Goal: Task Accomplishment & Management: Manage account settings

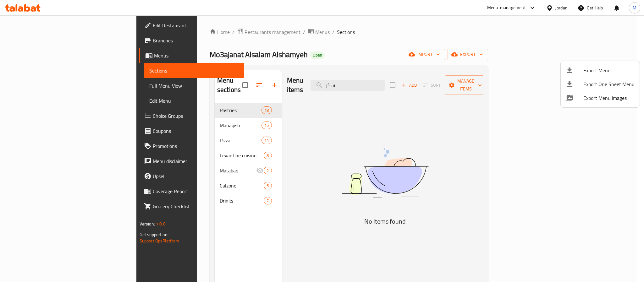
click at [30, 6] on div at bounding box center [322, 141] width 644 height 282
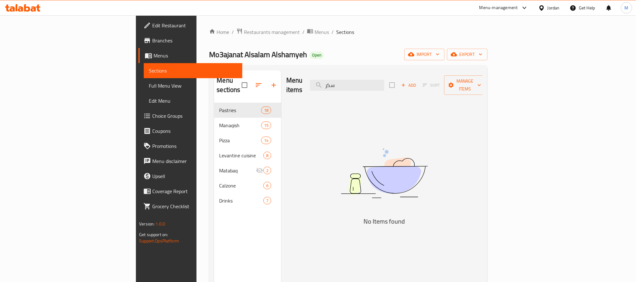
click at [28, 10] on icon at bounding box center [27, 8] width 6 height 8
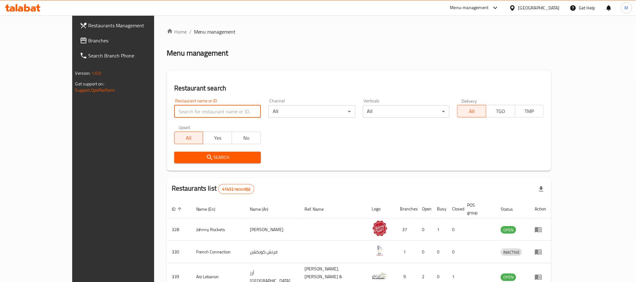
click at [174, 112] on input "search" at bounding box center [217, 111] width 87 height 13
paste input "686945"
type input "686945"
click at [179, 160] on span "Search" at bounding box center [217, 158] width 77 height 8
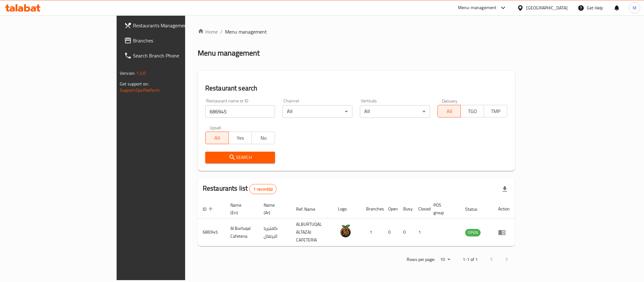
click at [316, 48] on div "Menu management" at bounding box center [356, 53] width 317 height 10
click at [295, 58] on div "Home / Menu management Menu management Restaurant search Restaurant name or ID …" at bounding box center [356, 148] width 317 height 240
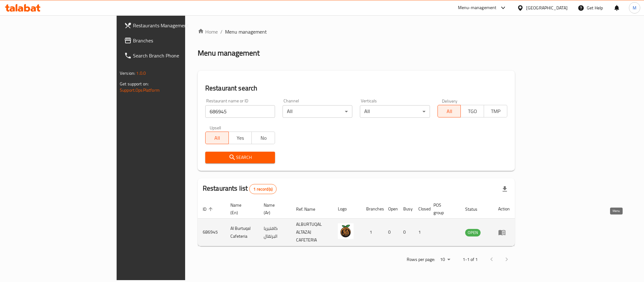
click at [504, 232] on icon "enhanced table" at bounding box center [503, 233] width 2 height 3
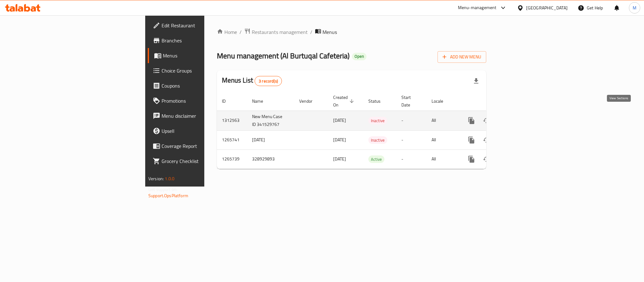
click at [520, 117] on icon "enhanced table" at bounding box center [517, 121] width 8 height 8
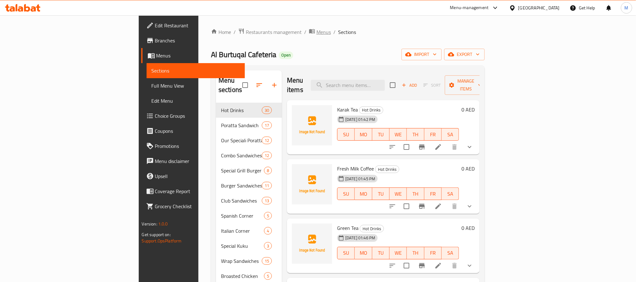
click at [317, 31] on span "Menus" at bounding box center [324, 32] width 14 height 8
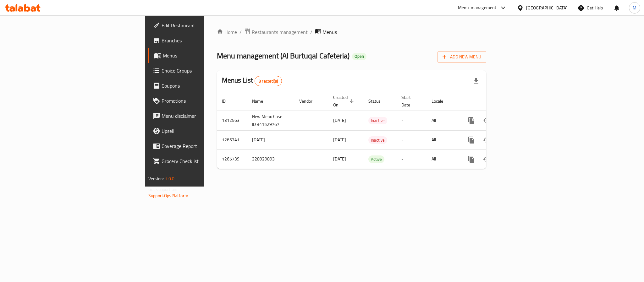
click at [315, 46] on div "Home / Restaurants management / Menus Menu management ( Al Burtuqal Cafeteria )…" at bounding box center [351, 101] width 269 height 146
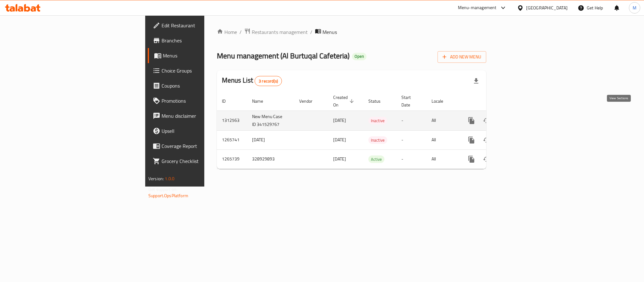
click at [520, 117] on icon "enhanced table" at bounding box center [517, 121] width 8 height 8
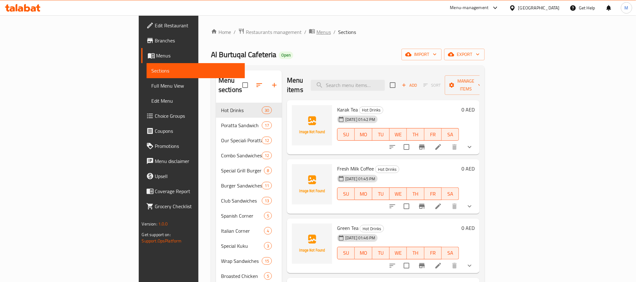
click at [317, 34] on span "Menus" at bounding box center [324, 32] width 14 height 8
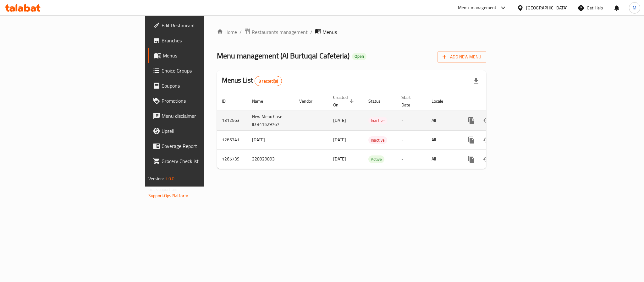
click at [520, 117] on icon "enhanced table" at bounding box center [517, 121] width 8 height 8
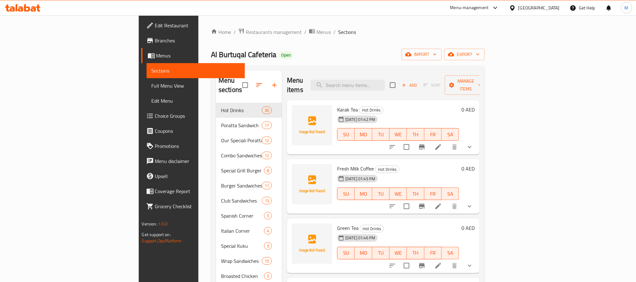
click at [309, 35] on ol "Home / Restaurants management / Menus / Sections" at bounding box center [348, 32] width 274 height 8
click at [307, 43] on div "Home / Restaurants management / Menus / Sections Al Burtuqal Cafeteria Open imp…" at bounding box center [348, 227] width 274 height 399
click at [388, 43] on div "Home / Restaurants management / Menus / Sections Al Burtuqal Cafeteria Open imp…" at bounding box center [348, 227] width 274 height 399
click at [345, 54] on div "Al Burtuqal Cafeteria Open import export" at bounding box center [348, 55] width 274 height 12
click at [437, 46] on div "Home / Restaurants management / Menus / Sections Al Burtuqal Cafeteria Open imp…" at bounding box center [348, 227] width 274 height 399
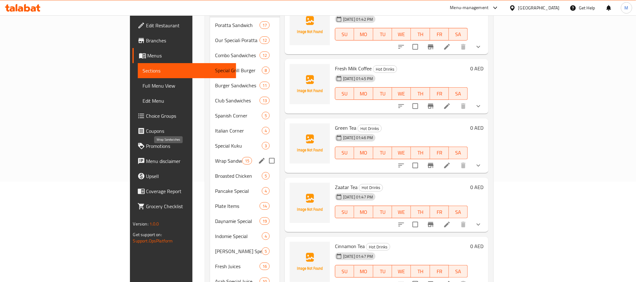
scroll to position [147, 0]
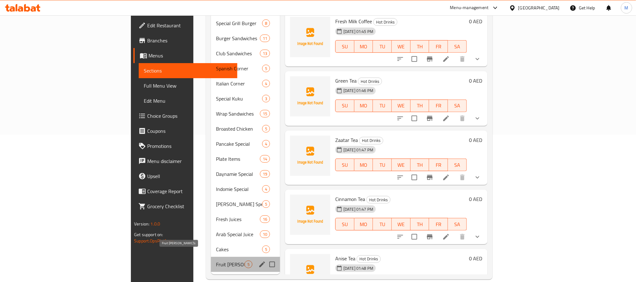
click at [216, 261] on span "Fruit [PERSON_NAME]'s" at bounding box center [230, 265] width 29 height 8
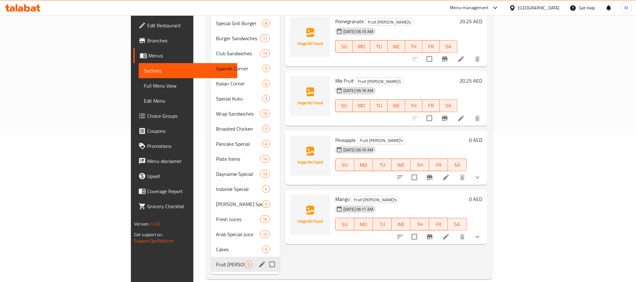
click at [211, 257] on div "Fruit Brick's 5" at bounding box center [245, 264] width 69 height 15
click at [216, 261] on span "Fruit [PERSON_NAME]'s" at bounding box center [230, 265] width 29 height 8
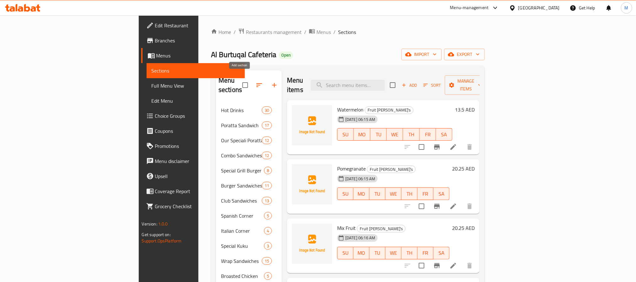
click at [272, 83] on icon "button" at bounding box center [274, 85] width 4 height 4
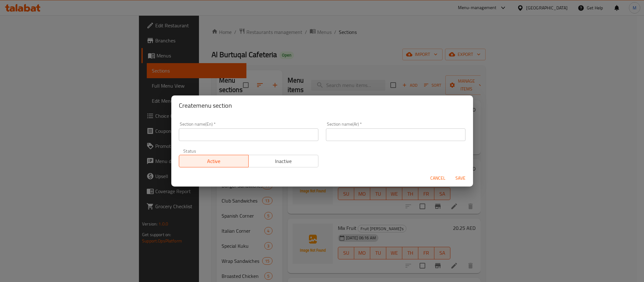
click at [237, 133] on input "text" at bounding box center [248, 134] width 139 height 13
type input "s"
click at [211, 134] on input "Special Juice" at bounding box center [248, 134] width 139 height 13
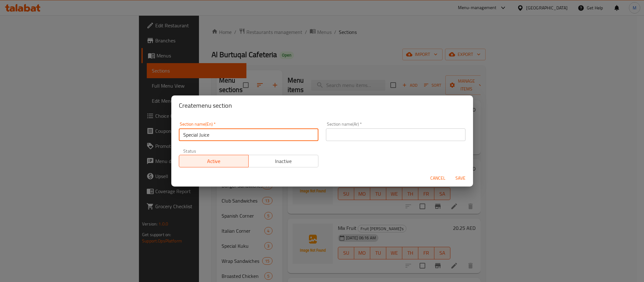
type input "Special Juice"
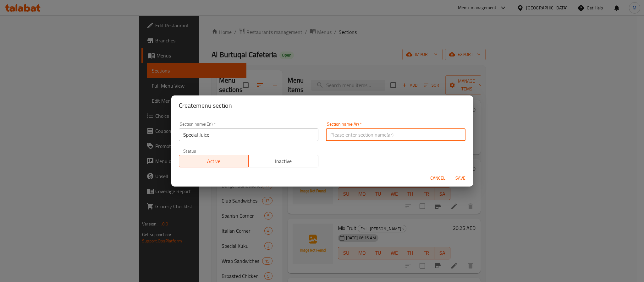
click at [414, 134] on input "text" at bounding box center [395, 134] width 139 height 13
paste input "عصير خاص"
type input "عصير خاص"
click at [346, 155] on div "Section name(En)   * Special Juice Section name(En) * Section name(Ar)   * عصير…" at bounding box center [322, 144] width 294 height 53
click at [460, 177] on span "Save" at bounding box center [460, 178] width 15 height 8
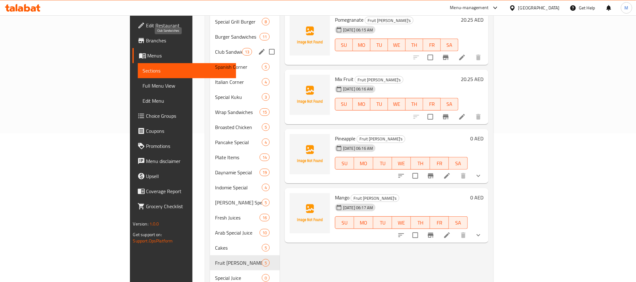
scroll to position [162, 0]
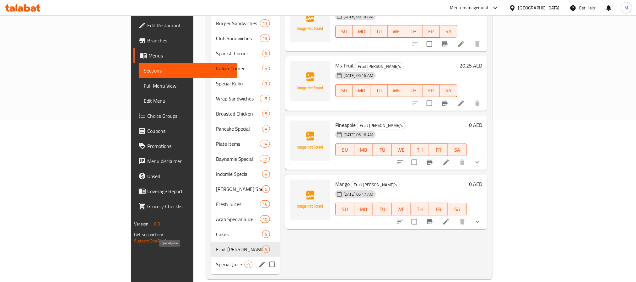
click at [216, 261] on span "Special Juice" at bounding box center [230, 265] width 29 height 8
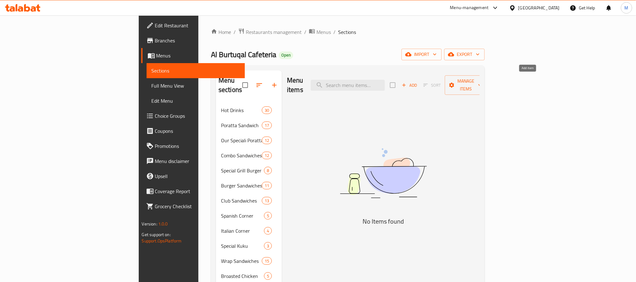
click at [418, 82] on span "Add" at bounding box center [409, 85] width 17 height 7
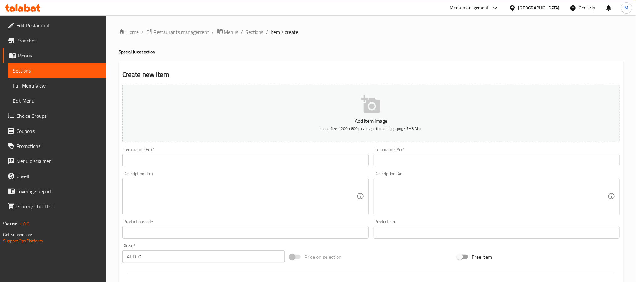
click at [289, 165] on input "text" at bounding box center [246, 160] width 246 height 13
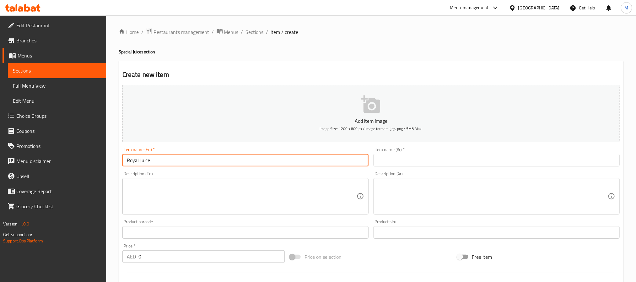
type input "Royal Juice"
click at [457, 159] on input "text" at bounding box center [497, 160] width 246 height 13
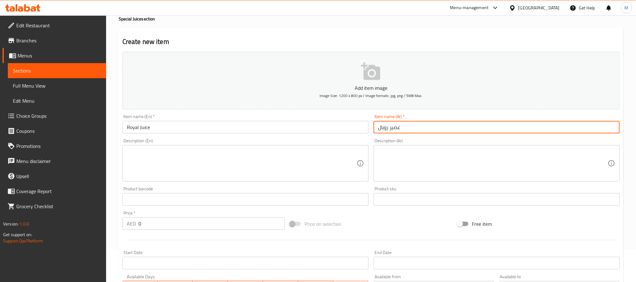
scroll to position [47, 0]
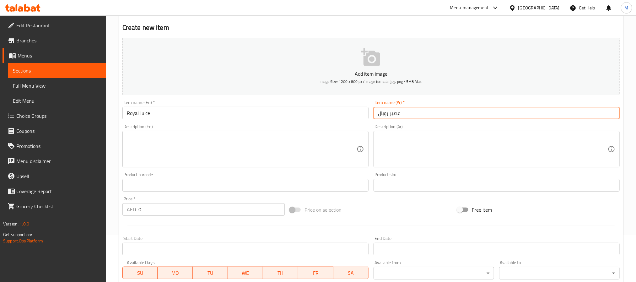
type input "عصير رويال"
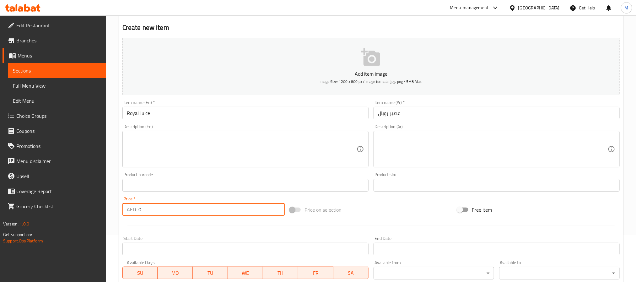
drag, startPoint x: 144, startPoint y: 209, endPoint x: 135, endPoint y: 210, distance: 9.9
click at [135, 210] on div "AED 0 Price *" at bounding box center [204, 209] width 162 height 13
type input "17.55"
click at [157, 218] on div "Price   * AED 17.55 Price *" at bounding box center [203, 206] width 167 height 24
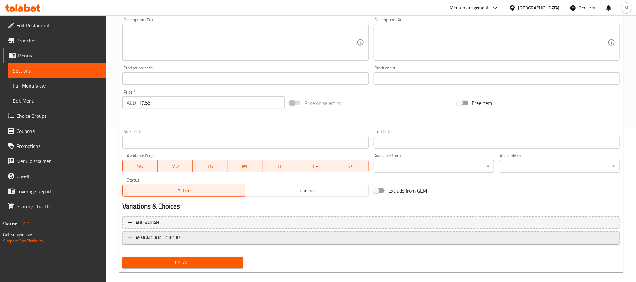
scroll to position [161, 0]
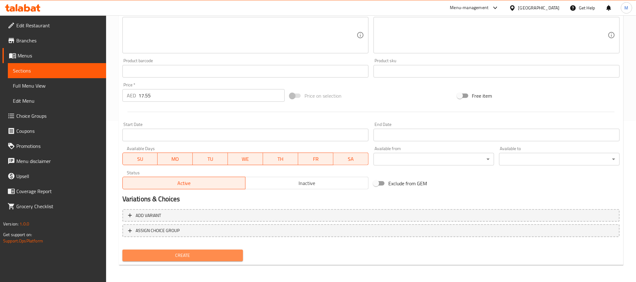
click at [206, 252] on span "Create" at bounding box center [183, 256] width 111 height 8
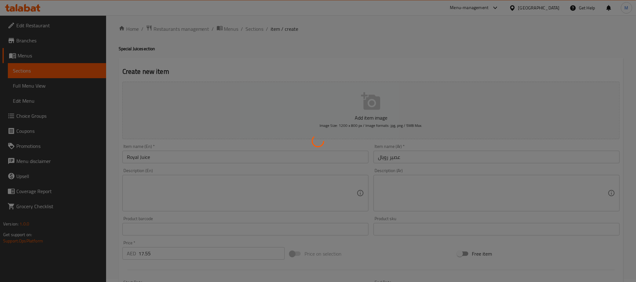
scroll to position [0, 0]
type input "0"
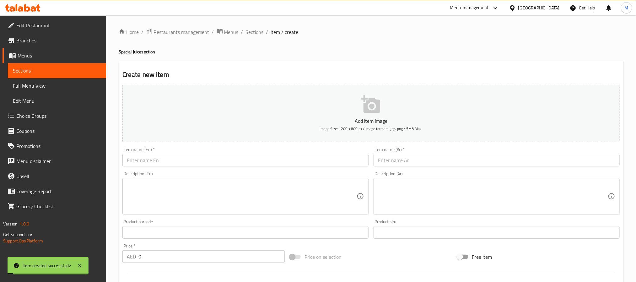
click at [194, 159] on input "text" at bounding box center [246, 160] width 246 height 13
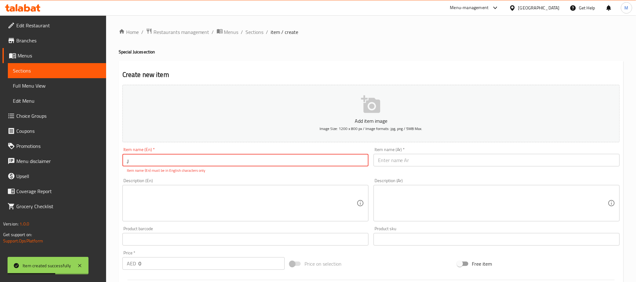
type input "ِ"
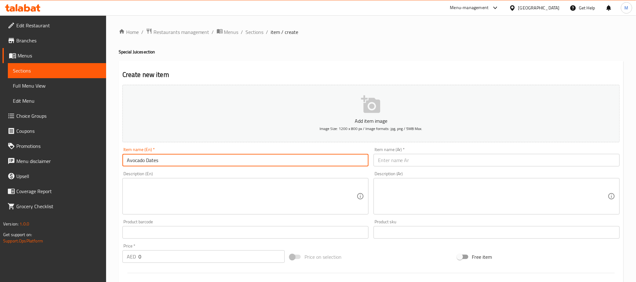
type input "Avocado Dates"
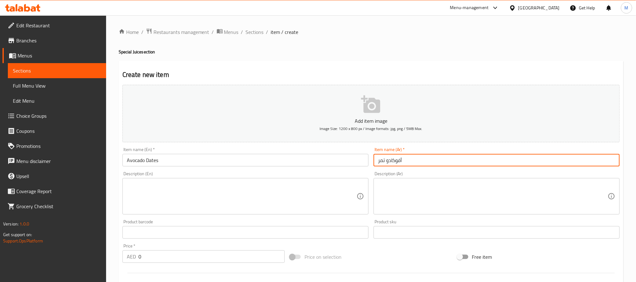
type input "أفوكادو تمر"
click at [167, 173] on div "Description (En) Description (En)" at bounding box center [246, 193] width 246 height 43
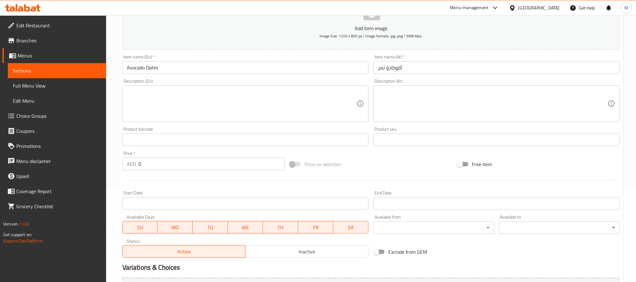
scroll to position [94, 0]
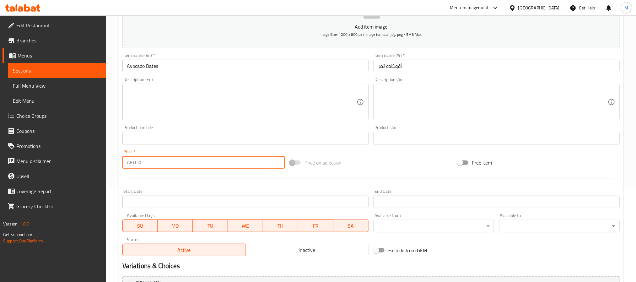
drag, startPoint x: 139, startPoint y: 164, endPoint x: 129, endPoint y: 163, distance: 10.1
click at [129, 163] on div "AED 0 Price *" at bounding box center [204, 162] width 162 height 13
type input "16.2"
click at [172, 180] on div at bounding box center [371, 178] width 503 height 15
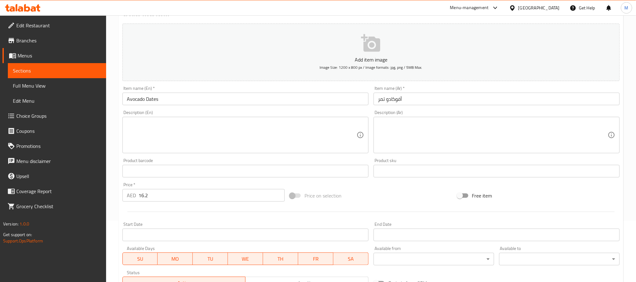
scroll to position [47, 0]
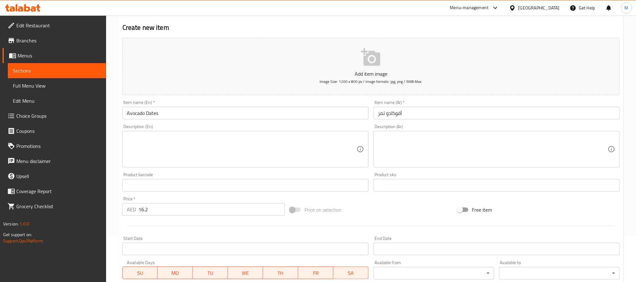
click at [200, 127] on div "Description (En) Description (En)" at bounding box center [246, 145] width 246 height 43
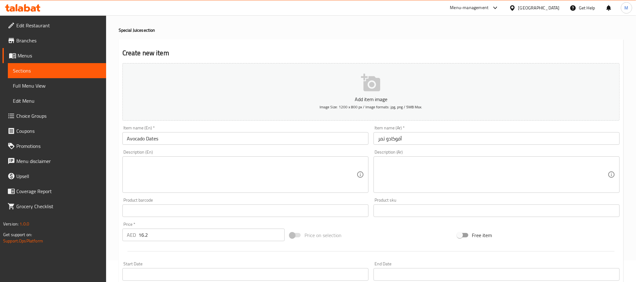
scroll to position [0, 0]
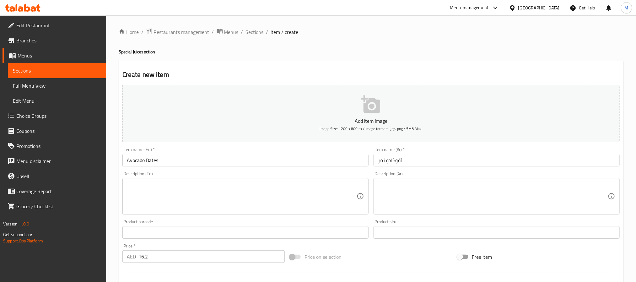
click at [213, 51] on h4 "Special Juice section" at bounding box center [371, 52] width 505 height 6
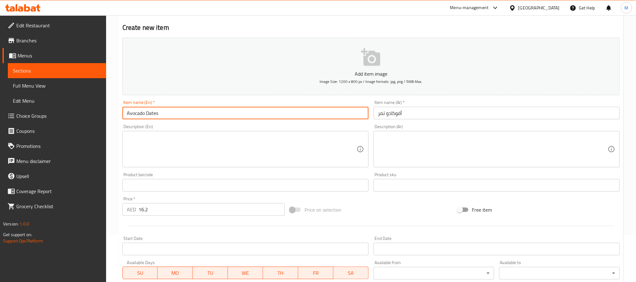
click at [237, 117] on input "Avocado Dates" at bounding box center [246, 113] width 246 height 13
type input "Avocado Dates Juice"
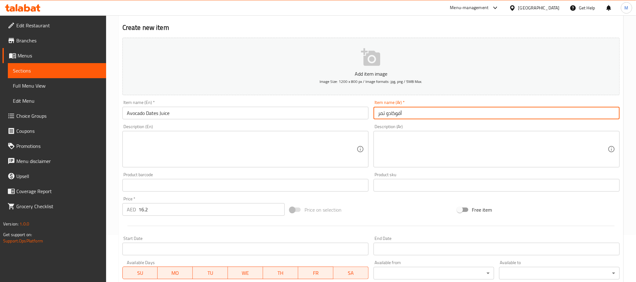
click at [408, 113] on input "أفوكادو تمر" at bounding box center [497, 113] width 246 height 13
type input "عصير أفوكادو تمر"
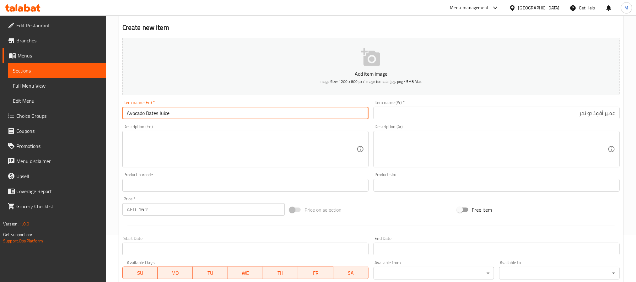
click at [358, 119] on input "Avocado Dates Juice" at bounding box center [246, 113] width 246 height 13
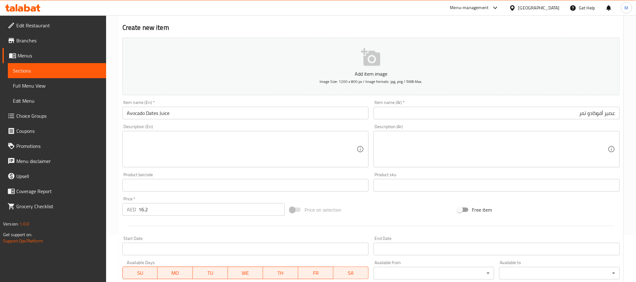
click at [357, 126] on div "Description (En) Description (En)" at bounding box center [246, 145] width 246 height 43
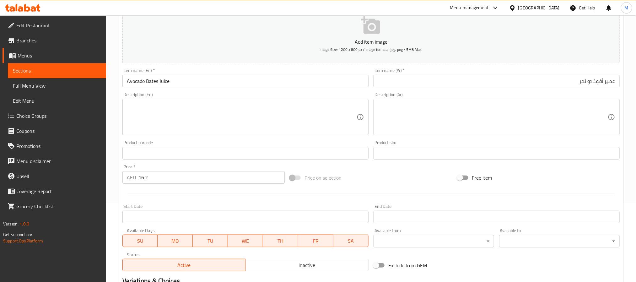
scroll to position [141, 0]
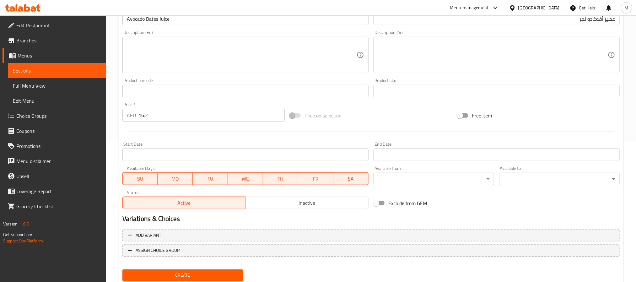
click at [205, 133] on div at bounding box center [371, 131] width 503 height 15
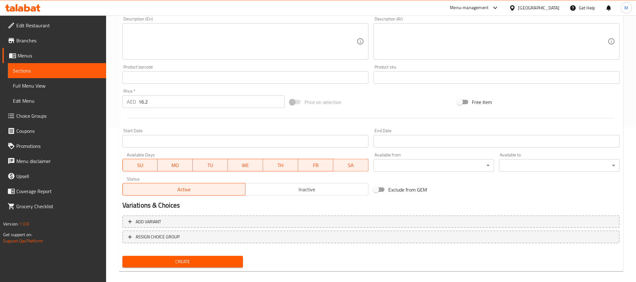
scroll to position [161, 0]
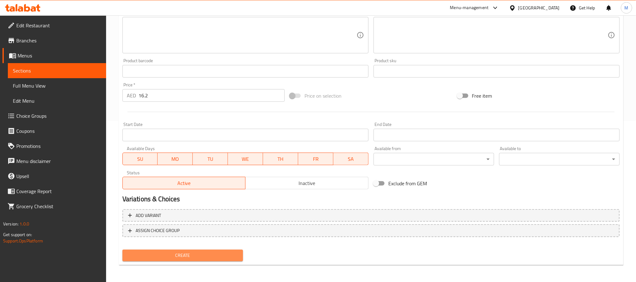
click at [212, 254] on span "Create" at bounding box center [183, 256] width 111 height 8
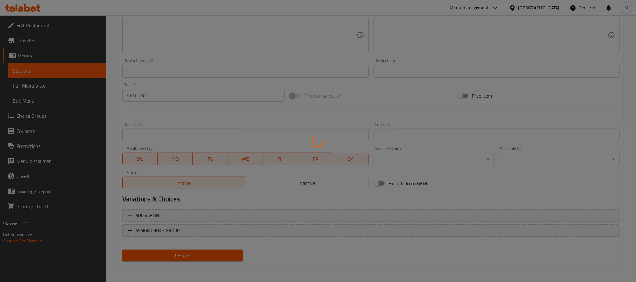
type input "0"
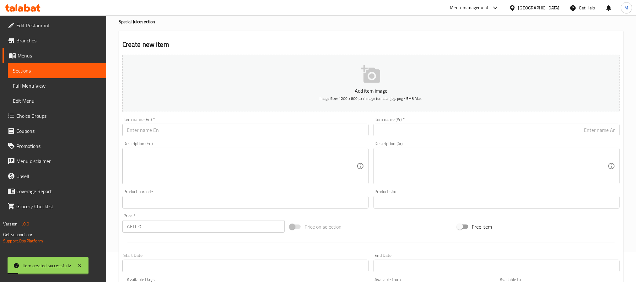
scroll to position [20, 0]
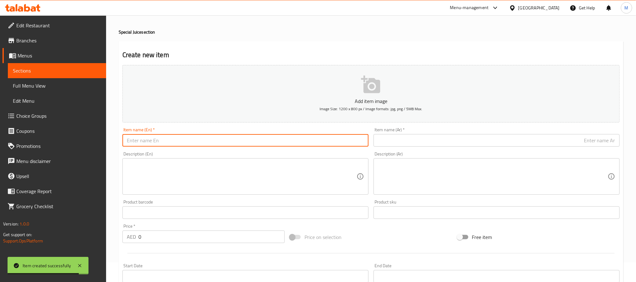
click at [326, 143] on input "text" at bounding box center [246, 140] width 246 height 13
type input "Lady Queen Juice"
click at [451, 144] on input "text" at bounding box center [497, 140] width 246 height 13
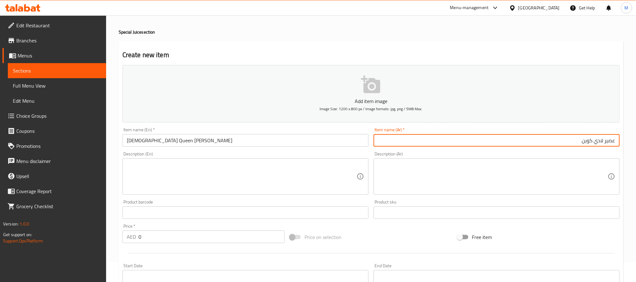
type input "عصير لادي كوين"
click at [462, 42] on div "Create new item Add item image Image Size: 1200 x 800 px / Image formats: jpg, …" at bounding box center [371, 224] width 505 height 366
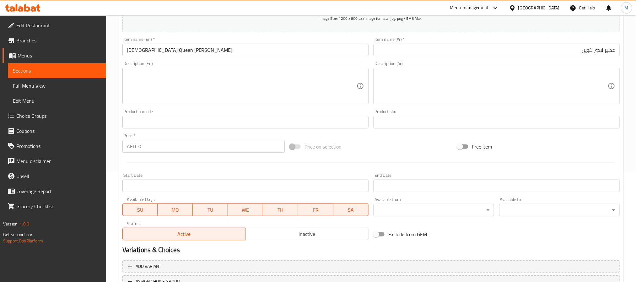
scroll to position [114, 0]
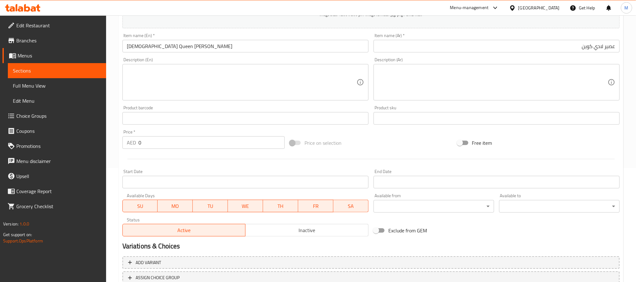
drag, startPoint x: 169, startPoint y: 154, endPoint x: 156, endPoint y: 161, distance: 15.1
click at [153, 163] on div at bounding box center [371, 158] width 503 height 15
click at [130, 145] on div "AED 0 Price *" at bounding box center [204, 142] width 162 height 13
type input "17.55"
click at [165, 163] on div at bounding box center [371, 158] width 503 height 15
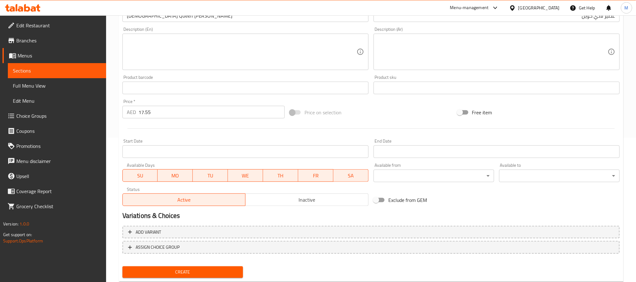
scroll to position [161, 0]
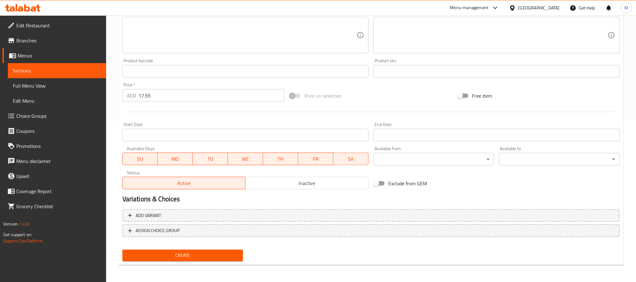
click at [191, 254] on span "Create" at bounding box center [183, 256] width 111 height 8
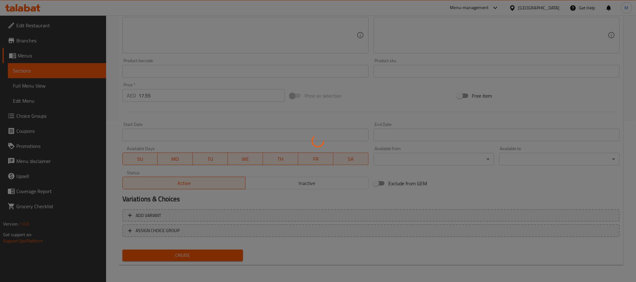
type input "0"
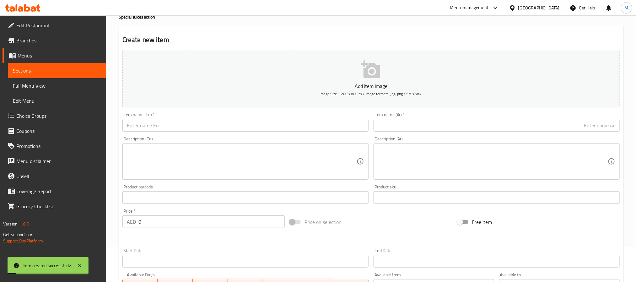
scroll to position [0, 0]
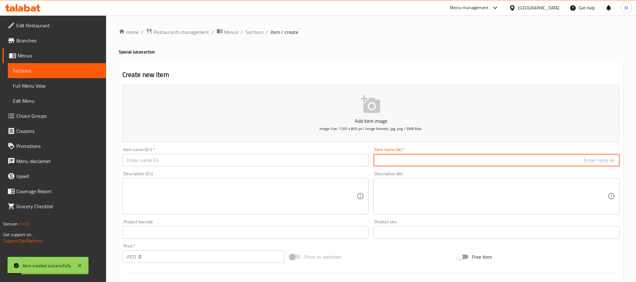
click at [421, 161] on input "text" at bounding box center [497, 160] width 246 height 13
type input "عصير روتانا"
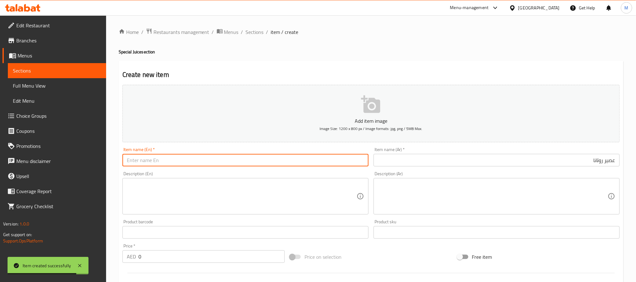
click at [281, 156] on input "text" at bounding box center [246, 160] width 246 height 13
type input "T"
type input "Rotana Juice"
click at [213, 51] on h4 "Special Juice section" at bounding box center [371, 52] width 505 height 6
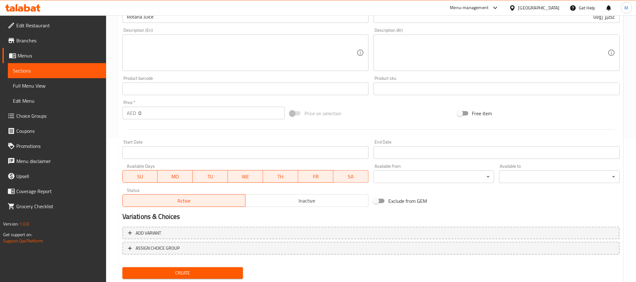
scroll to position [114, 0]
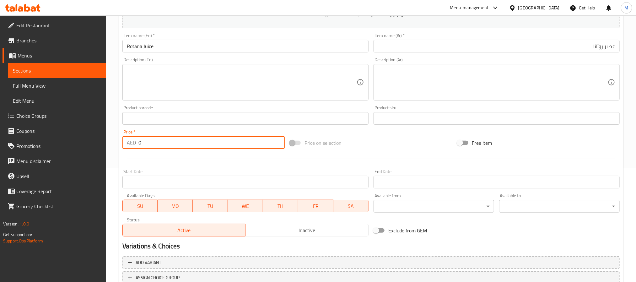
drag, startPoint x: 138, startPoint y: 146, endPoint x: 131, endPoint y: 147, distance: 7.0
click at [131, 147] on div "AED 0 Price *" at bounding box center [204, 142] width 162 height 13
type input "17.55"
click at [155, 160] on div at bounding box center [371, 158] width 503 height 15
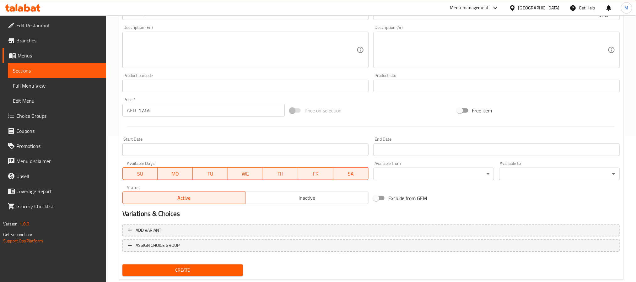
scroll to position [161, 0]
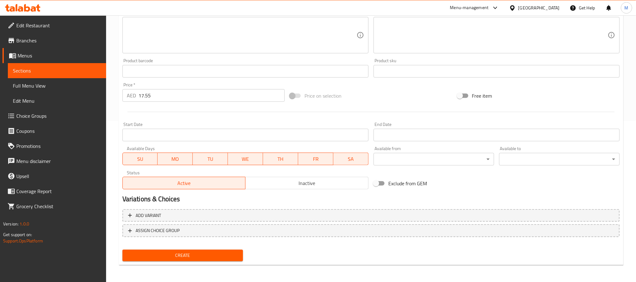
click at [191, 252] on span "Create" at bounding box center [183, 256] width 111 height 8
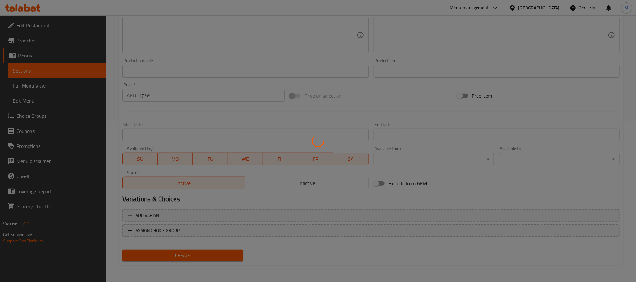
type input "0"
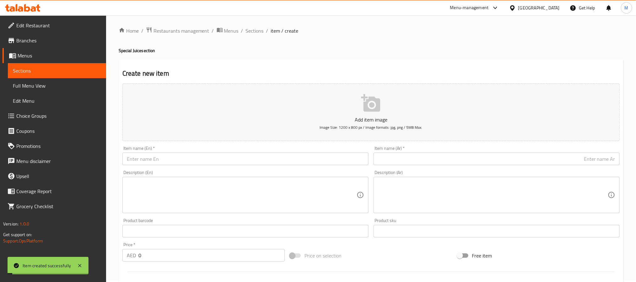
scroll to position [0, 0]
click at [320, 53] on h4 "Special Juice section" at bounding box center [371, 52] width 505 height 6
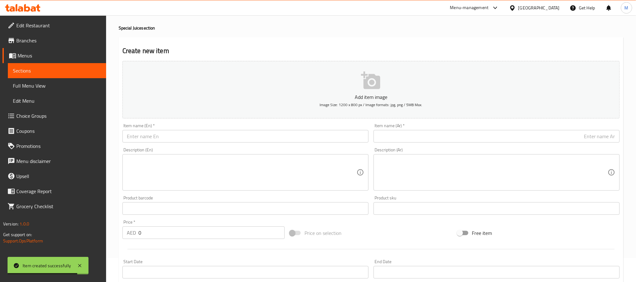
scroll to position [47, 0]
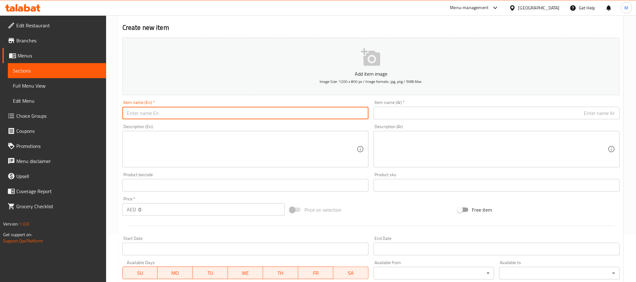
click at [201, 115] on input "text" at bounding box center [246, 113] width 246 height 13
type input "Azwa Juice"
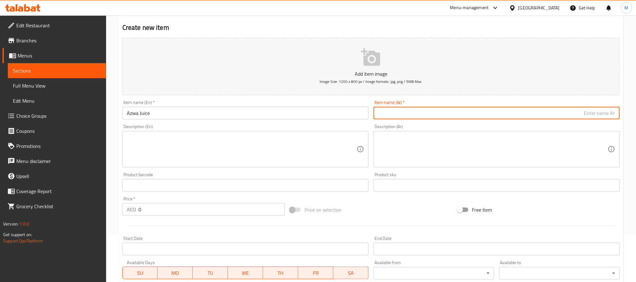
click at [416, 117] on input "text" at bounding box center [497, 113] width 246 height 13
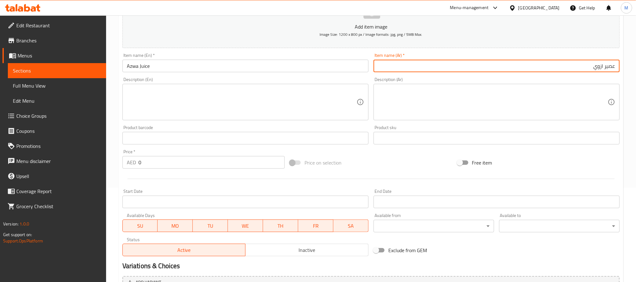
type input "عصير ازوي"
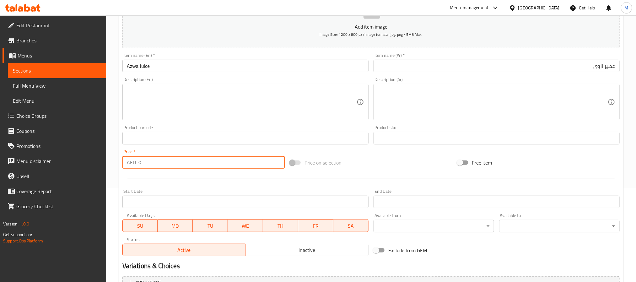
drag, startPoint x: 137, startPoint y: 167, endPoint x: 133, endPoint y: 166, distance: 3.7
click at [133, 166] on div "AED 0 Price *" at bounding box center [204, 162] width 162 height 13
type input "17.55"
click at [139, 179] on div at bounding box center [371, 178] width 503 height 15
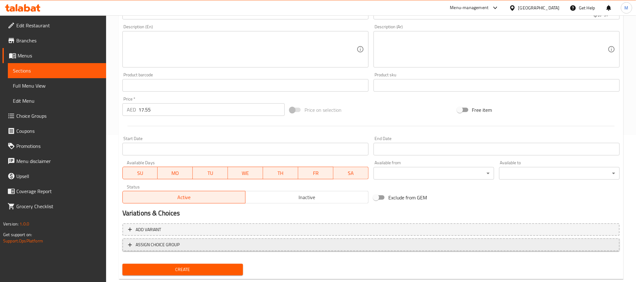
scroll to position [161, 0]
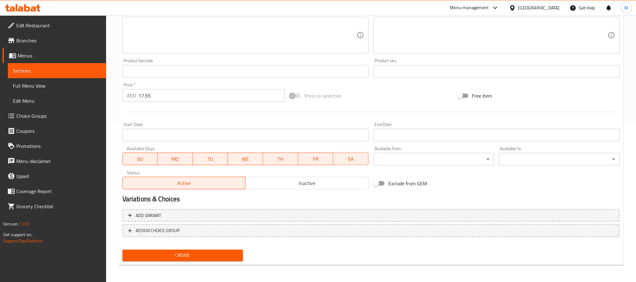
click at [200, 256] on span "Create" at bounding box center [183, 256] width 111 height 8
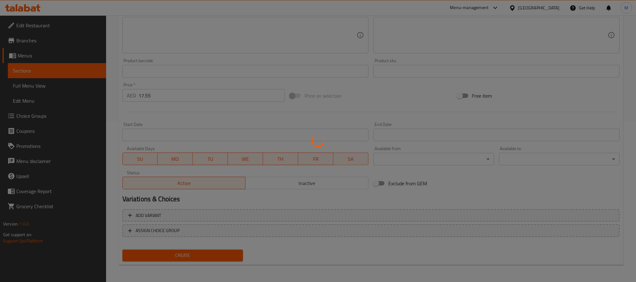
type input "0"
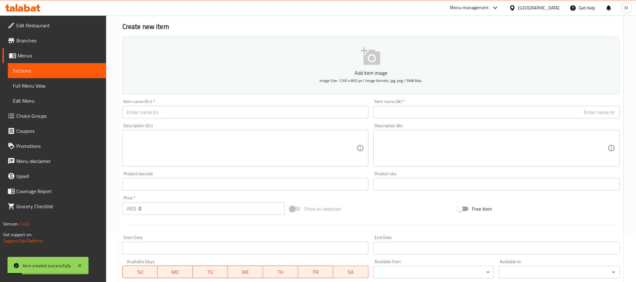
scroll to position [20, 0]
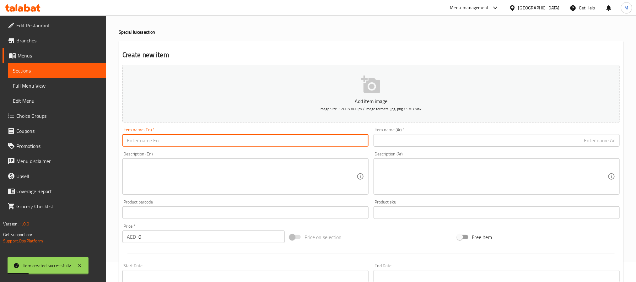
click at [206, 143] on input "text" at bounding box center [246, 140] width 246 height 13
type input "Karak Al Arab Special Juice"
click at [472, 139] on input "text" at bounding box center [497, 140] width 246 height 13
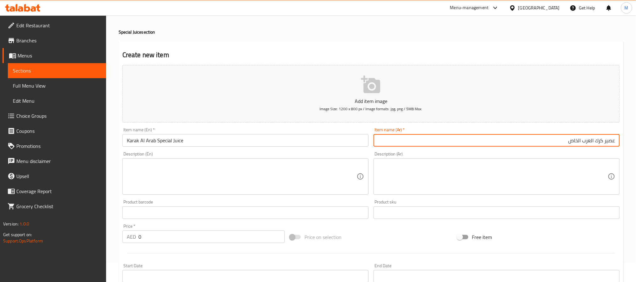
type input "عصير كرك العرب الخاص"
click at [440, 38] on div "Home / Restaurants management / Menus / Sections / item / create Special Juice …" at bounding box center [371, 209] width 505 height 403
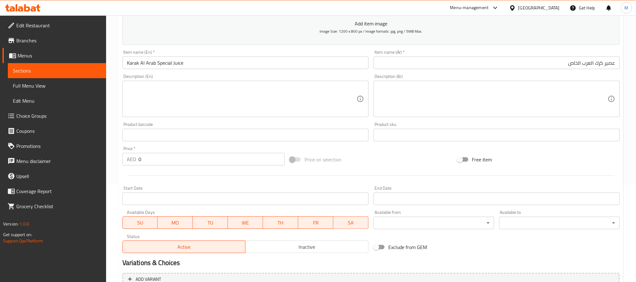
scroll to position [114, 0]
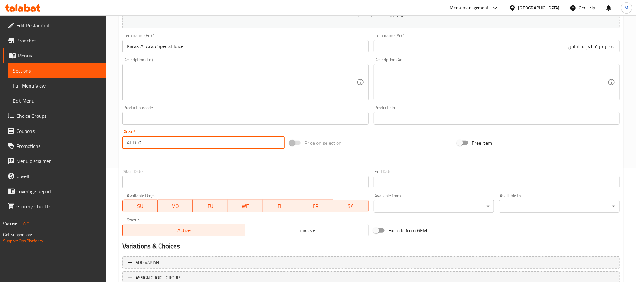
drag, startPoint x: 158, startPoint y: 143, endPoint x: 129, endPoint y: 142, distance: 28.9
click at [129, 142] on div "AED 0 Price *" at bounding box center [204, 142] width 162 height 13
type input "17.55"
click at [162, 163] on div at bounding box center [371, 158] width 503 height 15
click at [172, 167] on div "Start Date Start Date" at bounding box center [245, 179] width 251 height 24
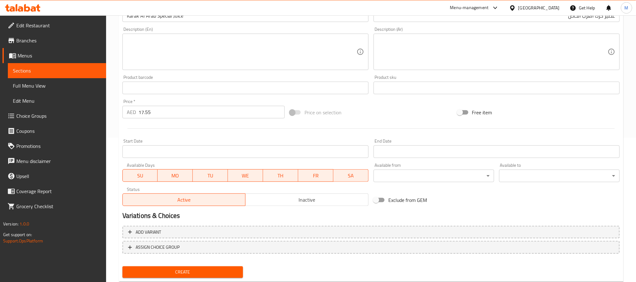
scroll to position [161, 0]
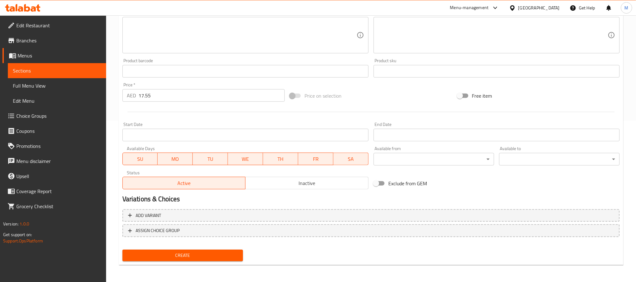
click at [176, 252] on span "Create" at bounding box center [183, 256] width 111 height 8
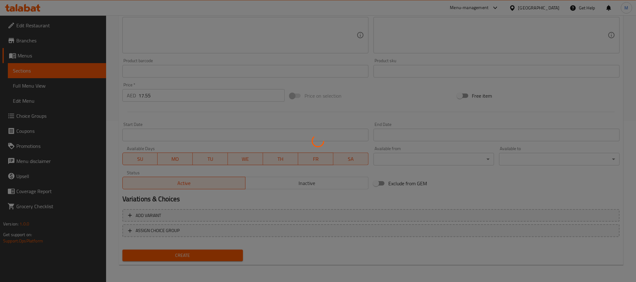
type input "0"
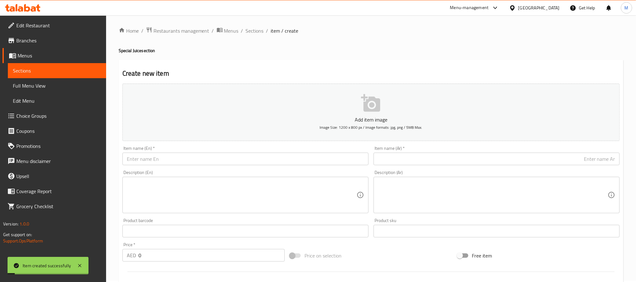
scroll to position [0, 0]
click at [202, 161] on input "text" at bounding box center [246, 160] width 246 height 13
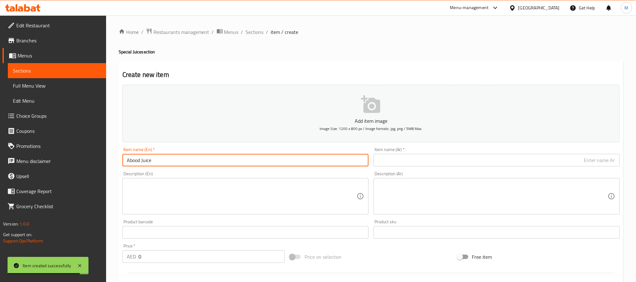
type input "Abood Juice"
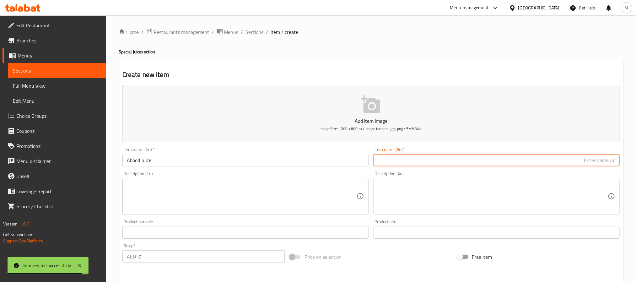
click at [445, 157] on input "text" at bounding box center [497, 160] width 246 height 13
type input "عصير عبود"
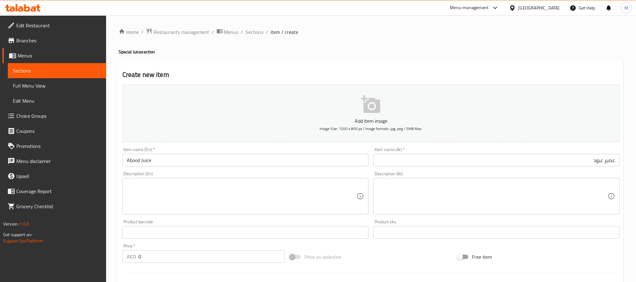
click at [537, 62] on div "Create new item Add item image Image Size: 1200 x 800 px / Image formats: jpg, …" at bounding box center [371, 244] width 505 height 366
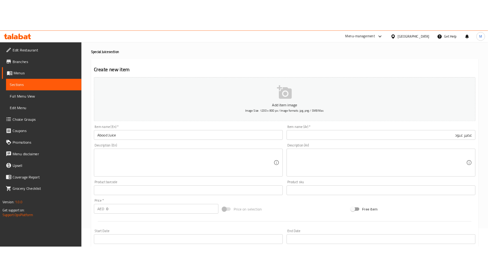
scroll to position [47, 0]
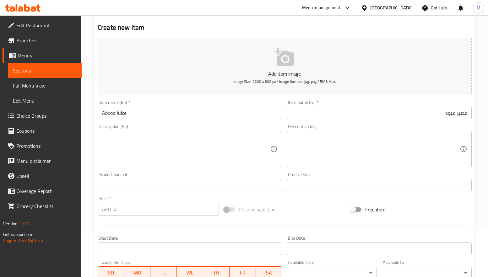
click at [168, 124] on div "Description (En) Description (En)" at bounding box center [190, 145] width 184 height 43
click at [253, 99] on div "Item name (En)   * Abood Juice Item name (En) *" at bounding box center [189, 110] width 189 height 24
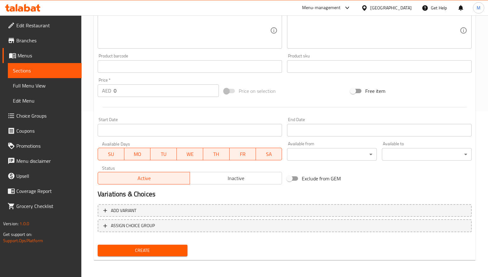
drag, startPoint x: 246, startPoint y: 210, endPoint x: 263, endPoint y: 200, distance: 19.9
click at [246, 210] on span "Add variant" at bounding box center [284, 211] width 363 height 8
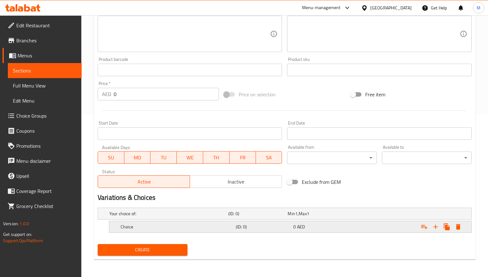
click at [435, 225] on icon "Expand" at bounding box center [436, 227] width 8 height 8
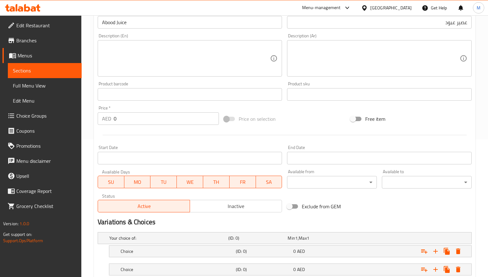
scroll to position [181, 0]
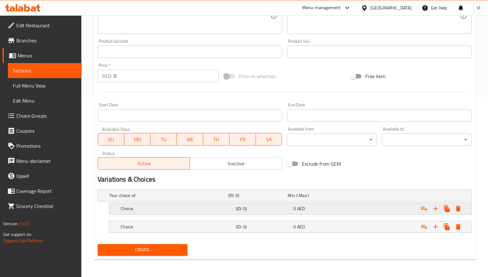
drag, startPoint x: 172, startPoint y: 222, endPoint x: 177, endPoint y: 206, distance: 16.9
click at [172, 222] on div "Choice (ID: 0) 0 AED" at bounding box center [292, 227] width 346 height 14
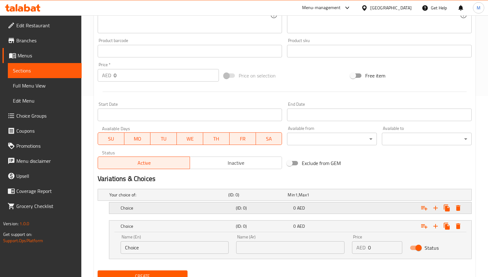
click at [177, 205] on h5 "Choice" at bounding box center [177, 208] width 113 height 6
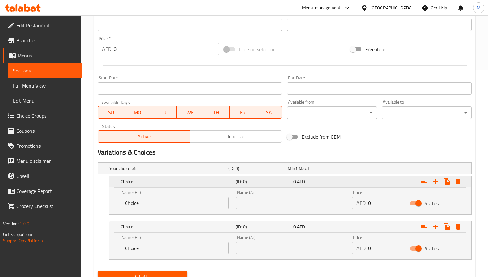
scroll to position [235, 0]
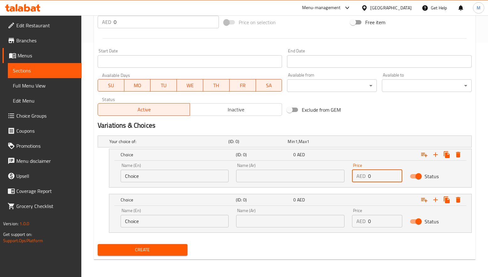
drag, startPoint x: 375, startPoint y: 176, endPoint x: 360, endPoint y: 177, distance: 14.8
click at [360, 178] on div "AED 0 Price" at bounding box center [377, 176] width 50 height 13
type input "13.5"
drag, startPoint x: 377, startPoint y: 222, endPoint x: 368, endPoint y: 226, distance: 10.1
click at [368, 226] on input "0" at bounding box center [385, 221] width 34 height 13
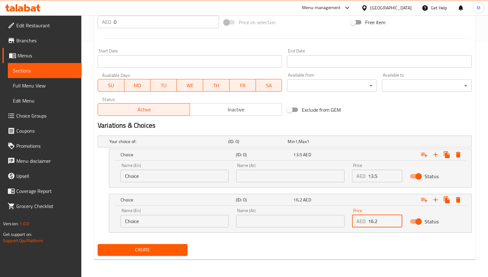
type input "16.2"
click at [147, 178] on input "Choice" at bounding box center [175, 176] width 108 height 13
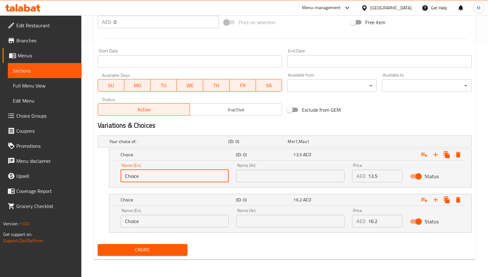
click at [148, 178] on input "Choice" at bounding box center [175, 176] width 108 height 13
drag, startPoint x: 138, startPoint y: 174, endPoint x: 170, endPoint y: 175, distance: 31.8
click at [170, 175] on input "ChoiceMedium" at bounding box center [175, 176] width 108 height 13
click at [148, 176] on input "ChoiceMedium" at bounding box center [175, 176] width 108 height 13
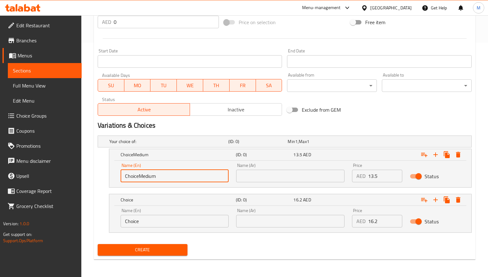
click at [148, 176] on input "ChoiceMedium" at bounding box center [175, 176] width 108 height 13
paste input "text"
type input "Medium"
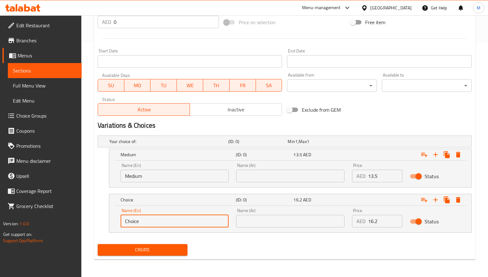
drag, startPoint x: 149, startPoint y: 219, endPoint x: 112, endPoint y: 221, distance: 36.8
click at [112, 221] on div "Name (En) Choice Name (En) Name (Ar) Name (Ar) Price AED 16.2 Price Status" at bounding box center [290, 219] width 362 height 27
type input "Large"
click at [266, 178] on input "text" at bounding box center [290, 176] width 108 height 13
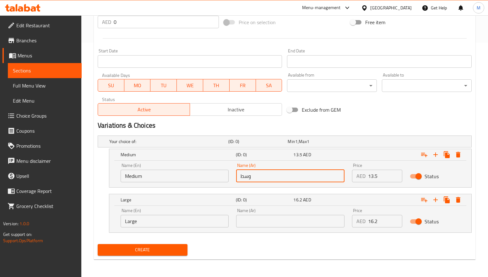
type input "وسط"
click at [259, 220] on input "text" at bounding box center [290, 221] width 108 height 13
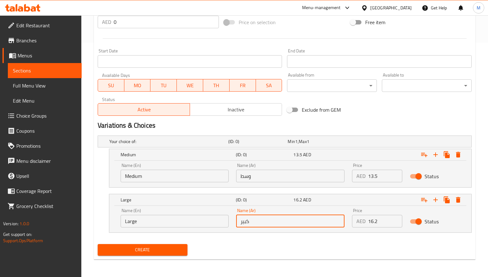
type input "كبير"
click at [292, 248] on div "Create" at bounding box center [284, 250] width 379 height 17
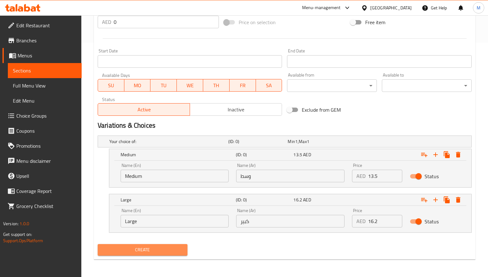
click at [181, 250] on span "Create" at bounding box center [143, 250] width 80 height 8
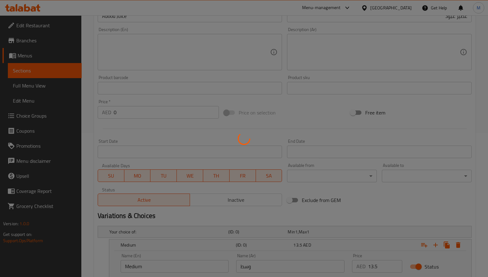
scroll to position [0, 0]
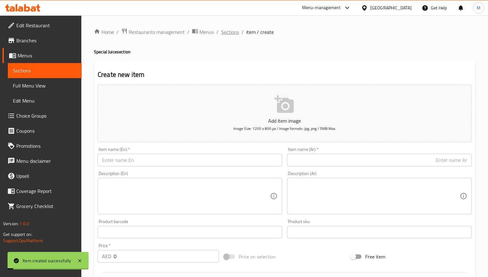
click at [232, 30] on span "Sections" at bounding box center [230, 32] width 18 height 8
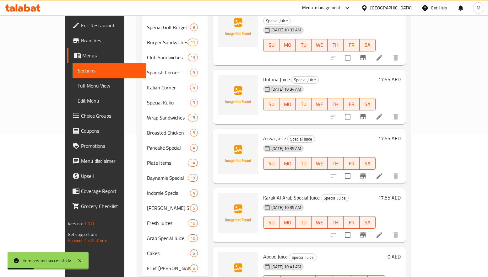
scroll to position [167, 0]
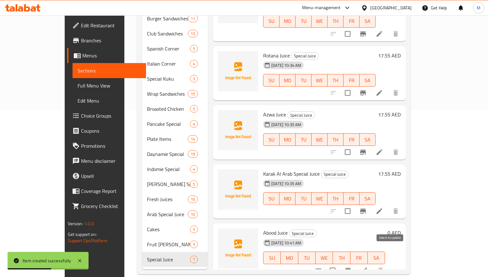
click at [339, 264] on input "checkbox" at bounding box center [332, 270] width 13 height 13
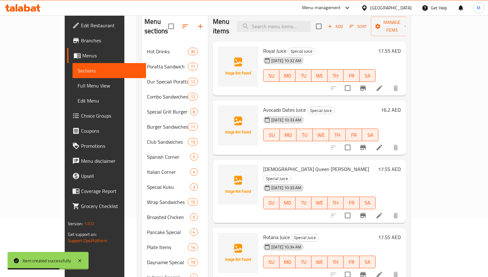
scroll to position [0, 0]
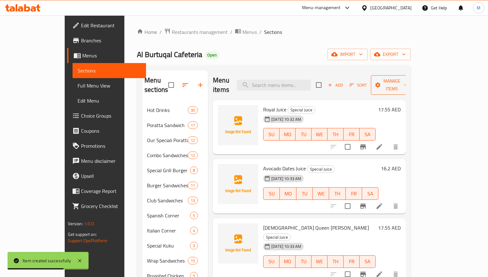
click at [408, 81] on span "Manage items" at bounding box center [392, 85] width 32 height 16
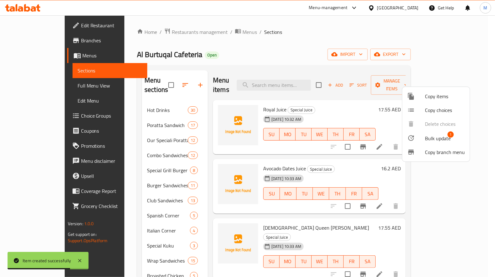
click at [445, 140] on span "Bulk update" at bounding box center [438, 139] width 26 height 8
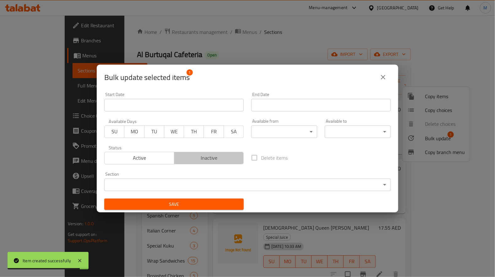
click at [223, 156] on span "Inactive" at bounding box center [209, 158] width 65 height 9
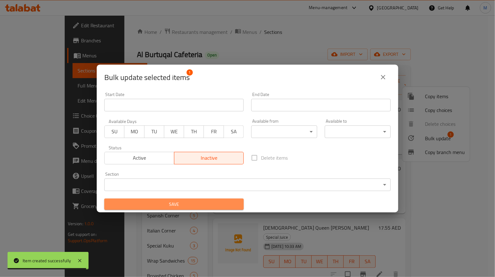
click at [222, 199] on button "Save" at bounding box center [173, 205] width 139 height 12
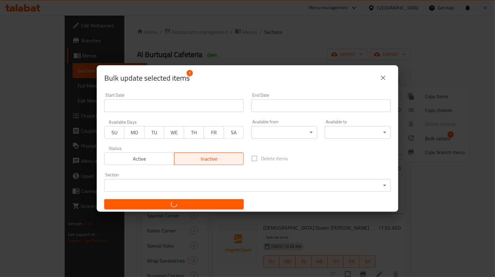
checkbox input "false"
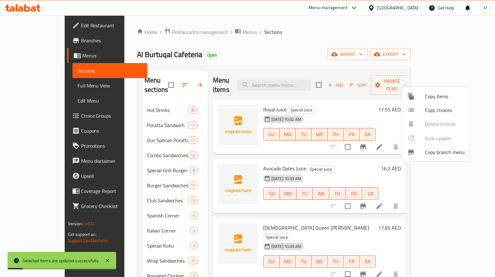
click at [350, 87] on div at bounding box center [247, 138] width 495 height 277
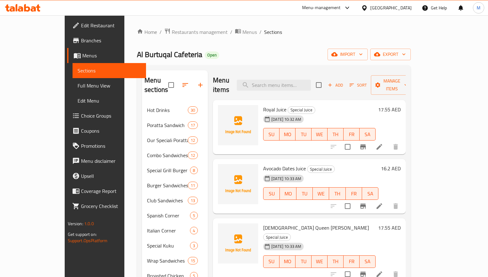
drag, startPoint x: 251, startPoint y: 46, endPoint x: 253, endPoint y: 49, distance: 3.5
click at [252, 46] on div "Home / Restaurants management / Menus / Sections Al Burtuqal Cafeteria Open imp…" at bounding box center [274, 235] width 274 height 414
click at [344, 82] on span "Add" at bounding box center [335, 85] width 17 height 7
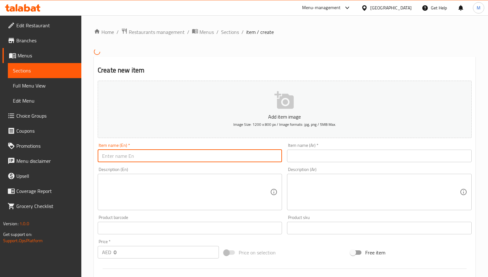
click at [171, 153] on input "text" at bounding box center [190, 156] width 184 height 13
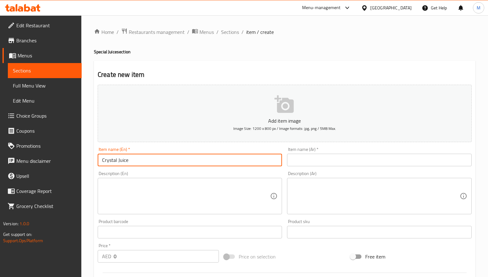
type input "Crystal Juice"
click at [314, 162] on input "text" at bounding box center [379, 160] width 184 height 13
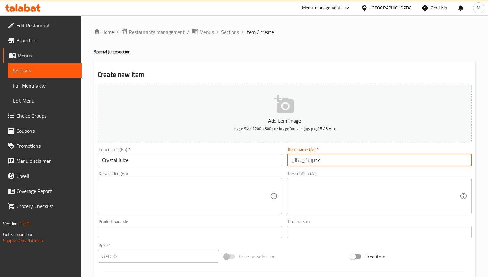
type input "عصير كريستال"
click at [316, 63] on div "Create new item Add item image Image Size: 1200 x 800 px / Image formats: jpg, …" at bounding box center [285, 244] width 382 height 366
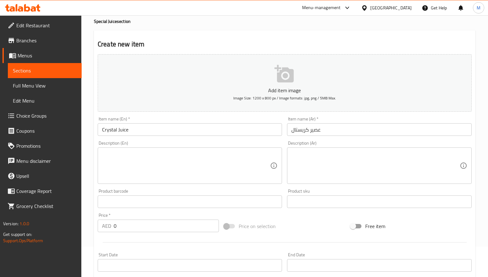
scroll to position [47, 0]
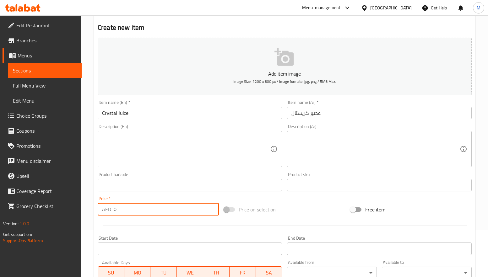
drag, startPoint x: 119, startPoint y: 206, endPoint x: 110, endPoint y: 212, distance: 10.7
click at [110, 212] on div "AED 0 Price *" at bounding box center [158, 209] width 121 height 13
type input "17.55"
click at [136, 225] on div at bounding box center [284, 225] width 379 height 15
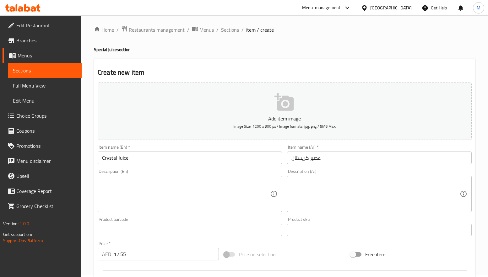
scroll to position [0, 0]
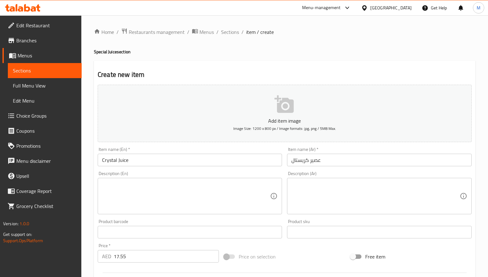
click at [208, 61] on div "Create new item Add item image Image Size: 1200 x 800 px / Image formats: jpg, …" at bounding box center [285, 244] width 382 height 366
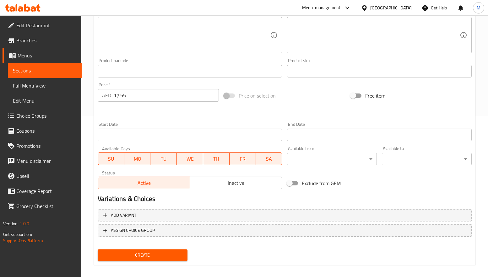
scroll to position [166, 0]
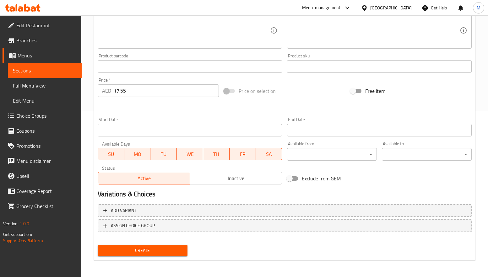
click at [159, 248] on span "Create" at bounding box center [143, 251] width 80 height 8
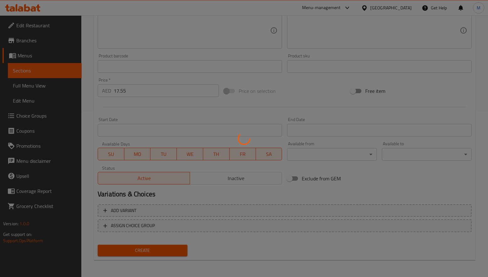
type input "0"
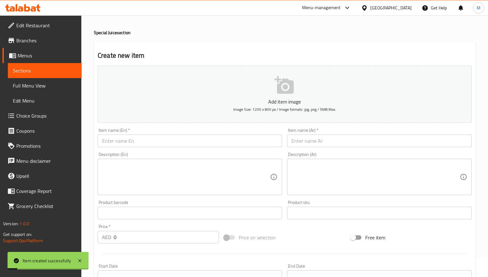
scroll to position [0, 0]
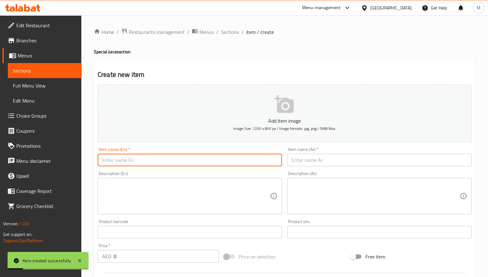
click at [146, 159] on input "text" at bounding box center [190, 160] width 184 height 13
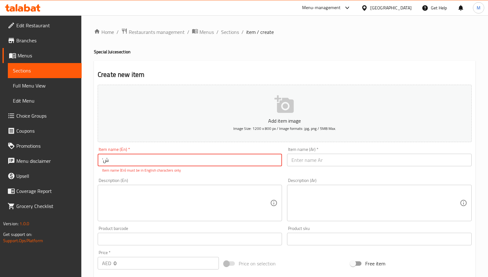
type input "’"
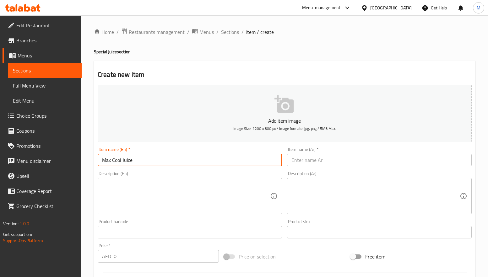
type input "Max Cool Juice"
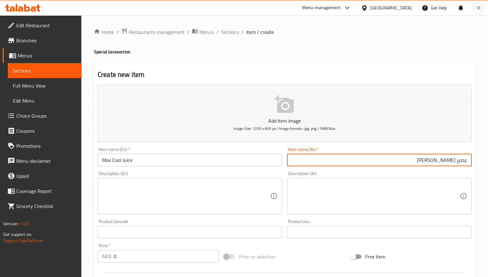
type input "عصير ماكس كوول"
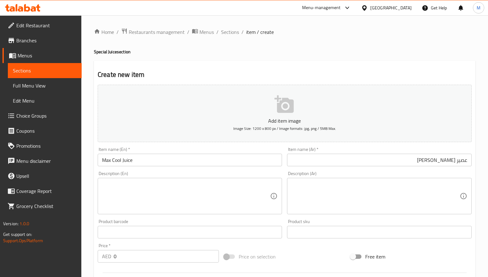
click at [202, 148] on div "Item name (En)   * Max Cool Juice Item name (En) *" at bounding box center [190, 156] width 184 height 19
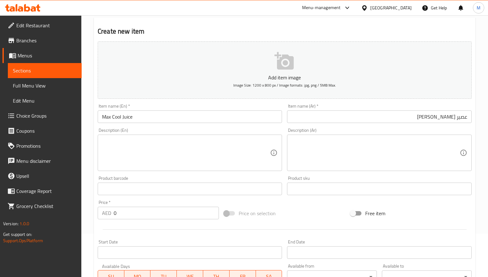
scroll to position [141, 0]
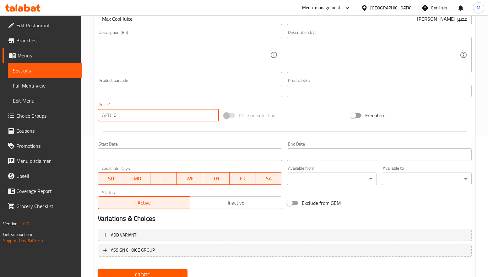
drag, startPoint x: 120, startPoint y: 115, endPoint x: 112, endPoint y: 115, distance: 7.2
click at [112, 115] on div "AED 0 Price *" at bounding box center [158, 115] width 121 height 13
type input "17.55"
click at [149, 126] on div at bounding box center [284, 131] width 379 height 15
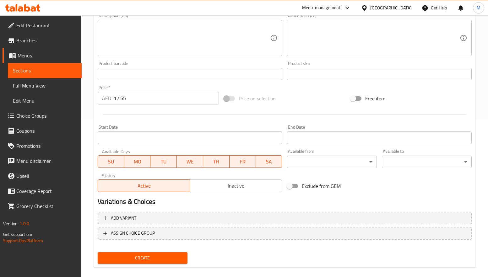
scroll to position [166, 0]
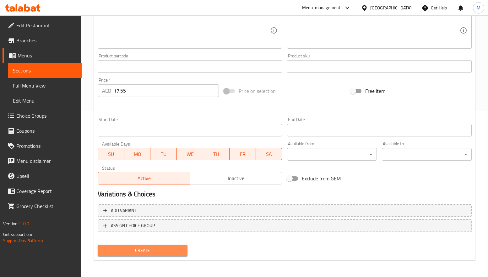
click at [158, 247] on span "Create" at bounding box center [143, 251] width 80 height 8
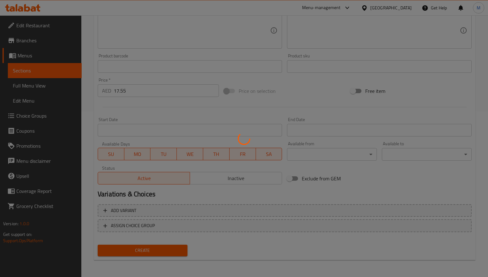
type input "0"
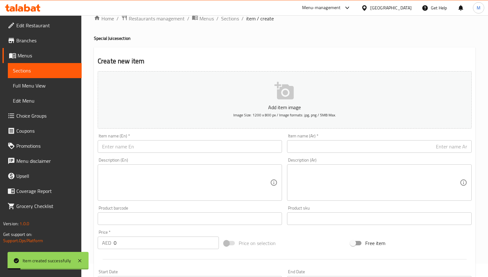
scroll to position [0, 0]
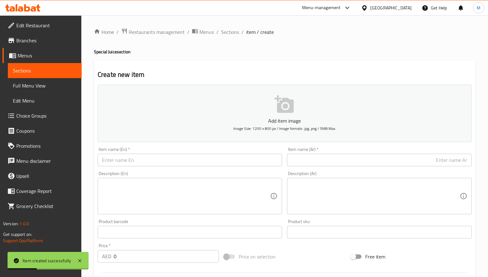
click at [141, 161] on input "text" at bounding box center [190, 160] width 184 height 13
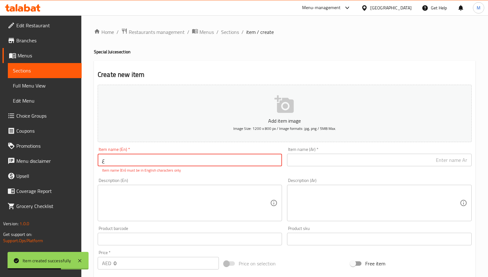
type input "ٍ"
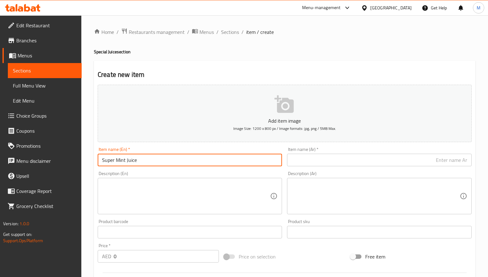
type input "Super Mint Juice"
click at [358, 162] on input "text" at bounding box center [379, 160] width 184 height 13
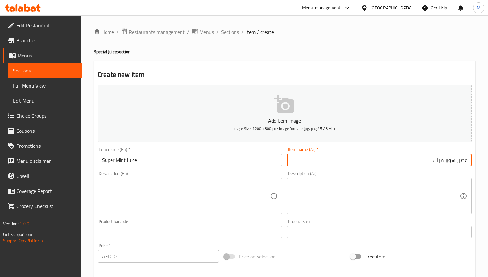
type input "عصير سوبر مينت"
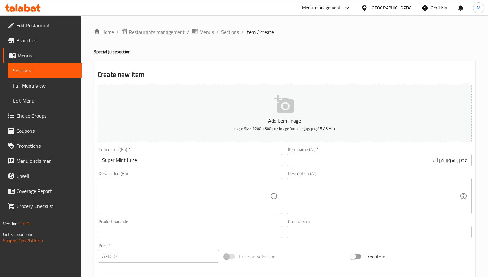
click at [305, 53] on h4 "Special Juice section" at bounding box center [285, 52] width 382 height 6
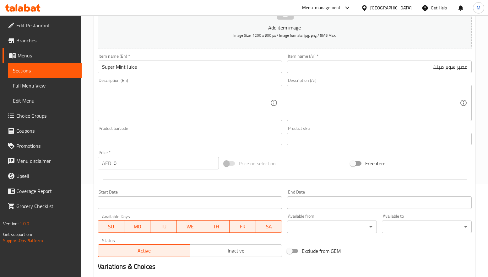
scroll to position [94, 0]
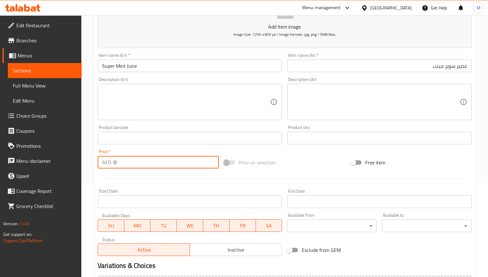
drag, startPoint x: 110, startPoint y: 162, endPoint x: 106, endPoint y: 162, distance: 3.8
click at [106, 162] on div "AED 0 Price *" at bounding box center [158, 162] width 121 height 13
type input "13.5"
click at [135, 180] on div at bounding box center [284, 178] width 379 height 15
click at [157, 177] on div at bounding box center [284, 178] width 379 height 15
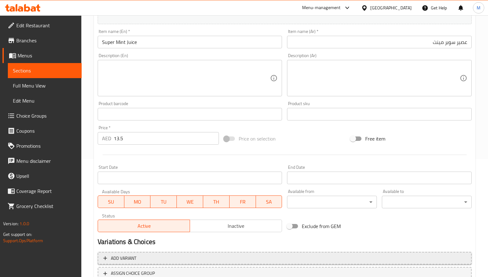
scroll to position [166, 0]
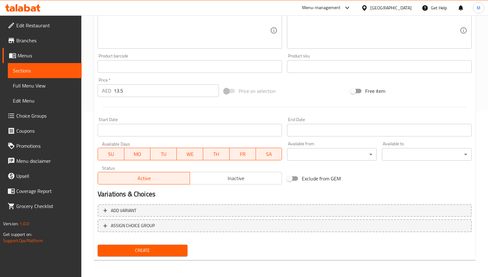
click at [155, 245] on button "Create" at bounding box center [143, 251] width 90 height 12
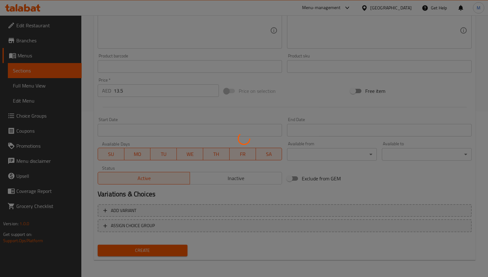
type input "0"
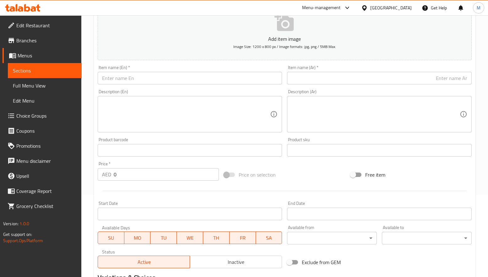
scroll to position [0, 0]
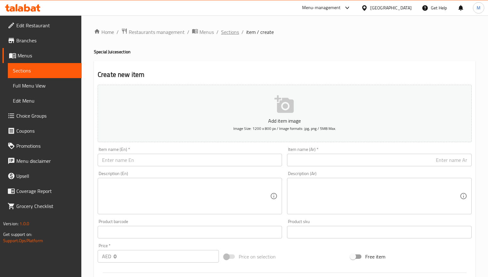
click at [229, 32] on span "Sections" at bounding box center [230, 32] width 18 height 8
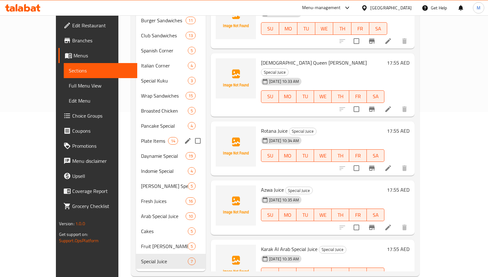
scroll to position [167, 0]
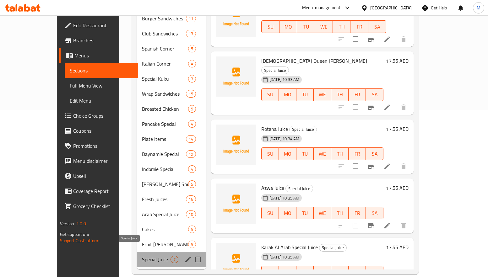
click at [142, 256] on span "Special Juice" at bounding box center [156, 260] width 29 height 8
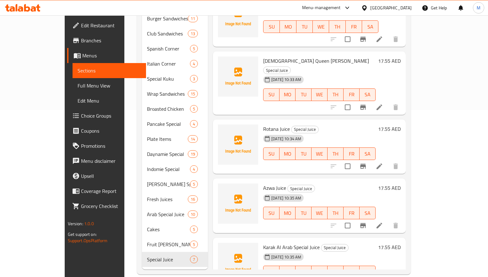
click at [376, 192] on div "18-09-2025 10:35 AM SU MO TU WE TH FR SA" at bounding box center [319, 209] width 117 height 34
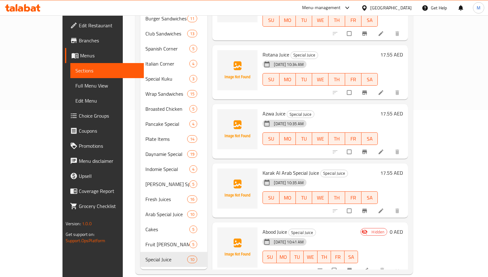
scroll to position [63, 0]
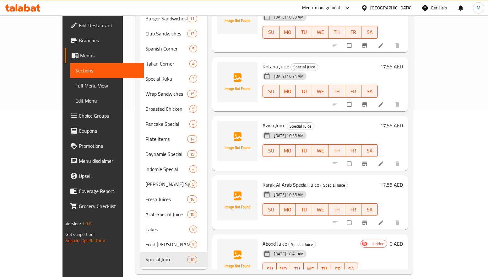
click at [390, 159] on li at bounding box center [382, 164] width 18 height 10
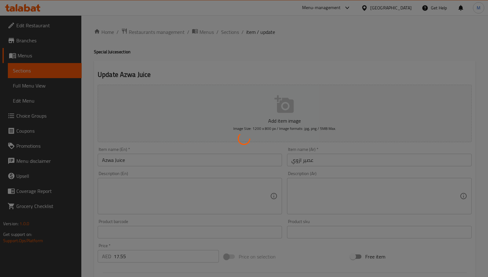
click at [168, 184] on div at bounding box center [244, 138] width 488 height 277
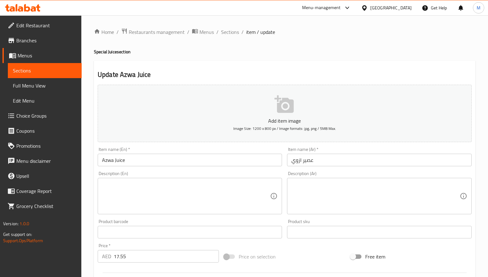
click at [168, 187] on textarea at bounding box center [186, 197] width 168 height 30
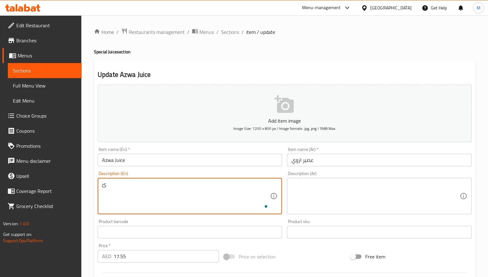
type textarea "ِ"
type textarea "A"
click at [179, 187] on textarea "Refreshingly sweet, perfectly, chilled, and bursting with natural fruity, flavo…" at bounding box center [186, 197] width 168 height 30
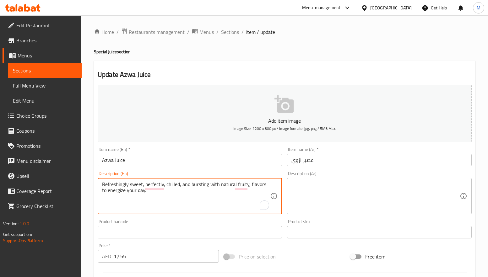
type textarea "Refreshingly sweet, perfectly, chilled, and bursting with natural fruity, flavo…"
click at [393, 190] on textarea at bounding box center [375, 197] width 168 height 30
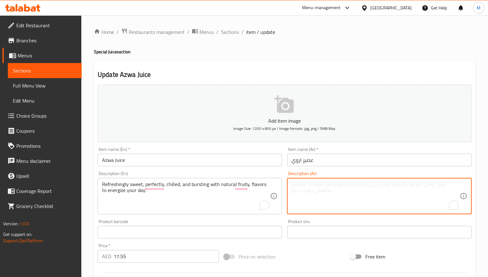
paste textarea "حلو ومنعش، مثالي، بارد، ومليء بالنكهات الفاكهية الطبيعية لتنشيط يومك."
type textarea "حلو ومنعش، مثالي، بارد، ومليء بالنكهات الفاكهية الطبيعية لتنشيط يومك."
click at [345, 54] on h4 "Special Juice section" at bounding box center [285, 52] width 382 height 6
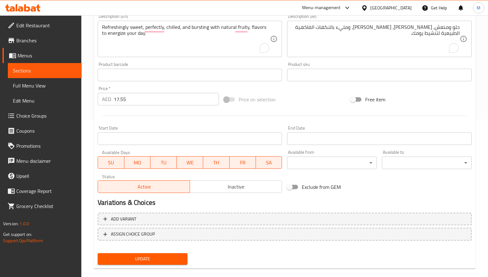
scroll to position [166, 0]
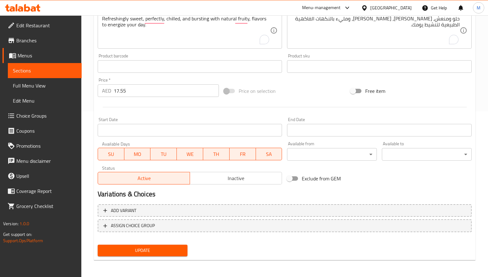
click at [147, 252] on span "Update" at bounding box center [143, 251] width 80 height 8
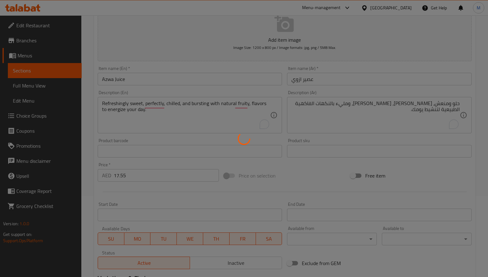
scroll to position [0, 0]
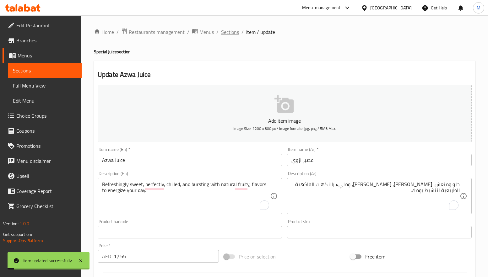
click at [232, 32] on span "Sections" at bounding box center [230, 32] width 18 height 8
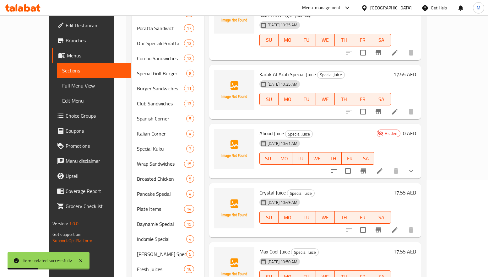
scroll to position [167, 0]
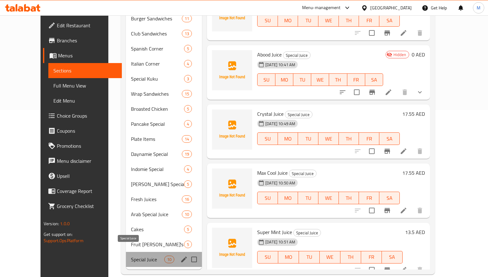
click at [142, 256] on span "Special Juice" at bounding box center [147, 260] width 33 height 8
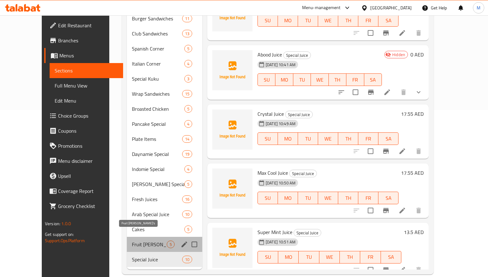
click at [132, 241] on span "Fruit [PERSON_NAME]'s" at bounding box center [149, 245] width 35 height 8
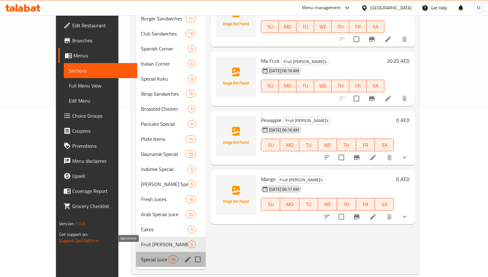
click at [141, 256] on span "Special Juice" at bounding box center [154, 260] width 27 height 8
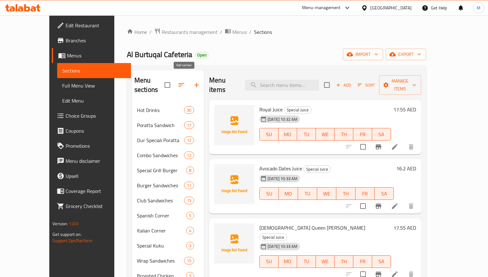
click at [193, 82] on icon "button" at bounding box center [197, 85] width 8 height 8
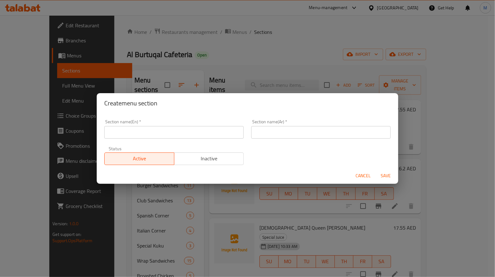
click at [201, 127] on input "text" at bounding box center [173, 132] width 139 height 13
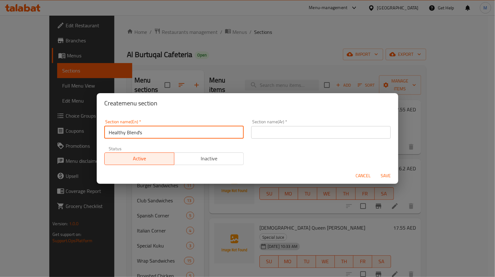
click at [123, 130] on input "Healthy Blend's" at bounding box center [173, 132] width 139 height 13
type input "Healthy Blend's"
click at [305, 132] on input "text" at bounding box center [320, 132] width 139 height 13
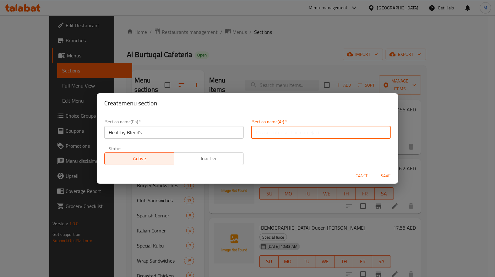
paste input "مزيج صحي"
type input "مزيج صحي"
click at [139, 130] on input "Healthy Blend's" at bounding box center [173, 132] width 139 height 13
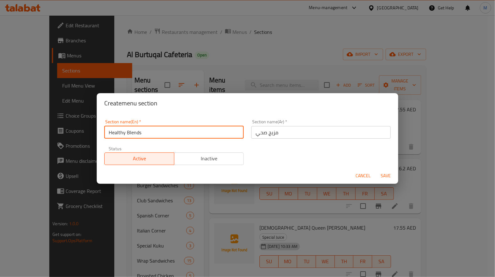
type input "Healthy Blends"
click at [384, 174] on span "Save" at bounding box center [385, 176] width 15 height 8
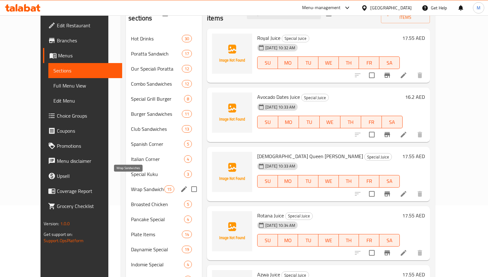
scroll to position [182, 0]
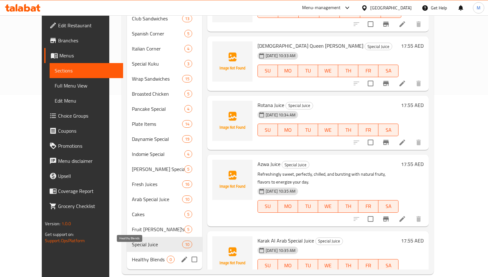
click at [141, 256] on span "Healthy Blends" at bounding box center [149, 260] width 35 height 8
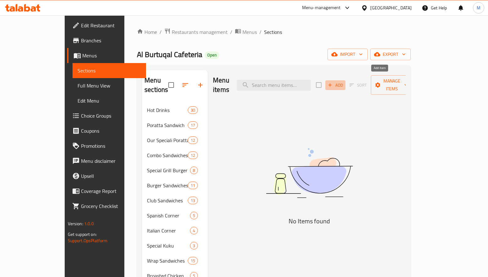
click at [346, 83] on button "Add" at bounding box center [335, 85] width 20 height 10
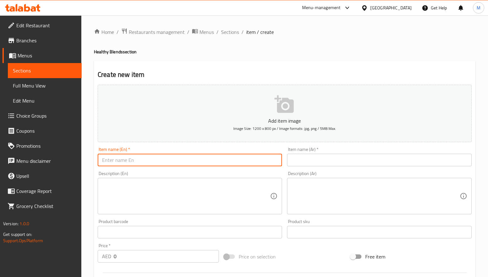
click at [171, 155] on input "text" at bounding box center [190, 160] width 184 height 13
type input "Hangover Cure Juice"
click at [381, 159] on input "text" at bounding box center [379, 160] width 184 height 13
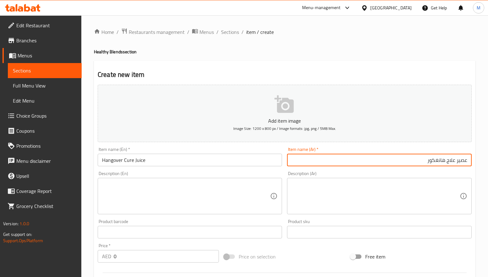
type input "عصير علاج هانغكور"
click at [264, 169] on div "Item name (En)   * Hangover Cure Juice Item name (En) *" at bounding box center [189, 157] width 189 height 24
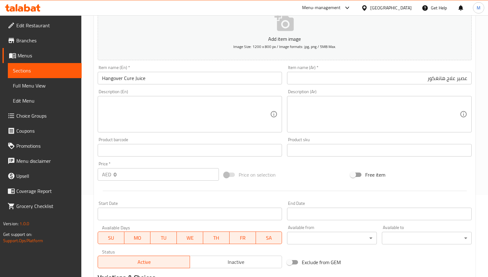
scroll to position [94, 0]
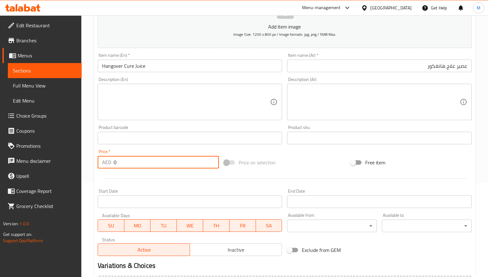
drag, startPoint x: 99, startPoint y: 163, endPoint x: 93, endPoint y: 163, distance: 6.0
click at [93, 163] on div "Home / Restaurants management / Menus / Sections / item / create Healthy Blends…" at bounding box center [284, 135] width 407 height 428
type input "17.55"
click at [126, 184] on div at bounding box center [284, 178] width 379 height 15
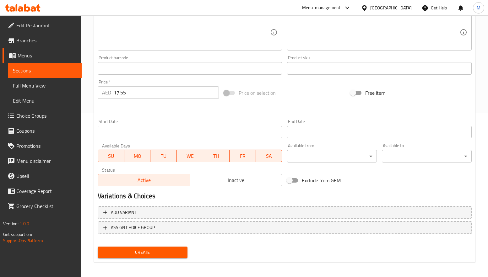
scroll to position [166, 0]
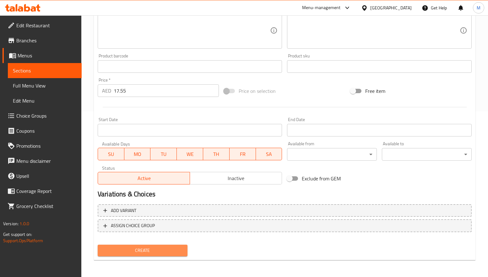
click at [133, 248] on span "Create" at bounding box center [143, 251] width 80 height 8
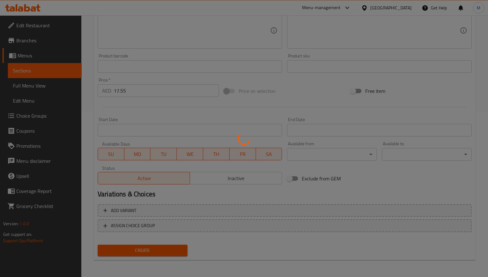
type input "0"
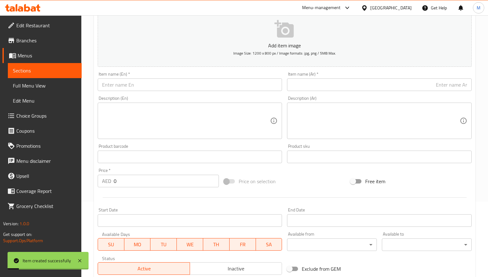
scroll to position [72, 0]
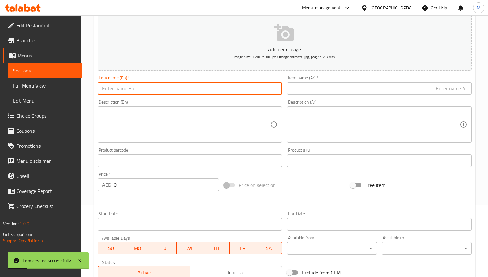
click at [145, 88] on input "text" at bounding box center [190, 88] width 184 height 13
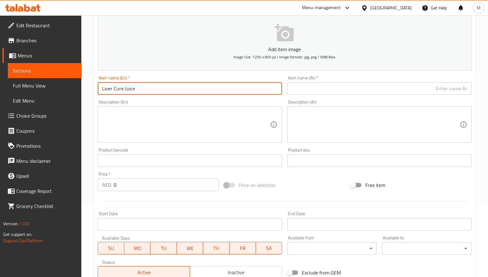
type input "Liver Cure Juice"
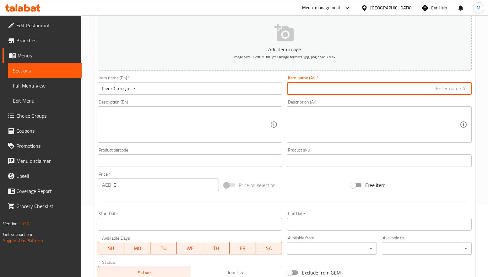
click at [379, 95] on input "text" at bounding box center [379, 88] width 184 height 13
type input "عصير هلاج كبدة"
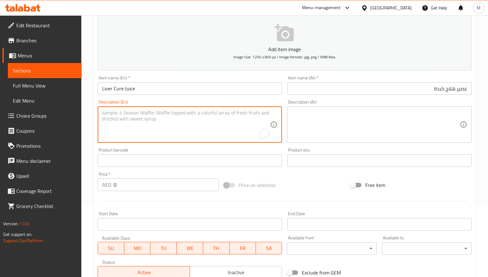
click at [187, 122] on textarea "To enrich screen reader interactions, please activate Accessibility in Grammarl…" at bounding box center [186, 125] width 168 height 30
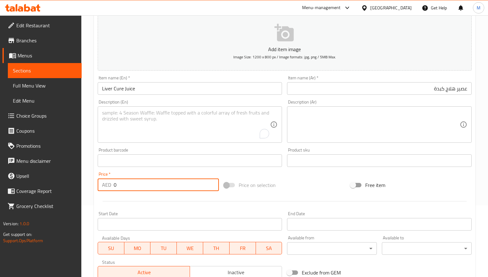
drag, startPoint x: 120, startPoint y: 186, endPoint x: 97, endPoint y: 186, distance: 22.6
click at [98, 186] on div "AED 0 Price *" at bounding box center [158, 185] width 121 height 13
type input "17.55"
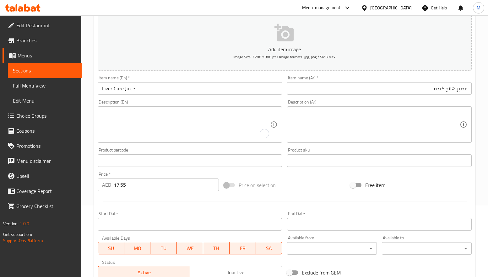
click at [118, 204] on div at bounding box center [284, 201] width 379 height 15
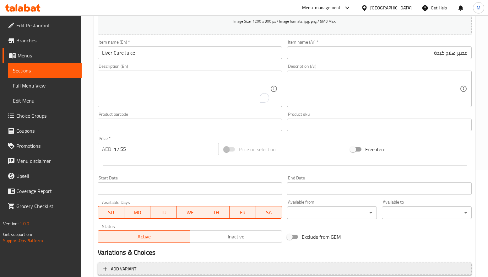
scroll to position [166, 0]
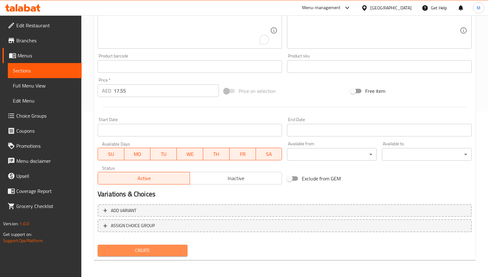
click at [135, 250] on span "Create" at bounding box center [143, 251] width 80 height 8
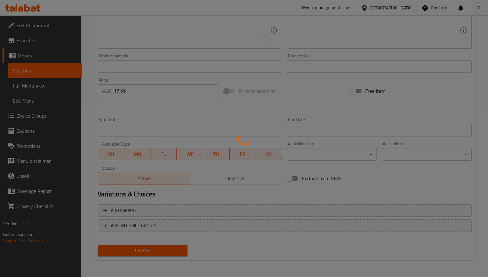
type input "0"
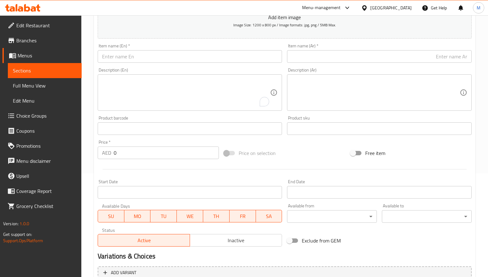
scroll to position [0, 0]
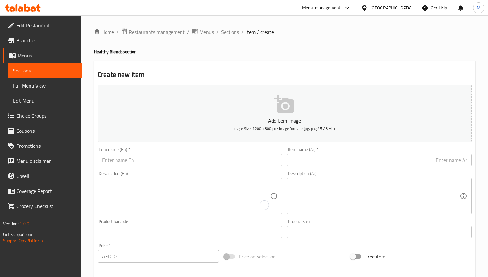
click at [155, 168] on div "Item name (En)   * Item name (En) *" at bounding box center [189, 157] width 189 height 24
click at [158, 164] on input "text" at bounding box center [190, 160] width 184 height 13
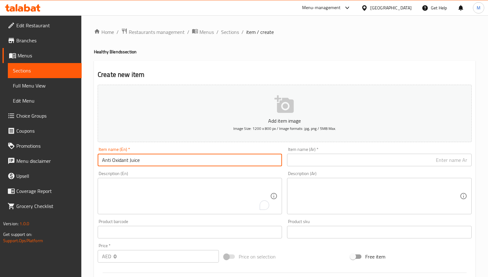
type input "Anti Oxidant Juice"
click at [340, 159] on input "text" at bounding box center [379, 160] width 184 height 13
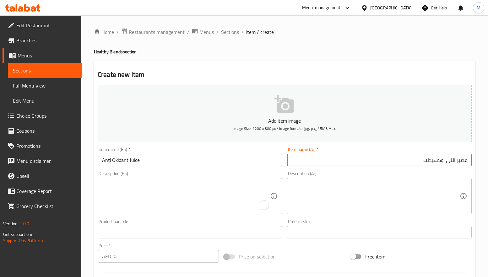
type input "عصير انتي اوكسيدنت"
click at [273, 170] on div "Description (En) Description (En)" at bounding box center [189, 193] width 189 height 48
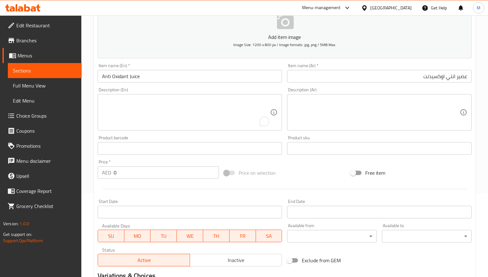
scroll to position [94, 0]
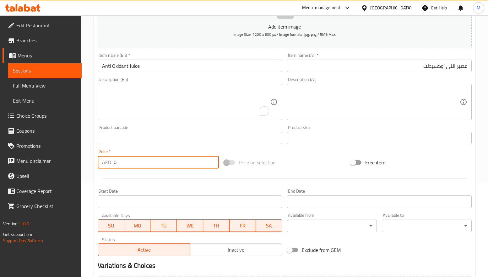
drag, startPoint x: 123, startPoint y: 165, endPoint x: 107, endPoint y: 164, distance: 16.0
click at [107, 164] on div "AED 0 Price *" at bounding box center [158, 162] width 121 height 13
drag, startPoint x: 134, startPoint y: 161, endPoint x: 106, endPoint y: 159, distance: 28.3
click at [106, 159] on div "AED 17.55 Price *" at bounding box center [158, 162] width 121 height 13
type input "17.55"
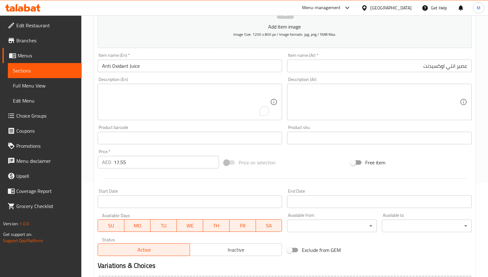
click at [138, 177] on div at bounding box center [284, 178] width 379 height 15
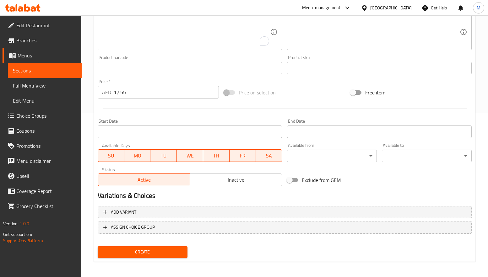
scroll to position [166, 0]
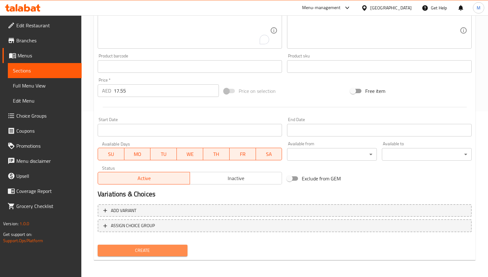
click at [145, 248] on span "Create" at bounding box center [143, 251] width 80 height 8
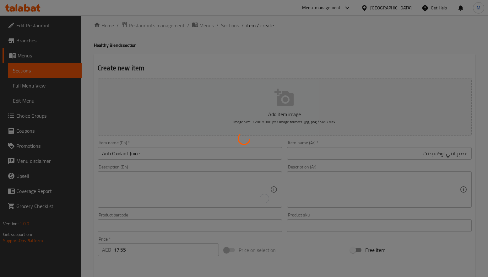
scroll to position [0, 0]
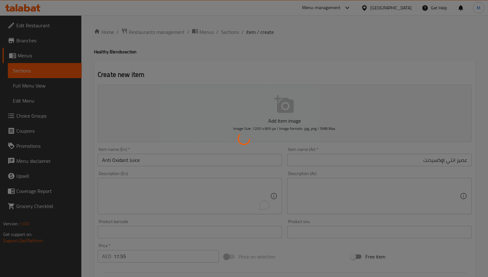
type input "0"
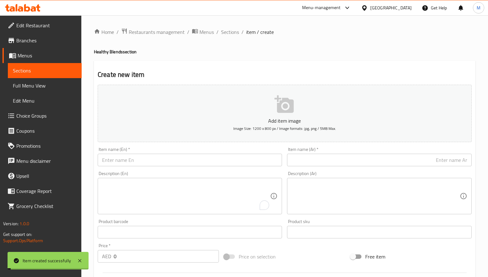
click at [126, 159] on input "text" at bounding box center [190, 160] width 184 height 13
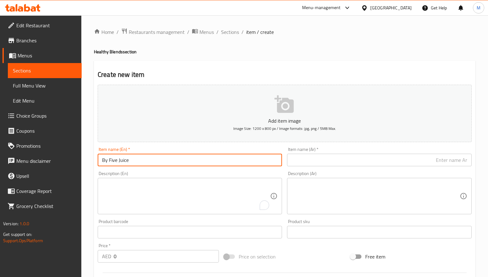
type input "By Five Juice"
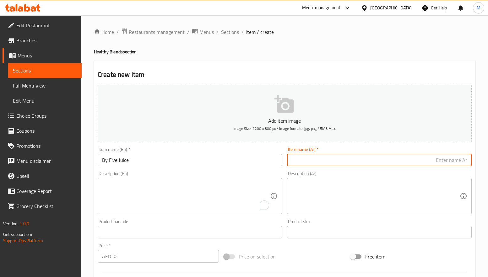
click at [319, 160] on input "text" at bounding box center [379, 160] width 184 height 13
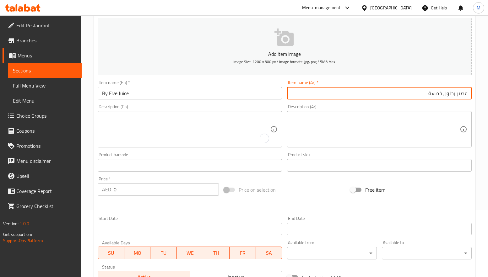
scroll to position [94, 0]
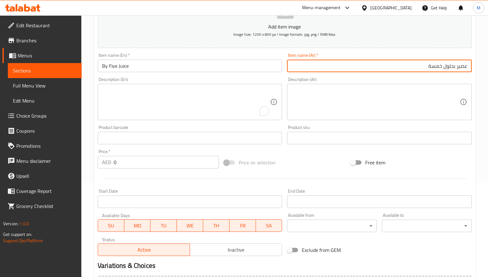
type input "عصير بحلول خمسة"
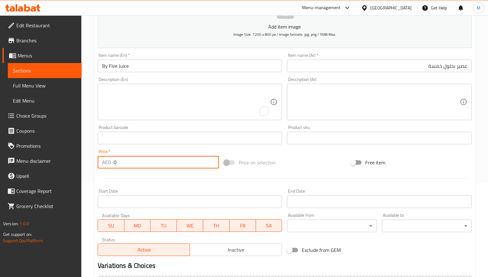
drag, startPoint x: 122, startPoint y: 162, endPoint x: 108, endPoint y: 162, distance: 13.2
click at [108, 162] on div "AED 0 Price *" at bounding box center [158, 162] width 121 height 13
type input "17.55"
click at [132, 183] on div at bounding box center [284, 178] width 379 height 15
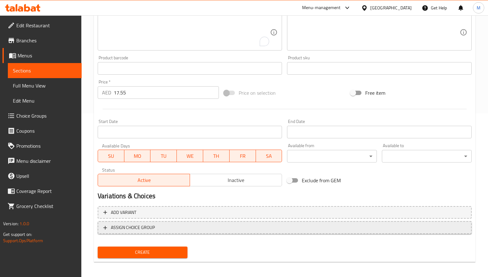
scroll to position [166, 0]
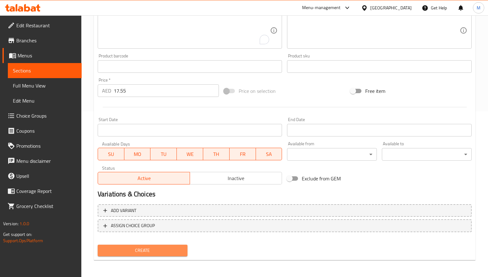
click at [147, 247] on span "Create" at bounding box center [143, 251] width 80 height 8
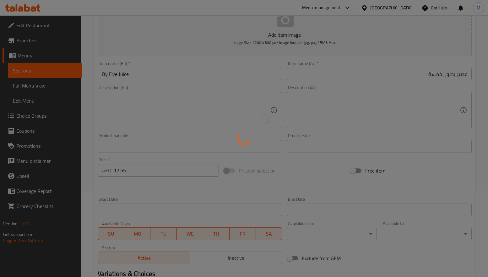
scroll to position [0, 0]
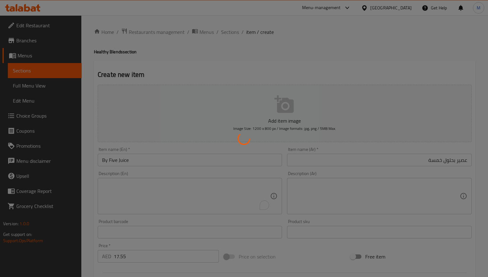
type input "0"
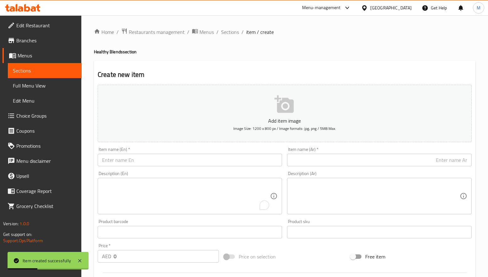
click at [252, 159] on input "text" at bounding box center [190, 160] width 184 height 13
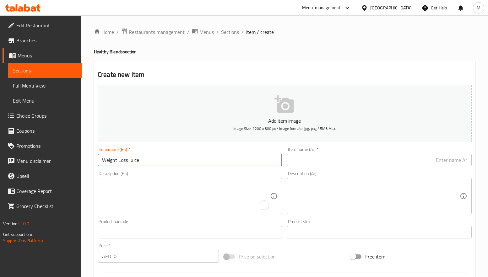
type input "Weight Loss Juice"
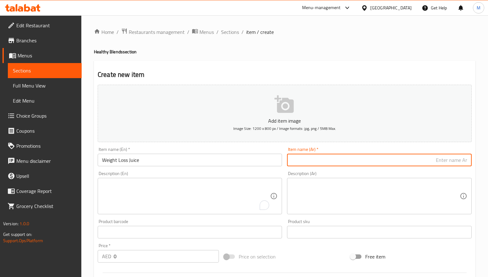
click at [387, 157] on input "text" at bounding box center [379, 160] width 184 height 13
type input "عصير خسارة الوزن"
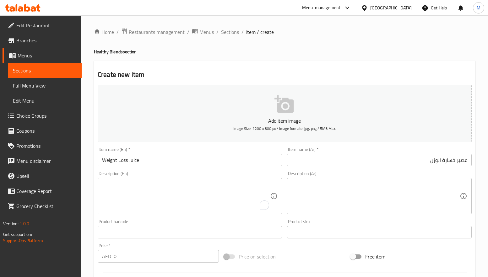
click at [286, 172] on div "Description (Ar) Description (Ar)" at bounding box center [379, 193] width 189 height 48
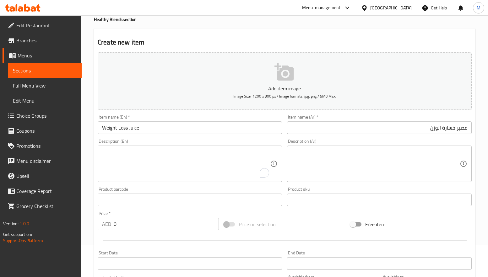
scroll to position [47, 0]
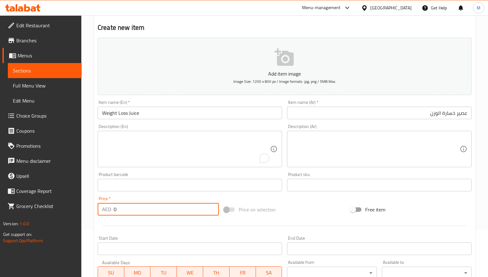
drag, startPoint x: 125, startPoint y: 209, endPoint x: 108, endPoint y: 210, distance: 17.0
click at [108, 210] on div "AED 0 Price *" at bounding box center [158, 209] width 121 height 13
type input "17.55"
click at [140, 228] on div at bounding box center [284, 225] width 379 height 15
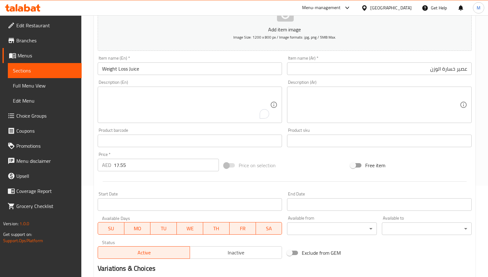
scroll to position [166, 0]
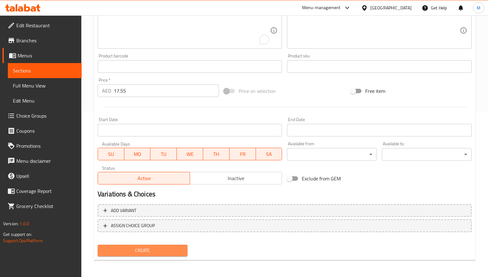
click at [148, 251] on span "Create" at bounding box center [143, 251] width 80 height 8
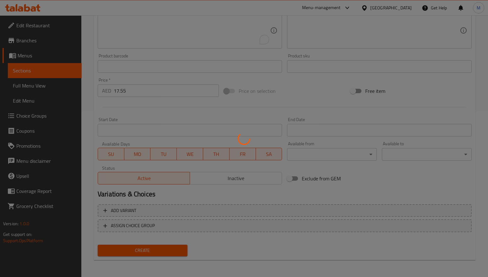
type input "0"
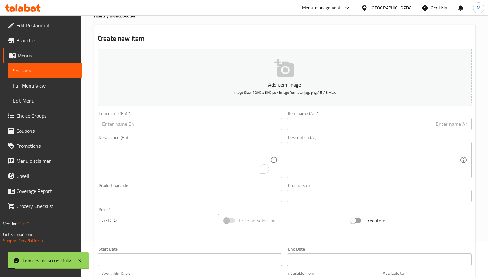
scroll to position [25, 0]
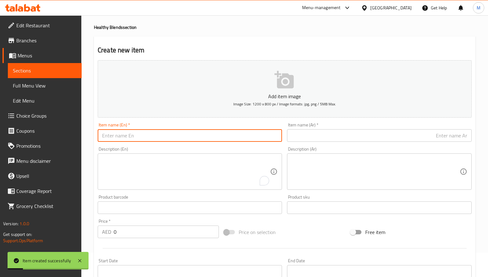
click at [149, 135] on input "text" at bounding box center [190, 135] width 184 height 13
click at [126, 134] on input "text" at bounding box center [190, 135] width 184 height 13
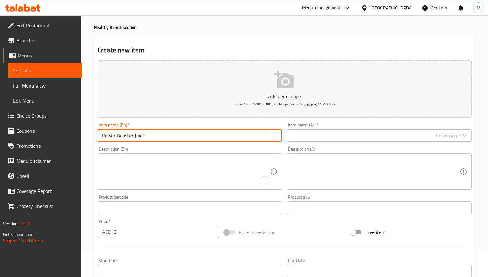
type input "Power Booster Juice"
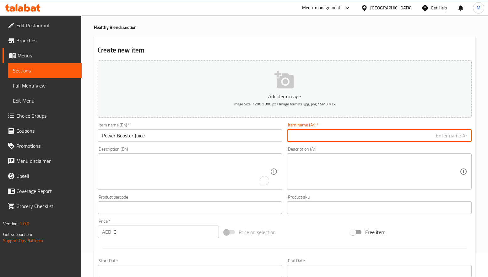
click at [332, 134] on input "text" at bounding box center [379, 135] width 184 height 13
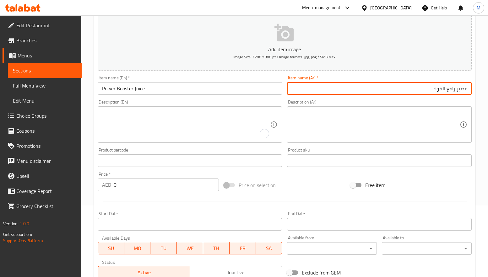
type input "عصير رافع القوة"
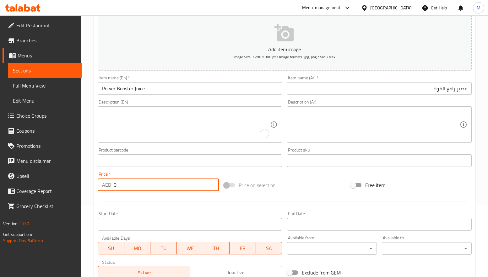
drag, startPoint x: 109, startPoint y: 188, endPoint x: 100, endPoint y: 187, distance: 9.1
click at [101, 187] on div "AED 0 Price *" at bounding box center [158, 185] width 121 height 13
type input "17.55"
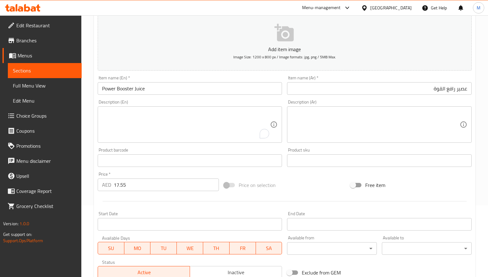
click at [121, 201] on div at bounding box center [284, 201] width 379 height 15
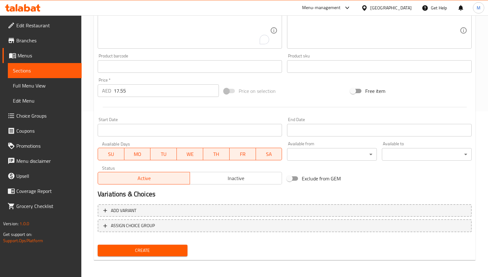
click at [146, 255] on button "Create" at bounding box center [143, 251] width 90 height 12
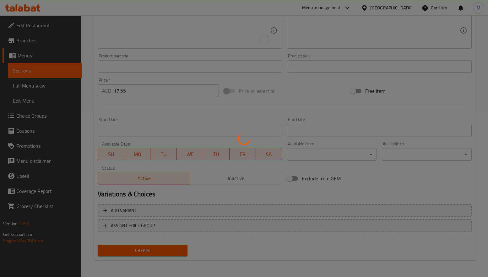
type input "0"
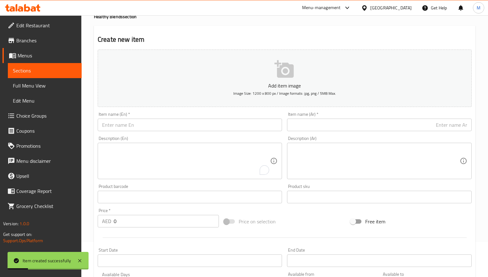
scroll to position [0, 0]
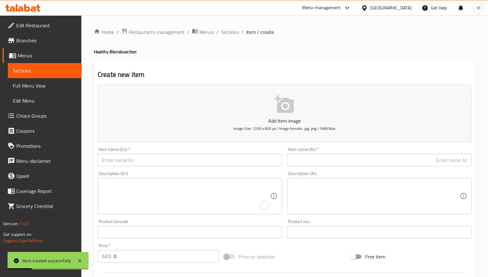
click at [147, 159] on input "text" at bounding box center [190, 160] width 184 height 13
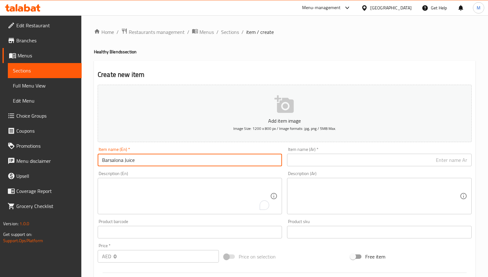
type input "Barsalona Juice"
click at [364, 159] on input "text" at bounding box center [379, 160] width 184 height 13
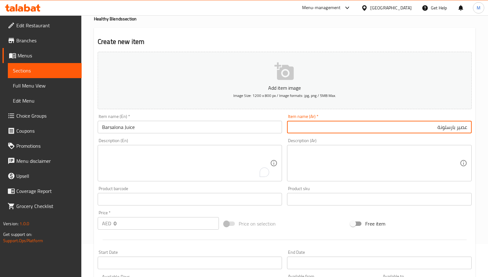
scroll to position [47, 0]
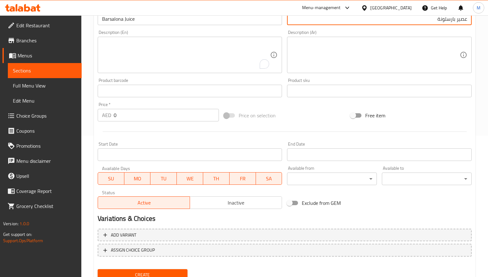
type input "عصير بارسلونة"
click at [307, 113] on div "Price on selection" at bounding box center [284, 115] width 126 height 17
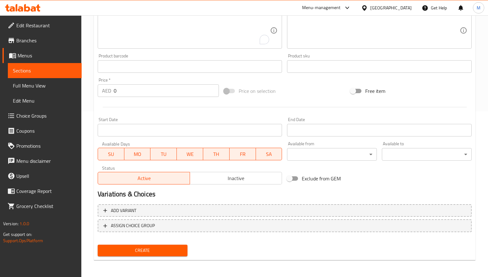
drag, startPoint x: 228, startPoint y: 213, endPoint x: 292, endPoint y: 201, distance: 65.6
click at [228, 213] on span "Add variant" at bounding box center [284, 211] width 363 height 8
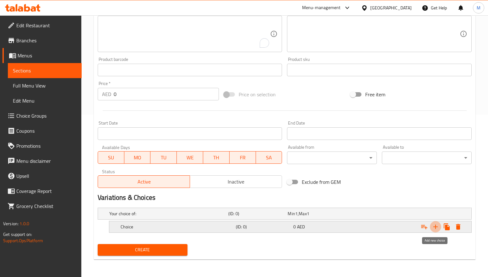
click at [434, 227] on icon "Expand" at bounding box center [435, 227] width 4 height 4
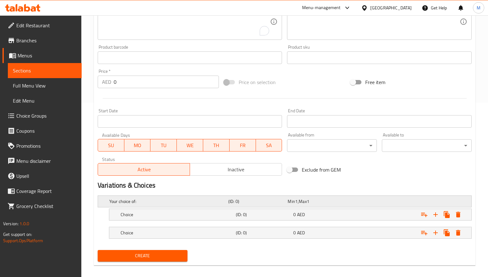
scroll to position [181, 0]
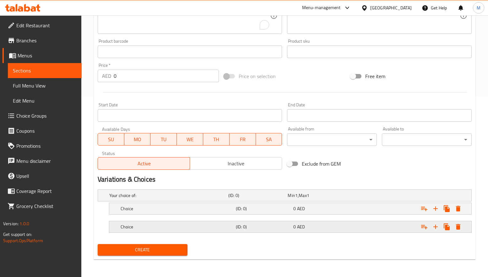
click at [252, 223] on div "(ID: 0)" at bounding box center [263, 227] width 57 height 9
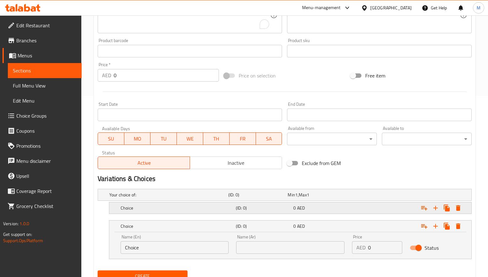
click at [254, 210] on h5 "(ID: 0)" at bounding box center [263, 208] width 55 height 6
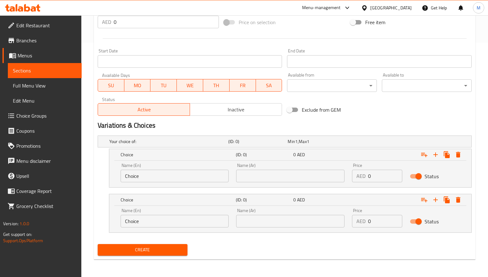
scroll to position [235, 0]
click at [160, 177] on input "Choice" at bounding box center [175, 176] width 108 height 13
type input "Medium"
click at [144, 220] on input "Choice" at bounding box center [175, 221] width 108 height 13
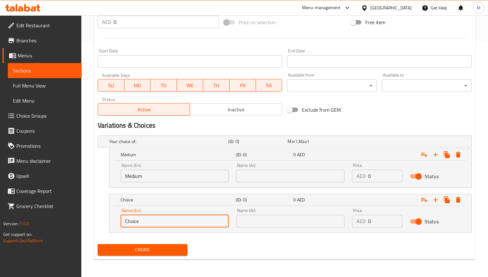
click at [144, 220] on input "Choice" at bounding box center [175, 221] width 108 height 13
type input "Large"
click at [327, 176] on input "text" at bounding box center [290, 176] width 108 height 13
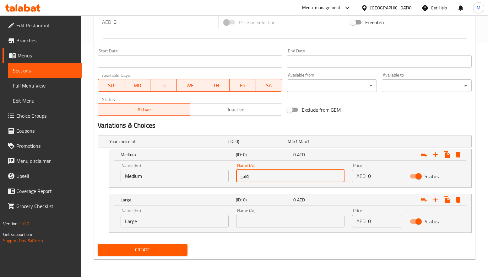
type input "وسط"
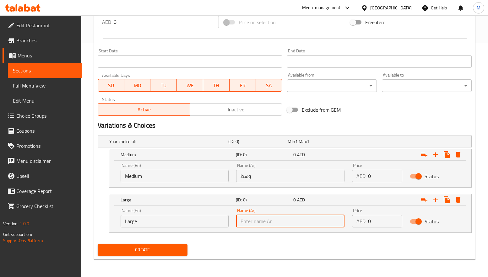
click at [278, 223] on input "text" at bounding box center [290, 221] width 108 height 13
type input "كبير"
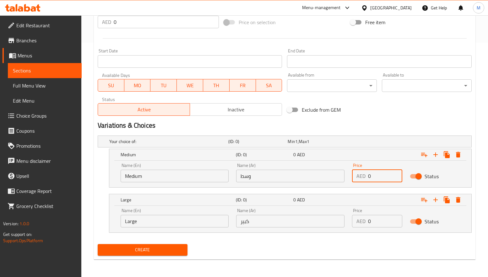
drag, startPoint x: 371, startPoint y: 174, endPoint x: 357, endPoint y: 174, distance: 14.8
click at [357, 174] on div "AED 0 Price" at bounding box center [377, 176] width 50 height 13
type input "13.5"
drag, startPoint x: 386, startPoint y: 224, endPoint x: 351, endPoint y: 221, distance: 34.9
click at [351, 221] on div "Price AED 0 Price" at bounding box center [377, 218] width 58 height 27
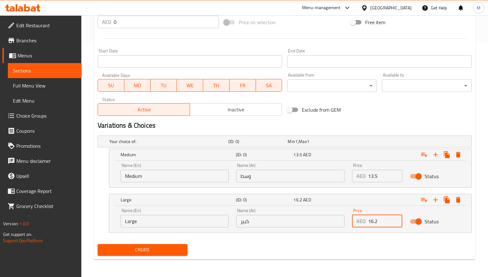
type input "16.2"
click at [338, 248] on div "Create" at bounding box center [284, 250] width 379 height 17
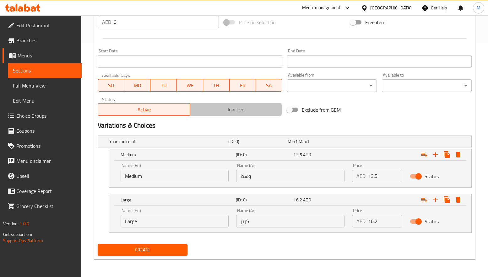
click at [245, 114] on button "Inactive" at bounding box center [236, 109] width 92 height 13
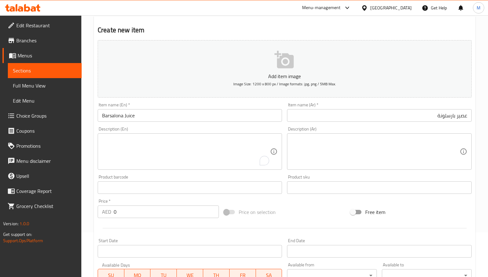
scroll to position [0, 0]
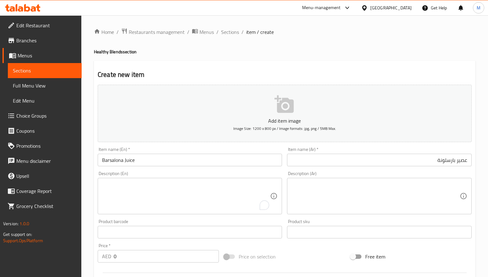
click at [131, 157] on input "Barsalona Juice" at bounding box center [190, 160] width 184 height 13
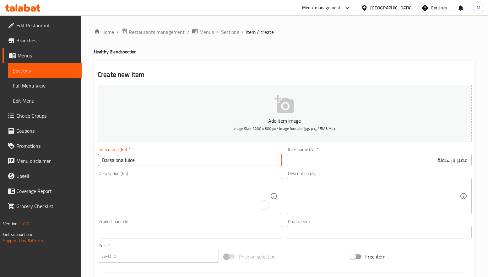
click at [131, 157] on input "Barsalona Juice" at bounding box center [190, 160] width 184 height 13
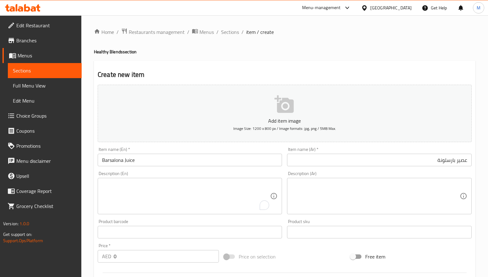
click at [358, 46] on div "Home / Restaurants management / Menus / Sections / item / create Healthy Blends…" at bounding box center [285, 263] width 382 height 471
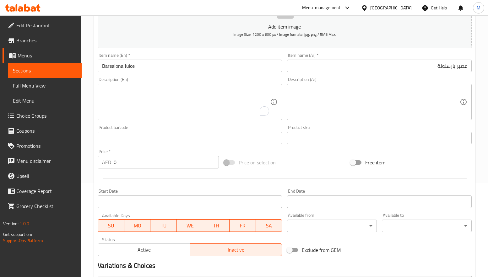
scroll to position [235, 0]
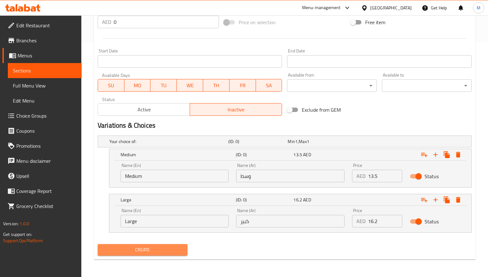
click at [170, 249] on span "Create" at bounding box center [143, 250] width 80 height 8
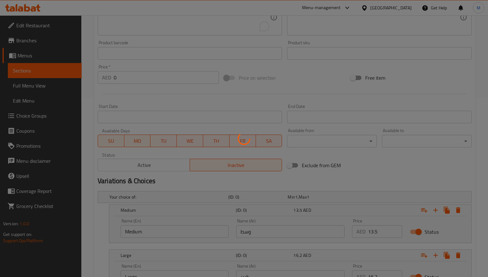
scroll to position [0, 0]
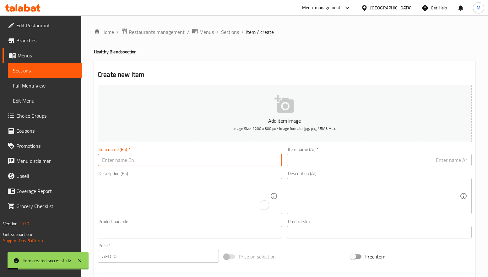
click at [170, 158] on input "text" at bounding box center [190, 160] width 184 height 13
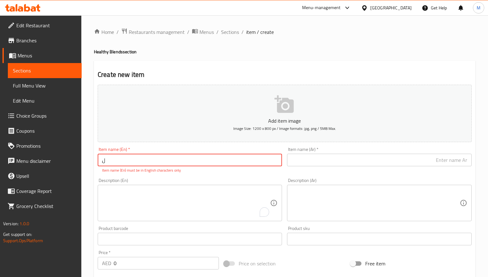
type input "ِ"
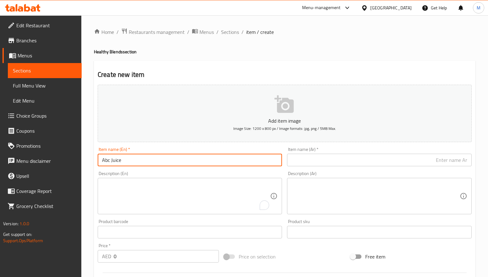
type input "Abc Juice"
click at [337, 161] on input "text" at bounding box center [379, 160] width 184 height 13
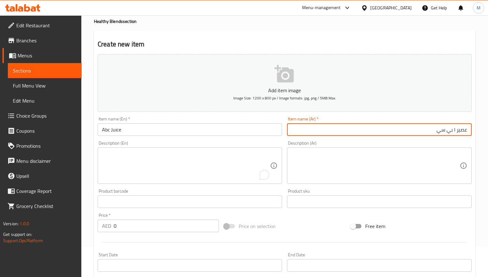
scroll to position [47, 0]
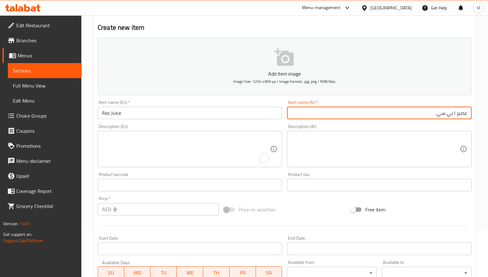
type input "عصير ا بي سي"
click at [141, 125] on div "Description (En) Description (En)" at bounding box center [190, 145] width 184 height 43
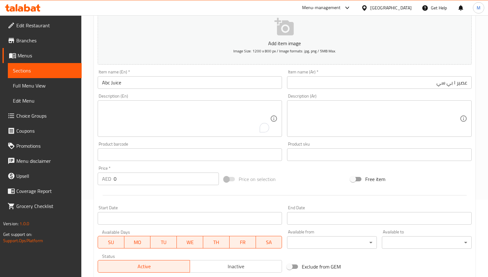
scroll to position [94, 0]
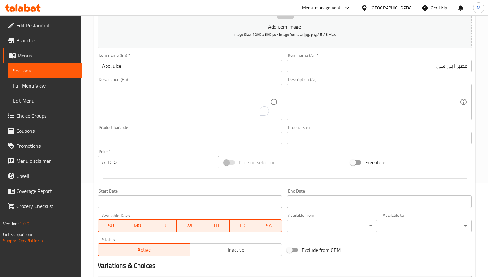
click at [205, 97] on textarea "To enrich screen reader interactions, please activate Accessibility in Grammarl…" at bounding box center [186, 102] width 168 height 30
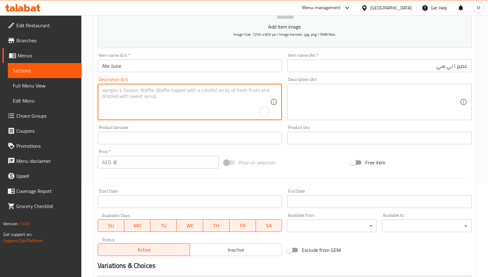
click at [186, 92] on textarea "To enrich screen reader interactions, please activate Accessibility in Grammarl…" at bounding box center [186, 102] width 168 height 30
type textarea "ش"
type textarea "a"
click at [186, 92] on textarea "Vibrant Blend of apple, beetroot, and carrot packed with nutrients and fresh, n…" at bounding box center [186, 102] width 168 height 30
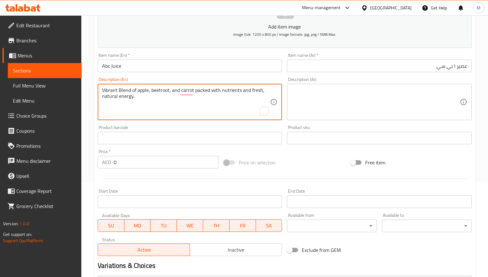
click at [186, 92] on textarea "Vibrant Blend of apple, beetroot, and carrot packed with nutrients and fresh, n…" at bounding box center [186, 102] width 168 height 30
type textarea "Vibrant Blend of apple, beetroot, and carrot packed with nutrients and fresh, n…"
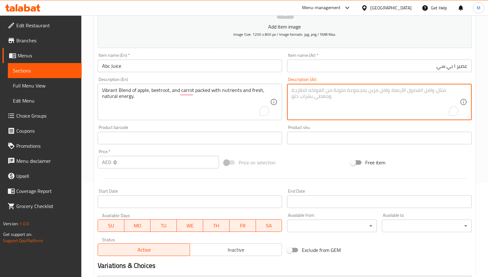
click at [324, 99] on textarea "To enrich screen reader interactions, please activate Accessibility in Grammarl…" at bounding box center [375, 102] width 168 height 30
paste textarea "مزيج نابض بالحياة من التفاح والشمندر والجزر مليء بالعناصر الغذائية والطاقة الطب…"
type textarea "مزيج نابض بالحياة من التفاح والشمندر والجزر مليء بالعناصر الغذائية والطاقة الطب…"
click at [221, 125] on div "Product barcode Product barcode" at bounding box center [190, 134] width 184 height 19
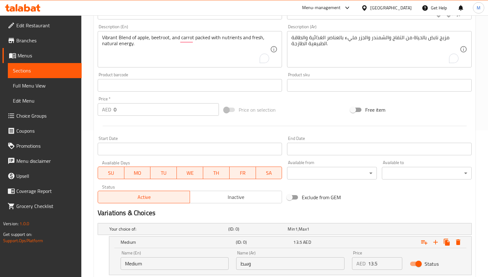
scroll to position [235, 0]
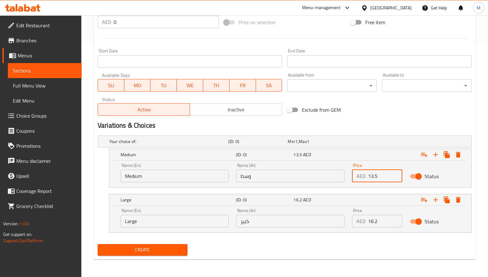
drag, startPoint x: 371, startPoint y: 176, endPoint x: 365, endPoint y: 178, distance: 7.1
click at [365, 178] on div "AED 13.5 Price" at bounding box center [377, 176] width 50 height 13
type input "13.5"
drag, startPoint x: 381, startPoint y: 215, endPoint x: 367, endPoint y: 223, distance: 16.2
click at [367, 223] on div "Price AED 16.2 Price" at bounding box center [377, 218] width 50 height 19
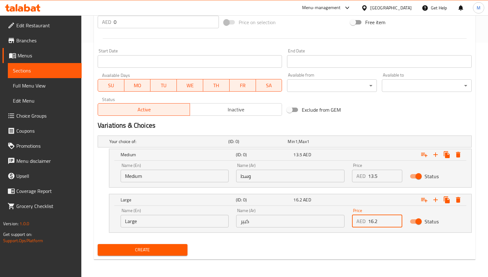
type input "16.2"
drag, startPoint x: 335, startPoint y: 257, endPoint x: 327, endPoint y: 258, distance: 7.4
click at [333, 258] on div "Create" at bounding box center [284, 250] width 379 height 17
click at [270, 105] on span "Inactive" at bounding box center [236, 109] width 87 height 9
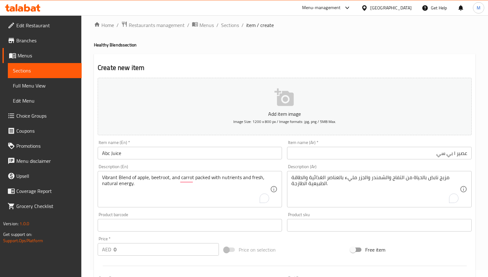
scroll to position [0, 0]
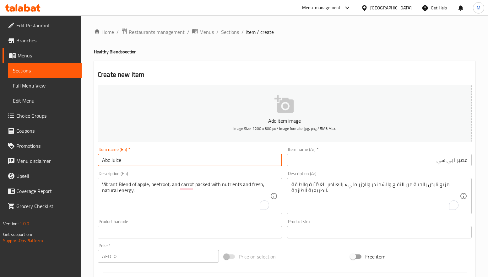
click at [119, 159] on input "Abc Juice" at bounding box center [190, 160] width 184 height 13
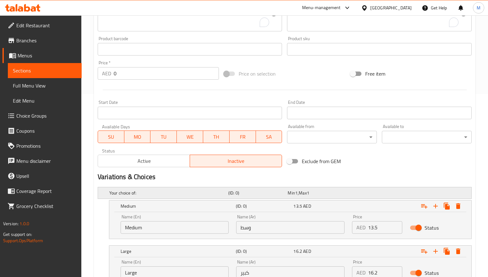
scroll to position [235, 0]
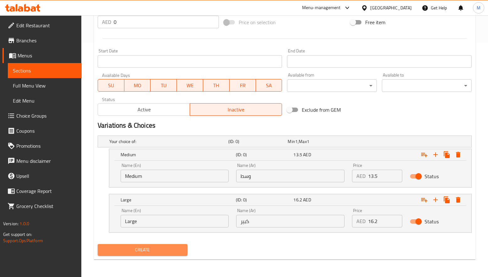
click at [167, 247] on span "Create" at bounding box center [143, 250] width 80 height 8
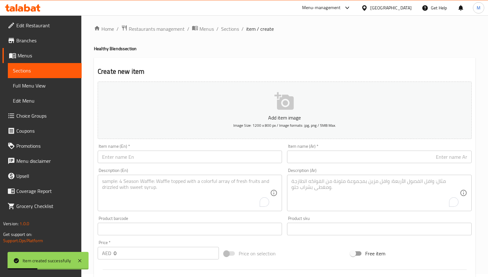
scroll to position [0, 0]
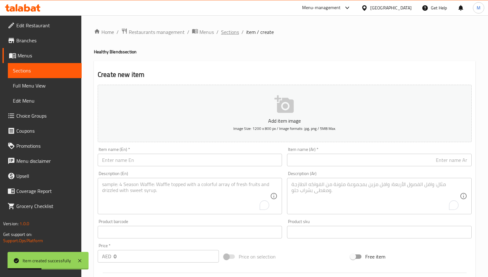
click at [225, 31] on span "Sections" at bounding box center [230, 32] width 18 height 8
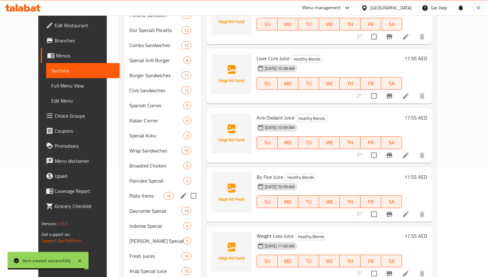
scroll to position [182, 0]
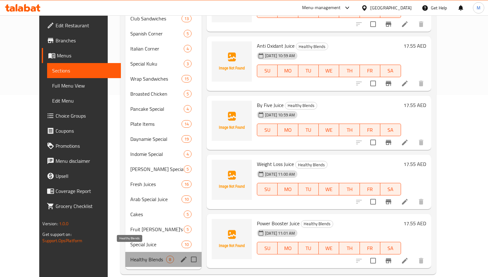
click at [141, 256] on span "Healthy Blends" at bounding box center [148, 260] width 36 height 8
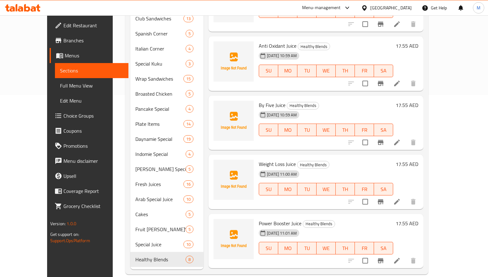
click at [226, 75] on div at bounding box center [233, 64] width 45 height 50
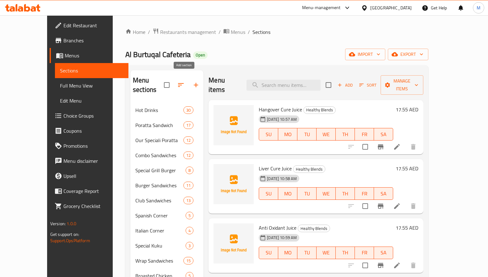
click at [194, 83] on icon "button" at bounding box center [196, 85] width 4 height 4
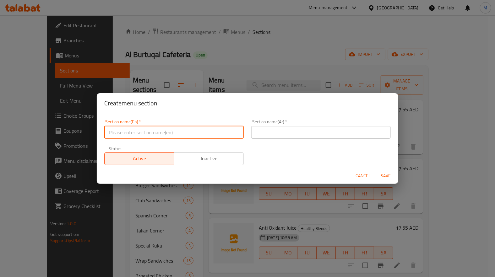
click at [207, 137] on input "text" at bounding box center [173, 132] width 139 height 13
type input "Desserts Special"
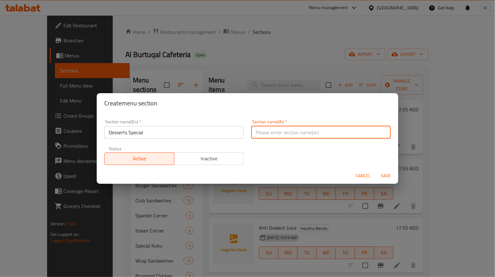
click at [298, 130] on input "text" at bounding box center [320, 132] width 139 height 13
type input "حلويات سبيشيال"
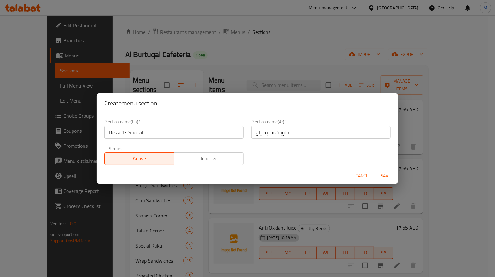
click at [290, 156] on div "Section name(En)   * Desserts Special Section name(En) * Section name(Ar)   * ح…" at bounding box center [248, 142] width 294 height 53
click at [386, 172] on span "Save" at bounding box center [385, 176] width 15 height 8
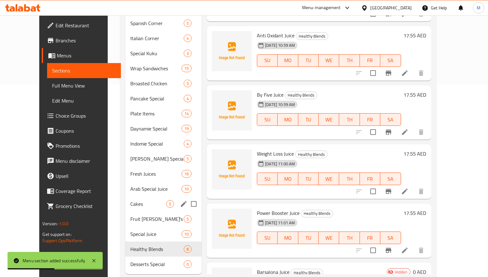
scroll to position [197, 0]
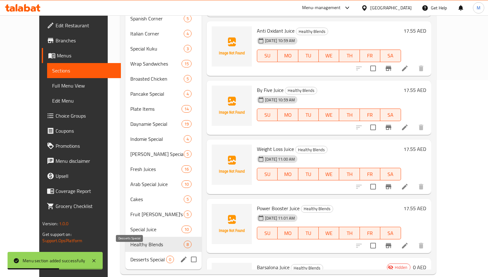
click at [153, 256] on span "Desserts Special" at bounding box center [148, 260] width 36 height 8
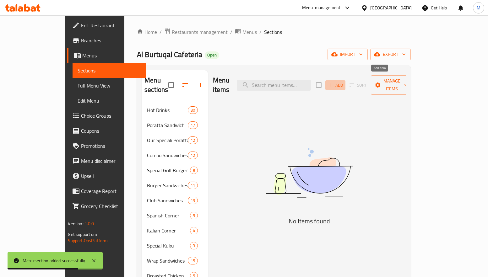
click at [333, 82] on icon "button" at bounding box center [330, 85] width 6 height 6
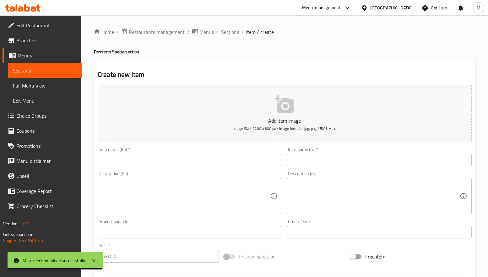
click at [242, 159] on input "text" at bounding box center [190, 160] width 184 height 13
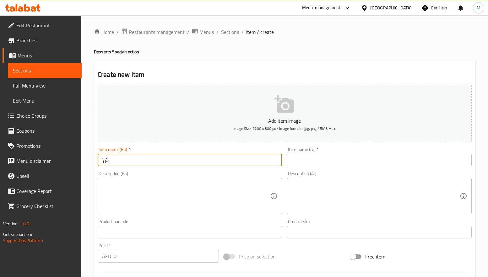
type input "’"
type input "ة"
type input "’"
type input "Mango Falooda"
click at [370, 166] on input "text" at bounding box center [379, 160] width 184 height 13
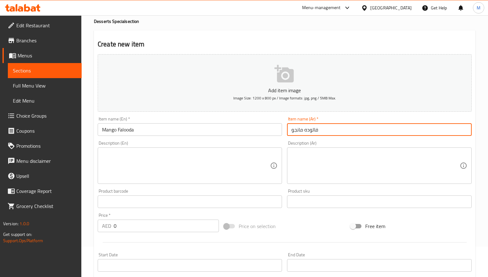
scroll to position [47, 0]
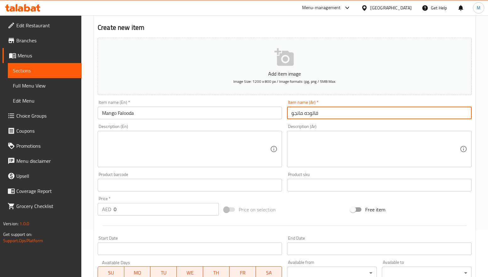
type input "فالوده مانجو"
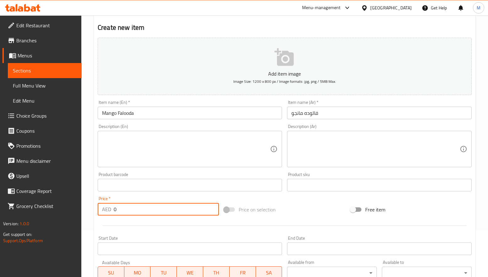
drag, startPoint x: 124, startPoint y: 214, endPoint x: 101, endPoint y: 213, distance: 22.9
click at [101, 213] on div "AED 0 Price *" at bounding box center [158, 209] width 121 height 13
type input "16.2"
click at [169, 196] on div "Price   * AED 16.2 Price *" at bounding box center [158, 206] width 126 height 24
click at [148, 194] on div "Price   * AED 16.2 Price *" at bounding box center [158, 206] width 126 height 24
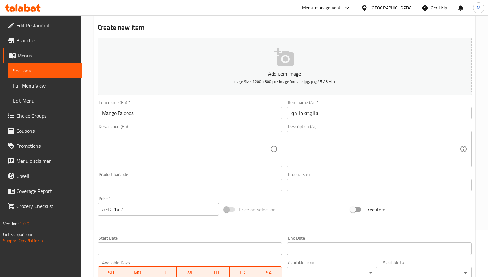
click at [309, 211] on div "Price on selection" at bounding box center [284, 209] width 126 height 17
click at [168, 196] on div "Price   * AED 16.2 Price *" at bounding box center [158, 206] width 126 height 24
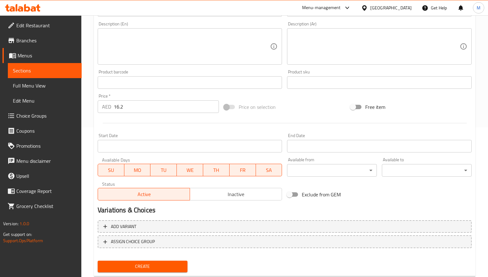
scroll to position [166, 0]
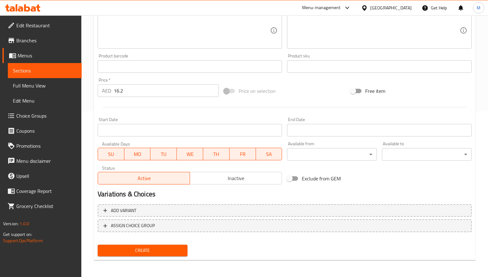
click at [158, 250] on span "Create" at bounding box center [143, 251] width 80 height 8
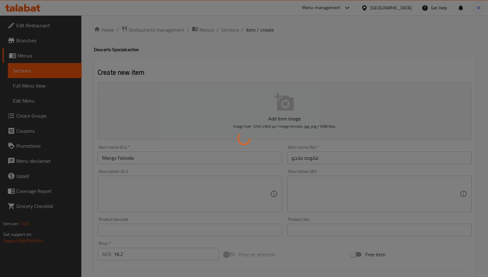
scroll to position [0, 0]
type input "0"
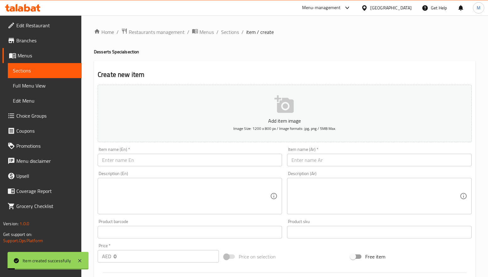
click at [164, 162] on input "text" at bounding box center [190, 160] width 184 height 13
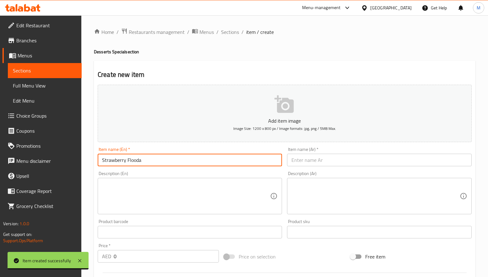
type input "Strawberry Flooda"
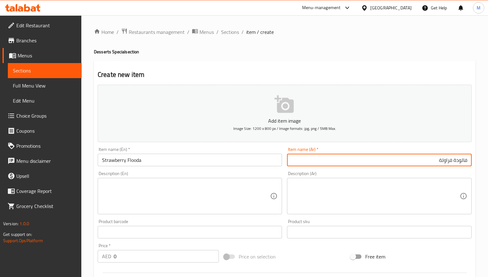
type input "فالودة فراولة"
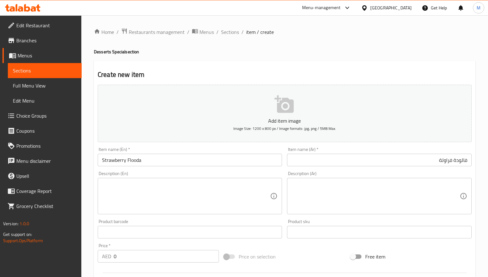
click at [412, 42] on div "Home / Restaurants management / Menus / Sections / item / create Desserts Speci…" at bounding box center [285, 229] width 382 height 403
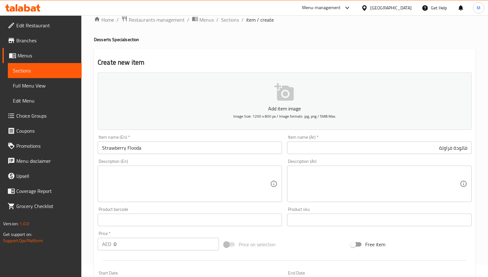
scroll to position [47, 0]
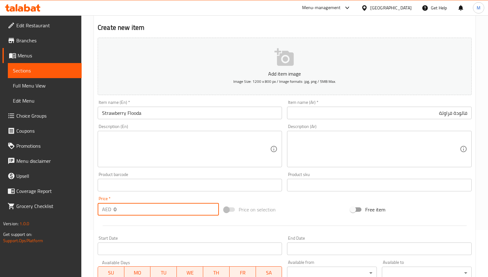
drag, startPoint x: 122, startPoint y: 207, endPoint x: 102, endPoint y: 209, distance: 19.9
click at [102, 209] on div "AED 0 Price *" at bounding box center [158, 209] width 121 height 13
type input "16.2"
click at [296, 204] on div "Price on selection" at bounding box center [284, 209] width 126 height 17
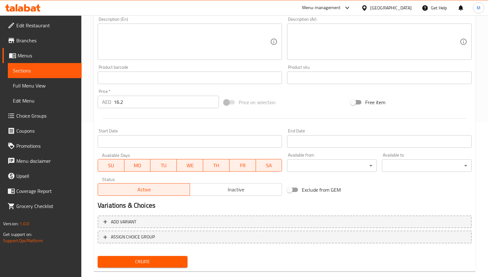
scroll to position [166, 0]
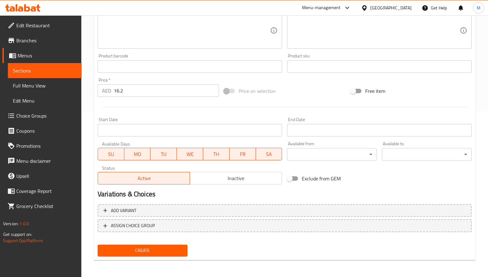
click at [158, 253] on span "Create" at bounding box center [143, 251] width 80 height 8
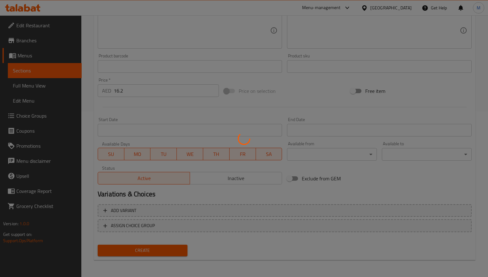
type input "0"
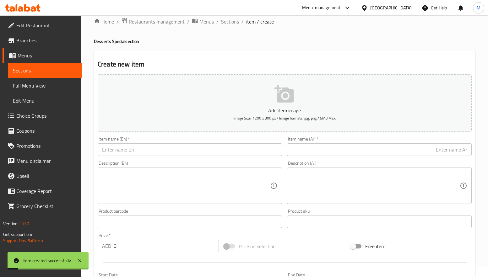
scroll to position [0, 0]
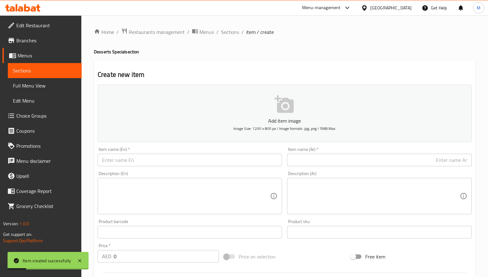
click at [164, 159] on input "text" at bounding box center [190, 160] width 184 height 13
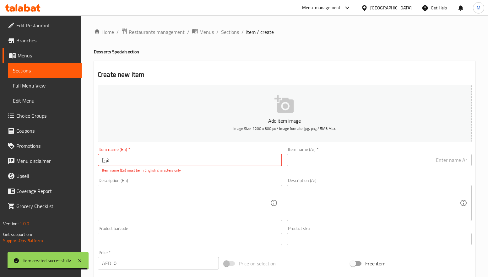
type input "["
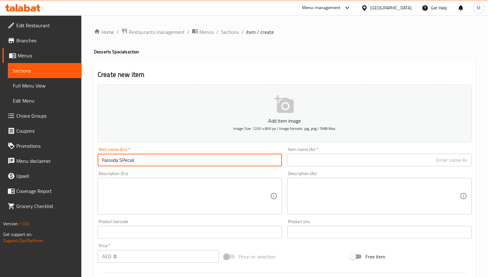
click at [123, 164] on input "Falooda SPecial" at bounding box center [190, 160] width 184 height 13
click at [127, 161] on input "Falooda SPecial" at bounding box center [190, 160] width 184 height 13
click at [126, 160] on input "Falooda SPecial" at bounding box center [190, 160] width 184 height 13
type input "Falooda Special"
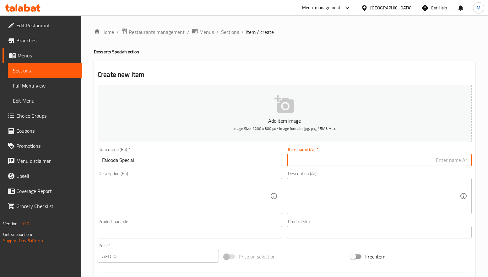
click at [333, 162] on input "text" at bounding box center [379, 160] width 184 height 13
type input "فالودا خاص"
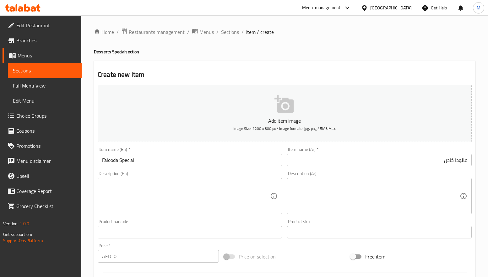
click at [285, 177] on div "Description (Ar) Description (Ar)" at bounding box center [379, 193] width 189 height 48
click at [274, 172] on div "Description (En) Description (En)" at bounding box center [190, 193] width 184 height 43
click at [283, 170] on div "Description (En) Description (En)" at bounding box center [189, 193] width 189 height 48
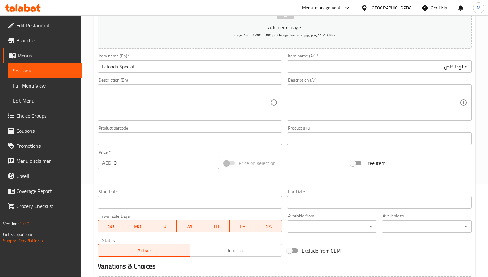
scroll to position [94, 0]
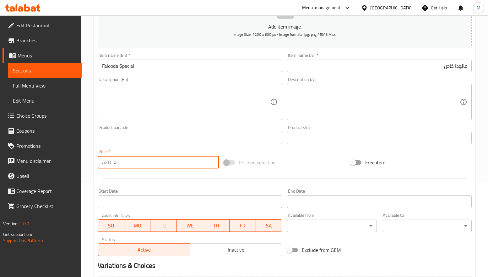
drag, startPoint x: 122, startPoint y: 160, endPoint x: 110, endPoint y: 165, distance: 12.5
click at [110, 165] on div "AED 0 Price *" at bounding box center [158, 162] width 121 height 13
type input "17.55"
click at [124, 176] on div at bounding box center [284, 178] width 379 height 15
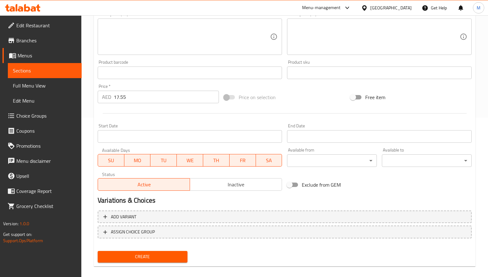
scroll to position [166, 0]
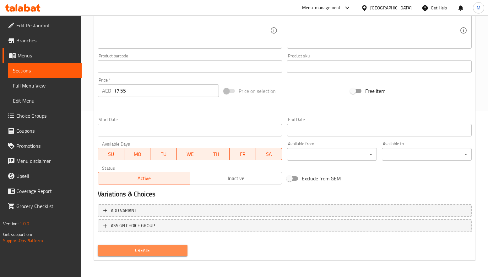
click at [161, 248] on span "Create" at bounding box center [143, 251] width 80 height 8
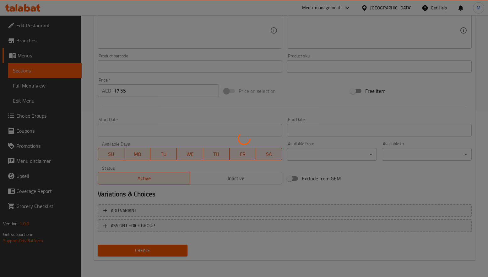
type input "0"
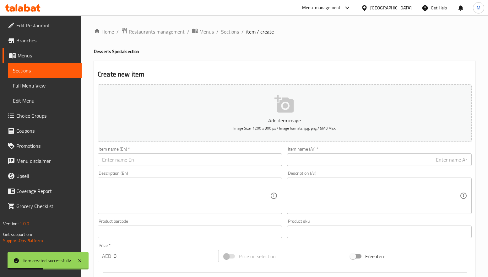
scroll to position [0, 0]
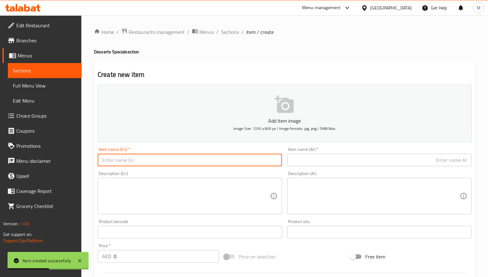
click at [145, 155] on input "text" at bounding box center [190, 160] width 184 height 13
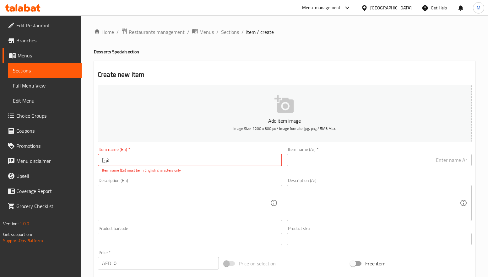
type input "["
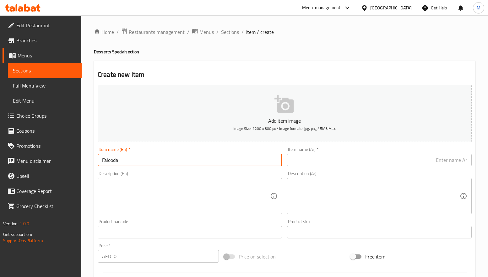
type input "Falooda"
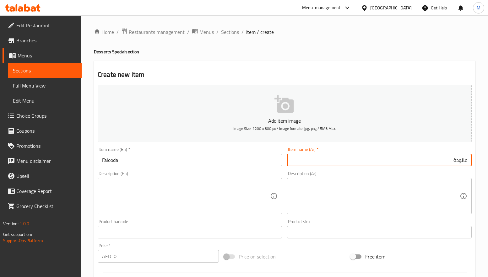
type input "فالودة"
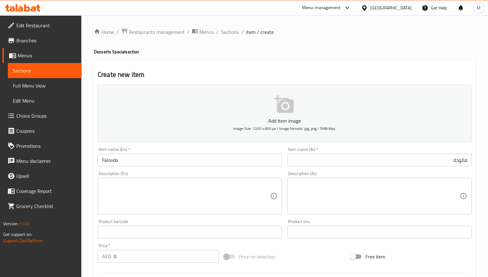
drag, startPoint x: 330, startPoint y: 49, endPoint x: 329, endPoint y: 53, distance: 3.8
click at [328, 50] on h4 "Desserts Special section" at bounding box center [285, 52] width 382 height 6
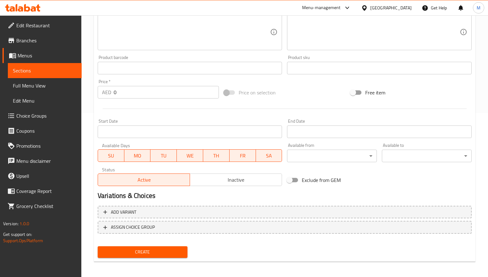
scroll to position [166, 0]
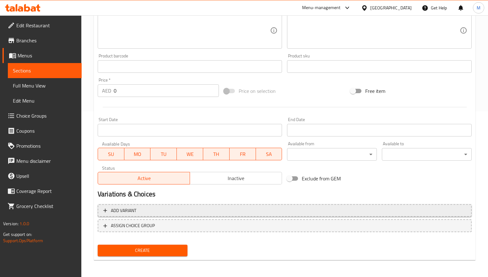
click at [236, 214] on span "Add variant" at bounding box center [284, 211] width 363 height 8
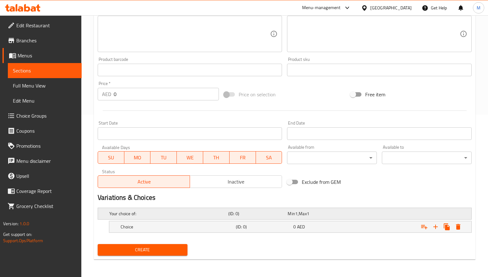
scroll to position [163, 0]
click at [437, 228] on icon "Expand" at bounding box center [436, 227] width 8 height 8
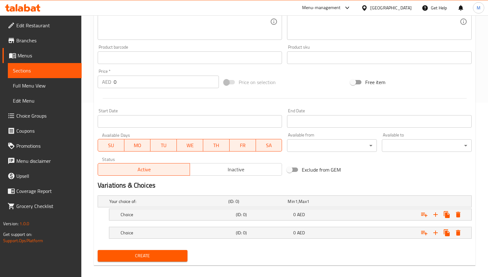
scroll to position [181, 0]
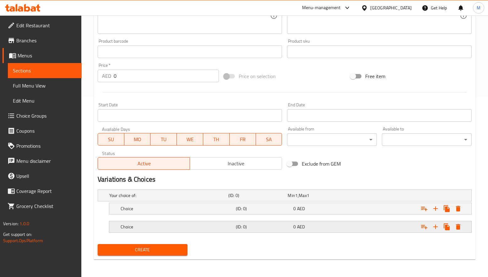
click at [354, 230] on div "Expand" at bounding box center [407, 227] width 115 height 14
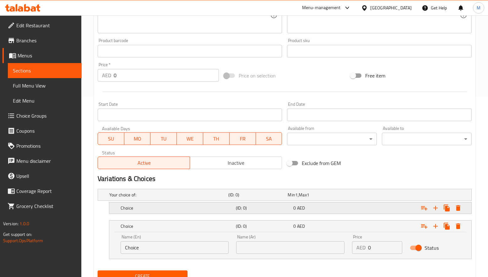
click at [363, 210] on div "Expand" at bounding box center [407, 208] width 115 height 14
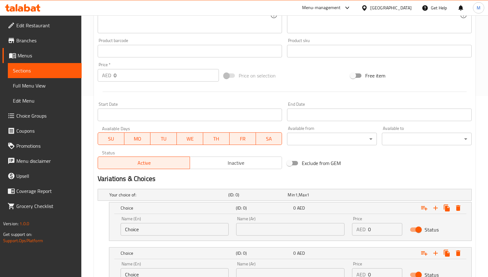
scroll to position [235, 0]
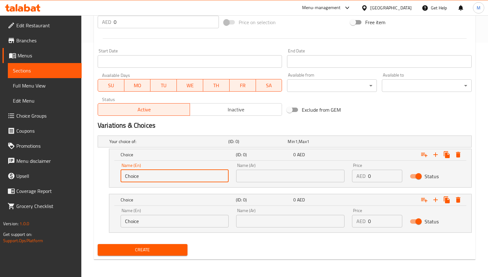
click at [151, 176] on input "Choice" at bounding box center [175, 176] width 108 height 13
type input "Medium"
click at [149, 218] on input "Choice" at bounding box center [175, 221] width 108 height 13
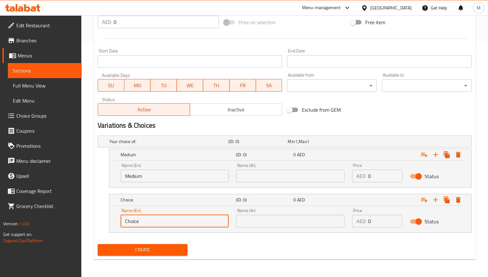
click at [149, 218] on input "Choice" at bounding box center [175, 221] width 108 height 13
type input "Large"
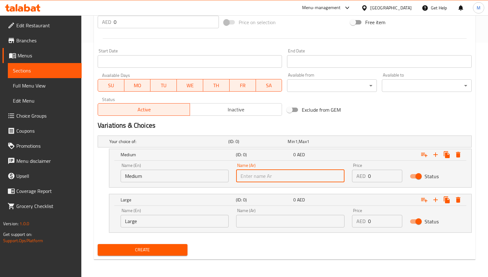
click at [306, 174] on input "text" at bounding box center [290, 176] width 108 height 13
type input "وسط"
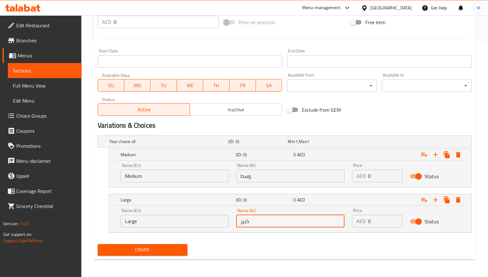
type input "كبير"
click at [298, 251] on div "Create" at bounding box center [284, 250] width 379 height 17
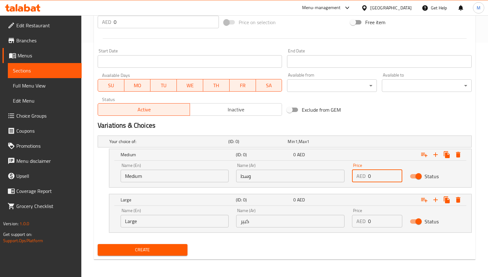
drag, startPoint x: 377, startPoint y: 176, endPoint x: 362, endPoint y: 177, distance: 15.2
click at [362, 177] on div "AED 0 Price" at bounding box center [377, 176] width 50 height 13
type input "13.5"
drag, startPoint x: 370, startPoint y: 223, endPoint x: 363, endPoint y: 225, distance: 7.2
click at [363, 225] on div "AED 0 Price" at bounding box center [377, 221] width 50 height 13
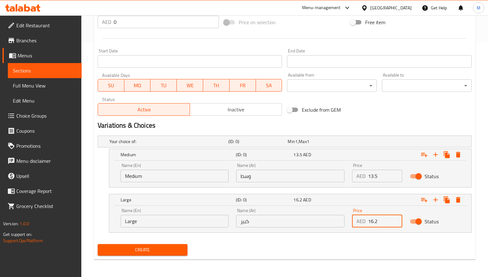
type input "16.2"
click at [359, 127] on h2 "Variations & Choices" at bounding box center [285, 125] width 374 height 9
click at [369, 123] on h2 "Variations & Choices" at bounding box center [285, 125] width 374 height 9
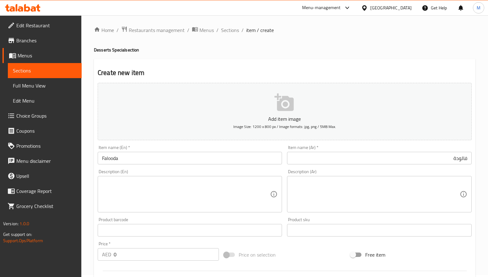
scroll to position [0, 0]
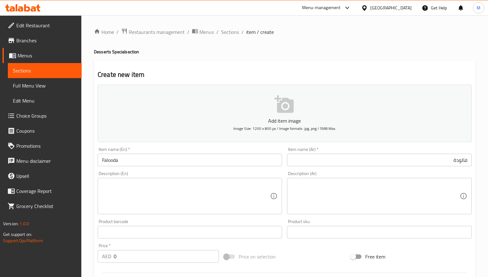
click at [390, 60] on div "Home / Restaurants management / Menus / Sections / item / create Desserts Speci…" at bounding box center [285, 263] width 382 height 471
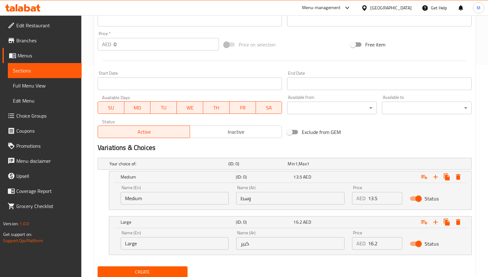
scroll to position [235, 0]
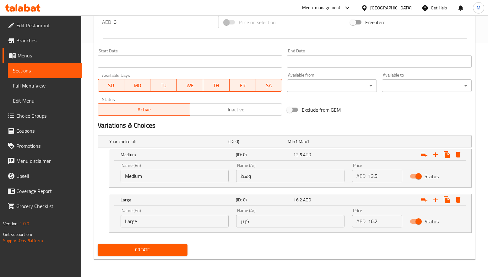
click at [391, 109] on div "Exclude from GEM" at bounding box center [348, 109] width 126 height 17
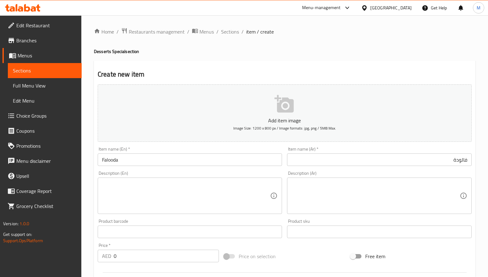
scroll to position [0, 0]
click at [356, 51] on h4 "Desserts Special section" at bounding box center [285, 52] width 382 height 6
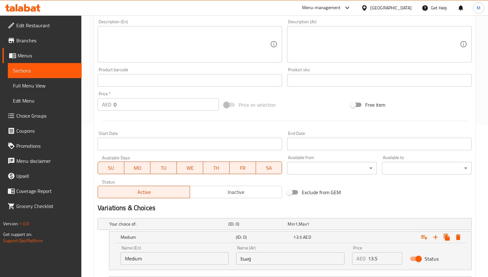
scroll to position [141, 0]
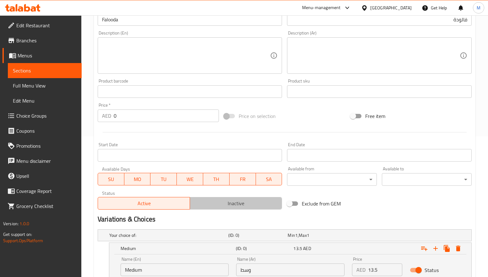
click at [235, 207] on span "Inactive" at bounding box center [236, 203] width 87 height 9
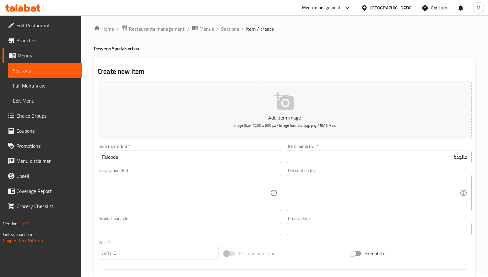
scroll to position [0, 0]
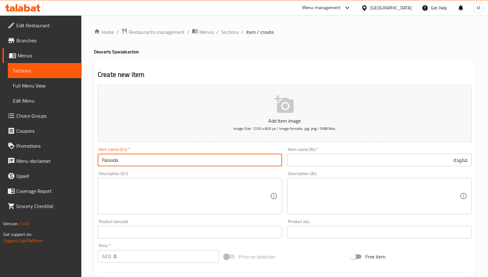
click at [114, 162] on input "Falooda" at bounding box center [190, 160] width 184 height 13
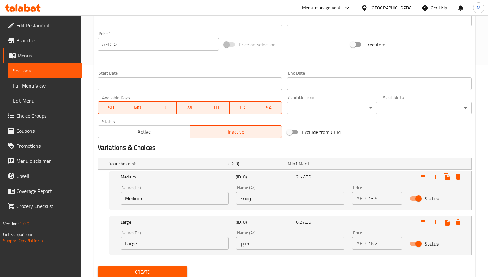
scroll to position [235, 0]
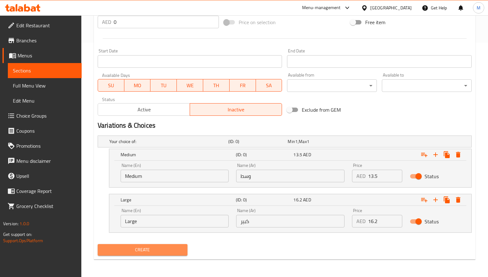
click at [172, 253] on span "Create" at bounding box center [143, 250] width 80 height 8
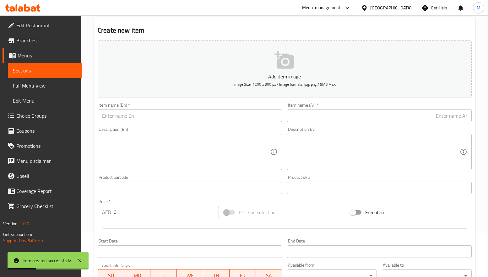
scroll to position [0, 0]
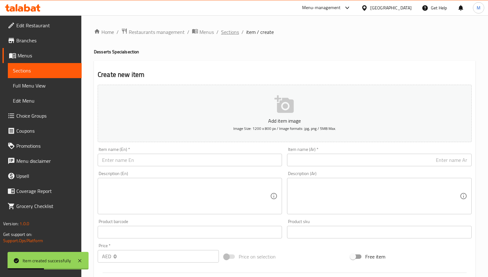
click at [228, 33] on span "Sections" at bounding box center [230, 32] width 18 height 8
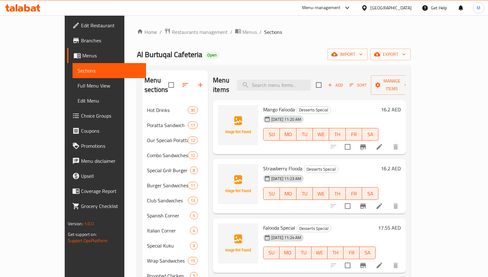
click at [206, 47] on div "Home / Restaurants management / Menus / Sections Al Burtuqal Cafeteria Open imp…" at bounding box center [274, 250] width 274 height 444
click at [198, 83] on icon "button" at bounding box center [200, 85] width 4 height 4
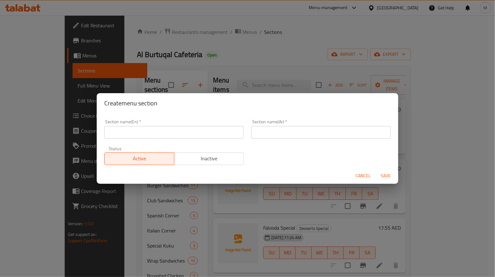
click at [197, 129] on input "text" at bounding box center [173, 132] width 139 height 13
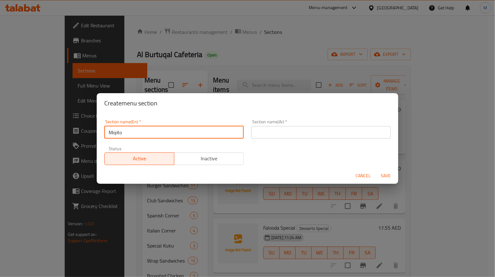
type input "Mojito"
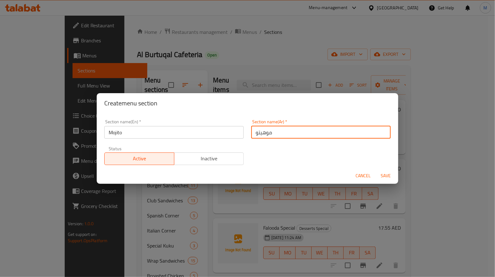
type input "موهيتو"
click at [382, 174] on span "Save" at bounding box center [385, 176] width 15 height 8
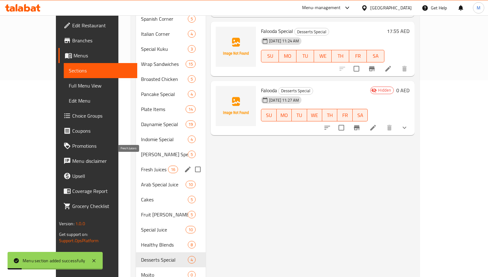
scroll to position [212, 0]
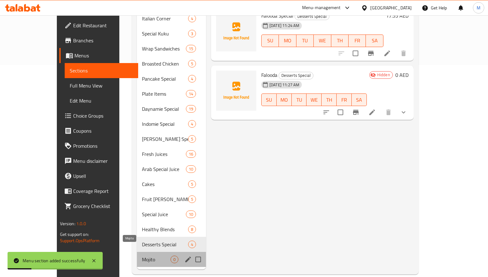
click at [149, 256] on span "Mojito" at bounding box center [156, 260] width 29 height 8
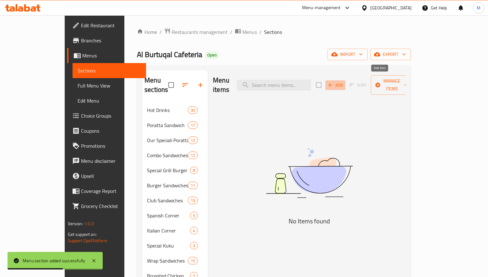
click at [344, 82] on span "Add" at bounding box center [335, 85] width 17 height 7
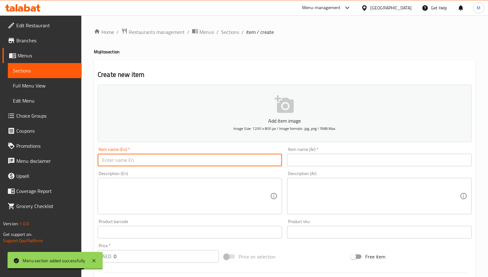
click at [209, 162] on input "text" at bounding box center [190, 160] width 184 height 13
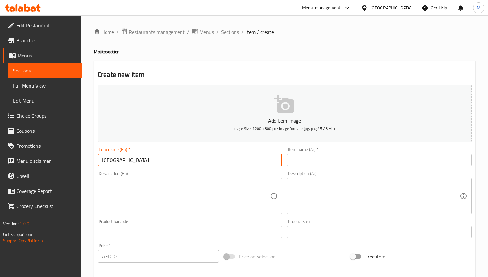
type input "Blue Lagoon"
click at [351, 156] on input "text" at bounding box center [379, 160] width 184 height 13
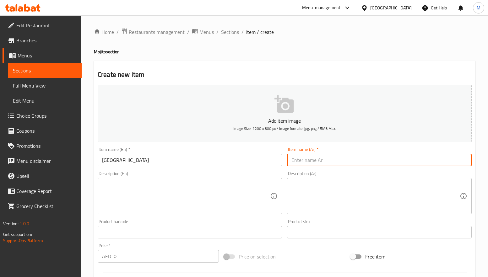
click at [413, 160] on input "text" at bounding box center [379, 160] width 184 height 13
type input "بلو لاغون"
click at [176, 173] on div "Description (En) Description (En)" at bounding box center [190, 193] width 184 height 43
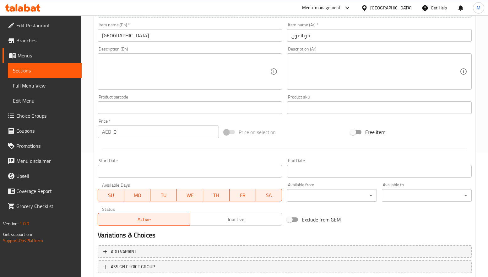
scroll to position [141, 0]
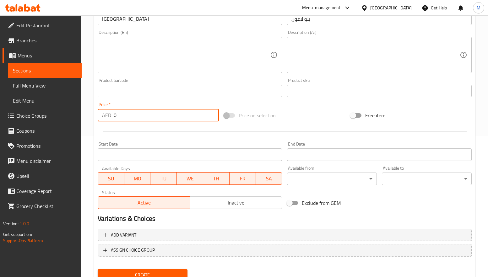
drag, startPoint x: 121, startPoint y: 114, endPoint x: 109, endPoint y: 116, distance: 12.4
click at [109, 116] on div "AED 0 Price *" at bounding box center [158, 115] width 121 height 13
type input "16.2"
click at [130, 136] on div at bounding box center [284, 131] width 379 height 15
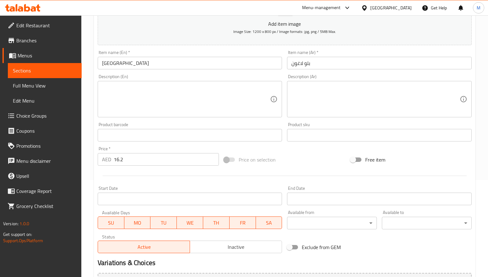
scroll to position [166, 0]
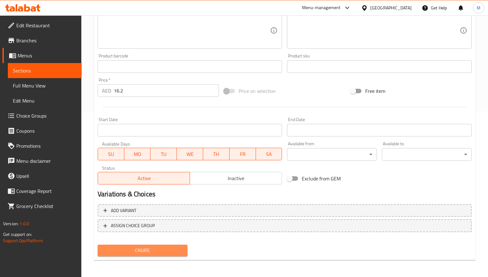
click at [153, 254] on button "Create" at bounding box center [143, 251] width 90 height 12
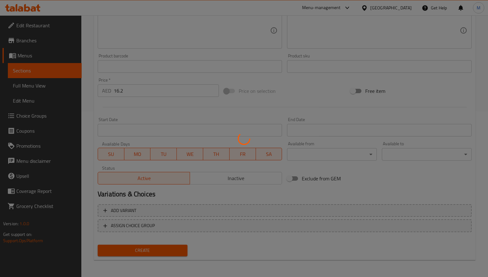
type input "0"
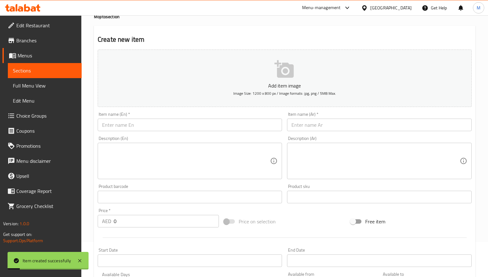
scroll to position [0, 0]
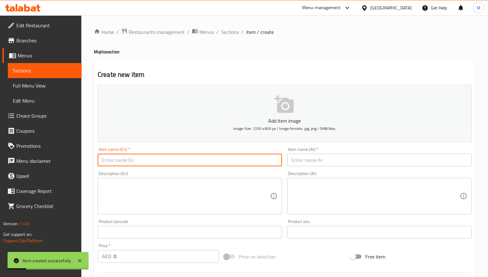
click at [144, 158] on input "text" at bounding box center [190, 160] width 184 height 13
type input "Black Berry"
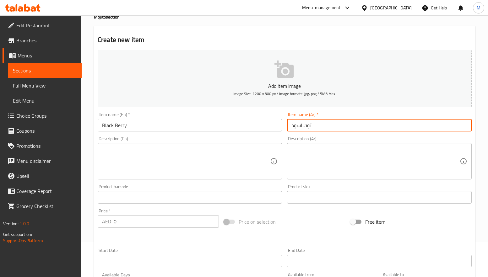
scroll to position [94, 0]
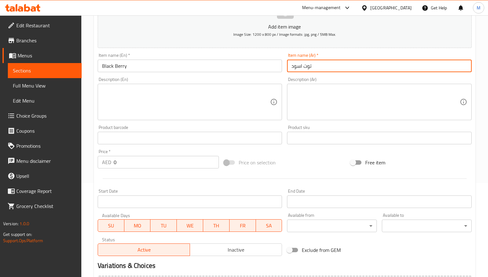
type input "توت اسود"
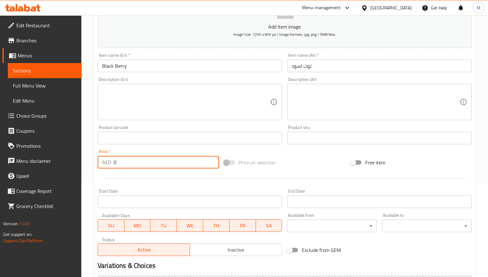
drag, startPoint x: 115, startPoint y: 166, endPoint x: 101, endPoint y: 166, distance: 13.8
click at [101, 166] on div "AED 0 Price *" at bounding box center [158, 162] width 121 height 13
type input "16.2"
click at [136, 154] on div "Price   * AED 16.2 Price *" at bounding box center [158, 159] width 121 height 19
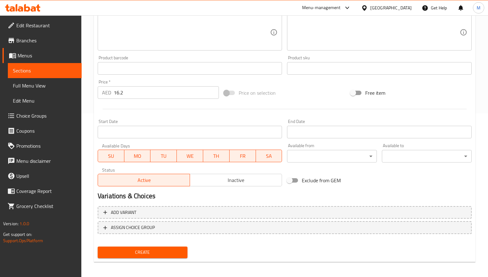
scroll to position [166, 0]
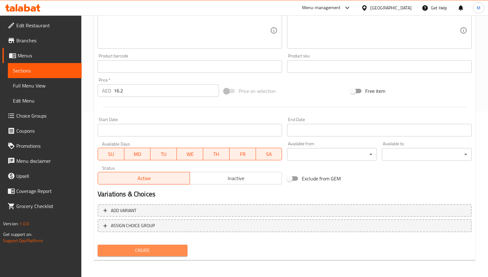
click at [150, 247] on span "Create" at bounding box center [143, 251] width 80 height 8
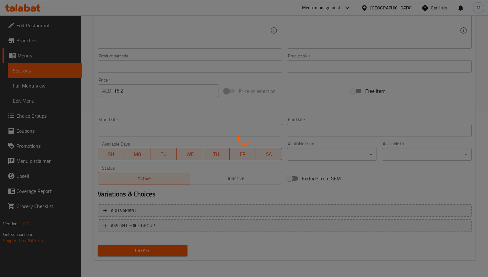
type input "0"
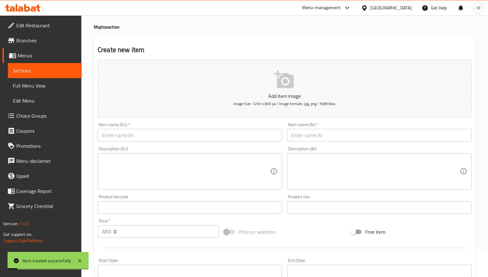
scroll to position [25, 0]
click at [145, 127] on div "Item name (En)   * Item name (En) *" at bounding box center [190, 132] width 184 height 19
click at [145, 135] on input "text" at bounding box center [190, 135] width 184 height 13
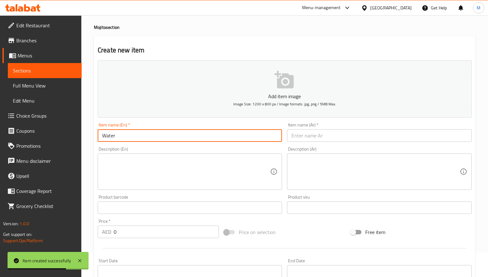
type input "Watermelon Mojito"
click at [138, 134] on input "Watermelon Mojito" at bounding box center [190, 135] width 184 height 13
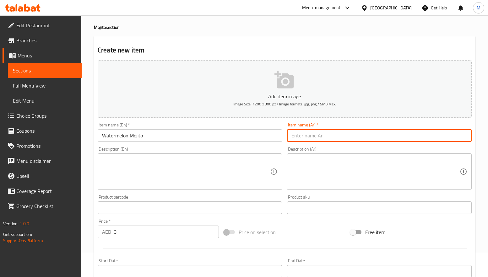
click at [433, 139] on input "text" at bounding box center [379, 135] width 184 height 13
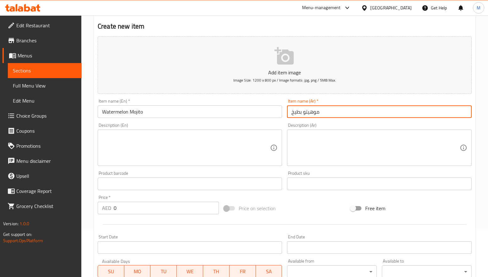
scroll to position [72, 0]
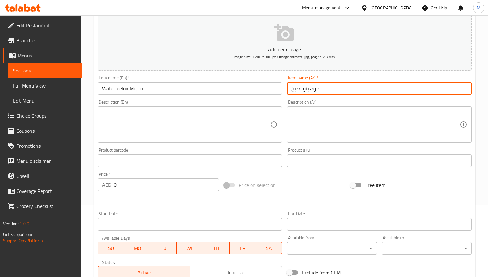
type input "موهيتو بطيخ"
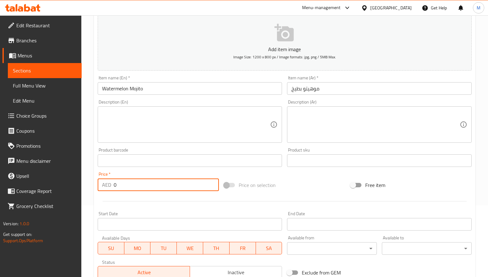
drag, startPoint x: 145, startPoint y: 181, endPoint x: 104, endPoint y: 183, distance: 41.8
click at [104, 183] on div "AED 0 Price *" at bounding box center [158, 185] width 121 height 13
type input "1"
type input "16.2"
click at [318, 180] on div "Price on selection" at bounding box center [284, 185] width 126 height 17
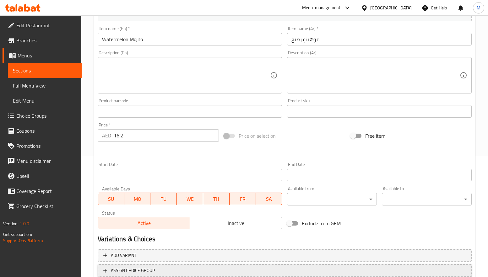
scroll to position [166, 0]
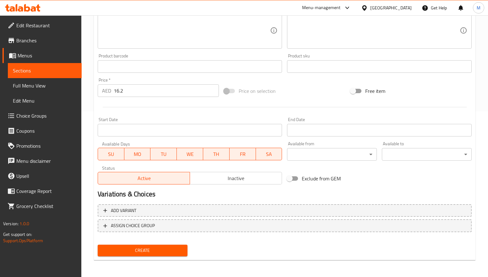
click at [173, 248] on span "Create" at bounding box center [143, 251] width 80 height 8
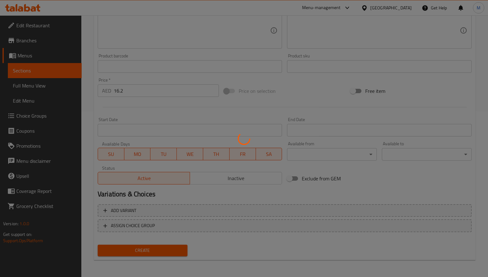
type input "0"
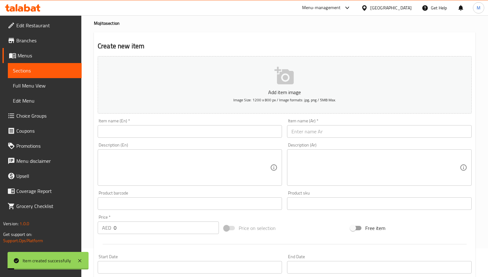
scroll to position [25, 0]
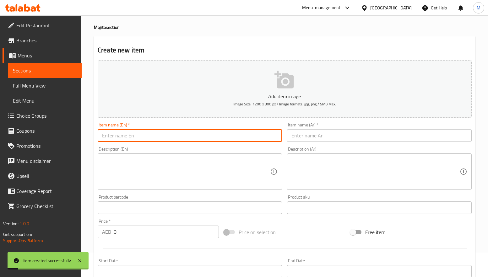
click at [171, 135] on input "text" at bounding box center [190, 135] width 184 height 13
type input "Lemon Mojito"
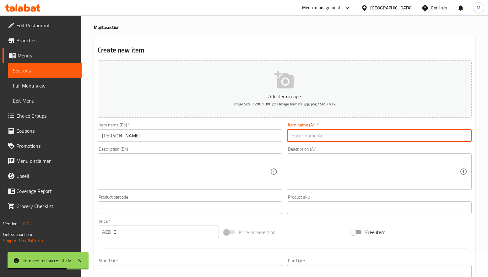
click at [316, 137] on input "text" at bounding box center [379, 135] width 184 height 13
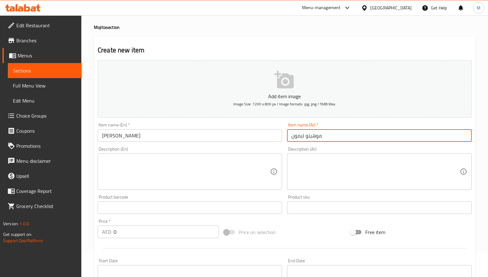
type input "موهيتو ليمون"
click at [335, 150] on div "Description (Ar) Description (Ar)" at bounding box center [379, 168] width 184 height 43
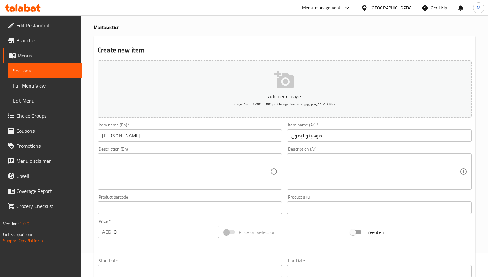
click at [335, 147] on div "Description (Ar) Description (Ar)" at bounding box center [379, 168] width 184 height 43
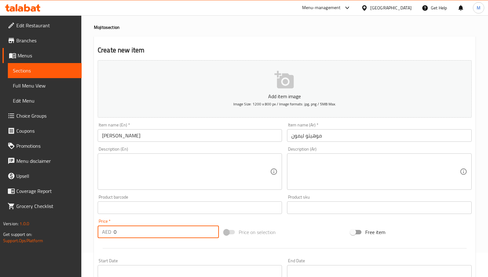
drag, startPoint x: 124, startPoint y: 226, endPoint x: 108, endPoint y: 234, distance: 18.1
click at [108, 234] on div "AED 0 Price *" at bounding box center [158, 232] width 121 height 13
type input "16.2"
click at [299, 221] on div "Add item image Image Size: 1200 x 800 px / Image formats: jpg, png / 5MB Max. I…" at bounding box center [284, 193] width 379 height 271
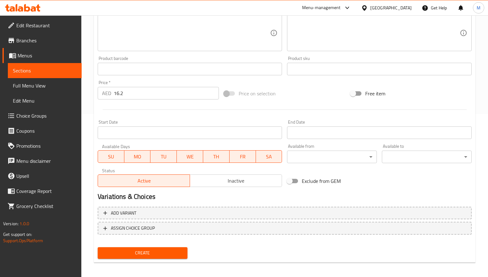
scroll to position [166, 0]
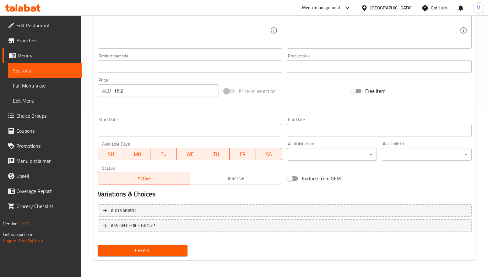
click at [251, 110] on div at bounding box center [284, 107] width 379 height 15
click at [148, 250] on span "Create" at bounding box center [143, 251] width 80 height 8
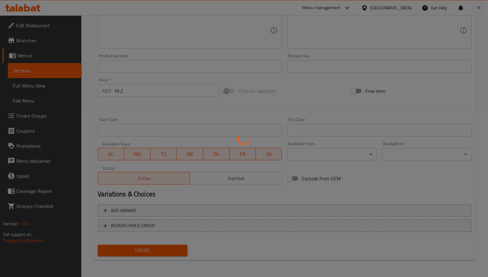
type input "0"
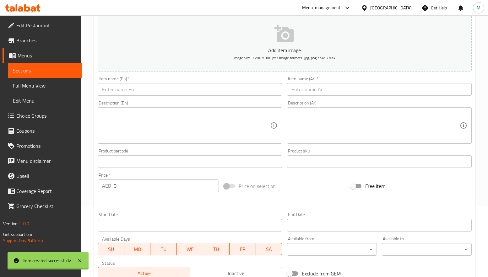
scroll to position [0, 0]
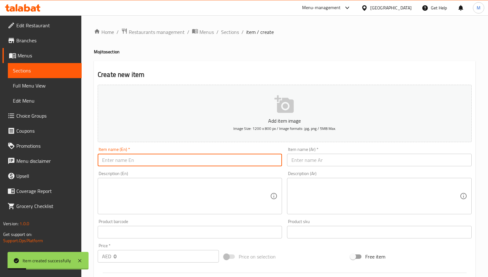
click at [122, 160] on input "text" at bounding box center [190, 160] width 184 height 13
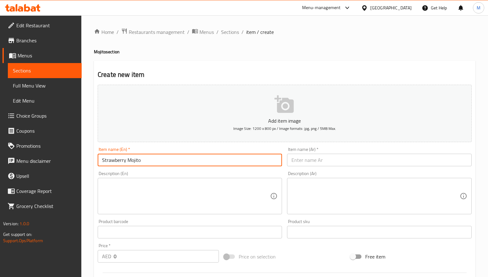
click at [140, 162] on input "Strawberry Mojito" at bounding box center [190, 160] width 184 height 13
type input "Strawberry Mojito"
click at [376, 161] on input "text" at bounding box center [379, 160] width 184 height 13
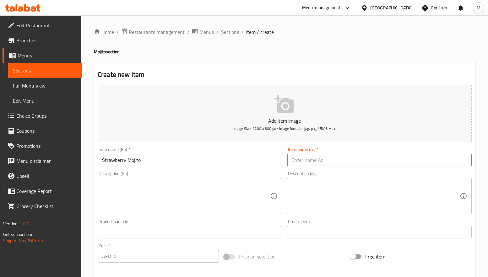
paste input "موهيتو الفراولة"
type input "موهيتو الفراولة"
click at [389, 149] on div "Item name (Ar)   * موهيتو الفراولة Item name (Ar) *" at bounding box center [379, 156] width 184 height 19
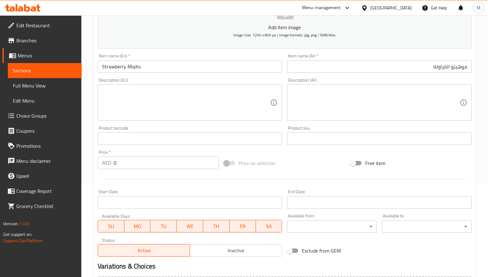
scroll to position [94, 0]
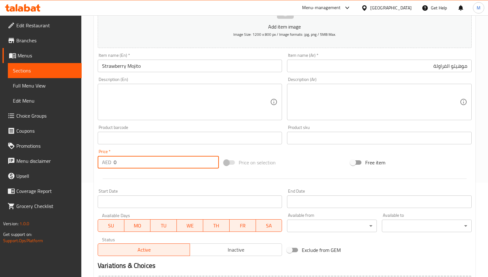
drag, startPoint x: 115, startPoint y: 162, endPoint x: 111, endPoint y: 162, distance: 4.7
click at [111, 162] on div "AED 0 Price *" at bounding box center [158, 162] width 121 height 13
type input "20.25"
click at [170, 177] on div at bounding box center [284, 178] width 379 height 15
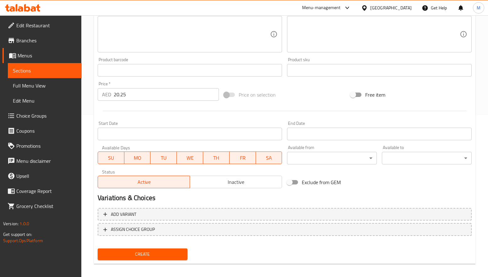
scroll to position [166, 0]
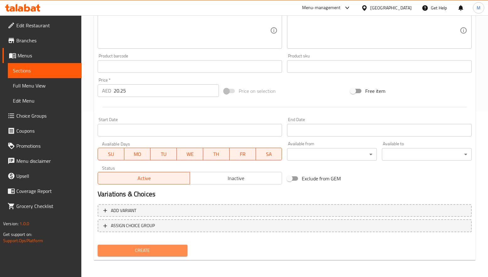
drag, startPoint x: 150, startPoint y: 247, endPoint x: 163, endPoint y: 208, distance: 41.7
click at [150, 248] on span "Create" at bounding box center [143, 251] width 80 height 8
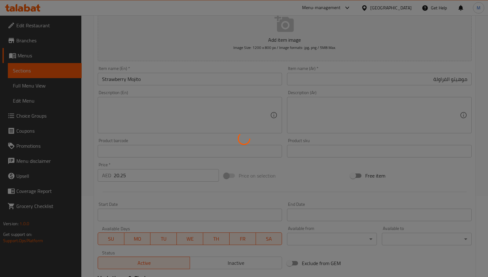
scroll to position [0, 0]
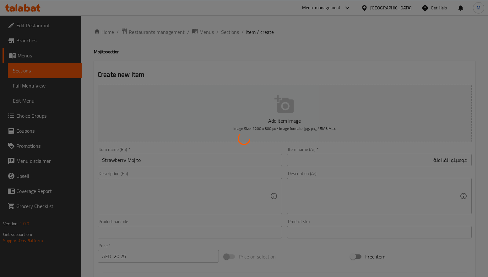
type input "0"
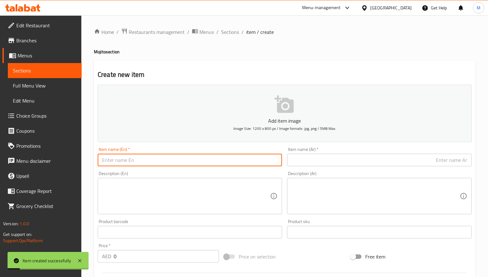
click at [158, 159] on input "text" at bounding box center [190, 160] width 184 height 13
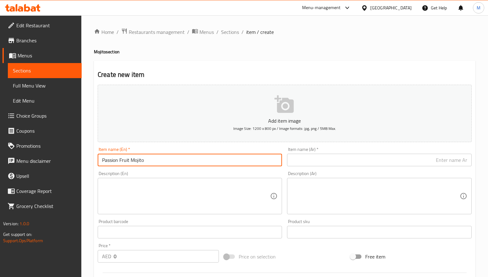
type input "Passion Fruit Mojito"
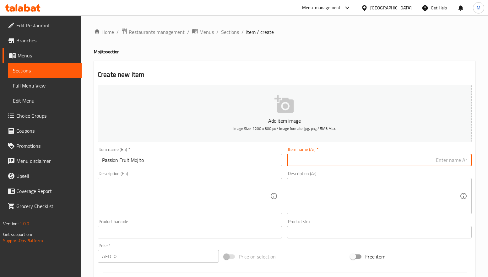
click at [317, 163] on input "text" at bounding box center [379, 160] width 184 height 13
type input "موهيتو باشن فروت"
click at [363, 57] on div "Home / Restaurants management / Menus / Sections / item / create Mojito section…" at bounding box center [285, 229] width 382 height 403
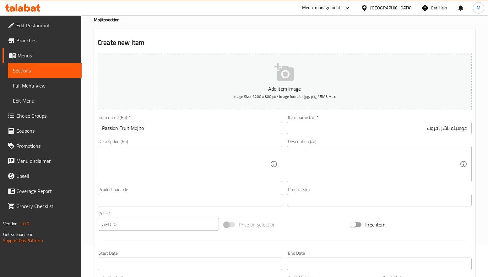
scroll to position [94, 0]
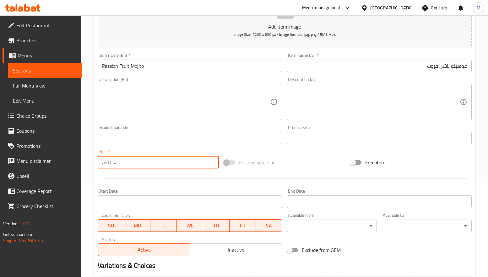
drag, startPoint x: 114, startPoint y: 163, endPoint x: 131, endPoint y: 162, distance: 17.3
click at [131, 162] on input "0" at bounding box center [166, 162] width 105 height 13
type input "20.25"
click at [209, 178] on div at bounding box center [284, 178] width 379 height 15
click at [185, 158] on input "20.25" at bounding box center [166, 162] width 105 height 13
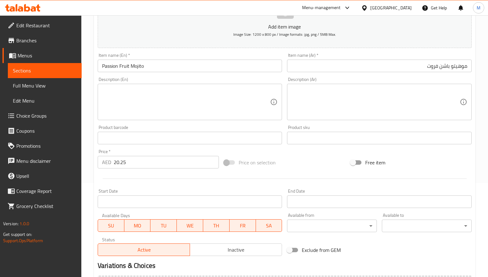
click at [180, 180] on div at bounding box center [284, 178] width 379 height 15
drag, startPoint x: 146, startPoint y: 162, endPoint x: 87, endPoint y: 164, distance: 59.1
click at [87, 164] on div "Home / Restaurants management / Menus / Sections / item / create Mojito section…" at bounding box center [284, 135] width 407 height 428
click at [150, 182] on div at bounding box center [284, 178] width 379 height 15
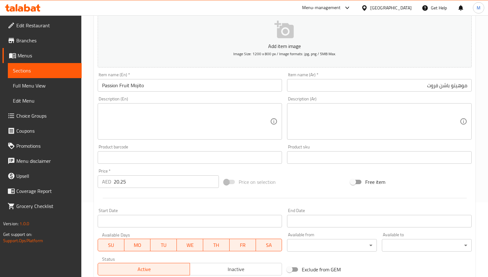
scroll to position [166, 0]
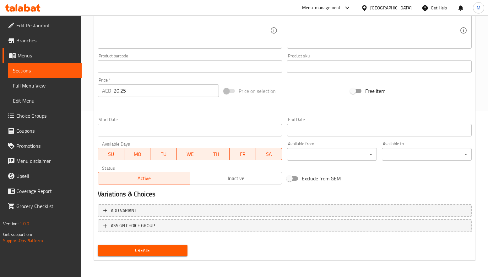
click at [144, 253] on span "Create" at bounding box center [143, 251] width 80 height 8
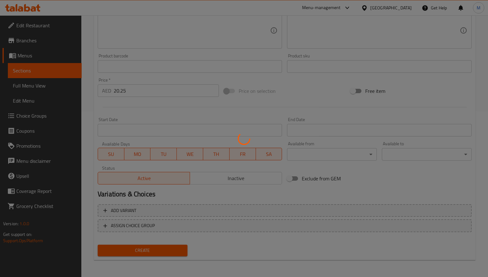
type input "0"
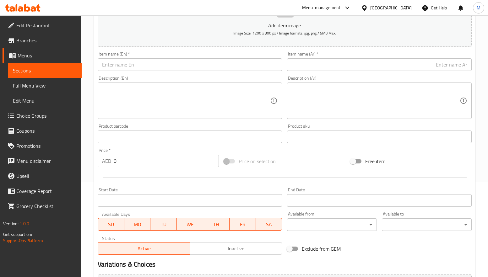
scroll to position [0, 0]
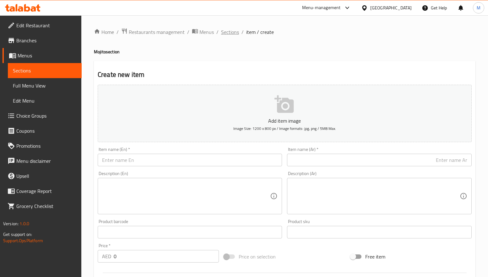
click at [229, 33] on span "Sections" at bounding box center [230, 32] width 18 height 8
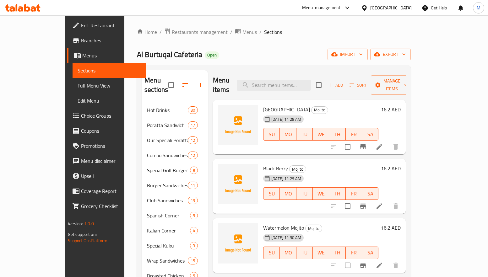
click at [319, 45] on div "Home / Restaurants management / Menus / Sections Al Burtuqal Cafeteria Open imp…" at bounding box center [274, 257] width 274 height 459
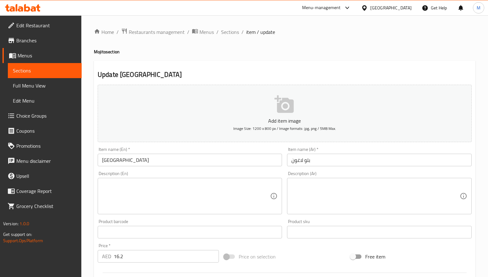
click at [142, 159] on input "Blue Lagoon" at bounding box center [190, 160] width 184 height 13
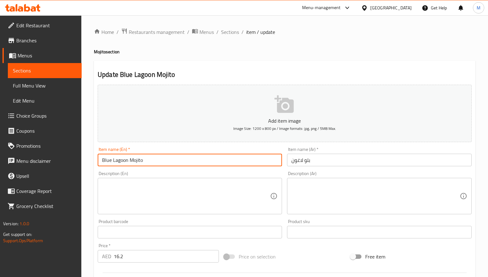
type input "Blue Lagoon Mojito"
click at [340, 161] on input "بلو لاغون" at bounding box center [379, 160] width 184 height 13
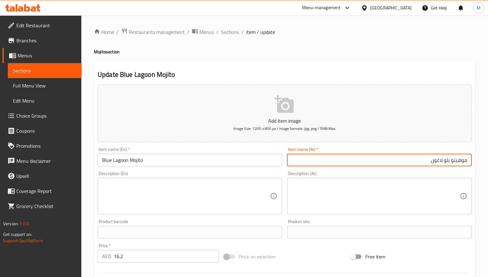
type input "موهيتو بلو لاغون"
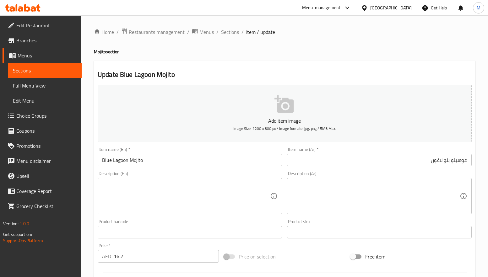
click at [368, 56] on div "Home / Restaurants management / Menus / Sections / item / update Mojito section…" at bounding box center [285, 229] width 382 height 403
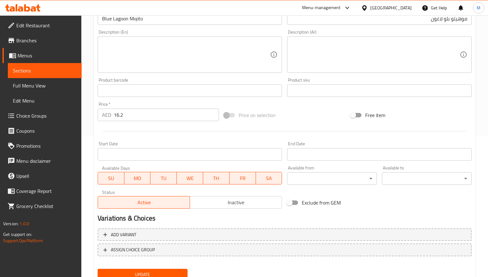
scroll to position [166, 0]
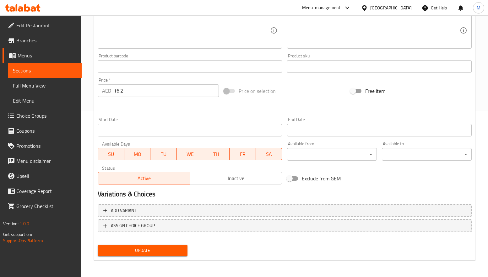
click at [158, 252] on span "Update" at bounding box center [143, 251] width 80 height 8
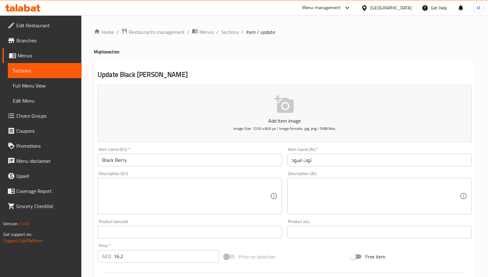
click at [149, 160] on input "Black Berry" at bounding box center [190, 160] width 184 height 13
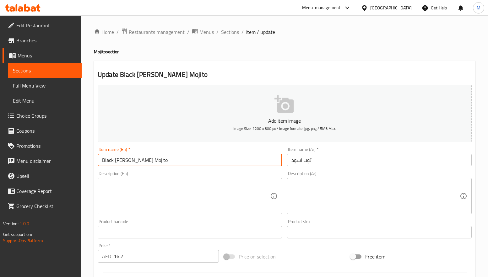
type input "Black [PERSON_NAME] Mojito"
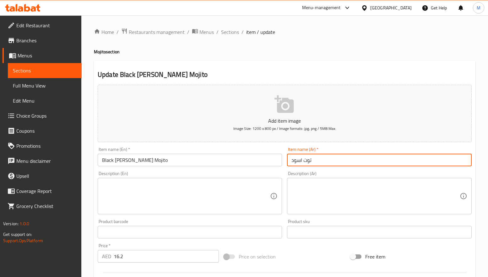
click at [318, 155] on input "توت اسود" at bounding box center [379, 160] width 184 height 13
type input "موهيتو توت اسود"
click at [276, 59] on div "Home / Restaurants management / Menus / Sections / item / update Mojito section…" at bounding box center [285, 229] width 382 height 403
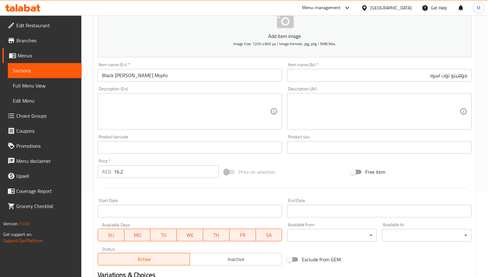
scroll to position [166, 0]
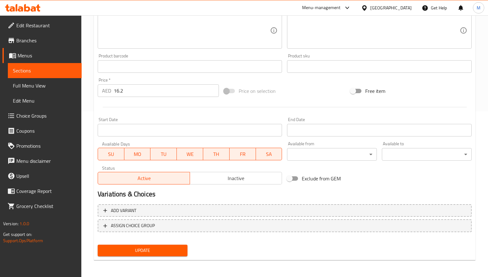
click at [150, 249] on span "Update" at bounding box center [143, 251] width 80 height 8
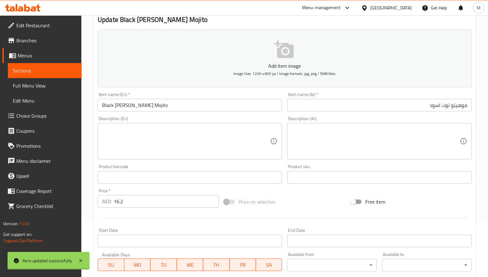
scroll to position [0, 0]
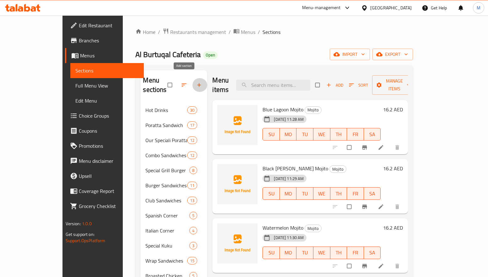
click at [192, 81] on button "button" at bounding box center [199, 85] width 15 height 14
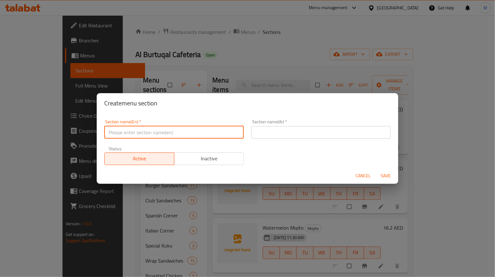
click at [202, 128] on input "text" at bounding box center [173, 132] width 139 height 13
type input "Crush Milk"
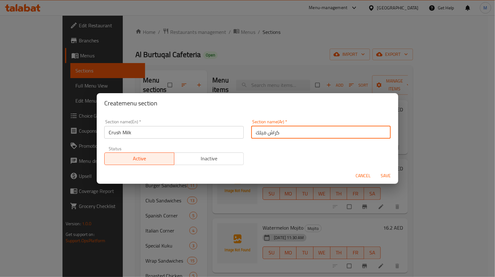
type input "كراش ميلك"
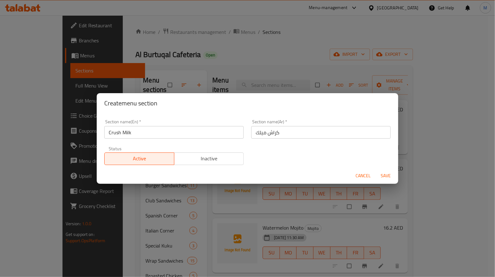
click at [275, 103] on h2 "Create menu section" at bounding box center [247, 103] width 286 height 10
click at [383, 173] on span "Save" at bounding box center [385, 176] width 15 height 8
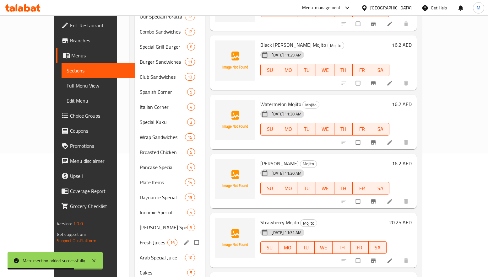
scroll to position [227, 0]
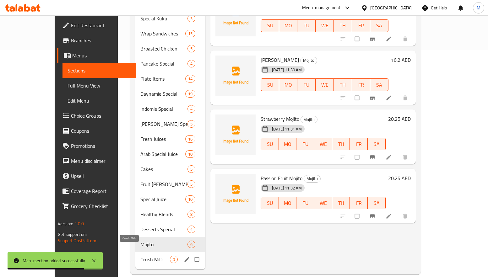
click at [143, 256] on span "Crush Milk" at bounding box center [155, 260] width 30 height 8
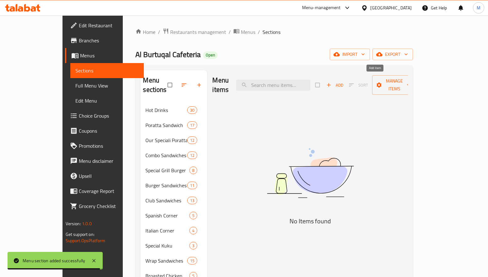
click at [333, 82] on span "button" at bounding box center [330, 85] width 8 height 6
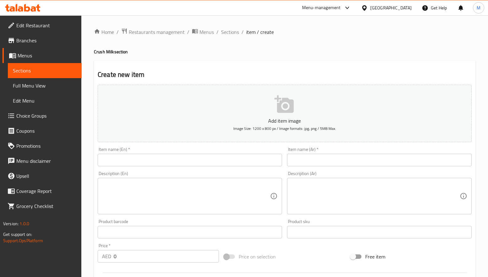
click at [152, 158] on input "text" at bounding box center [190, 160] width 184 height 13
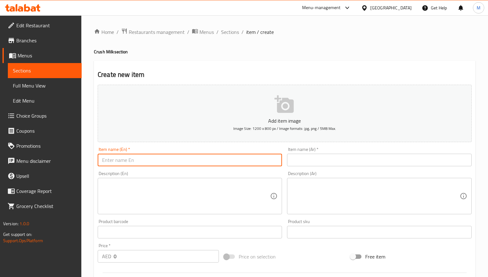
click at [156, 156] on input "text" at bounding box center [190, 160] width 184 height 13
type input "ل"
type input "Galaxy Shake"
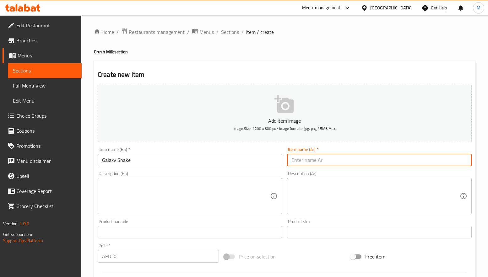
click at [375, 161] on input "text" at bounding box center [379, 160] width 184 height 13
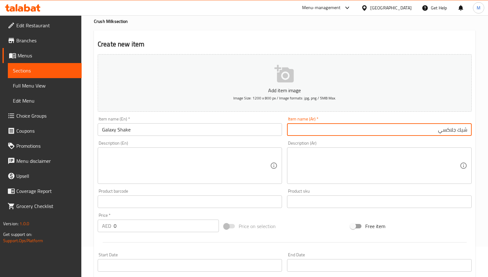
scroll to position [47, 0]
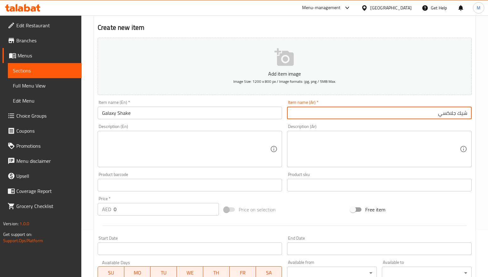
type input "شيك جلاكسي"
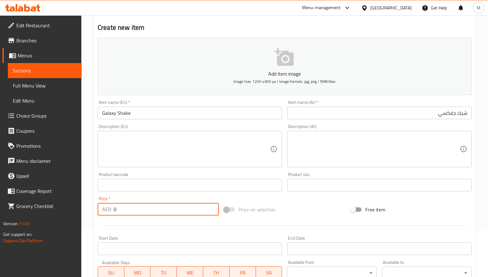
drag, startPoint x: 133, startPoint y: 205, endPoint x: 111, endPoint y: 207, distance: 21.8
click at [111, 207] on div "AED 0 Price *" at bounding box center [158, 209] width 121 height 13
type input "16.2"
click at [177, 195] on div "Price   * AED 16.2 Price *" at bounding box center [158, 206] width 126 height 24
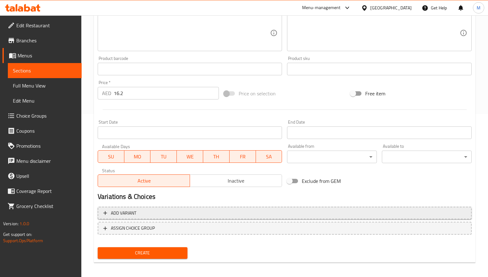
scroll to position [166, 0]
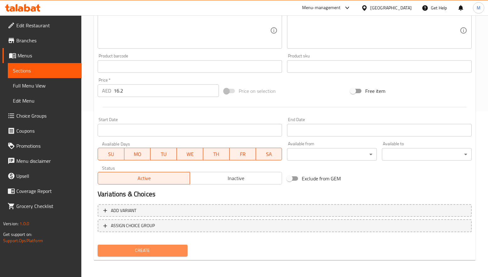
click at [167, 249] on span "Create" at bounding box center [143, 251] width 80 height 8
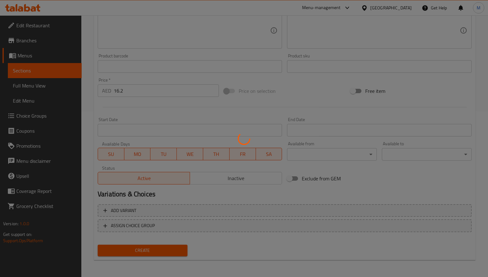
scroll to position [95, 0]
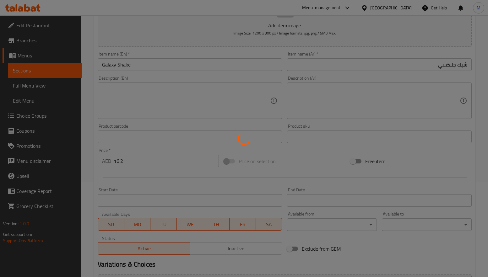
type input "0"
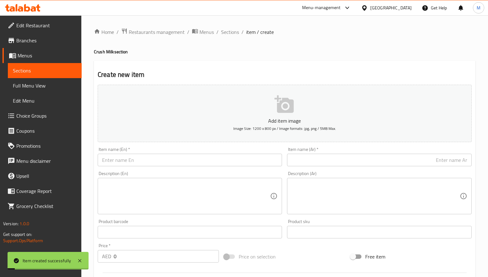
click at [118, 162] on input "text" at bounding box center [190, 160] width 184 height 13
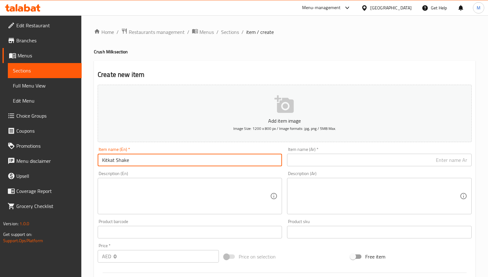
type input "Kitkat Shake"
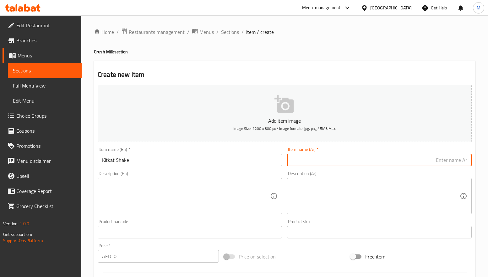
click at [407, 160] on input "text" at bounding box center [379, 160] width 184 height 13
type input "شيك كيت كات"
click at [420, 58] on div "Home / Restaurants management / Menus / Sections / item / create Crush Milk sec…" at bounding box center [285, 229] width 382 height 403
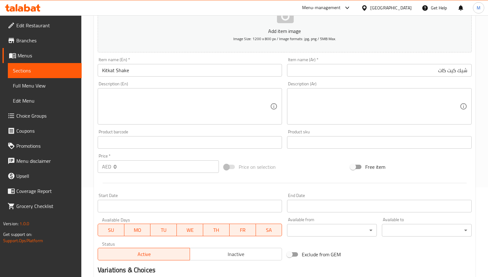
scroll to position [94, 0]
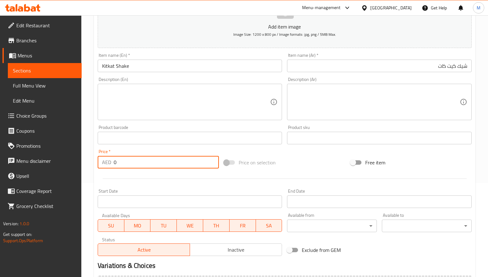
drag, startPoint x: 120, startPoint y: 165, endPoint x: 103, endPoint y: 166, distance: 17.0
click at [103, 166] on div "AED 0 Price *" at bounding box center [158, 162] width 121 height 13
type input "16.2"
click at [128, 173] on div at bounding box center [284, 178] width 379 height 15
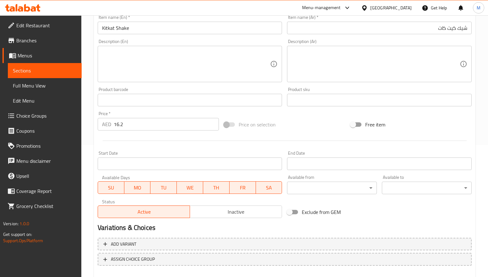
scroll to position [166, 0]
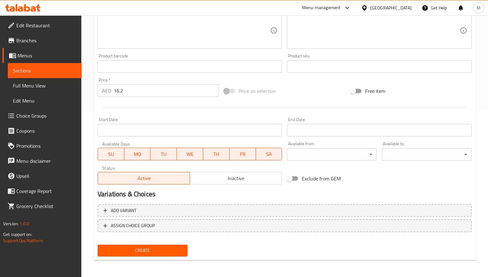
click at [164, 249] on span "Create" at bounding box center [143, 251] width 80 height 8
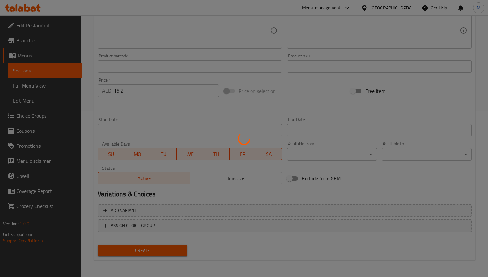
type input "0"
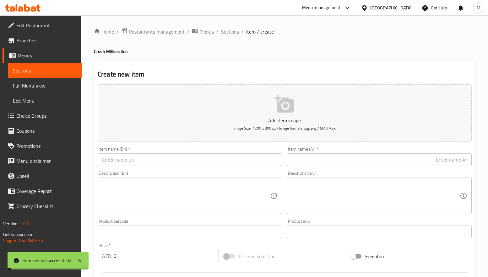
scroll to position [0, 0]
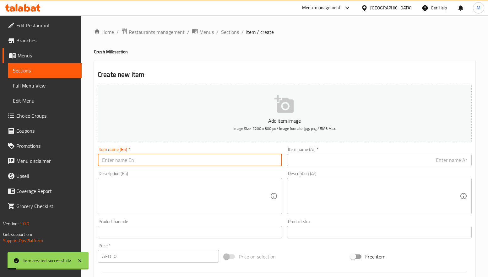
click at [162, 158] on input "text" at bounding box center [190, 160] width 184 height 13
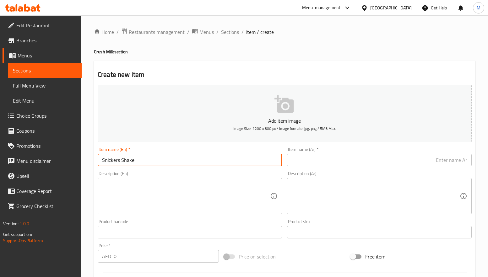
type input "Snickers Shake"
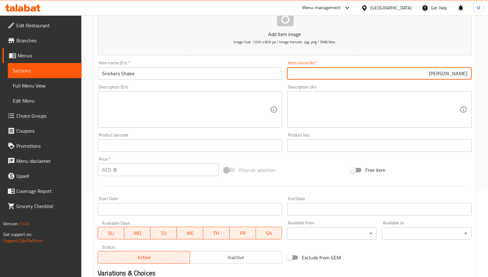
scroll to position [94, 0]
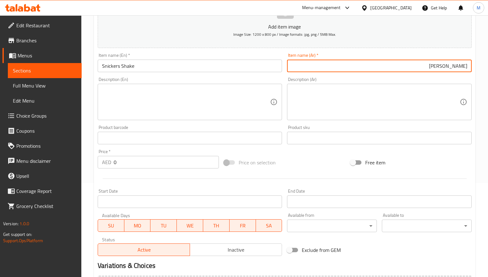
type input "شيد سنيكرز"
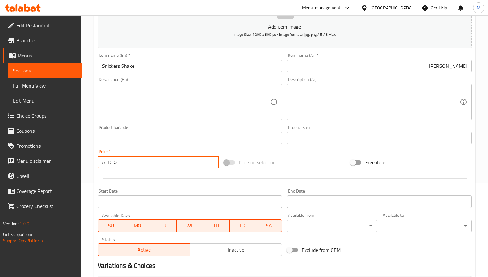
drag, startPoint x: 124, startPoint y: 162, endPoint x: 108, endPoint y: 162, distance: 16.6
click at [108, 162] on div "AED 0 Price *" at bounding box center [158, 162] width 121 height 13
type input "16.2"
click at [123, 179] on hr at bounding box center [285, 179] width 364 height 0
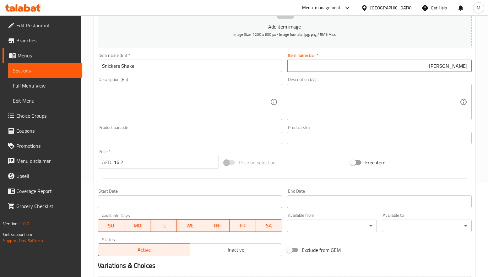
drag, startPoint x: 457, startPoint y: 65, endPoint x: 461, endPoint y: 65, distance: 3.5
click at [461, 65] on input "شيد سنيكرز" at bounding box center [379, 66] width 184 height 13
type input "شيك سنيكرز"
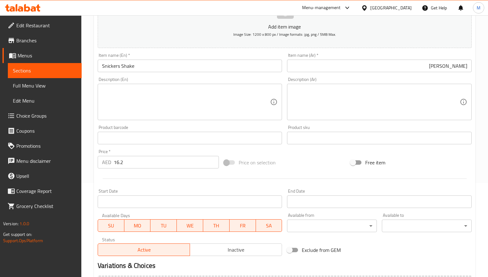
click at [463, 77] on div "Description (Ar) Description (Ar)" at bounding box center [379, 99] width 189 height 48
click at [309, 161] on div "Price on selection" at bounding box center [284, 162] width 126 height 17
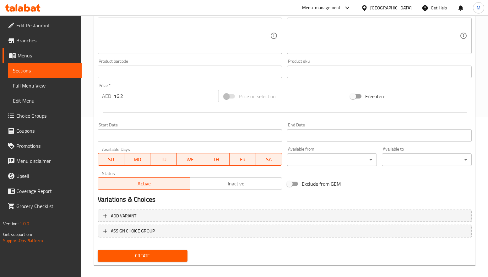
scroll to position [166, 0]
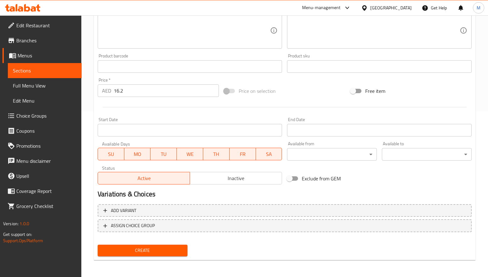
click at [154, 254] on span "Create" at bounding box center [143, 251] width 80 height 8
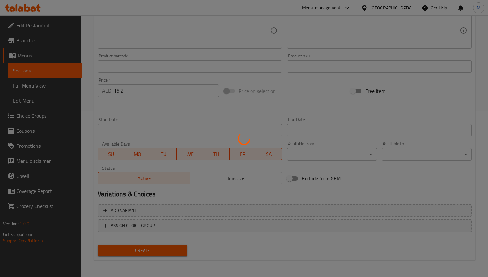
type input "0"
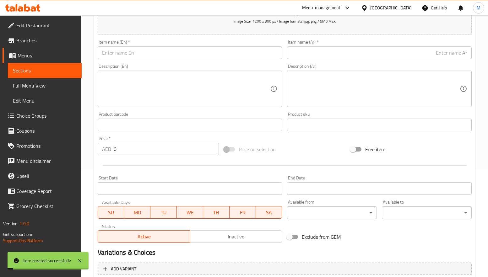
scroll to position [0, 0]
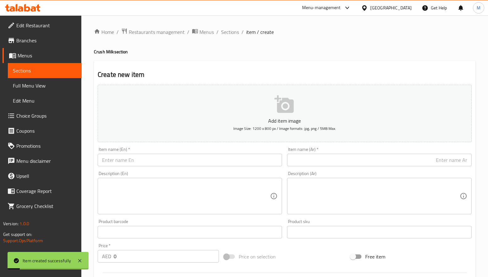
click at [140, 160] on input "text" at bounding box center [190, 160] width 184 height 13
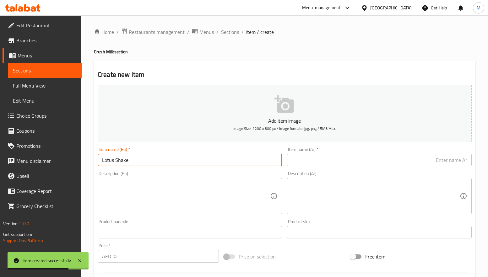
type input "Lotus Shake"
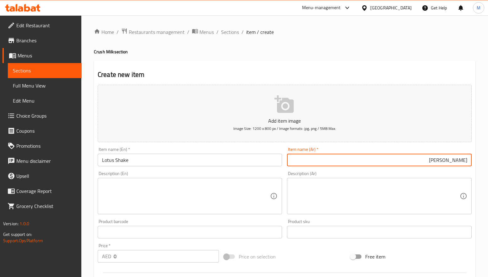
type input "شيك لوتس"
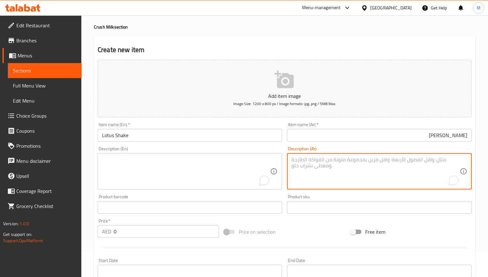
scroll to position [47, 0]
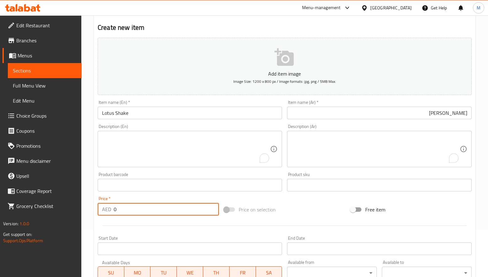
drag, startPoint x: 124, startPoint y: 209, endPoint x: 107, endPoint y: 209, distance: 17.0
click at [107, 209] on div "AED 0 Price *" at bounding box center [158, 209] width 121 height 13
type input "16.2"
click at [129, 225] on div at bounding box center [284, 225] width 379 height 15
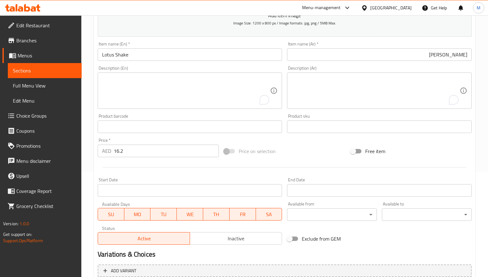
scroll to position [166, 0]
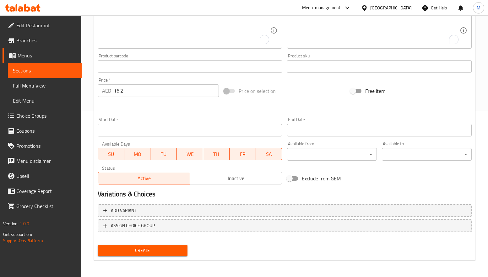
click at [162, 248] on span "Create" at bounding box center [143, 251] width 80 height 8
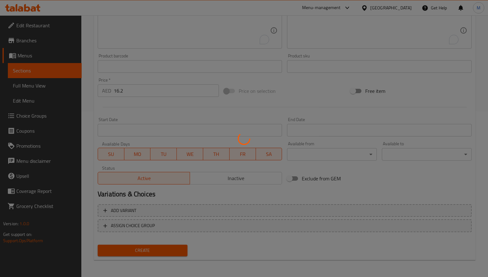
type input "0"
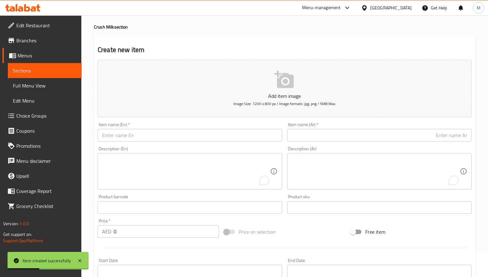
scroll to position [0, 0]
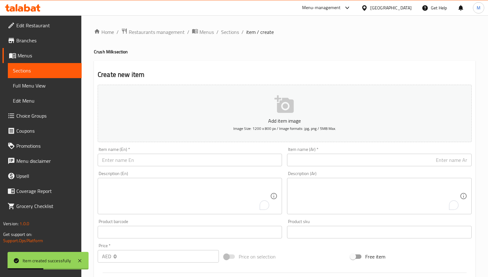
click at [156, 161] on input "text" at bounding box center [190, 160] width 184 height 13
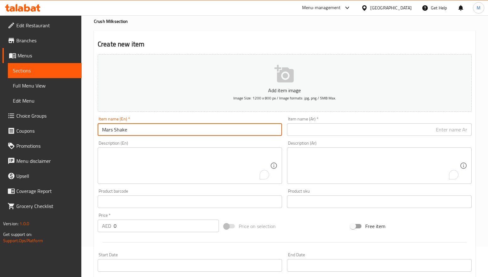
scroll to position [47, 0]
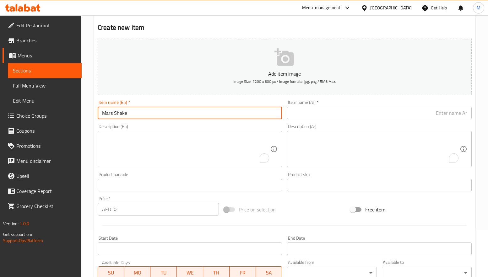
type input "Mars Shake"
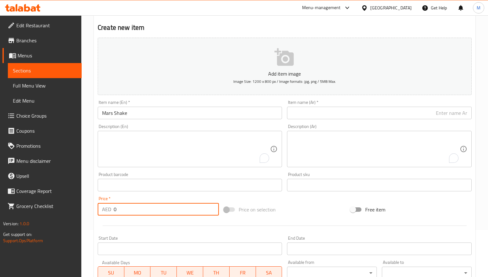
click at [106, 210] on div "AED 0 Price *" at bounding box center [158, 209] width 121 height 13
type input "16.2"
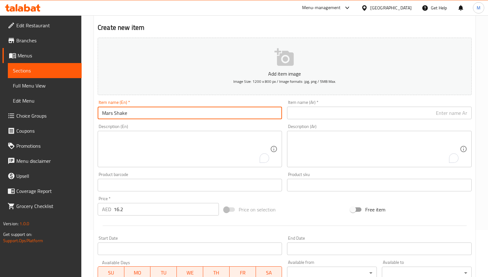
click at [125, 115] on input "Mars Shake" at bounding box center [190, 113] width 184 height 13
click at [110, 111] on input "Mars Shake" at bounding box center [190, 113] width 184 height 13
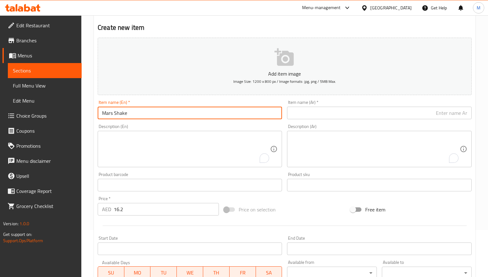
click at [110, 111] on input "Mars Shake" at bounding box center [190, 113] width 184 height 13
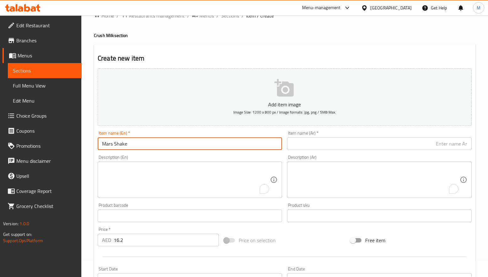
scroll to position [0, 0]
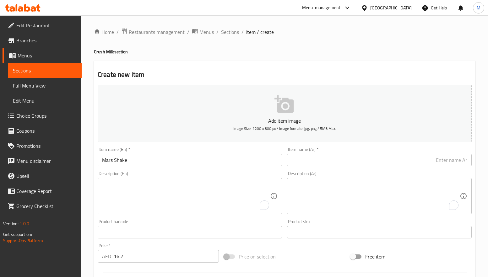
click at [118, 163] on input "Mars Shake" at bounding box center [190, 160] width 184 height 13
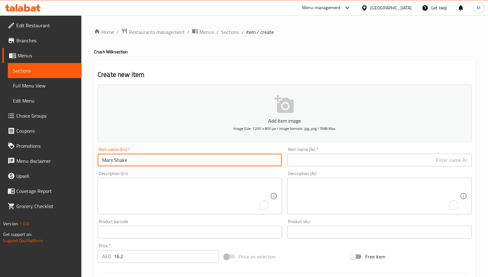
click at [118, 163] on input "Mars Shake" at bounding box center [190, 160] width 184 height 13
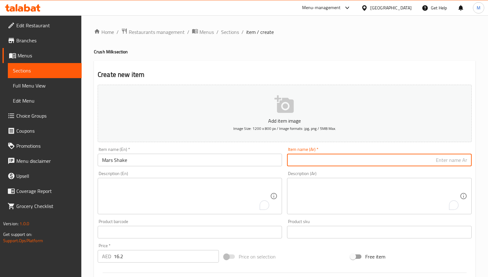
click at [398, 163] on input "text" at bounding box center [379, 160] width 184 height 13
type input "شيك مارس"
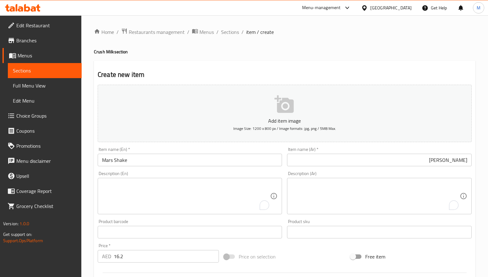
click at [402, 29] on ol "Home / Restaurants management / Menus / Sections / item / create" at bounding box center [285, 32] width 382 height 8
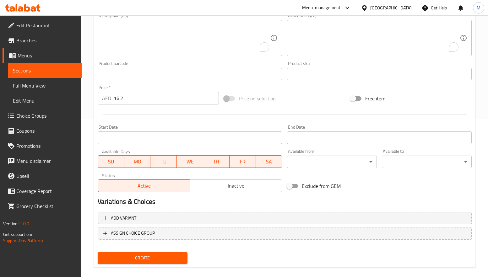
scroll to position [166, 0]
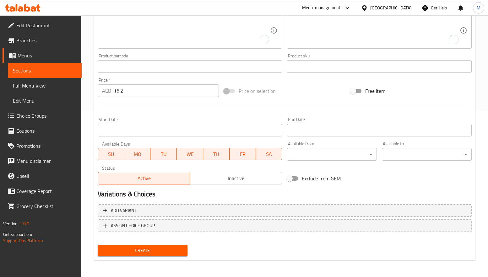
click at [155, 252] on span "Create" at bounding box center [143, 251] width 80 height 8
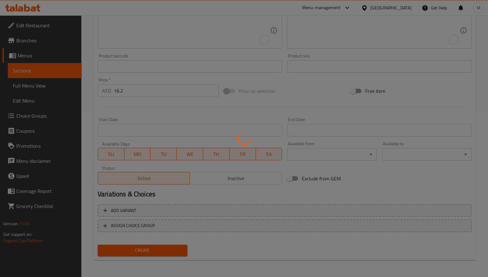
type input "0"
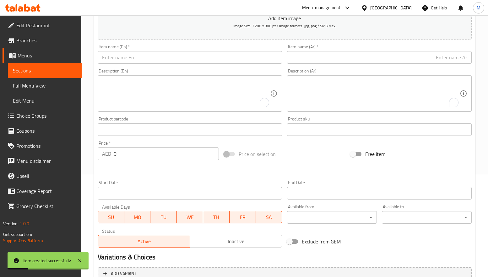
scroll to position [0, 0]
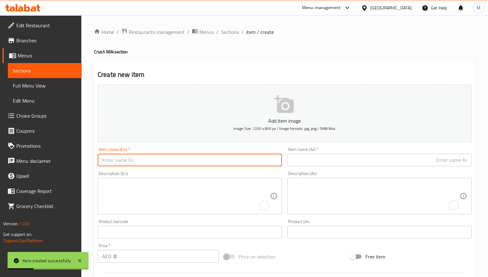
click at [140, 157] on input "text" at bounding box center [190, 160] width 184 height 13
type input "Pista Shake"
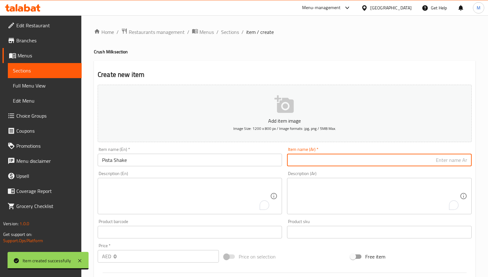
click at [351, 163] on input "text" at bounding box center [379, 160] width 184 height 13
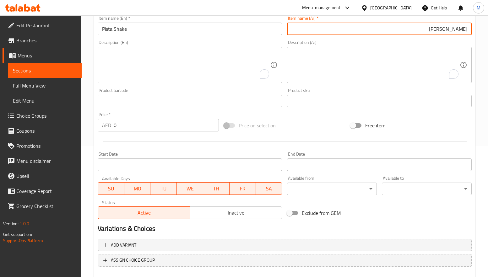
scroll to position [141, 0]
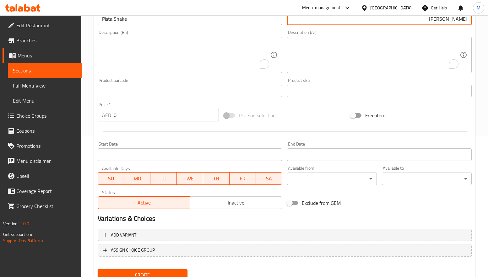
type input "شيك بيستا"
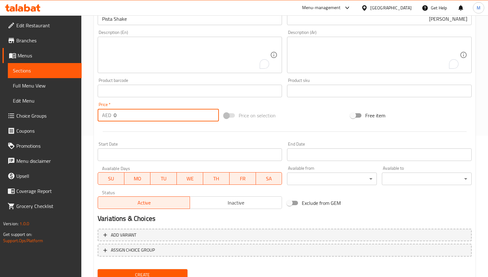
drag, startPoint x: 116, startPoint y: 112, endPoint x: 97, endPoint y: 112, distance: 18.9
click at [97, 112] on div "Price   * AED 0 Price *" at bounding box center [158, 112] width 126 height 24
type input "13.5"
click at [127, 125] on div at bounding box center [284, 131] width 379 height 15
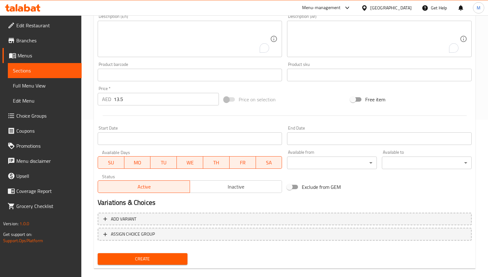
scroll to position [166, 0]
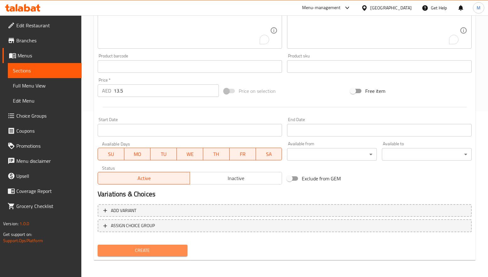
click at [150, 248] on span "Create" at bounding box center [143, 251] width 80 height 8
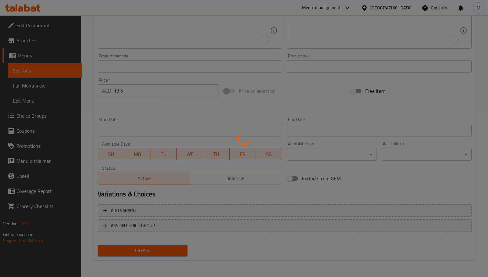
type input "0"
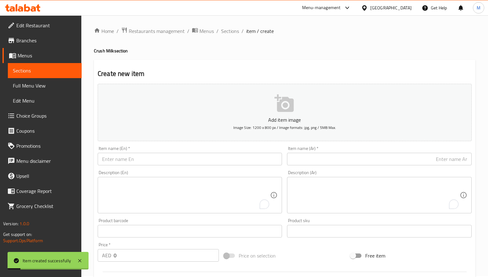
scroll to position [0, 0]
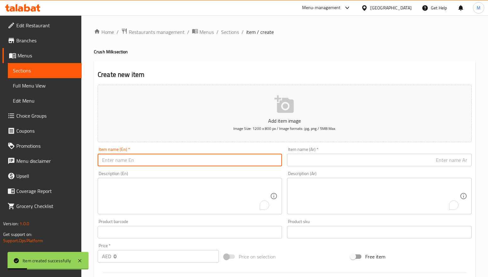
click at [135, 163] on input "text" at bounding box center [190, 160] width 184 height 13
type input "Vanilla Shake"
click at [140, 169] on div "Item name (En)   * Vanilla Shake Item name (En) *" at bounding box center [189, 157] width 189 height 24
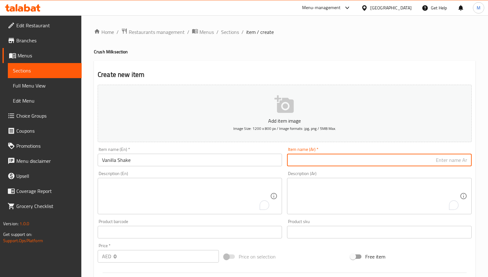
click at [316, 164] on input "text" at bounding box center [379, 160] width 184 height 13
type input "شيك فانيليا"
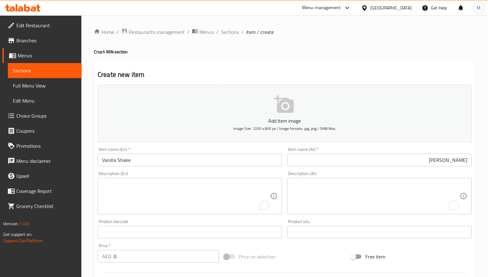
click at [242, 171] on div "Description (En) Description (En)" at bounding box center [189, 193] width 189 height 48
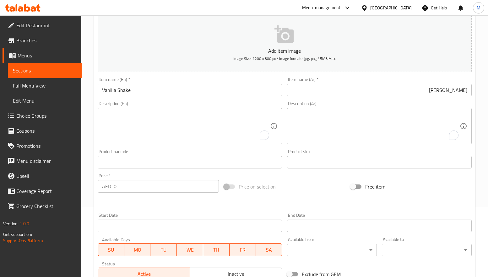
scroll to position [94, 0]
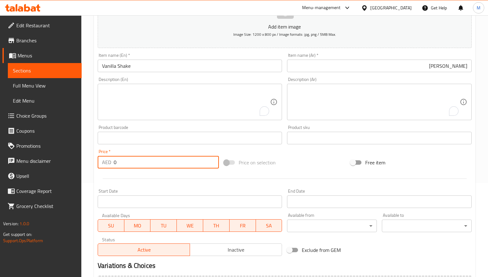
click at [105, 159] on div "AED 0 Price *" at bounding box center [158, 162] width 121 height 13
type input "13.5"
click at [215, 184] on div at bounding box center [284, 178] width 379 height 15
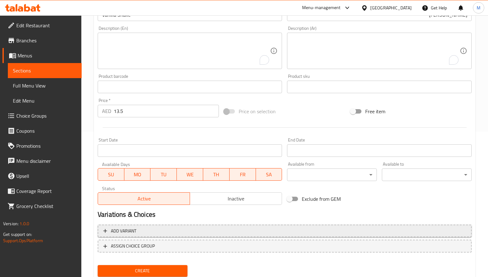
scroll to position [166, 0]
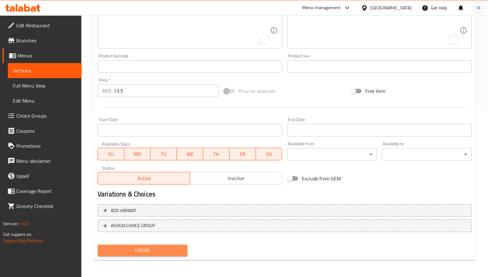
click at [142, 247] on span "Create" at bounding box center [143, 251] width 80 height 8
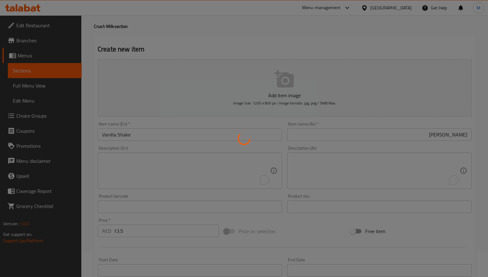
scroll to position [25, 0]
type input "0"
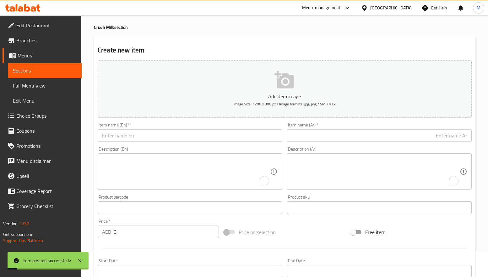
click at [144, 136] on input "text" at bounding box center [190, 135] width 184 height 13
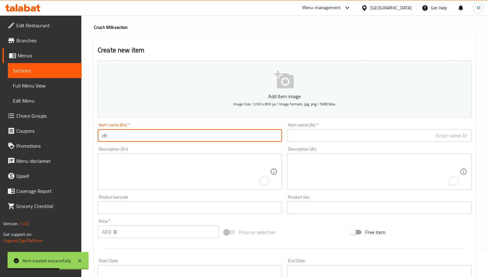
type input "c"
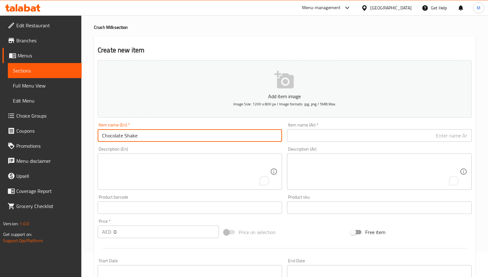
type input "Chocolate Shake"
click at [340, 133] on input "text" at bounding box center [379, 135] width 184 height 13
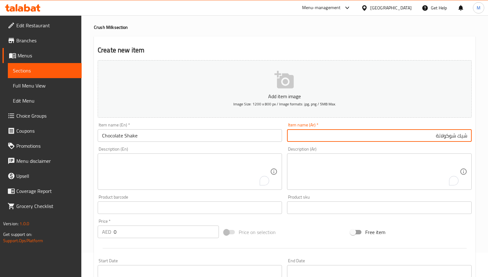
type input "شيك شوكولاتة"
click at [289, 41] on div "Create new item Add item image Image Size: 1200 x 800 px / Image formats: jpg, …" at bounding box center [285, 219] width 382 height 366
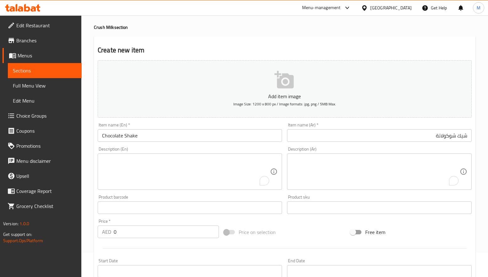
scroll to position [72, 0]
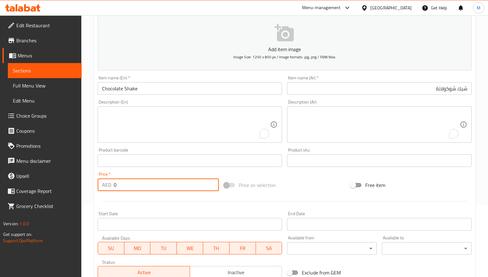
click at [112, 187] on div "AED 0 Price *" at bounding box center [158, 185] width 121 height 13
type input "13.5"
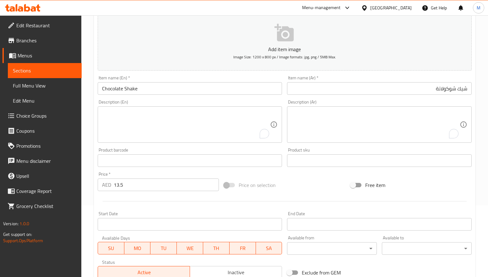
click at [132, 212] on div "Start Date Start Date" at bounding box center [190, 221] width 184 height 19
click at [165, 203] on div at bounding box center [284, 201] width 379 height 15
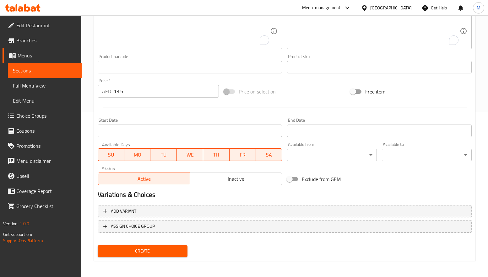
scroll to position [166, 0]
click at [147, 254] on span "Create" at bounding box center [143, 251] width 80 height 8
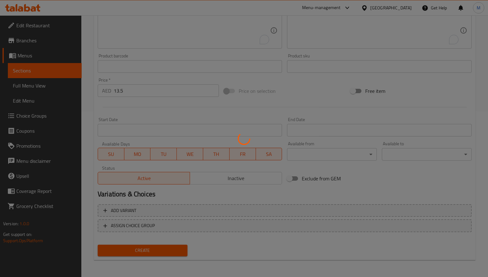
type input "0"
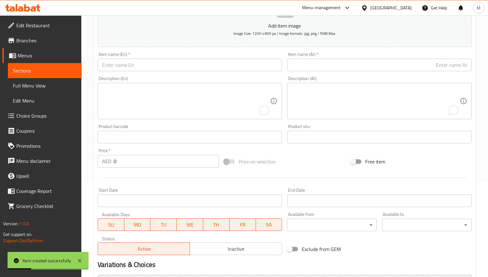
scroll to position [0, 0]
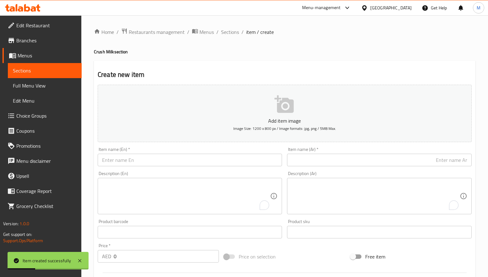
click at [155, 152] on div "Item name (En)   * Item name (En) *" at bounding box center [190, 156] width 184 height 19
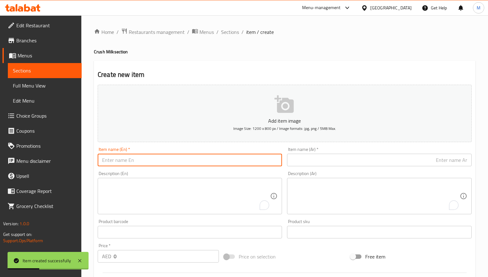
click at [155, 156] on input "text" at bounding box center [190, 160] width 184 height 13
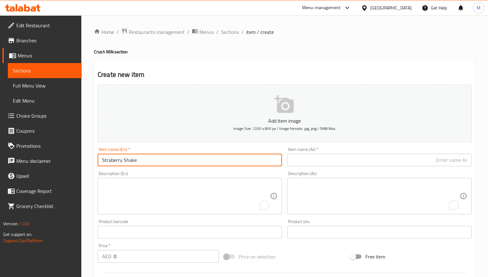
type input "Straberry Shake"
click at [327, 165] on input "text" at bounding box center [379, 160] width 184 height 13
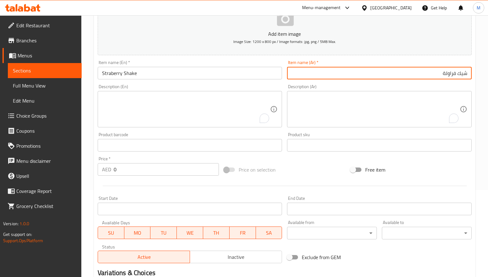
scroll to position [94, 0]
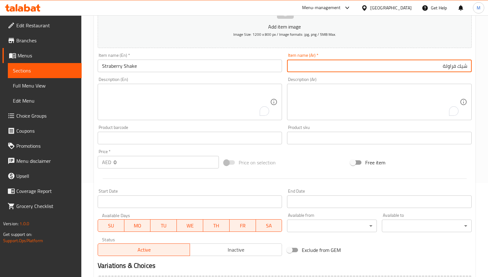
type input "شيك فراولة"
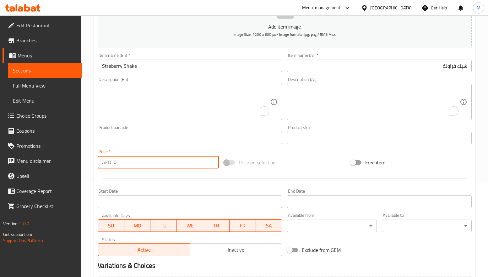
click at [99, 160] on div "AED 0 Price *" at bounding box center [158, 162] width 121 height 13
type input "13.5"
click at [131, 181] on div at bounding box center [284, 178] width 379 height 15
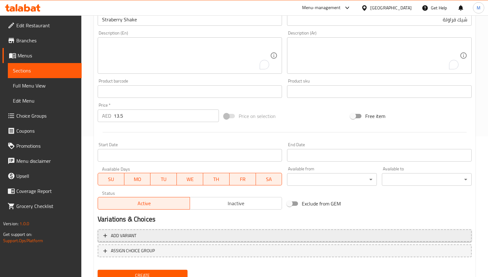
scroll to position [166, 0]
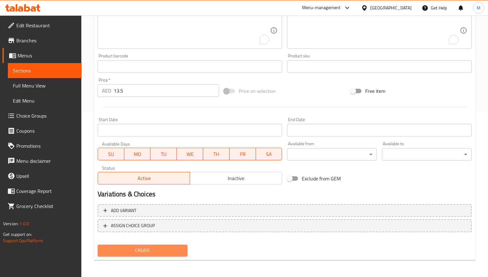
click at [141, 249] on span "Create" at bounding box center [143, 251] width 80 height 8
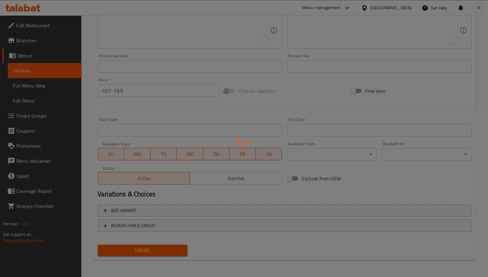
type input "0"
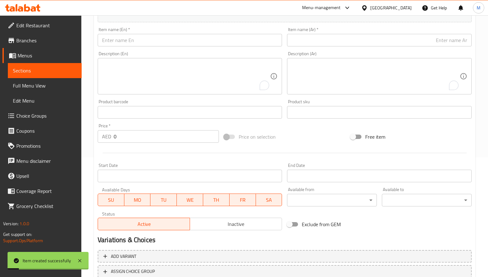
scroll to position [0, 0]
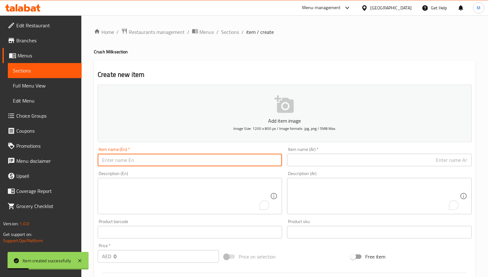
click at [133, 159] on input "text" at bounding box center [190, 160] width 184 height 13
type input "Nutella Shake"
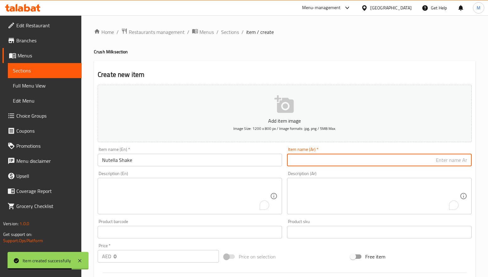
click at [369, 157] on input "text" at bounding box center [379, 160] width 184 height 13
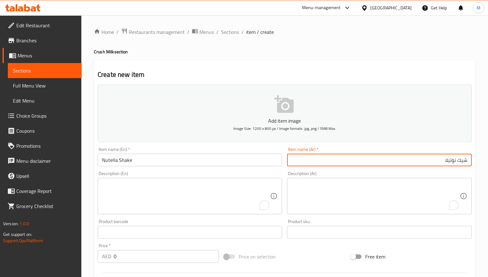
type input "شيك نوتيلا"
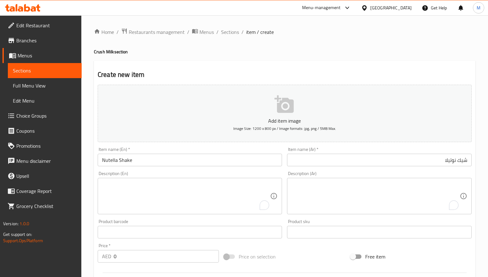
click at [387, 51] on h4 "Crush Milk section" at bounding box center [285, 52] width 382 height 6
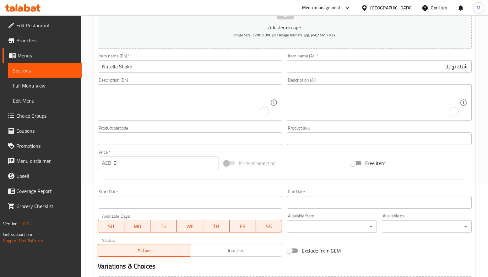
scroll to position [94, 0]
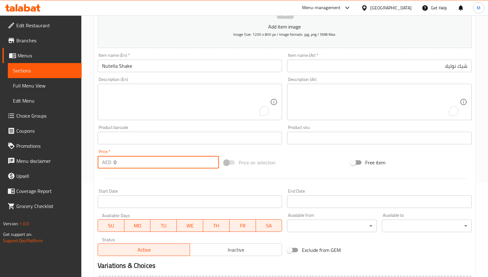
drag, startPoint x: 118, startPoint y: 163, endPoint x: 103, endPoint y: 163, distance: 15.1
click at [103, 163] on div "AED 0 Price *" at bounding box center [158, 162] width 121 height 13
type input "16.2"
click at [138, 179] on hr at bounding box center [285, 179] width 364 height 0
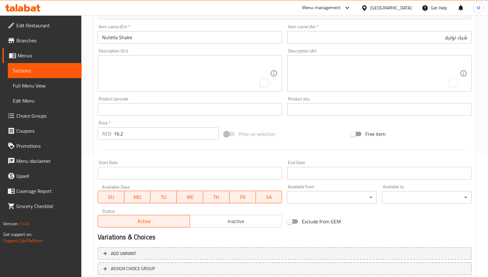
scroll to position [166, 0]
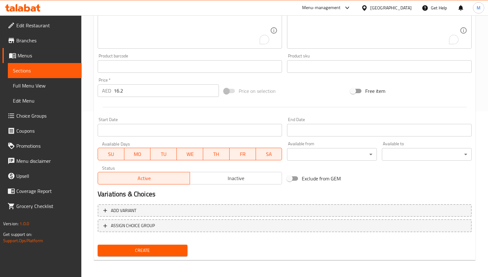
click at [142, 249] on span "Create" at bounding box center [143, 251] width 80 height 8
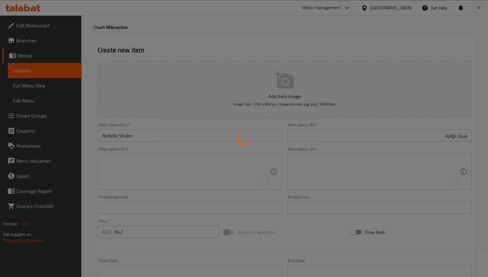
scroll to position [12, 0]
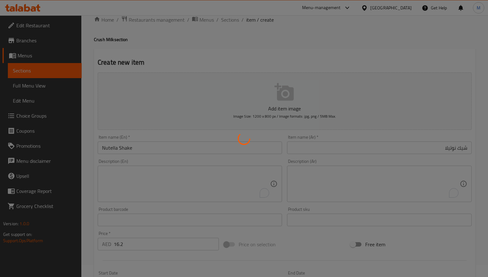
type input "0"
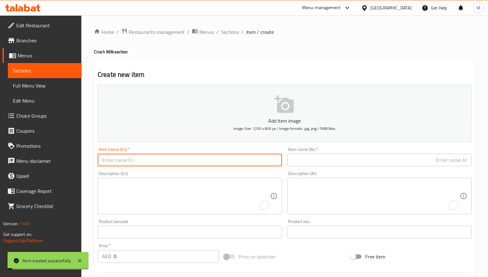
click at [144, 156] on input "text" at bounding box center [190, 160] width 184 height 13
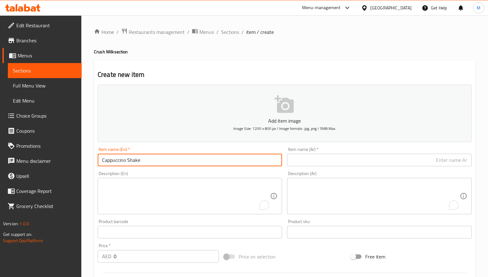
type input "Cappuccino Shake"
click at [350, 157] on input "text" at bounding box center [379, 160] width 184 height 13
click at [112, 156] on input "Cappuccino Shake" at bounding box center [190, 160] width 184 height 13
click at [436, 154] on div "Item name (Ar)   * شيك Item name (Ar) *" at bounding box center [379, 156] width 184 height 19
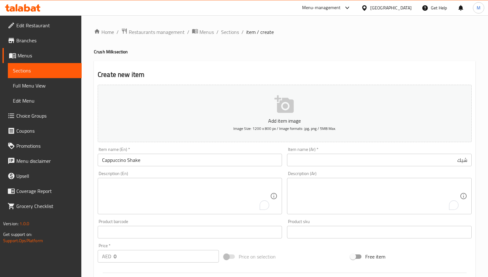
click at [443, 159] on input "شيك" at bounding box center [379, 160] width 184 height 13
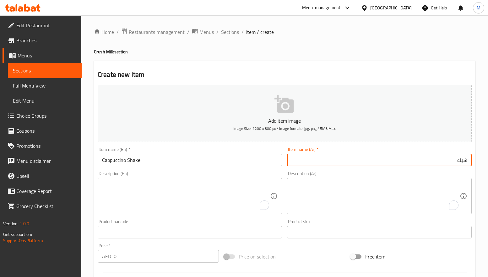
paste input "كابتشينو"
type input "شيك كابتشينو"
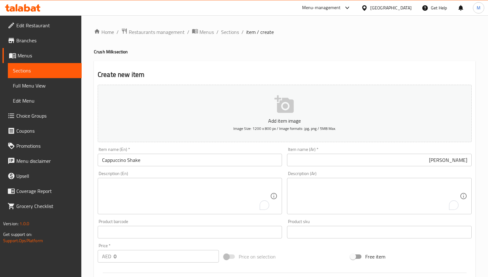
click at [436, 60] on div "Home / Restaurants management / Menus / Sections / item / create Crush Milk sec…" at bounding box center [285, 229] width 382 height 403
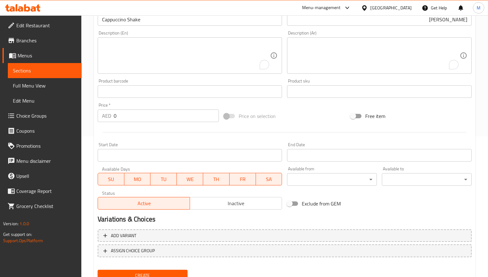
scroll to position [141, 0]
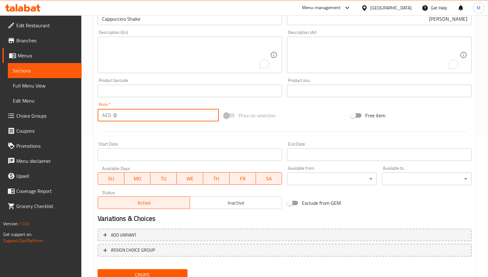
drag, startPoint x: 121, startPoint y: 118, endPoint x: 105, endPoint y: 118, distance: 16.0
click at [105, 118] on div "AED 0 Price *" at bounding box center [158, 115] width 121 height 13
type input "16.2"
click at [118, 131] on div at bounding box center [284, 131] width 379 height 15
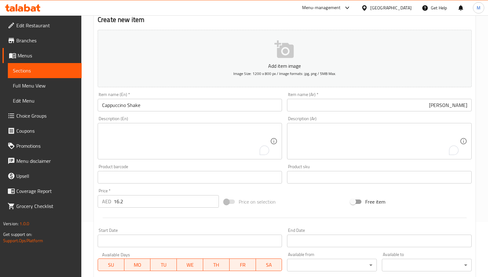
scroll to position [47, 0]
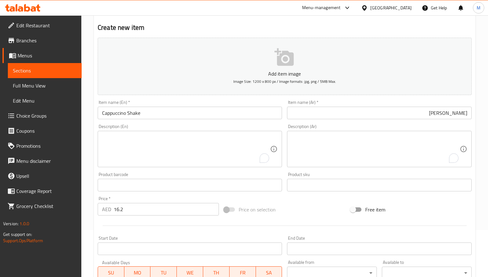
click at [207, 125] on div "Description (En) Description (En)" at bounding box center [190, 145] width 184 height 43
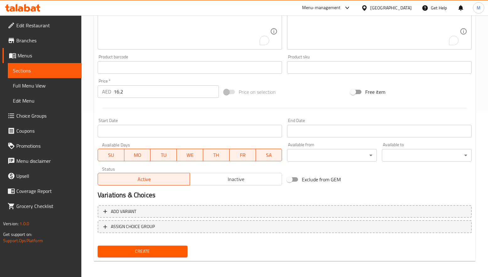
scroll to position [166, 0]
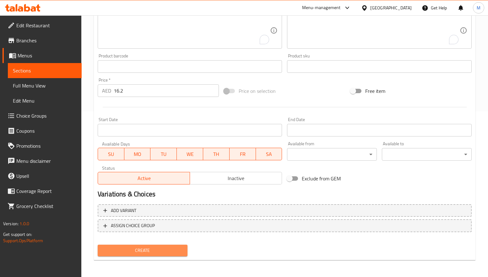
click at [164, 253] on span "Create" at bounding box center [143, 251] width 80 height 8
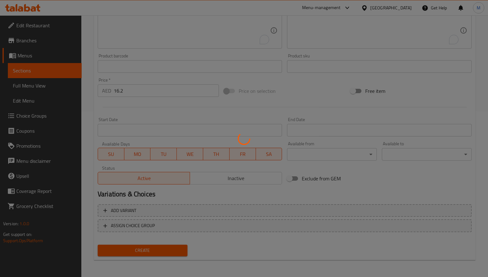
type input "0"
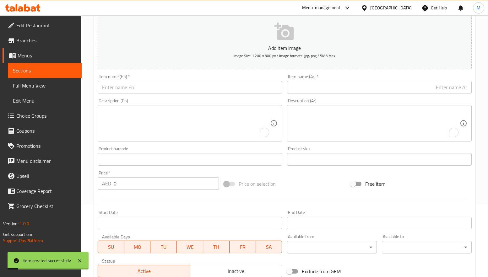
scroll to position [0, 0]
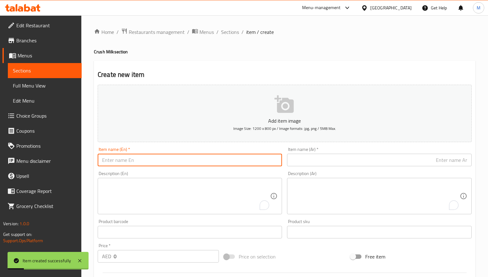
click at [136, 160] on input "text" at bounding box center [190, 160] width 184 height 13
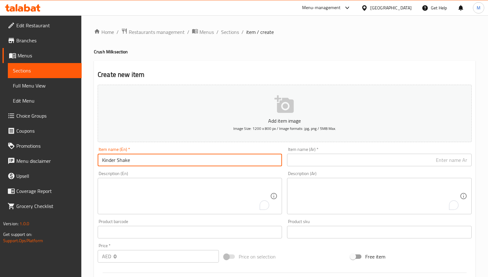
type input "Kinder Shake"
click at [371, 155] on input "text" at bounding box center [379, 160] width 184 height 13
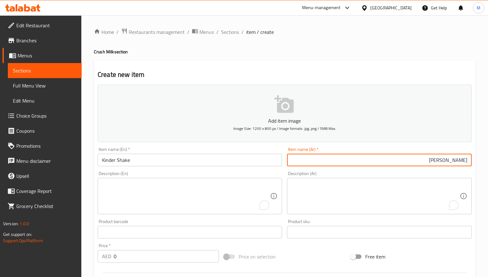
type input "شيك كيندر"
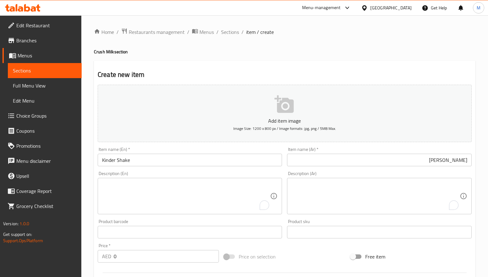
click at [272, 172] on div "Description (En) Description (En)" at bounding box center [190, 193] width 184 height 43
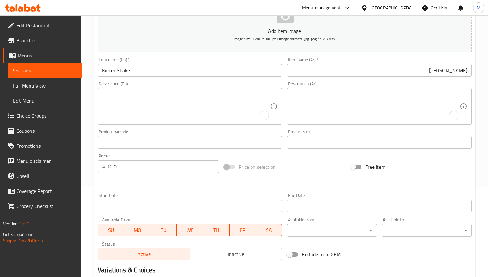
scroll to position [94, 0]
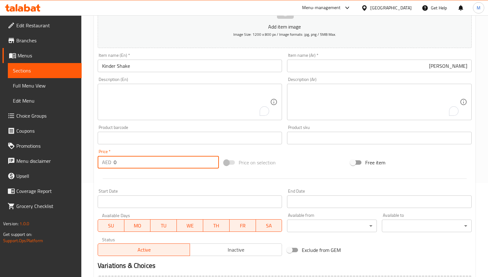
drag, startPoint x: 109, startPoint y: 163, endPoint x: 103, endPoint y: 164, distance: 6.6
click at [103, 164] on div "AED 0 Price *" at bounding box center [158, 162] width 121 height 13
type input "16.2"
click at [143, 176] on div at bounding box center [284, 178] width 379 height 15
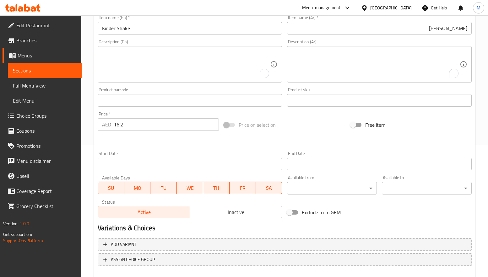
scroll to position [166, 0]
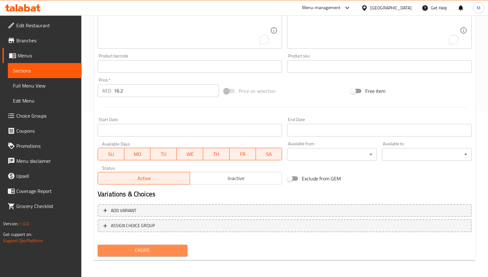
click at [142, 250] on span "Create" at bounding box center [143, 251] width 80 height 8
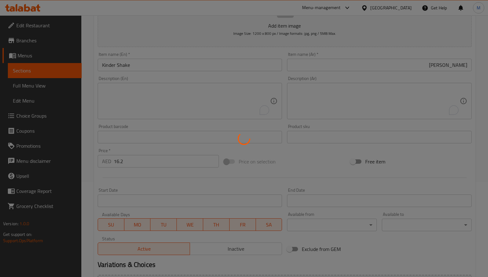
scroll to position [0, 0]
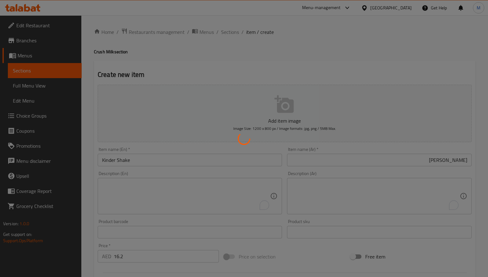
type input "0"
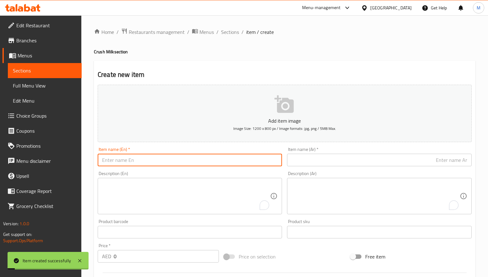
click at [156, 162] on input "text" at bounding box center [190, 160] width 184 height 13
type input "Cold Coffee Shake"
click at [337, 162] on input "text" at bounding box center [379, 160] width 184 height 13
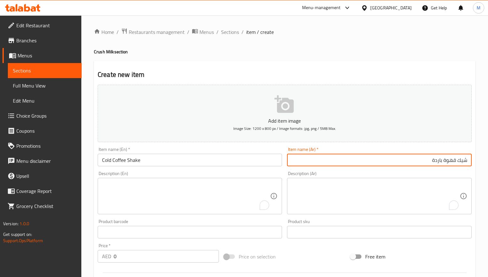
type input "شيك قهوة باردة"
click at [316, 47] on div "Home / Restaurants management / Menus / Sections / item / create Crush Milk sec…" at bounding box center [285, 229] width 382 height 403
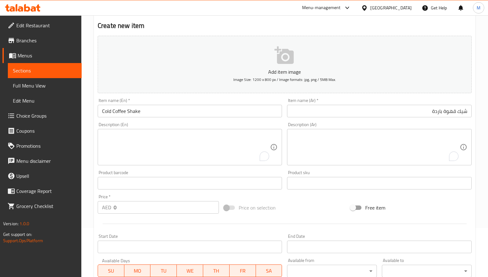
scroll to position [94, 0]
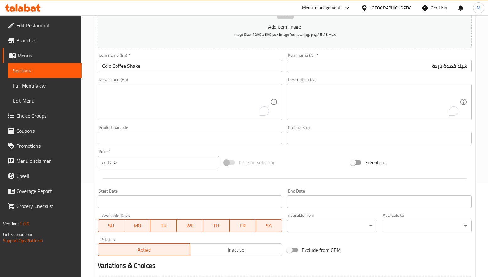
click at [283, 54] on div "Item name (En)   * Cold Coffee Shake Item name (En) *" at bounding box center [189, 63] width 189 height 24
click at [276, 80] on div "Description (En) Description (En)" at bounding box center [190, 98] width 184 height 43
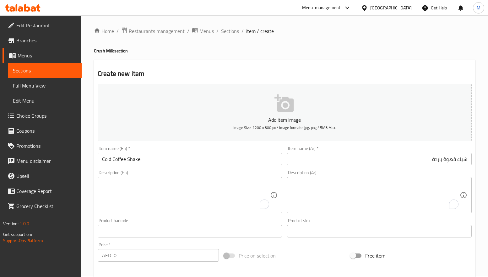
scroll to position [0, 0]
click at [286, 54] on h4 "Crush Milk section" at bounding box center [285, 52] width 382 height 6
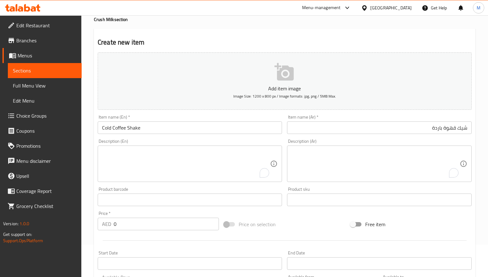
scroll to position [94, 0]
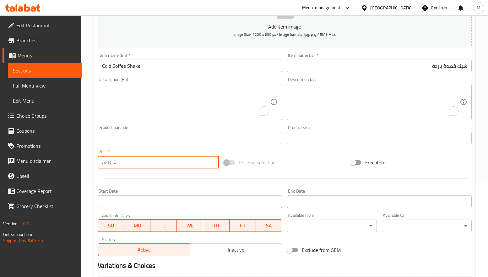
drag, startPoint x: 109, startPoint y: 161, endPoint x: 104, endPoint y: 161, distance: 5.7
click at [104, 161] on div "AED 0 Price *" at bounding box center [158, 162] width 121 height 13
type input "13.5"
click at [139, 177] on div at bounding box center [284, 178] width 379 height 15
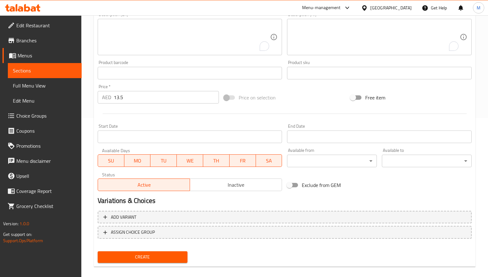
scroll to position [166, 0]
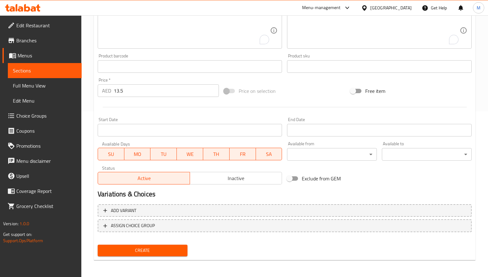
click at [154, 252] on span "Create" at bounding box center [143, 251] width 80 height 8
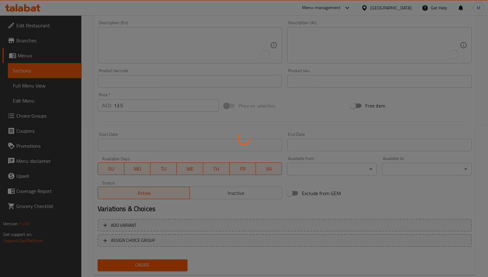
scroll to position [0, 0]
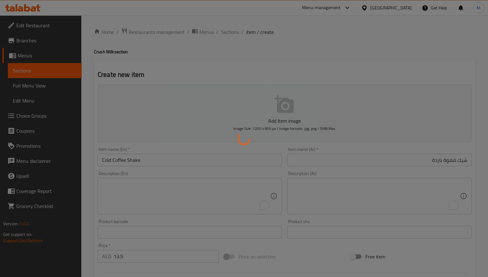
type input "0"
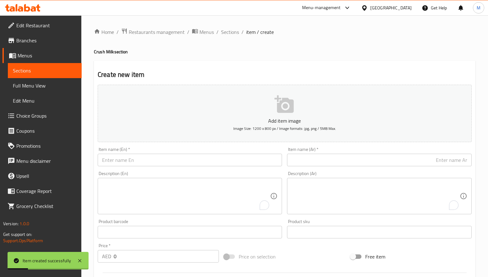
click at [145, 157] on input "text" at bounding box center [190, 160] width 184 height 13
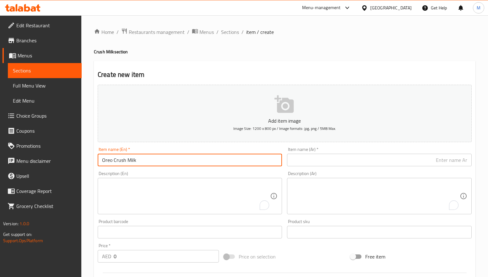
click at [130, 158] on input "Oreo Crush Milk" at bounding box center [190, 160] width 184 height 13
type input "Oreo Crush Milk"
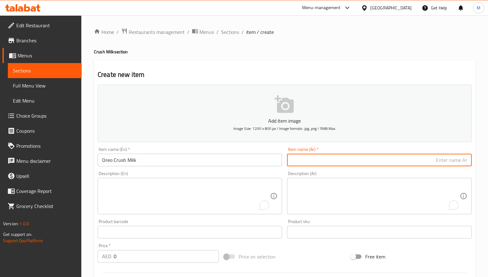
click at [359, 162] on input "text" at bounding box center [379, 160] width 184 height 13
paste input "أوريو كراش بالحليب"
click at [437, 161] on input "أوريو كراش بالحليب" at bounding box center [379, 160] width 184 height 13
type input "أوريو كراش ميلك"
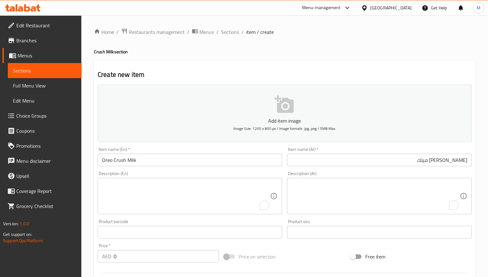
click at [388, 60] on div "Home / Restaurants management / Menus / Sections / item / create Crush Milk sec…" at bounding box center [285, 229] width 382 height 403
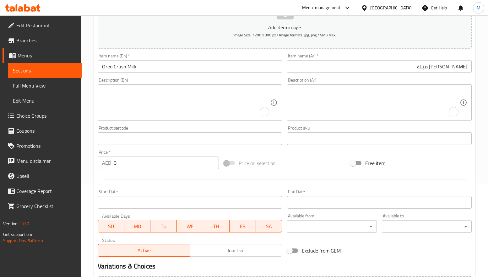
scroll to position [94, 0]
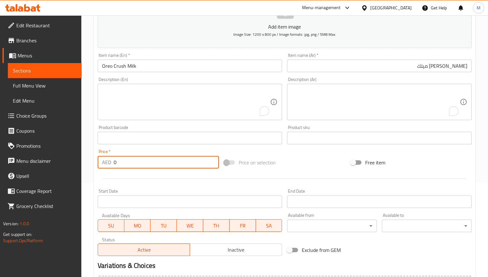
drag, startPoint x: 125, startPoint y: 163, endPoint x: 107, endPoint y: 166, distance: 18.1
click at [107, 166] on div "AED 0 Price *" at bounding box center [158, 162] width 121 height 13
type input "16.2"
click at [147, 173] on div at bounding box center [284, 178] width 379 height 15
click at [189, 92] on textarea "To enrich screen reader interactions, please activate Accessibility in Grammarl…" at bounding box center [186, 102] width 168 height 30
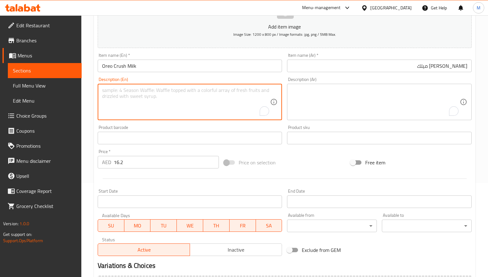
paste textarea "Oreo Crush Milk – Creamy milk blended with crunchy Oreo bits for a sweet, irres…"
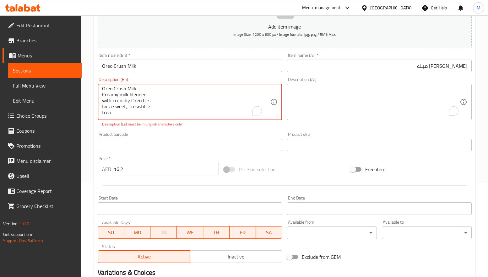
scroll to position [0, 0]
drag, startPoint x: 143, startPoint y: 90, endPoint x: 96, endPoint y: 87, distance: 46.9
click at [96, 87] on div "Description (En) Oreo Crush Milk – Creamy milk blended with crunchy Oreo bits f…" at bounding box center [189, 102] width 189 height 55
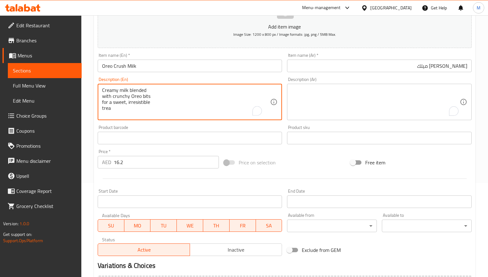
click at [103, 95] on textarea "Creamy milk blended with crunchy Oreo bits for a sweet, irresistible trea" at bounding box center [186, 102] width 168 height 30
click at [102, 97] on textarea "Creamy milk blended with crunchy Oreo bits for a sweet, irresistible trea" at bounding box center [186, 102] width 168 height 30
click at [102, 98] on textarea "Creamy milk blended with crunchy Oreo bits for a sweet, irresistible trea" at bounding box center [186, 102] width 168 height 30
click at [117, 97] on textarea "Creamy milk blended with crunchy Oreo bits for a sweet, irresistible trea" at bounding box center [186, 102] width 168 height 30
click at [103, 97] on textarea "Creamy milk blended with crunchy Oreo bits for a sweet, irresistible treat" at bounding box center [186, 102] width 168 height 30
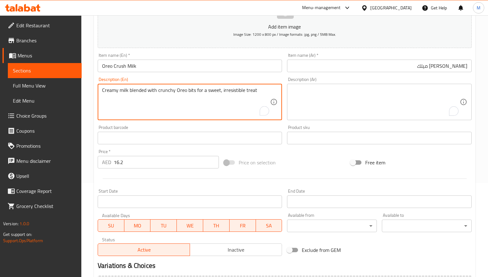
click at [257, 94] on textarea "Creamy milk blended with crunchy Oreo bits for a sweet, irresistible treat" at bounding box center [186, 102] width 168 height 30
click at [222, 90] on textarea "Creamy milk blended with crunchy Oreo bits for a sweet, irresistible treat." at bounding box center [186, 102] width 168 height 30
type textarea "Creamy milk blended with crunchy Oreo bits for a sweet, irresistible treat."
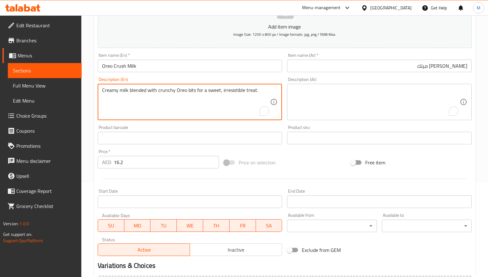
click at [367, 95] on textarea "To enrich screen reader interactions, please activate Accessibility in Grammarl…" at bounding box center [375, 102] width 168 height 30
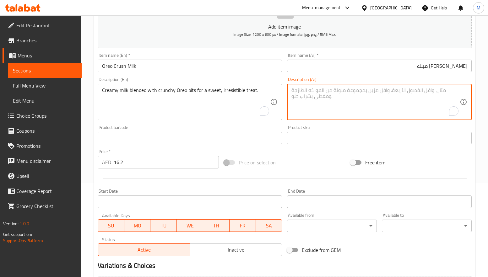
paste textarea "حليب كريمي مخلوط مع قطع أوريو المقرمشة للحصول على متعة حلوة لا تقاوم."
type textarea "حليب كريمي مخلوط مع قطع أوريو المقرمشة للحصول على متعة حلوة لا تقاوم."
click at [286, 154] on div "Add item image Image Size: 1200 x 800 px / Image formats: jpg, png / 5MB Max. I…" at bounding box center [284, 123] width 379 height 271
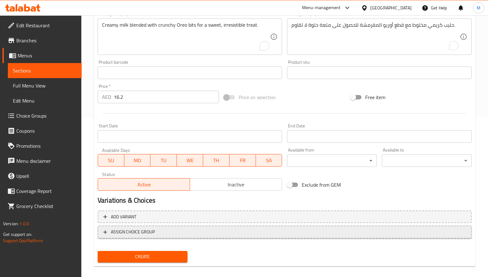
scroll to position [166, 0]
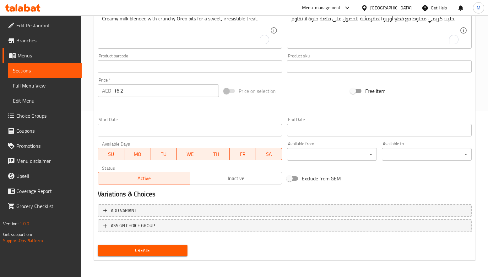
click at [169, 255] on button "Create" at bounding box center [143, 251] width 90 height 12
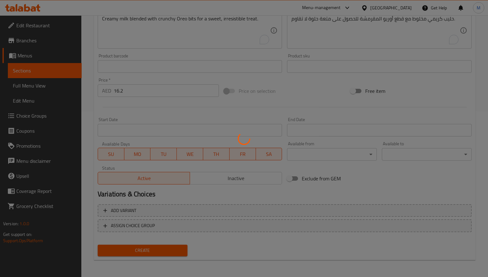
type input "0"
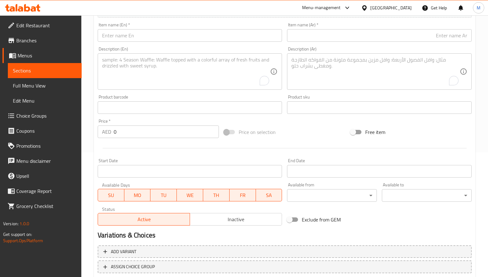
scroll to position [0, 0]
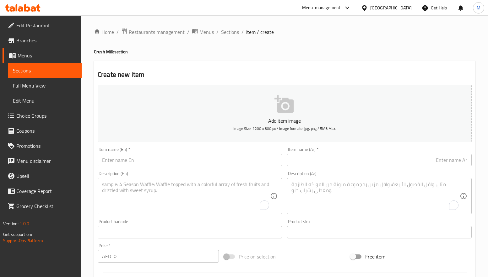
click at [276, 52] on h4 "Crush Milk section" at bounding box center [285, 52] width 382 height 6
click at [232, 33] on span "Sections" at bounding box center [230, 32] width 18 height 8
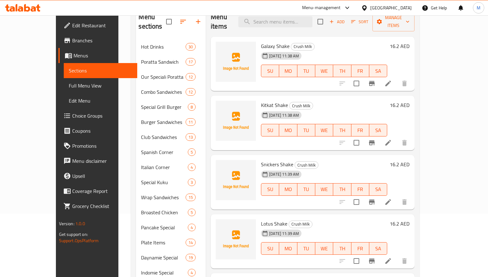
scroll to position [227, 0]
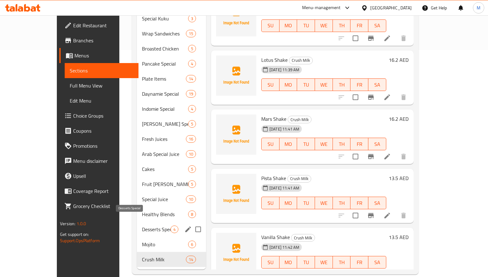
click at [142, 226] on span "Desserts Special" at bounding box center [156, 230] width 29 height 8
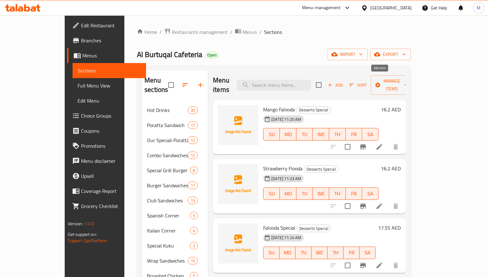
click at [344, 82] on span "Add" at bounding box center [335, 85] width 17 height 7
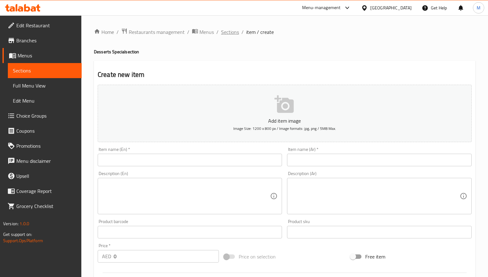
click at [233, 31] on span "Sections" at bounding box center [230, 32] width 18 height 8
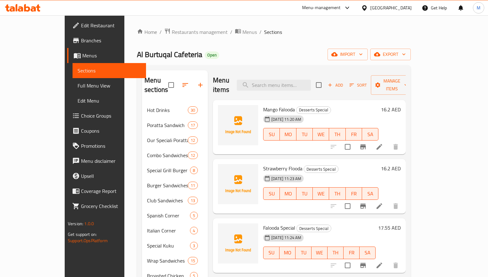
click at [221, 45] on div "Home / Restaurants management / Menus / Sections Al Burtuqal Cafeteria Open imp…" at bounding box center [274, 265] width 274 height 474
click at [198, 83] on icon "button" at bounding box center [200, 85] width 4 height 4
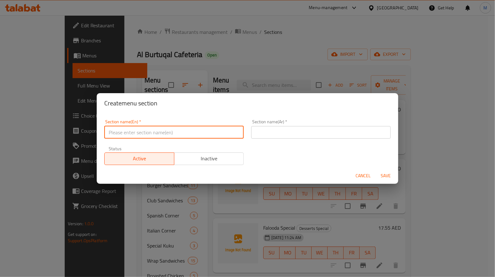
click at [213, 134] on input "text" at bounding box center [173, 132] width 139 height 13
type input "Passion Special"
click at [264, 129] on input "text" at bounding box center [320, 132] width 139 height 13
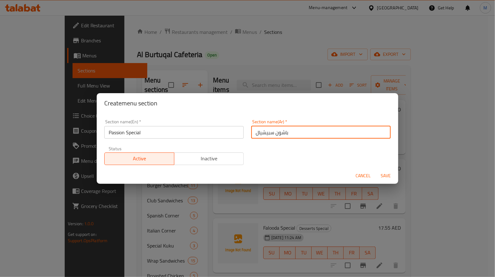
type input "باشون سبيشيال"
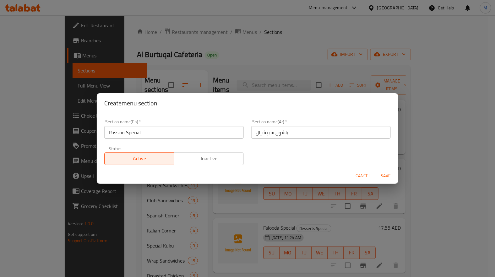
click at [263, 149] on div "Section name(En)   * Passion Special Section name(En) * Section name(Ar)   * با…" at bounding box center [248, 142] width 294 height 53
click at [386, 172] on span "Save" at bounding box center [385, 176] width 15 height 8
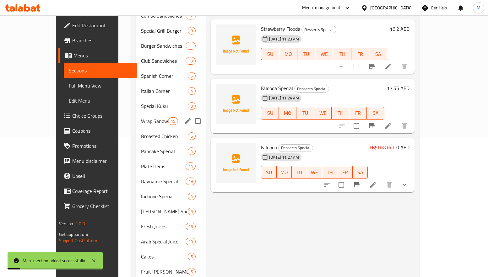
scroll to position [227, 0]
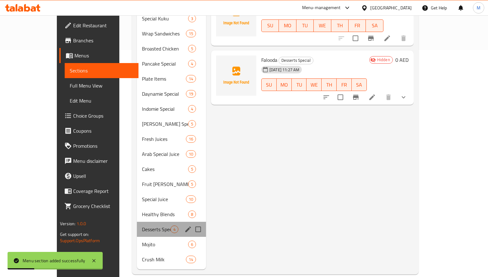
click at [156, 223] on div "Desserts Special 4" at bounding box center [171, 229] width 69 height 15
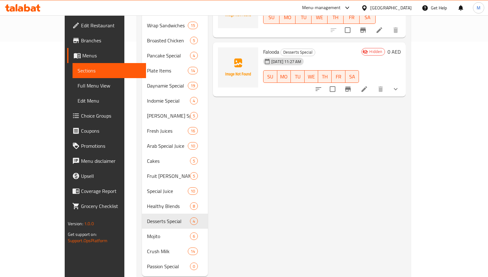
scroll to position [242, 0]
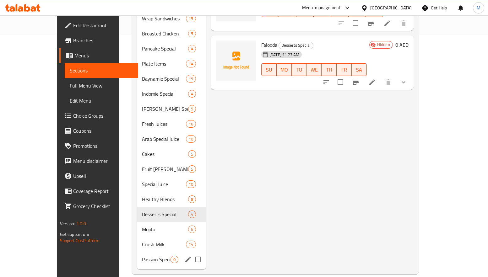
click at [149, 256] on span "Passion Special" at bounding box center [156, 260] width 29 height 8
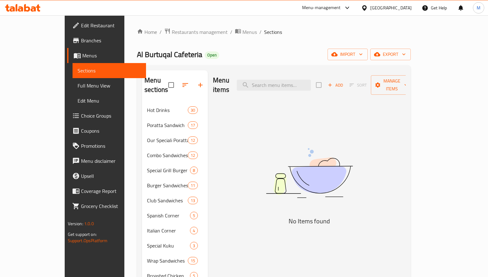
click at [344, 82] on span "Add" at bounding box center [335, 85] width 17 height 7
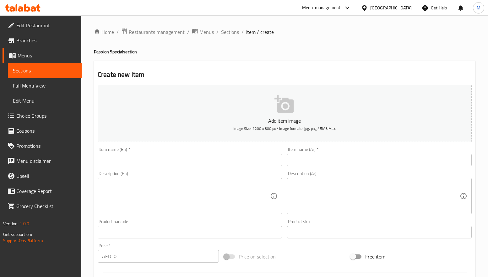
click at [144, 156] on input "text" at bounding box center [190, 160] width 184 height 13
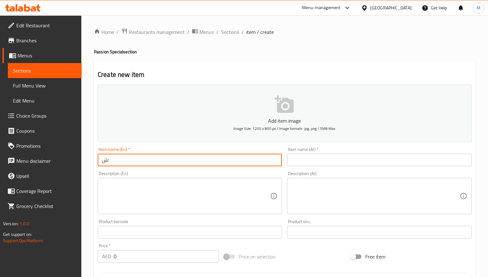
type input "؛"
type input "Passion Mango"
click at [419, 158] on input "text" at bounding box center [379, 160] width 184 height 13
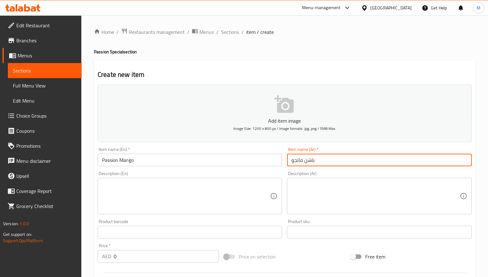
type input "باشن مانجو"
click at [406, 60] on div "Home / Restaurants management / Menus / Sections / item / create Passion Specia…" at bounding box center [285, 229] width 382 height 403
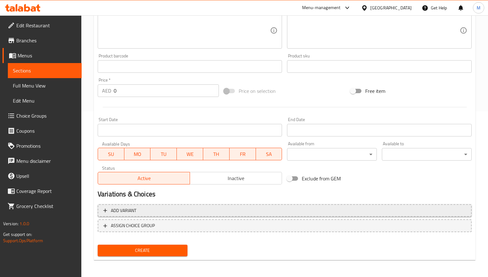
click at [249, 209] on span "Add variant" at bounding box center [284, 211] width 363 height 8
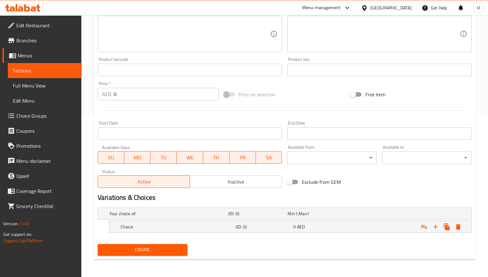
scroll to position [163, 0]
click at [439, 228] on icon "Expand" at bounding box center [436, 227] width 8 height 8
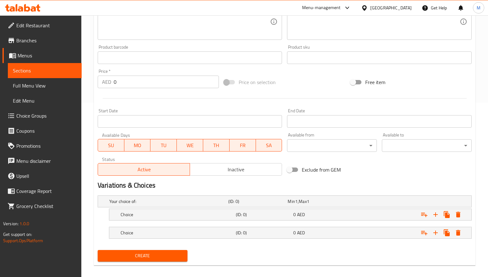
scroll to position [181, 0]
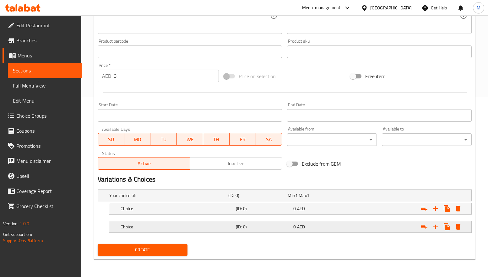
click at [342, 225] on div "0 AED" at bounding box center [320, 227] width 55 height 6
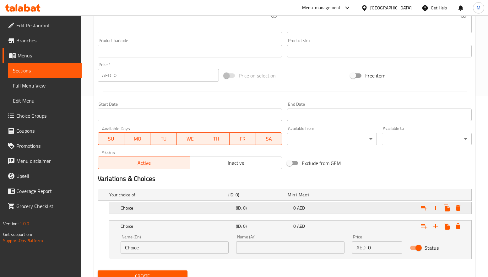
click at [342, 211] on div "0 AED" at bounding box center [320, 208] width 55 height 6
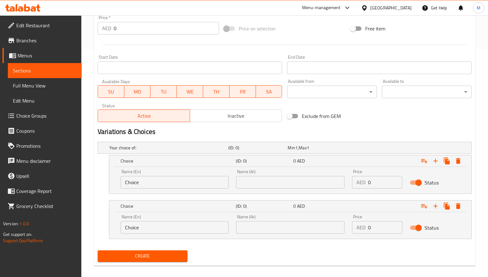
scroll to position [235, 0]
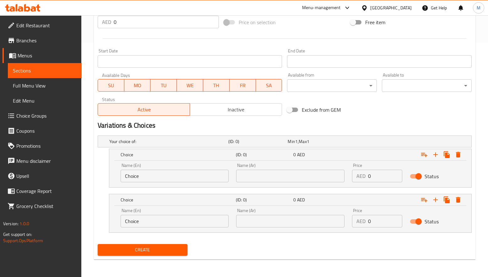
click at [210, 174] on input "Choice" at bounding box center [175, 176] width 108 height 13
type input "Medium"
click at [152, 218] on input "Choice" at bounding box center [175, 221] width 108 height 13
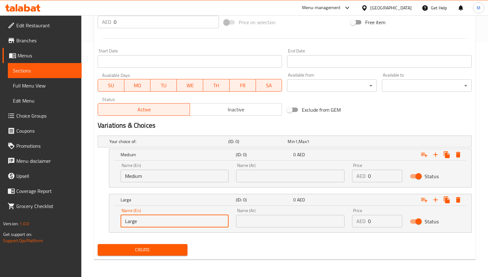
type input "Large"
click at [289, 172] on input "text" at bounding box center [290, 176] width 108 height 13
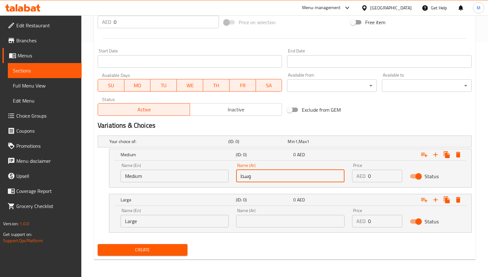
type input "وسط"
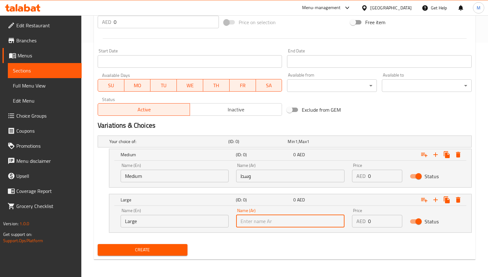
click at [267, 221] on input "text" at bounding box center [290, 221] width 108 height 13
type input "كبير"
click at [290, 249] on div "Create" at bounding box center [284, 250] width 379 height 17
click at [381, 177] on input "0" at bounding box center [385, 176] width 34 height 13
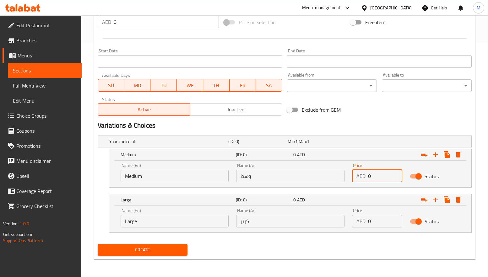
click at [381, 177] on input "0" at bounding box center [385, 176] width 34 height 13
drag, startPoint x: 381, startPoint y: 177, endPoint x: 357, endPoint y: 177, distance: 24.5
click at [357, 177] on div "AED 0 Price" at bounding box center [377, 176] width 50 height 13
type input "13.5"
drag, startPoint x: 378, startPoint y: 218, endPoint x: 366, endPoint y: 224, distance: 13.9
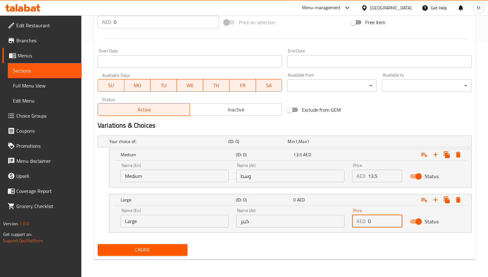
click at [366, 224] on div "AED 0 Price" at bounding box center [377, 221] width 50 height 13
type input "16.2"
click at [373, 107] on div "Exclude from GEM" at bounding box center [348, 109] width 126 height 17
click at [383, 108] on div "Exclude from GEM" at bounding box center [348, 109] width 126 height 17
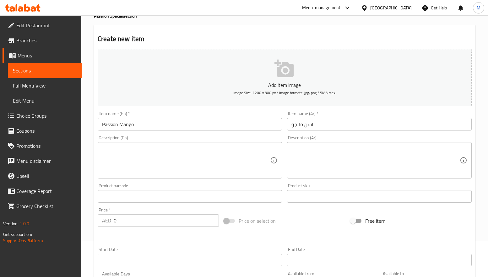
scroll to position [0, 0]
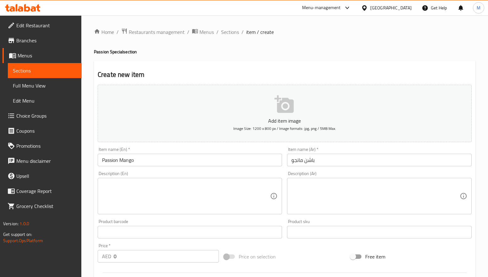
click at [340, 60] on div "Home / Restaurants management / Menus / Sections / item / create Passion Specia…" at bounding box center [285, 263] width 382 height 471
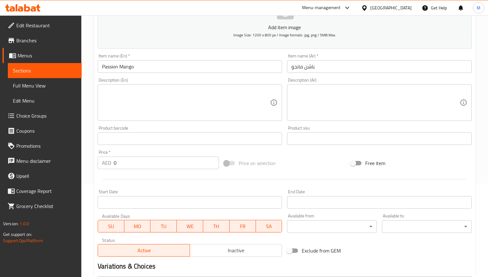
scroll to position [235, 0]
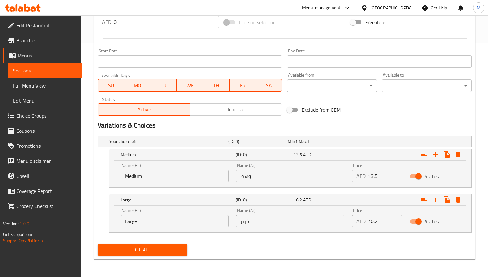
click at [296, 125] on h2 "Variations & Choices" at bounding box center [285, 125] width 374 height 9
click at [173, 248] on span "Create" at bounding box center [143, 250] width 80 height 8
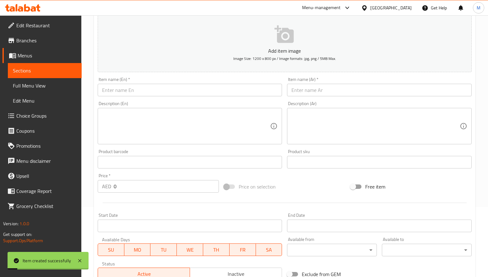
scroll to position [0, 0]
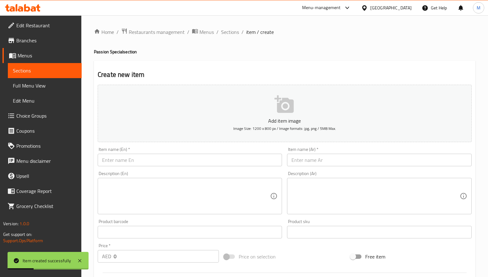
click at [189, 158] on input "text" at bounding box center [190, 160] width 184 height 13
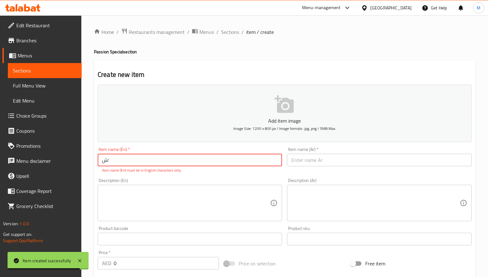
type input "؛"
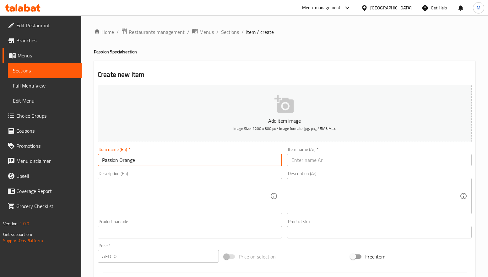
type input "Passion Orange"
click at [382, 158] on input "text" at bounding box center [379, 160] width 184 height 13
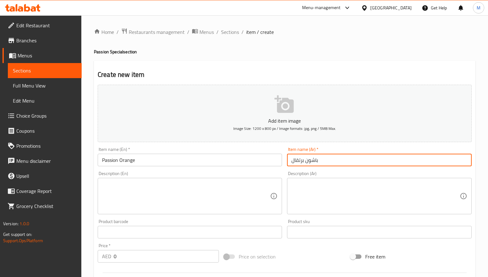
type input "باشون برتقال"
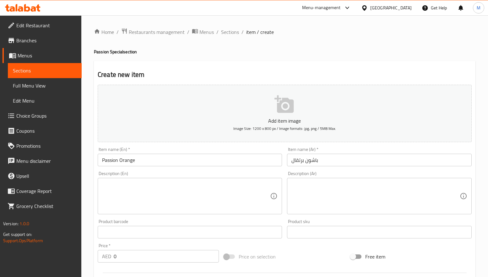
click at [206, 172] on div "Description (En) Description (En)" at bounding box center [190, 193] width 184 height 43
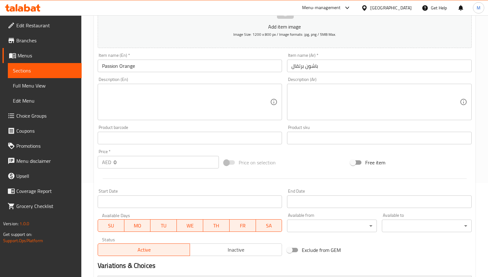
scroll to position [235, 0]
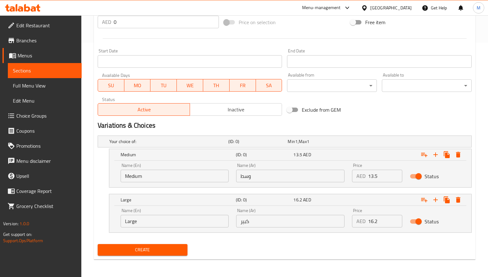
click at [157, 251] on span "Create" at bounding box center [143, 250] width 80 height 8
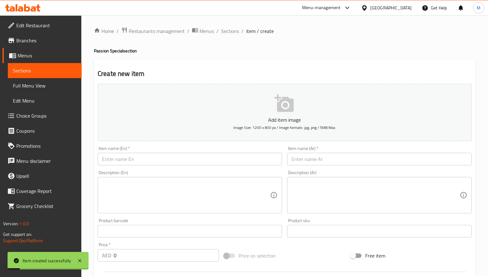
scroll to position [0, 0]
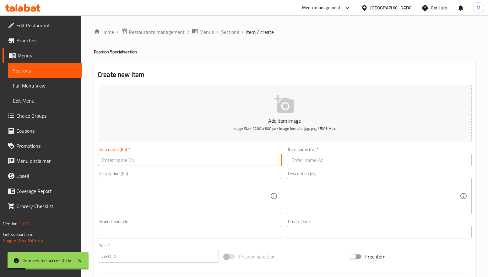
click at [156, 165] on input "text" at bounding box center [190, 160] width 184 height 13
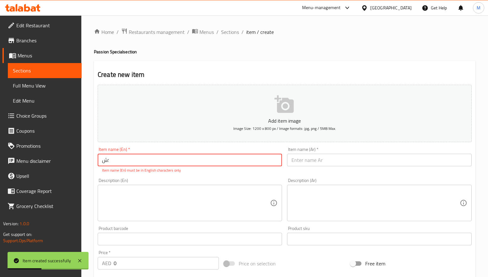
type input "؛"
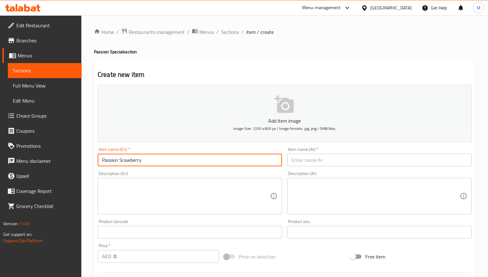
type input "Passion Srawberry"
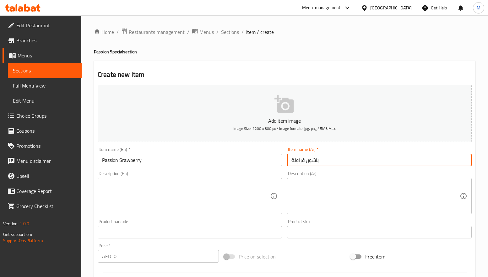
type input "باشون فراولة"
click at [161, 171] on div "Description (En) Description (En)" at bounding box center [189, 193] width 189 height 48
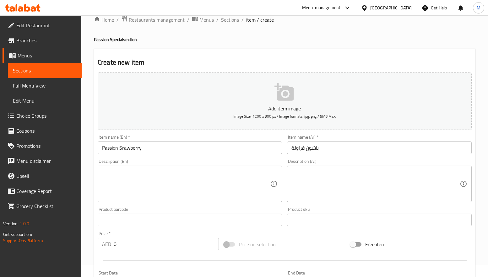
scroll to position [47, 0]
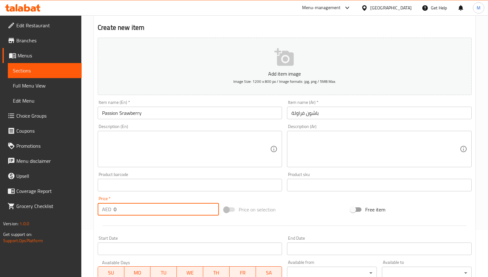
drag, startPoint x: 117, startPoint y: 209, endPoint x: 111, endPoint y: 209, distance: 5.7
click at [111, 209] on div "AED 0 Price *" at bounding box center [158, 209] width 121 height 13
click at [118, 230] on div at bounding box center [284, 225] width 379 height 15
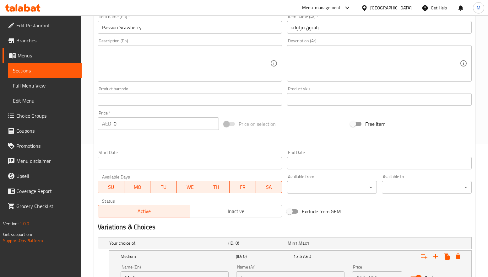
scroll to position [235, 0]
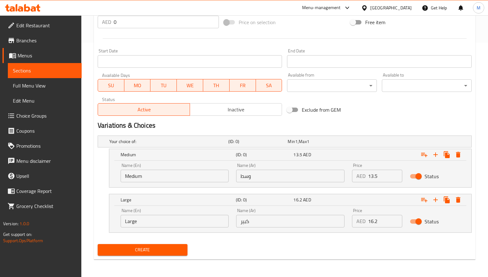
click at [151, 249] on span "Create" at bounding box center [143, 250] width 80 height 8
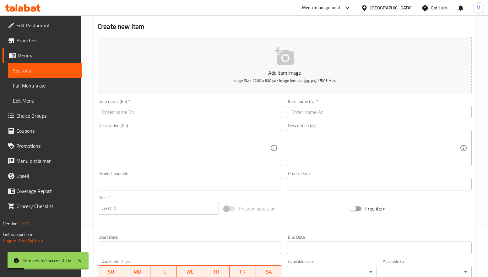
scroll to position [0, 0]
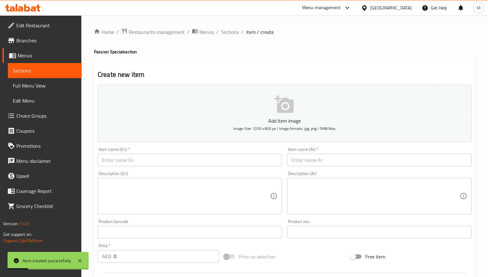
click at [144, 158] on input "text" at bounding box center [190, 160] width 184 height 13
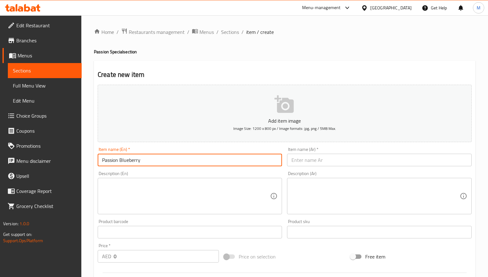
type input "Passion Blueberry"
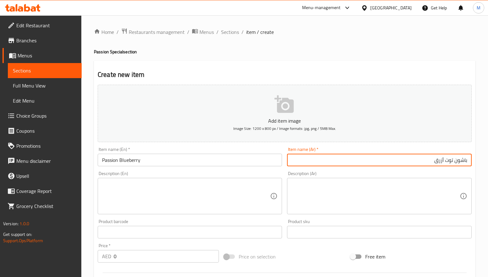
type input "باشون توت أزرق"
click at [310, 40] on div "Home / Restaurants management / Menus / Sections / item / create Passion Specia…" at bounding box center [285, 263] width 382 height 471
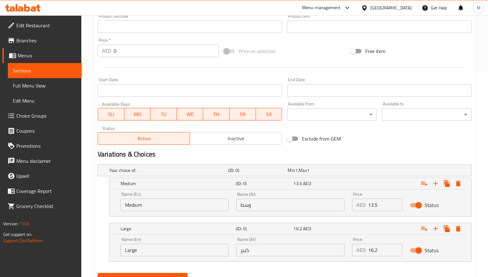
scroll to position [235, 0]
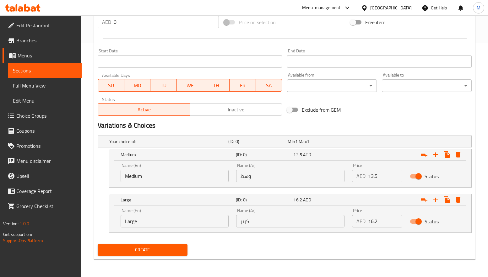
click at [161, 248] on span "Create" at bounding box center [143, 250] width 80 height 8
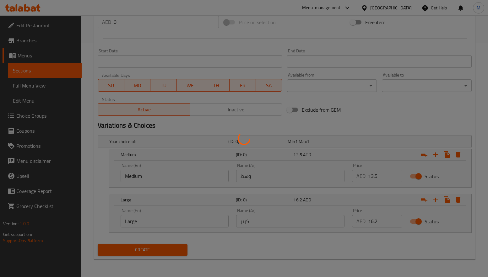
scroll to position [0, 0]
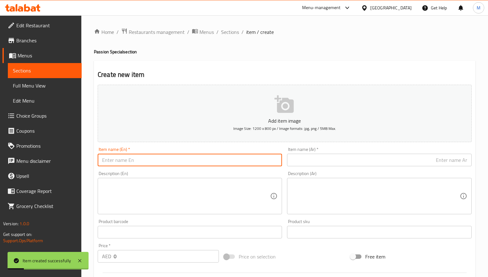
click at [149, 161] on input "text" at bounding box center [190, 160] width 184 height 13
type input "Passion Arabian"
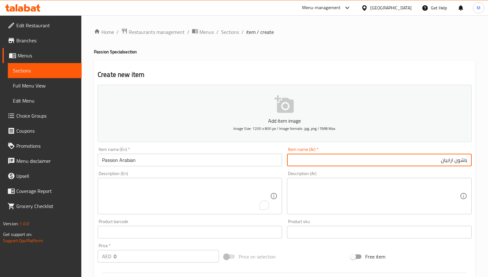
click at [452, 161] on input "باشون ارابيان" at bounding box center [379, 160] width 184 height 13
type input "باشون عرابيان"
click at [375, 172] on div "Description (Ar) Description (Ar)" at bounding box center [379, 193] width 184 height 43
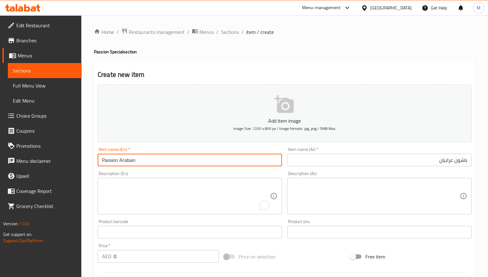
click at [228, 165] on input "Passion Arabian" at bounding box center [190, 160] width 184 height 13
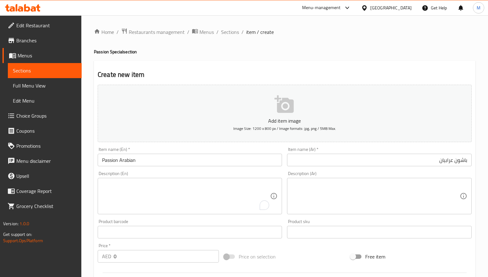
click at [231, 172] on div "Description (En) Description (En)" at bounding box center [190, 193] width 184 height 43
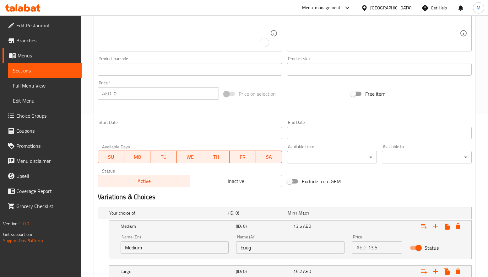
scroll to position [235, 0]
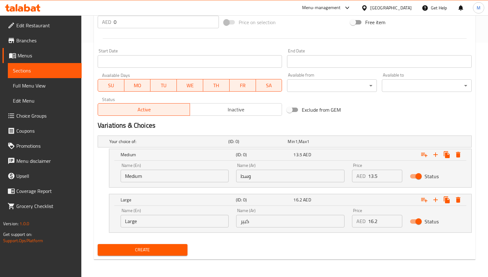
click at [168, 250] on span "Create" at bounding box center [143, 250] width 80 height 8
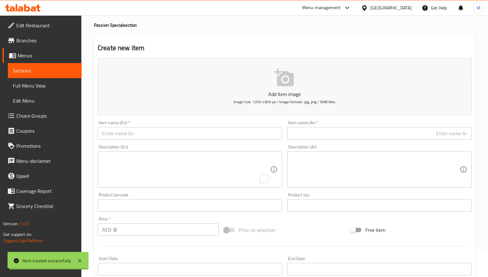
scroll to position [0, 0]
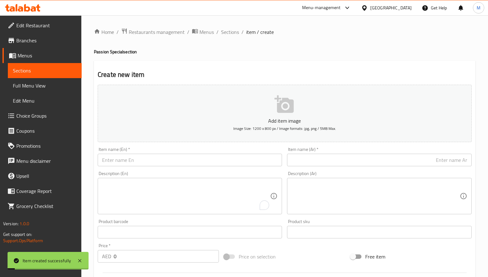
click at [163, 160] on input "text" at bounding box center [190, 160] width 184 height 13
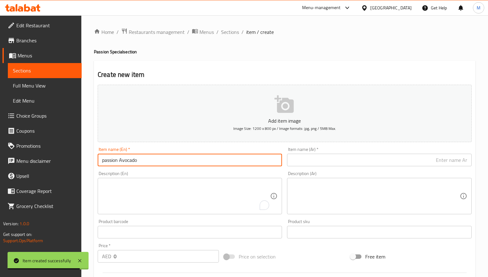
click at [104, 162] on input "passion Avocado" at bounding box center [190, 160] width 184 height 13
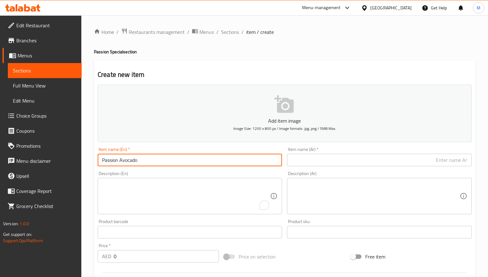
type input "Passion Avocado"
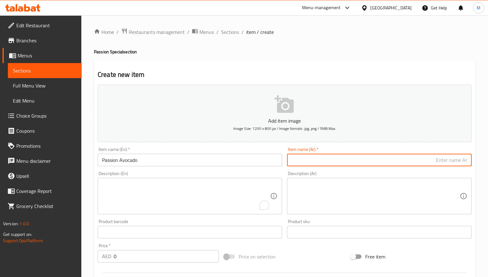
click at [330, 157] on input "text" at bounding box center [379, 160] width 184 height 13
type input "باشون أفوكادو"
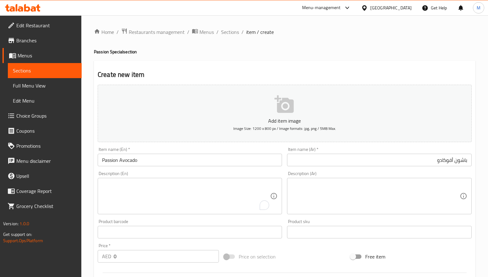
click at [335, 170] on div "Description (Ar) Description (Ar)" at bounding box center [379, 193] width 189 height 48
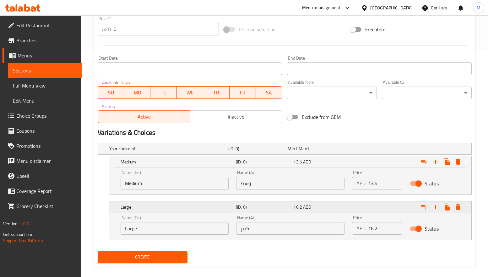
scroll to position [235, 0]
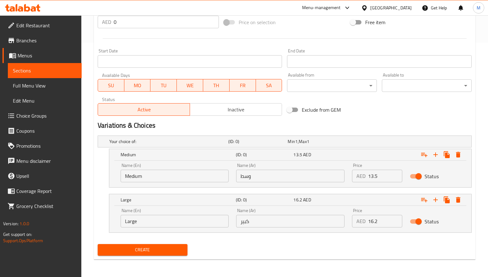
click at [165, 253] on span "Create" at bounding box center [143, 250] width 80 height 8
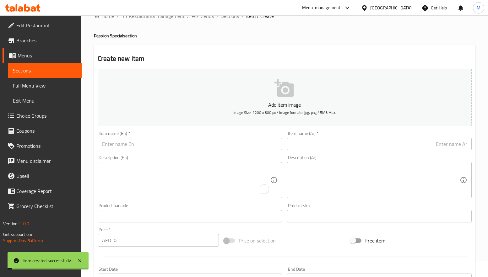
scroll to position [0, 0]
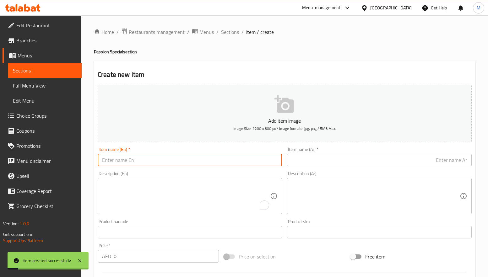
click at [145, 159] on input "text" at bounding box center [190, 160] width 184 height 13
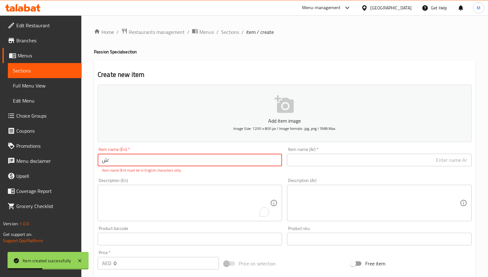
type input "؛"
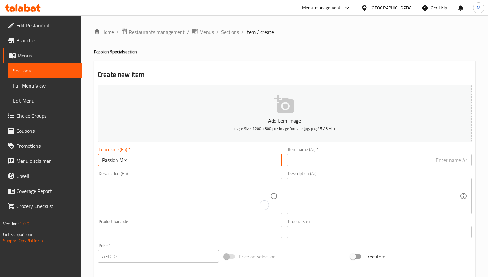
type input "Passion Mix"
click at [344, 159] on input "text" at bounding box center [379, 160] width 184 height 13
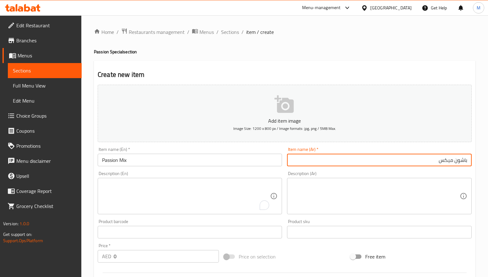
type input "باشون ميكس"
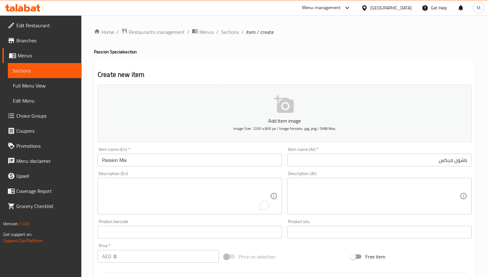
click at [384, 66] on div "Create new item Add item image Image Size: 1200 x 800 px / Image formats: jpg, …" at bounding box center [285, 277] width 382 height 433
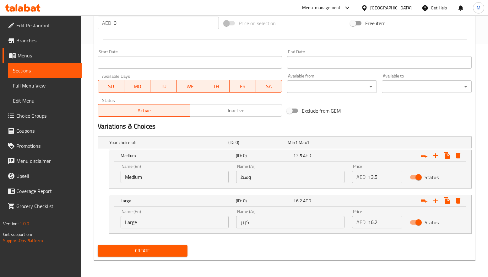
scroll to position [235, 0]
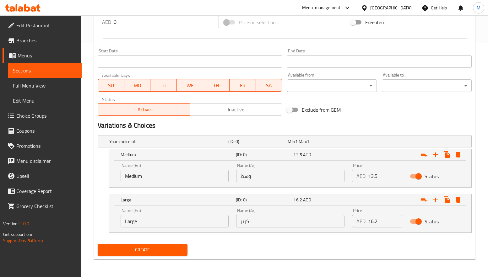
click at [173, 246] on span "Create" at bounding box center [143, 250] width 80 height 8
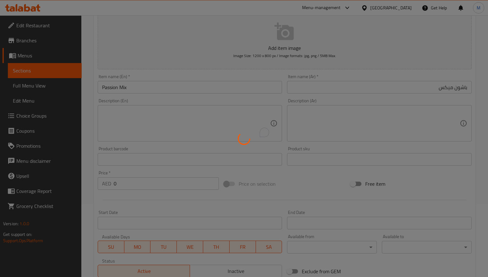
scroll to position [0, 0]
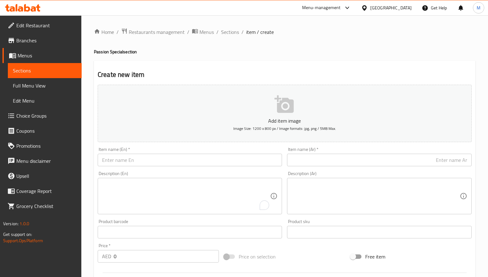
click at [232, 53] on h4 "Passion Special section" at bounding box center [285, 52] width 382 height 6
click at [231, 31] on span "Sections" at bounding box center [230, 32] width 18 height 8
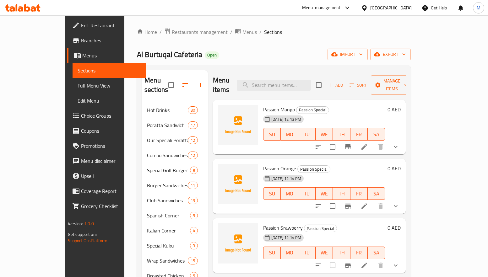
click at [339, 40] on div "Home / Restaurants management / Menus / Sections Al Burtuqal Cafeteria Open imp…" at bounding box center [274, 272] width 274 height 489
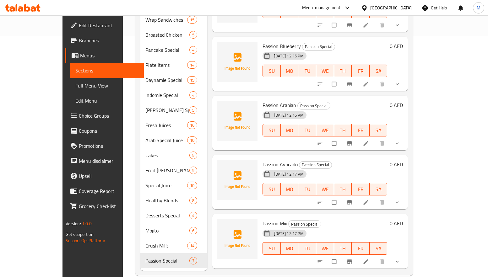
scroll to position [242, 0]
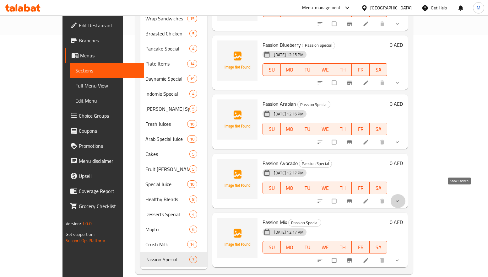
click at [400, 198] on icon "show more" at bounding box center [397, 201] width 6 height 6
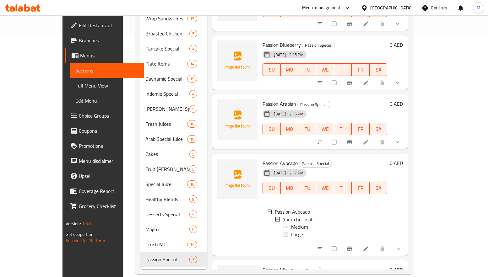
scroll to position [1, 0]
click at [295, 222] on div "Medium" at bounding box center [336, 226] width 91 height 8
click at [291, 230] on div "Large" at bounding box center [336, 234] width 91 height 8
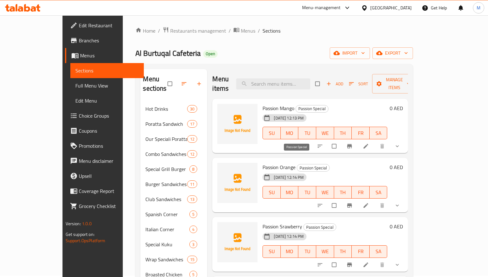
scroll to position [0, 0]
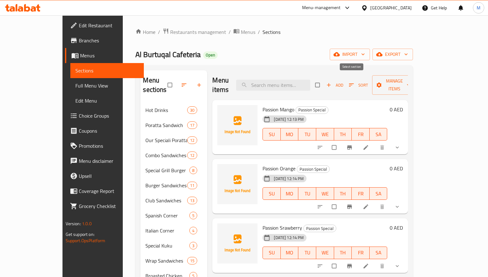
click at [325, 79] on input "checkbox" at bounding box center [318, 85] width 13 height 12
checkbox input "true"
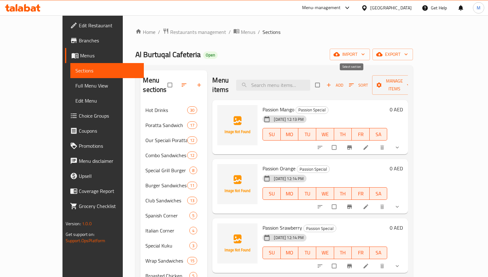
checkbox input "true"
click at [408, 87] on div "Menu items Add Sort Manage items" at bounding box center [310, 85] width 196 height 30
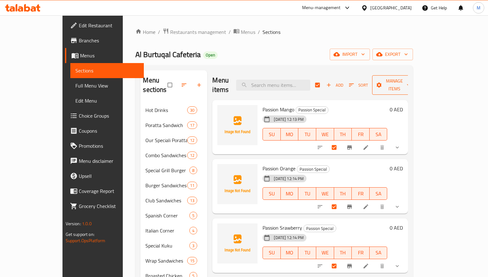
click at [382, 83] on icon "button" at bounding box center [379, 85] width 5 height 5
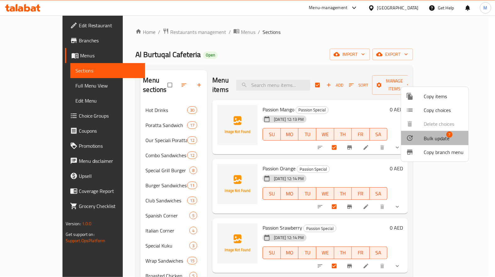
click at [432, 142] on span "Bulk update" at bounding box center [437, 139] width 26 height 8
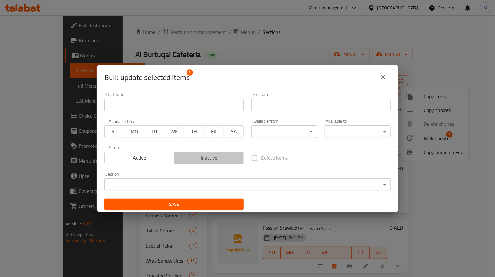
click at [225, 155] on span "Inactive" at bounding box center [209, 158] width 65 height 9
click at [192, 208] on span "Save" at bounding box center [173, 205] width 129 height 8
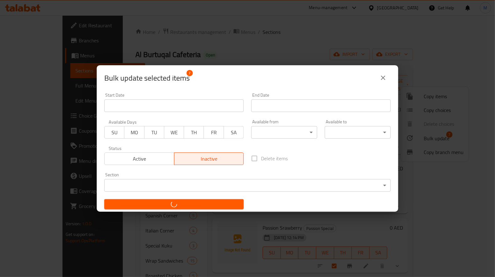
checkbox input "false"
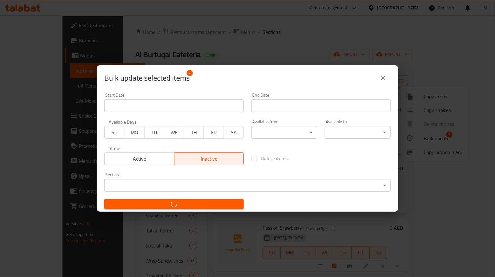
checkbox input "false"
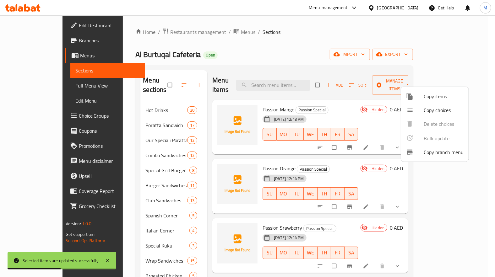
click at [260, 98] on div at bounding box center [247, 138] width 495 height 277
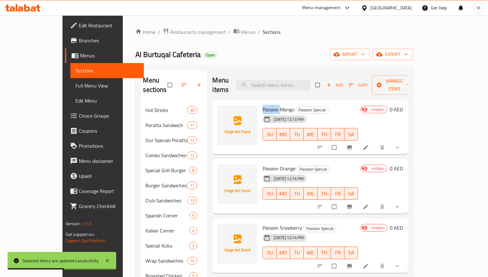
click at [263, 105] on span "Passion Mango" at bounding box center [279, 109] width 32 height 9
copy span "Passion"
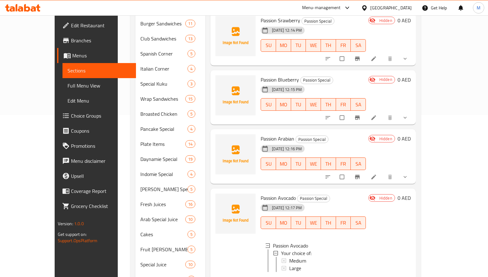
scroll to position [242, 0]
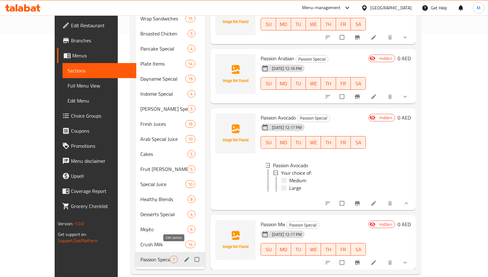
click at [184, 257] on icon "edit" at bounding box center [187, 260] width 6 height 6
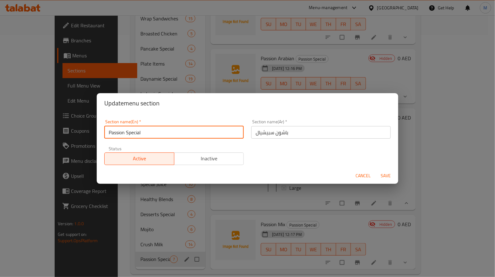
drag, startPoint x: 155, startPoint y: 131, endPoint x: 101, endPoint y: 128, distance: 53.8
click at [101, 128] on div "Section name(En)   * Passion Special Section name(En) *" at bounding box center [174, 129] width 147 height 27
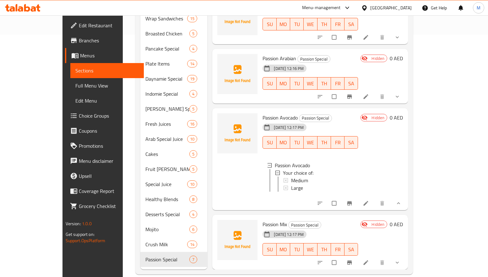
click at [207, 75] on div "Menu items Add Sort Manage items Passion Mango Passion Special [DATE] 12:13 PM …" at bounding box center [307, 49] width 201 height 442
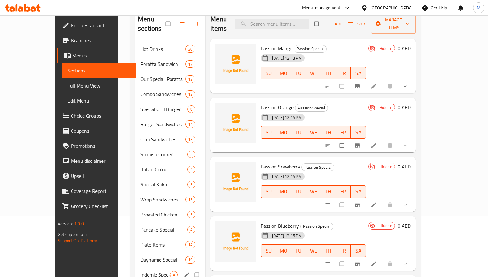
scroll to position [0, 0]
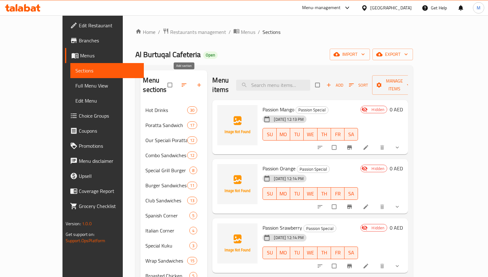
click at [196, 82] on icon "button" at bounding box center [199, 85] width 6 height 6
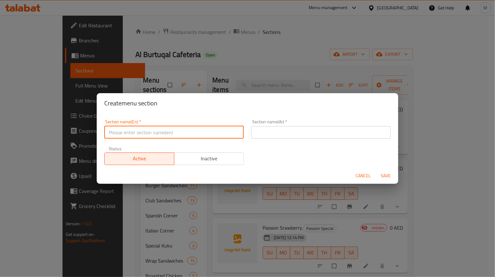
click at [227, 134] on input "text" at bounding box center [173, 132] width 139 height 13
type input "Bottle Juice"
click at [282, 140] on div "Section name(Ar)   * Section name(Ar) *" at bounding box center [321, 129] width 147 height 27
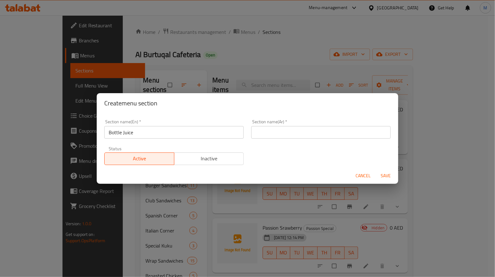
click at [171, 123] on div "Section name(En)   * Bottle Juice Section name(En) *" at bounding box center [173, 129] width 139 height 19
click at [166, 130] on input "Bottle Juice" at bounding box center [173, 132] width 139 height 13
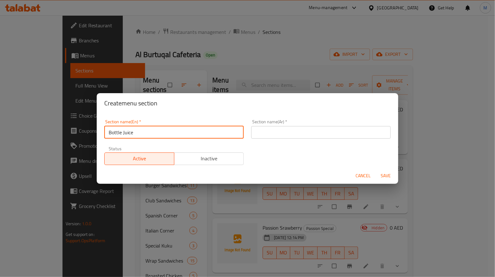
click at [166, 130] on input "Bottle Juice" at bounding box center [173, 132] width 139 height 13
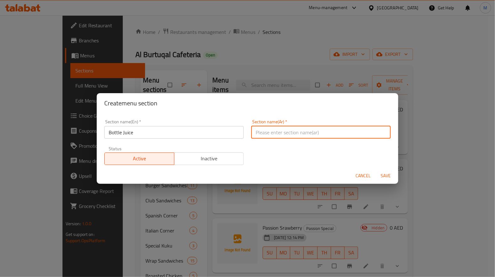
click at [334, 130] on input "text" at bounding box center [320, 132] width 139 height 13
paste input "عصير الزجاجة"
type input "عصير الزجاجة"
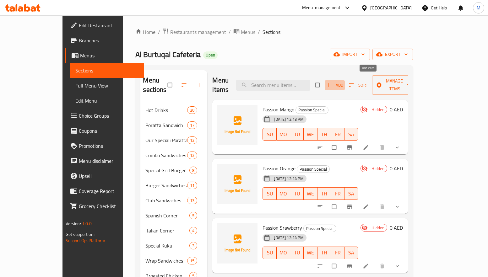
click at [332, 82] on icon "button" at bounding box center [329, 85] width 6 height 6
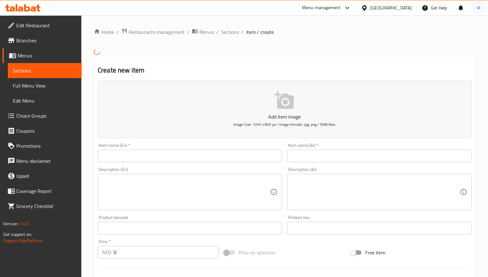
click at [180, 158] on input "text" at bounding box center [190, 156] width 184 height 13
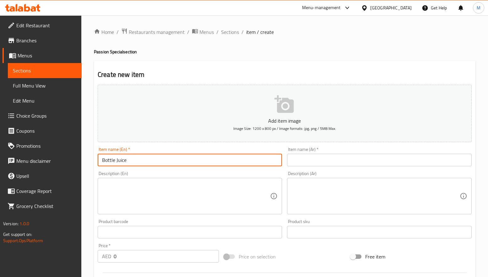
type input "Bottle Juice"
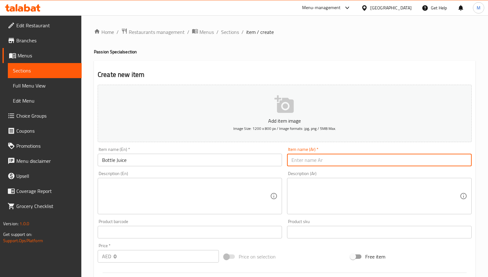
click at [308, 159] on input "text" at bounding box center [379, 160] width 184 height 13
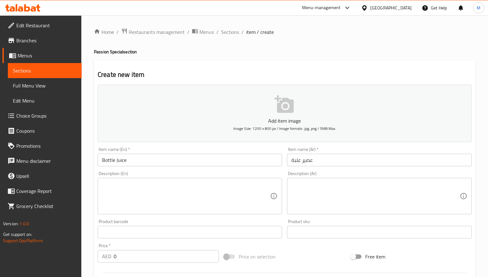
click at [154, 171] on div "Description (En) Description (En)" at bounding box center [189, 193] width 189 height 48
click at [109, 159] on input "Bottle Juice" at bounding box center [190, 160] width 184 height 13
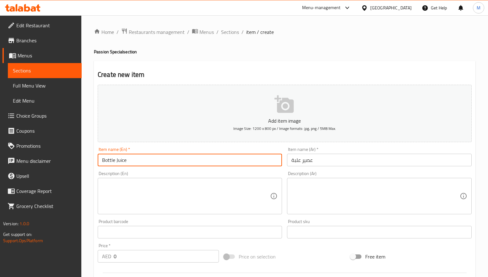
click at [109, 159] on input "Bottle Juice" at bounding box center [190, 160] width 184 height 13
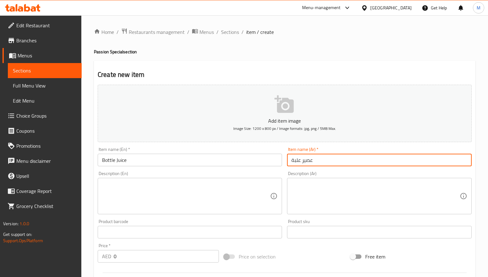
click at [340, 161] on input "عصير علبة" at bounding box center [379, 160] width 184 height 13
type input "ع"
type input "ز"
type input "زجاجة عصير"
click at [362, 47] on div "Home / Restaurants management / Menus / Sections / item / create Passion Specia…" at bounding box center [285, 229] width 382 height 403
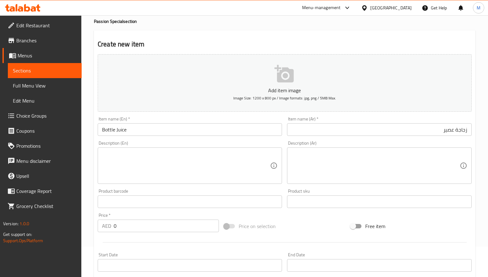
scroll to position [47, 0]
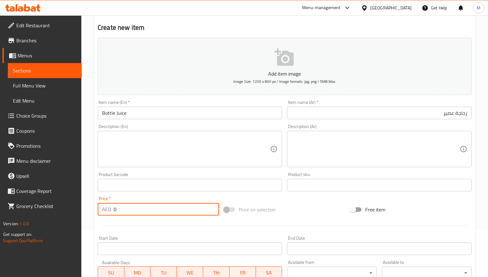
drag, startPoint x: 130, startPoint y: 208, endPoint x: 98, endPoint y: 207, distance: 32.4
click at [98, 207] on div "AED 0 Price *" at bounding box center [158, 209] width 121 height 13
type input "49.95"
click at [120, 223] on div at bounding box center [284, 225] width 379 height 15
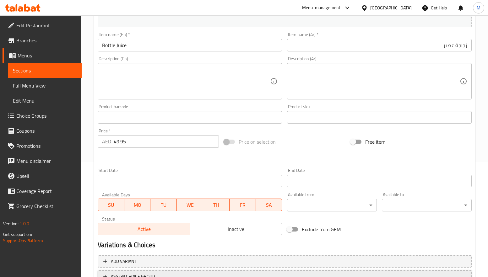
scroll to position [166, 0]
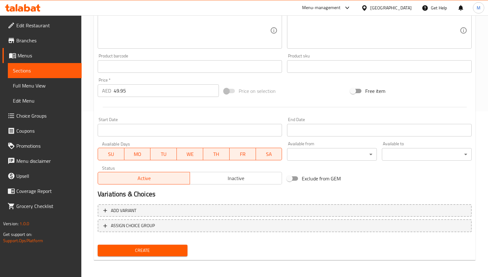
drag, startPoint x: 130, startPoint y: 242, endPoint x: 131, endPoint y: 249, distance: 6.7
click at [131, 246] on div "Add item image Image Size: 1200 x 800 px / Image formats: jpg, png / 5MB Max. I…" at bounding box center [284, 87] width 379 height 343
click at [131, 249] on span "Create" at bounding box center [143, 251] width 80 height 8
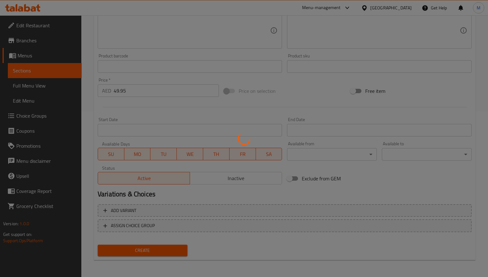
type input "0"
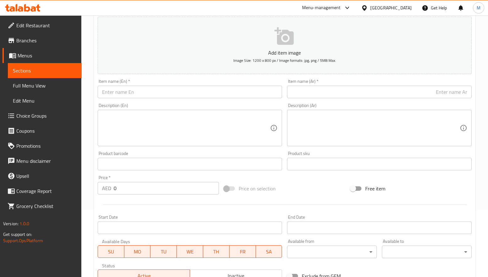
scroll to position [0, 0]
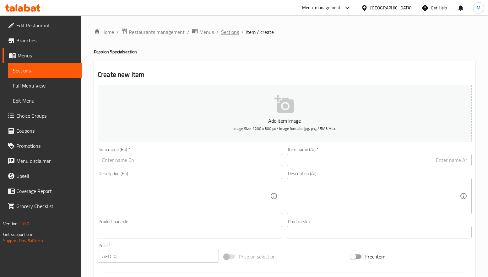
click at [228, 31] on span "Sections" at bounding box center [230, 32] width 18 height 8
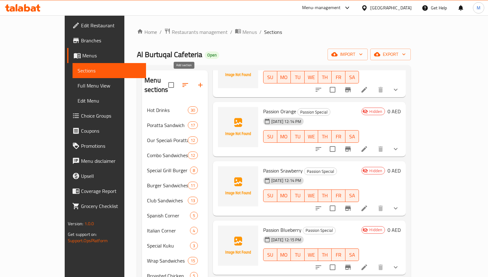
click at [197, 81] on icon "button" at bounding box center [201, 85] width 8 height 8
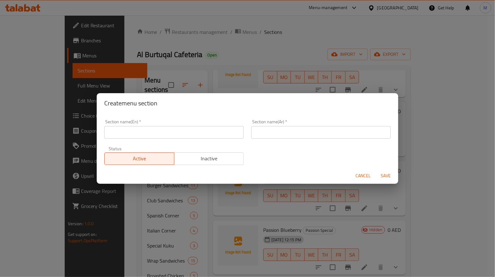
click at [220, 135] on input "text" at bounding box center [173, 132] width 139 height 13
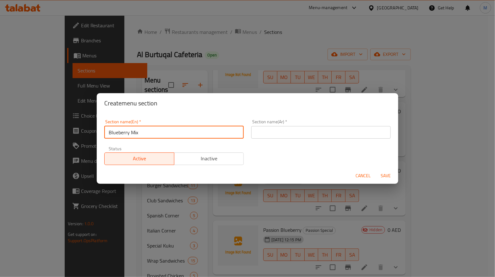
type input "Blueberry Mix"
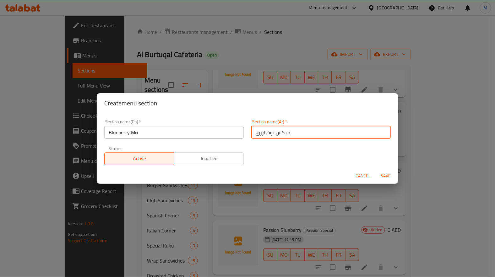
type input "ميكس توت ازرق"
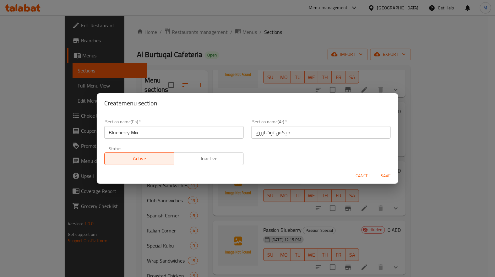
click at [291, 155] on div "Section name(En)   * Blueberry Mix Section name(En) * Section name(Ar)   * ميكس…" at bounding box center [248, 142] width 294 height 53
click at [389, 178] on span "Save" at bounding box center [385, 176] width 15 height 8
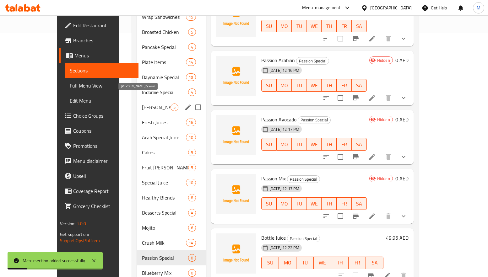
scroll to position [258, 0]
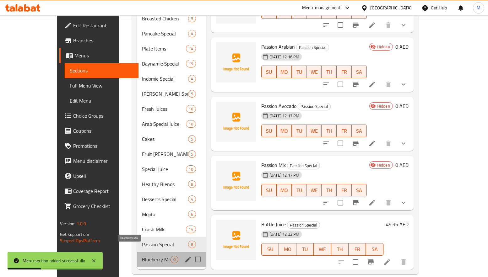
click at [142, 256] on span "Blueberry Mix" at bounding box center [156, 260] width 29 height 8
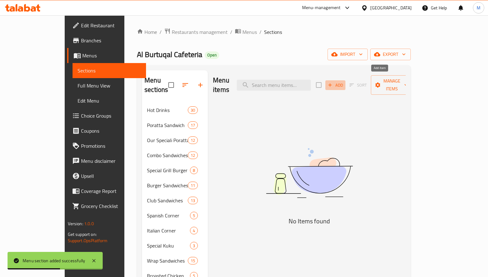
click at [333, 82] on icon "button" at bounding box center [330, 85] width 6 height 6
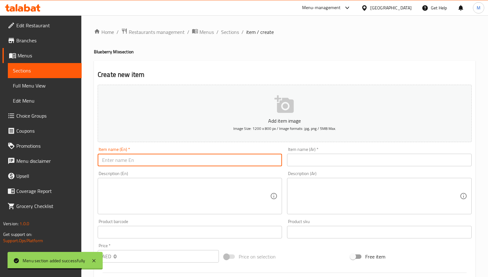
click at [166, 165] on input "text" at bounding box center [190, 160] width 184 height 13
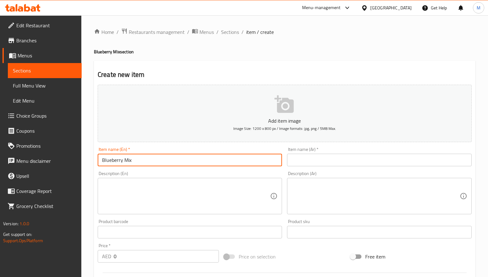
type input "Blueberry Mix"
click at [349, 159] on input "text" at bounding box center [379, 160] width 184 height 13
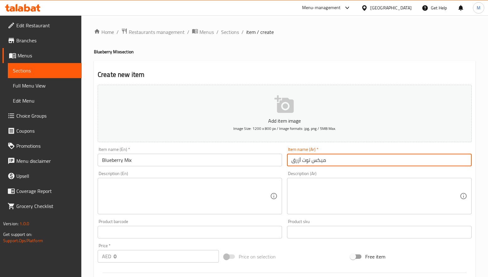
type input "ميكس توت أزرق"
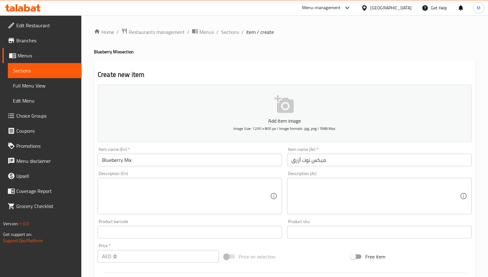
click at [362, 68] on div "Create new item Add item image Image Size: 1200 x 800 px / Image formats: jpg, …" at bounding box center [285, 244] width 382 height 366
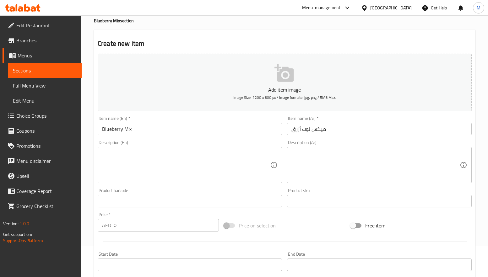
scroll to position [94, 0]
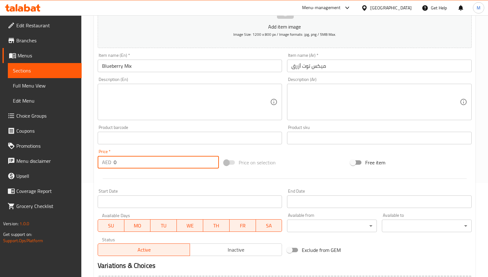
drag, startPoint x: 114, startPoint y: 156, endPoint x: 106, endPoint y: 159, distance: 8.9
click at [107, 159] on div "AED 0 Price *" at bounding box center [158, 162] width 121 height 13
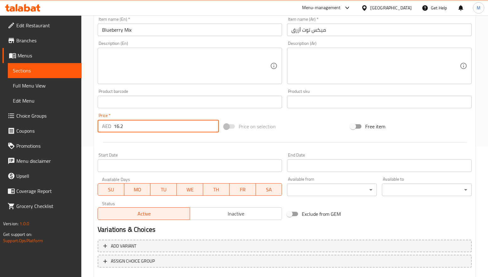
scroll to position [166, 0]
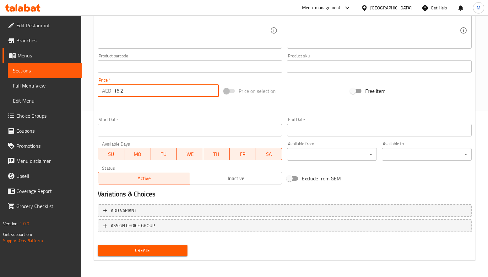
type input "16.2"
click at [156, 257] on div "Create" at bounding box center [142, 250] width 95 height 17
click at [156, 250] on span "Create" at bounding box center [143, 251] width 80 height 8
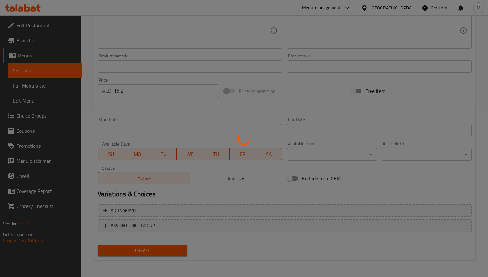
type input "0"
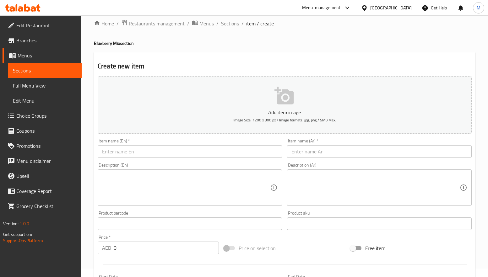
scroll to position [0, 0]
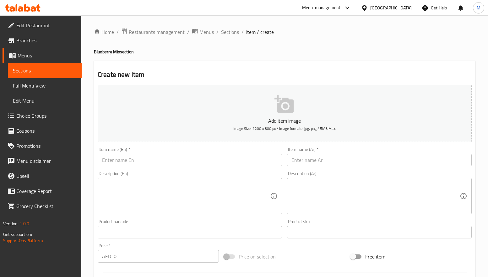
click at [257, 69] on div "Create new item Add item image Image Size: 1200 x 800 px / Image formats: jpg, …" at bounding box center [285, 244] width 382 height 366
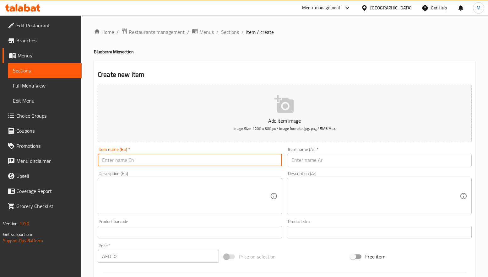
click at [169, 158] on input "text" at bounding box center [190, 160] width 184 height 13
type input "Blueberry Strawberry Mix"
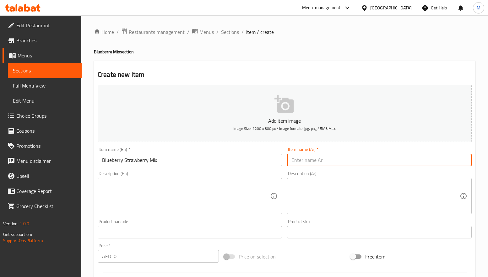
click at [351, 162] on input "text" at bounding box center [379, 160] width 184 height 13
type input "توت أزرق فراولة ميكس"
click at [275, 148] on div "Item name (En)   * Blueberry Strawberry Mix Item name (En) *" at bounding box center [190, 156] width 184 height 19
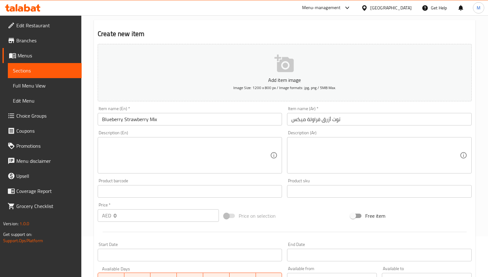
scroll to position [94, 0]
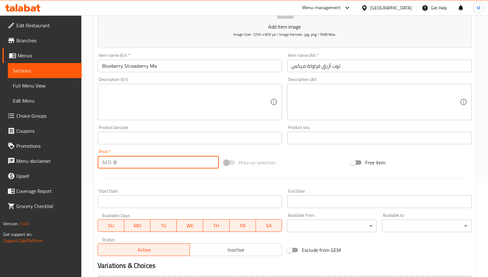
drag, startPoint x: 131, startPoint y: 162, endPoint x: 96, endPoint y: 162, distance: 34.9
click at [96, 162] on div "Price   * AED 0 Price *" at bounding box center [158, 159] width 126 height 24
type input "16.2"
click at [174, 177] on div at bounding box center [284, 178] width 379 height 15
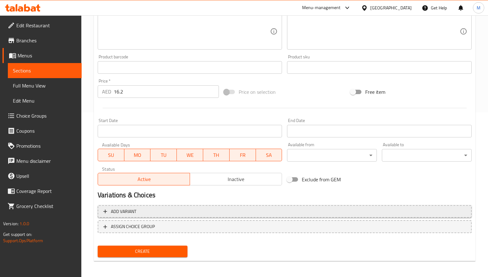
scroll to position [166, 0]
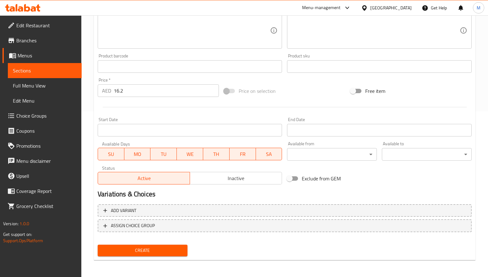
click at [160, 248] on span "Create" at bounding box center [143, 251] width 80 height 8
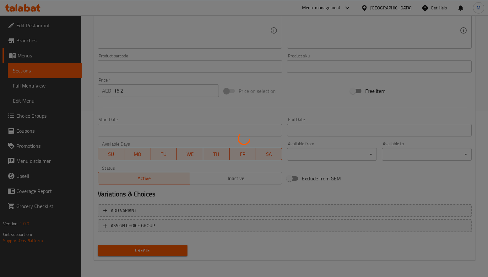
type input "0"
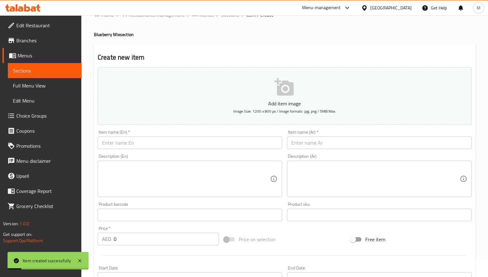
scroll to position [0, 0]
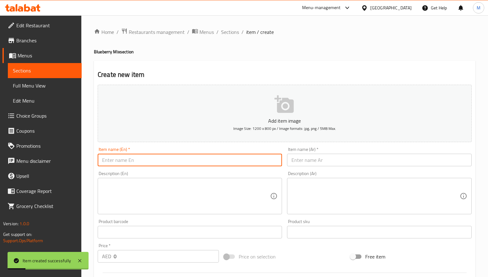
click at [126, 161] on input "text" at bounding box center [190, 160] width 184 height 13
type input "Blueberry Mango Mix"
click at [345, 161] on input "text" at bounding box center [379, 160] width 184 height 13
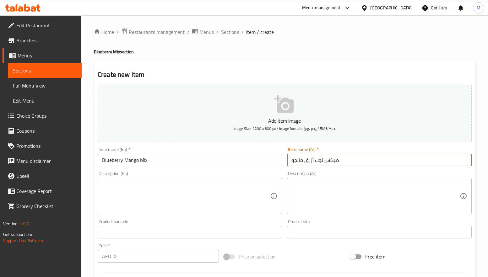
type input "ميكس توت أزرق مانجو"
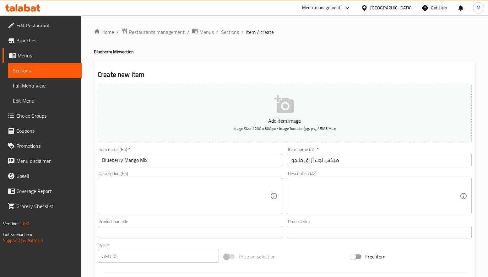
click at [271, 179] on div "Description (En)" at bounding box center [190, 196] width 184 height 36
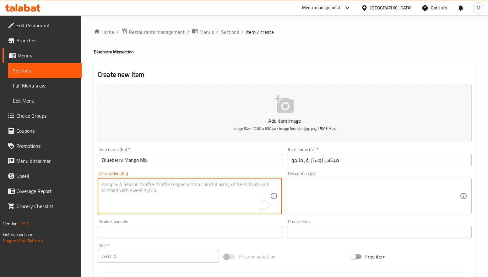
click at [276, 170] on div "Description (En) Description (En)" at bounding box center [189, 193] width 189 height 48
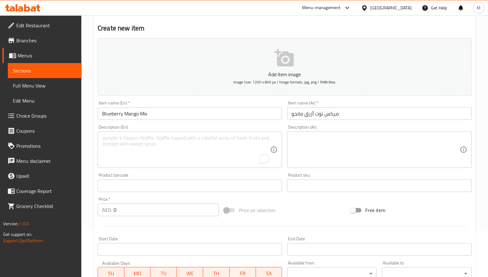
scroll to position [47, 0]
drag, startPoint x: 120, startPoint y: 211, endPoint x: 112, endPoint y: 214, distance: 7.9
click at [112, 214] on div "AED 0 Price *" at bounding box center [158, 209] width 121 height 13
type input "16.2"
click at [164, 231] on div at bounding box center [284, 225] width 379 height 15
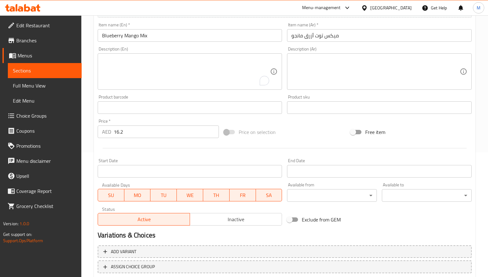
scroll to position [166, 0]
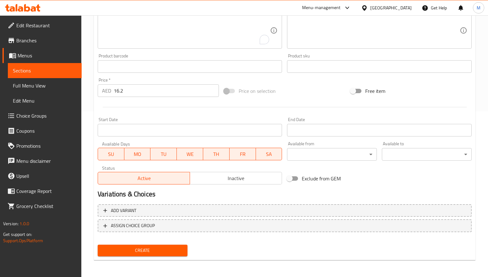
click at [149, 250] on span "Create" at bounding box center [143, 251] width 80 height 8
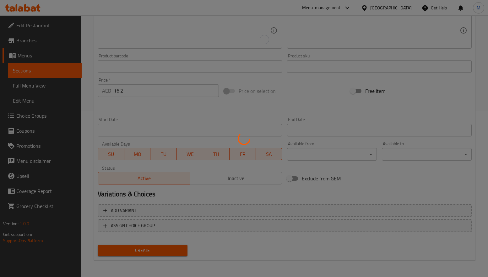
type input "0"
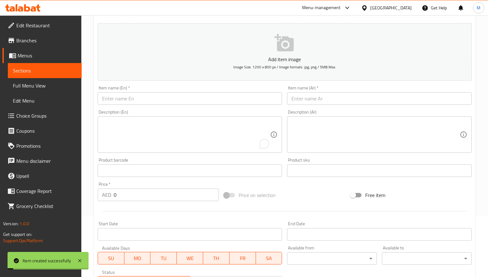
scroll to position [0, 0]
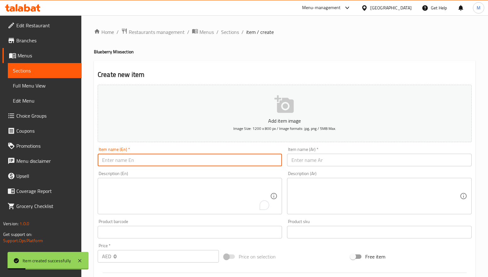
click at [146, 158] on input "text" at bounding box center [190, 160] width 184 height 13
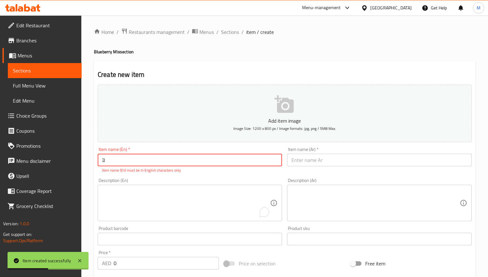
type input "ل"
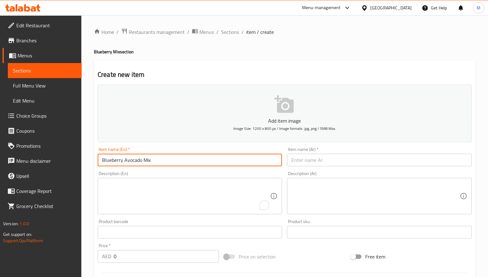
type input "Blueberry Avocado Mix"
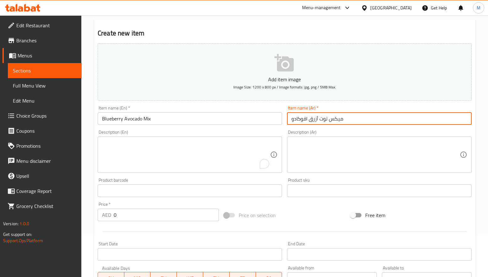
scroll to position [94, 0]
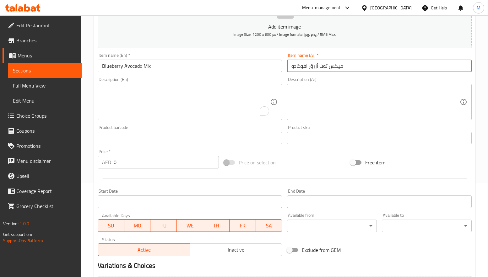
type input "ميكس توت أزرق افوكادو"
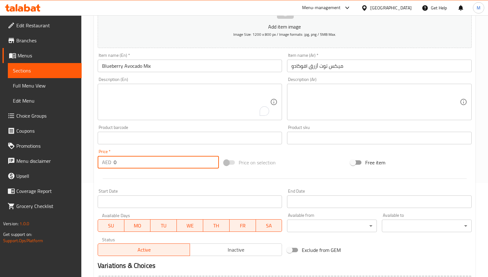
drag, startPoint x: 116, startPoint y: 158, endPoint x: 101, endPoint y: 160, distance: 15.2
click at [101, 160] on div "AED 0 Price *" at bounding box center [158, 162] width 121 height 13
type input "16.2"
click at [149, 177] on div at bounding box center [284, 178] width 379 height 15
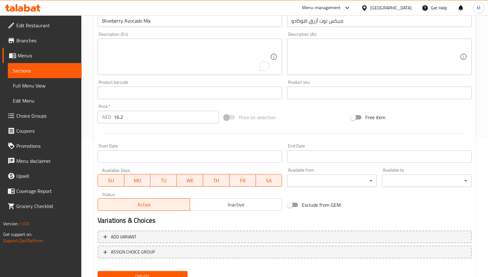
scroll to position [166, 0]
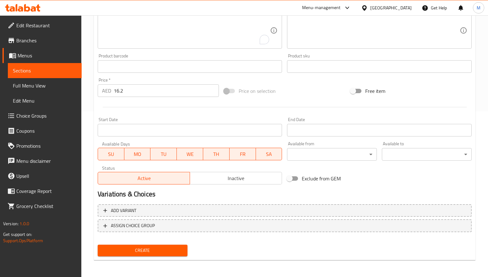
click at [150, 250] on span "Create" at bounding box center [143, 251] width 80 height 8
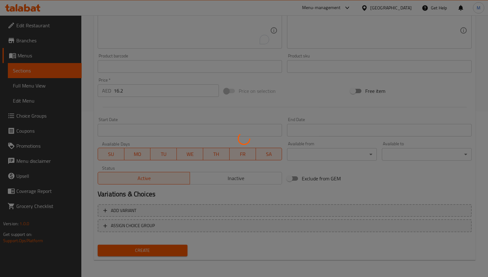
type input "0"
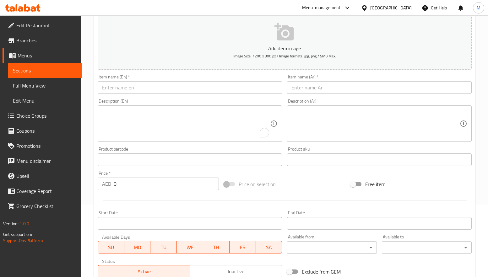
scroll to position [72, 0]
click at [163, 86] on input "text" at bounding box center [190, 88] width 184 height 13
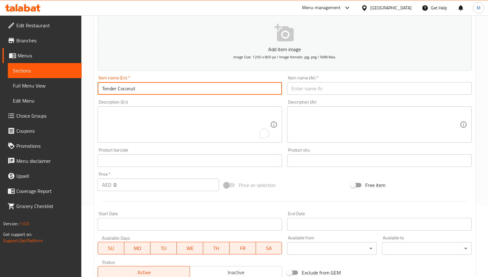
type input "Tender Coconut"
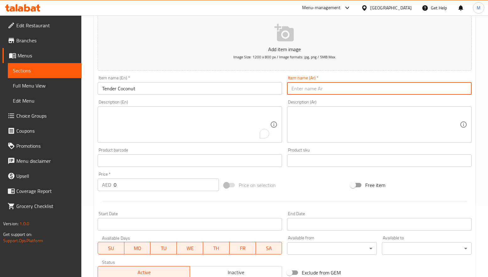
click at [340, 89] on input "text" at bounding box center [379, 88] width 184 height 13
type input "[PERSON_NAME] الهند"
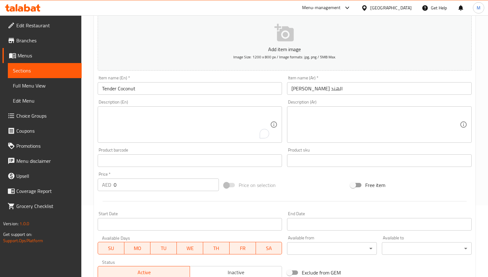
click at [278, 101] on div "Description (En) Description (En)" at bounding box center [190, 121] width 184 height 43
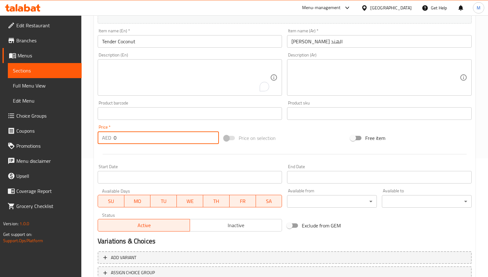
drag, startPoint x: 124, startPoint y: 135, endPoint x: 115, endPoint y: 141, distance: 11.0
click at [115, 141] on input "0" at bounding box center [166, 138] width 105 height 13
type input "16.2"
click at [143, 162] on div "Start Date Start Date" at bounding box center [189, 174] width 189 height 24
click at [145, 139] on input "16.2" at bounding box center [166, 138] width 105 height 13
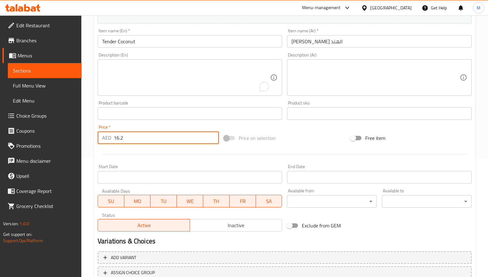
drag, startPoint x: 145, startPoint y: 139, endPoint x: 109, endPoint y: 139, distance: 36.4
click at [109, 139] on div "AED 16.2 Price *" at bounding box center [158, 138] width 121 height 13
click at [130, 157] on div at bounding box center [284, 154] width 379 height 15
drag, startPoint x: 143, startPoint y: 137, endPoint x: 109, endPoint y: 138, distance: 33.3
click at [109, 138] on div "AED 16.2 Price *" at bounding box center [158, 138] width 121 height 13
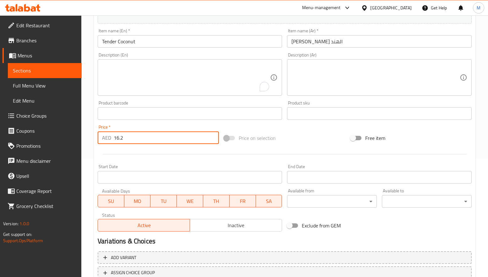
click at [115, 138] on input "16.2" at bounding box center [166, 138] width 105 height 13
click at [124, 154] on div at bounding box center [284, 154] width 379 height 15
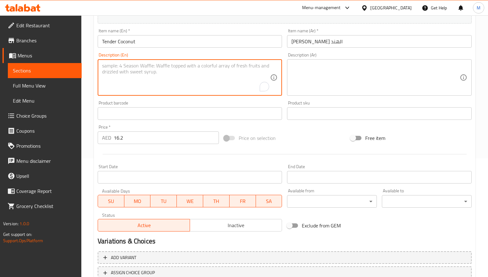
click at [149, 90] on textarea "To enrich screen reader interactions, please activate Accessibility in Grammarl…" at bounding box center [186, 78] width 168 height 30
click at [139, 77] on textarea "Pure, refreshing natural sweetness straight from the coconut, hydrating and rev…" at bounding box center [186, 78] width 168 height 30
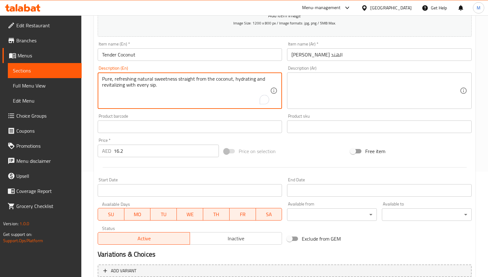
type textarea "Pure, refreshing natural sweetness straight from the coconut, hydrating and rev…"
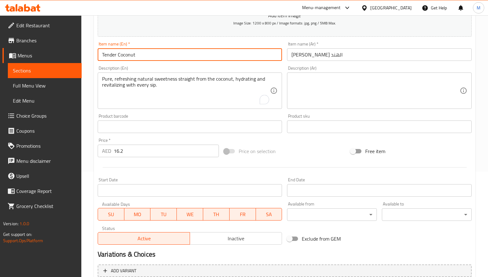
scroll to position [72, 0]
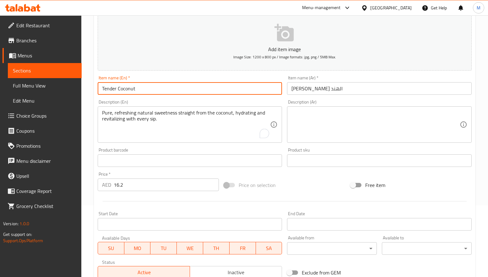
click at [139, 77] on div "Item name (En)   * Tender Coconut Item name (En) *" at bounding box center [190, 85] width 184 height 19
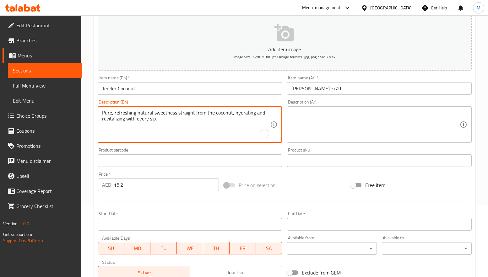
click at [136, 113] on textarea "Pure, refreshing natural sweetness straight from the coconut, hydrating and rev…" at bounding box center [186, 125] width 168 height 30
click at [293, 126] on textarea at bounding box center [375, 125] width 168 height 30
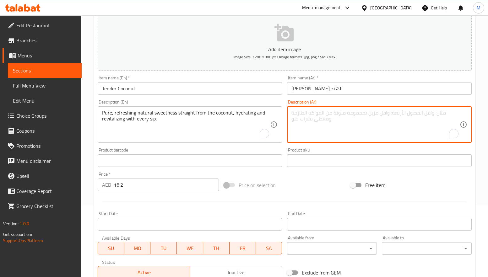
paste textarea "حلاوة طبيعية نقية ومنعشة مباشرة من جوز الهند، مرطبة ومنشطة مع كل رشفة."
type textarea "حلاوة طبيعية نقية ومنعشة مباشرة من جوز الهند، مرطبة ومنشطة مع كل رشفة."
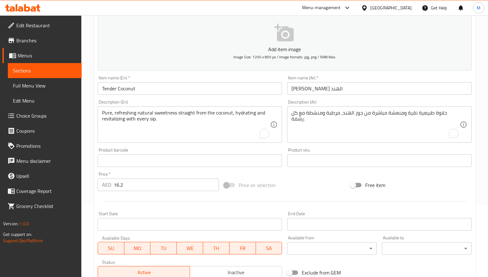
click at [185, 151] on div "Product barcode Product barcode" at bounding box center [190, 157] width 184 height 19
click at [149, 202] on div at bounding box center [284, 201] width 379 height 15
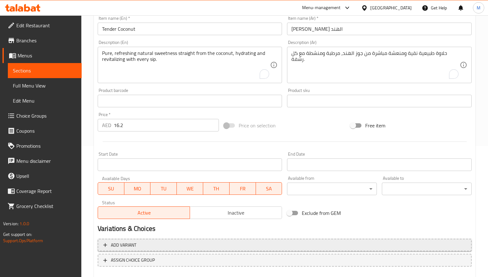
scroll to position [166, 0]
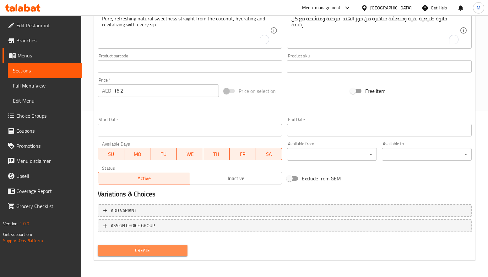
click at [157, 252] on span "Create" at bounding box center [143, 251] width 80 height 8
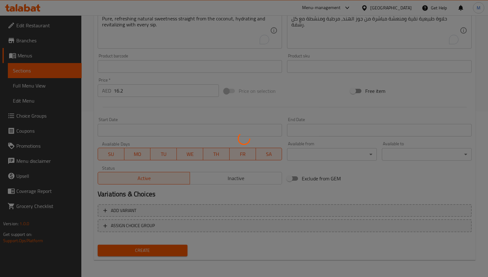
type input "0"
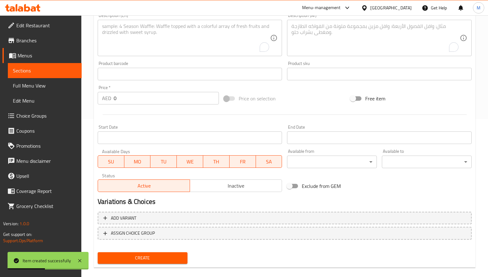
scroll to position [0, 0]
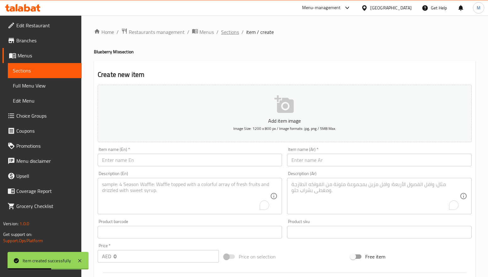
click at [224, 33] on span "Sections" at bounding box center [230, 32] width 18 height 8
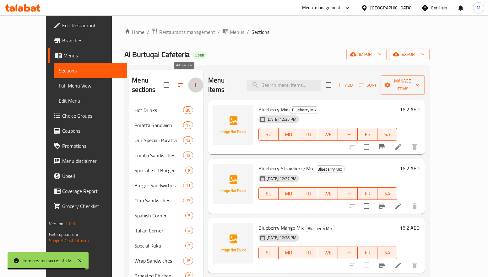
click at [193, 83] on icon "button" at bounding box center [195, 85] width 4 height 4
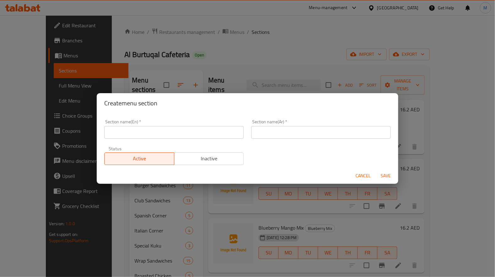
click at [185, 135] on input "text" at bounding box center [173, 132] width 139 height 13
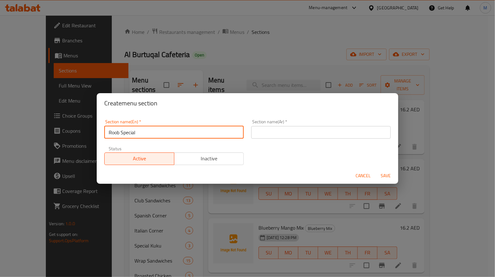
type input "Roob Special"
click at [304, 127] on input "text" at bounding box center [320, 132] width 139 height 13
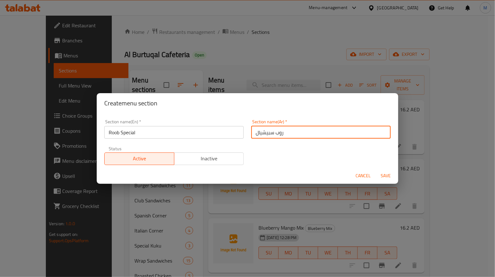
type input "روب سبيشيال"
click at [294, 149] on div "Section name(En)   * Roob Special Section name(En) * Section name(Ar)   * روب س…" at bounding box center [248, 142] width 294 height 53
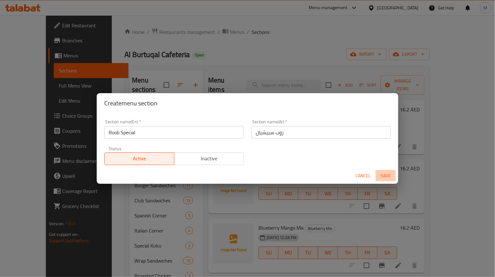
click at [387, 175] on span "Save" at bounding box center [385, 176] width 15 height 8
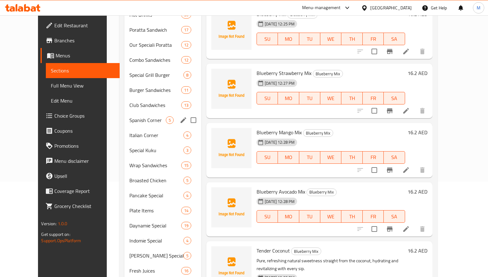
scroll to position [273, 0]
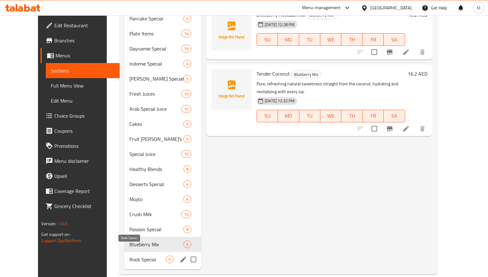
click at [139, 256] on span "Roob Special" at bounding box center [147, 260] width 36 height 8
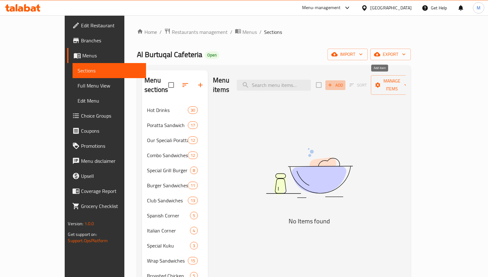
click at [344, 82] on span "Add" at bounding box center [335, 85] width 17 height 7
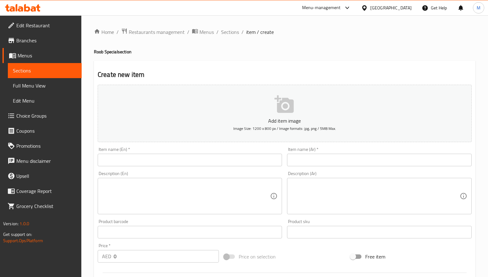
click at [226, 159] on input "text" at bounding box center [190, 160] width 184 height 13
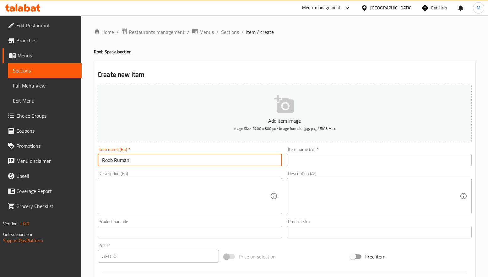
click at [128, 161] on input "Roob Ruman" at bounding box center [190, 160] width 184 height 13
type input "Roob Ruman"
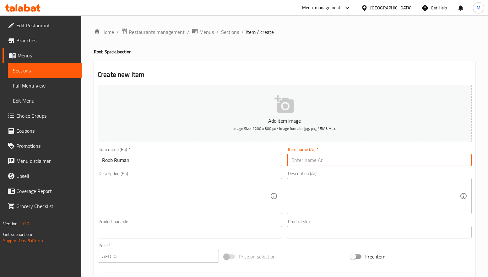
click at [350, 161] on input "text" at bounding box center [379, 160] width 184 height 13
paste input "روب رومان"
type input "روب رومان"
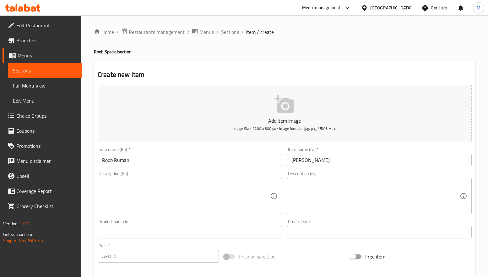
click at [164, 170] on div "Description (En) Description (En)" at bounding box center [189, 193] width 189 height 48
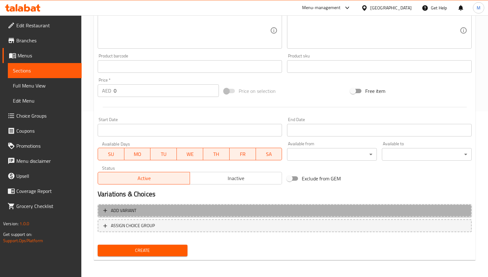
click at [288, 209] on span "Add variant" at bounding box center [284, 211] width 363 height 8
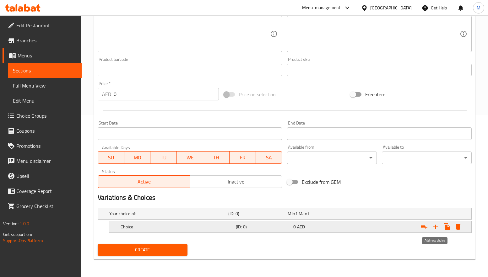
click at [437, 224] on icon "Expand" at bounding box center [436, 227] width 8 height 8
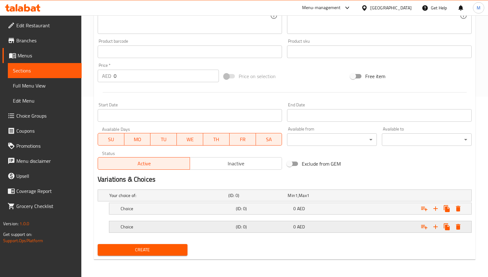
click at [207, 230] on div "Choice" at bounding box center [176, 227] width 115 height 9
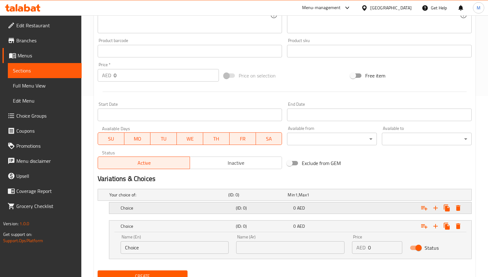
click at [206, 207] on h5 "Choice" at bounding box center [177, 208] width 113 height 6
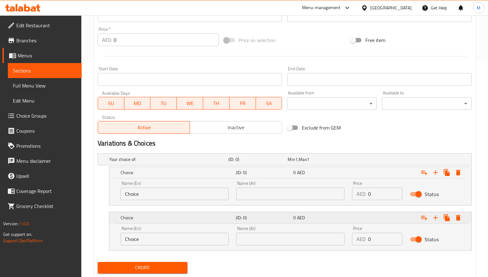
scroll to position [233, 0]
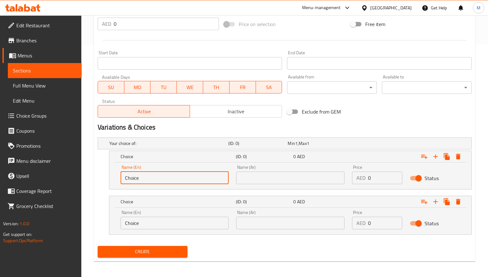
drag, startPoint x: 122, startPoint y: 178, endPoint x: 117, endPoint y: 178, distance: 4.4
click at [117, 178] on div "Name (En) Choice Name (En)" at bounding box center [175, 174] width 116 height 27
type input "E"
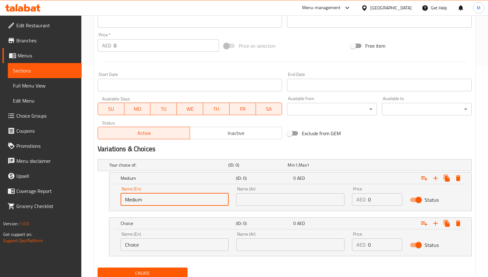
scroll to position [235, 0]
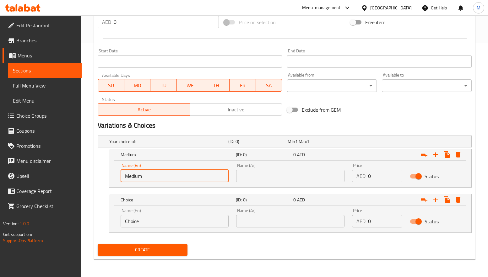
type input "Medium"
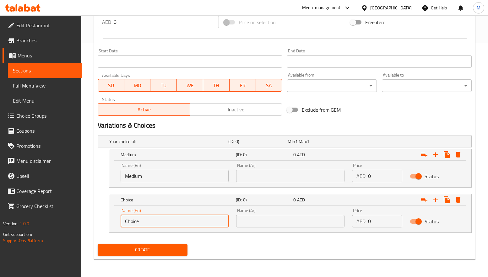
drag, startPoint x: 125, startPoint y: 224, endPoint x: 113, endPoint y: 224, distance: 11.6
click at [113, 224] on div "Name (En) Choice Name (En) Name (Ar) Name (Ar) Price AED 0 Price Status" at bounding box center [290, 219] width 362 height 27
type input "Large"
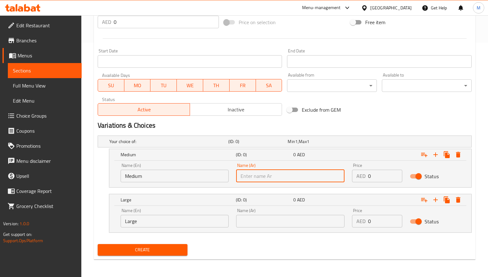
click at [286, 172] on input "text" at bounding box center [290, 176] width 108 height 13
type input "وسط"
click at [267, 218] on input "text" at bounding box center [290, 221] width 108 height 13
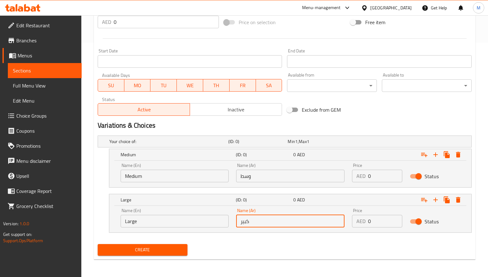
type input "كبير"
click at [262, 252] on div "Create" at bounding box center [284, 250] width 379 height 17
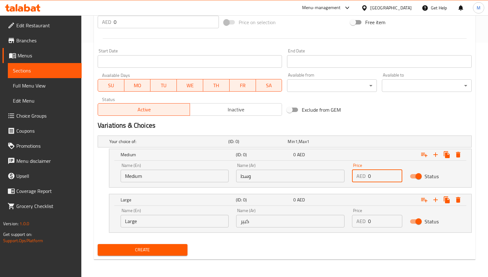
drag, startPoint x: 377, startPoint y: 174, endPoint x: 360, endPoint y: 175, distance: 17.0
click at [360, 175] on div "AED 0 Price" at bounding box center [377, 176] width 50 height 13
click at [381, 113] on div "Exclude from GEM" at bounding box center [348, 109] width 126 height 17
drag, startPoint x: 373, startPoint y: 179, endPoint x: 366, endPoint y: 179, distance: 7.5
click at [366, 179] on div "AED 0 Price" at bounding box center [377, 176] width 50 height 13
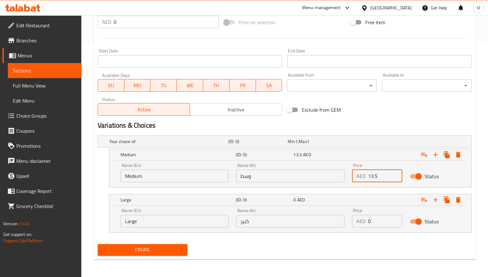
type input "13.5"
drag, startPoint x: 367, startPoint y: 224, endPoint x: 363, endPoint y: 224, distance: 3.8
click at [363, 224] on div "AED 0 Price" at bounding box center [377, 221] width 50 height 13
type input "16.2"
click at [357, 250] on div "Create" at bounding box center [284, 250] width 379 height 17
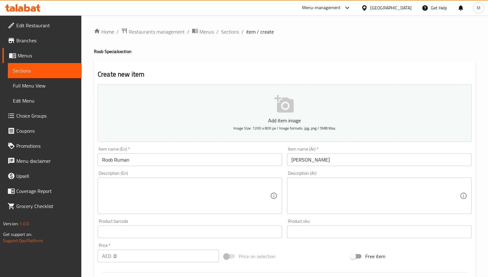
scroll to position [0, 0]
click at [298, 64] on div "Create new item Add item image Image Size: 1200 x 800 px / Image formats: jpg, …" at bounding box center [285, 277] width 382 height 433
click at [315, 60] on div "Home / Restaurants management / Menus / Sections / item / create Roob Special s…" at bounding box center [285, 263] width 382 height 471
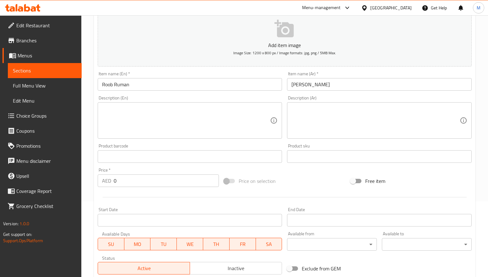
scroll to position [94, 0]
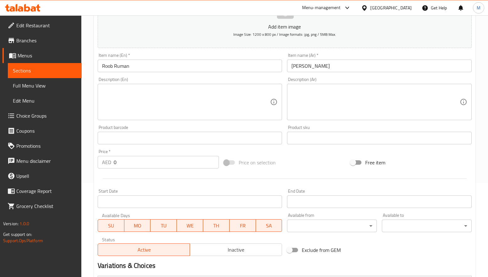
click at [267, 76] on div "Description (En) Description (En)" at bounding box center [189, 99] width 189 height 48
click at [259, 79] on div "Description (En) Description (En)" at bounding box center [190, 98] width 184 height 43
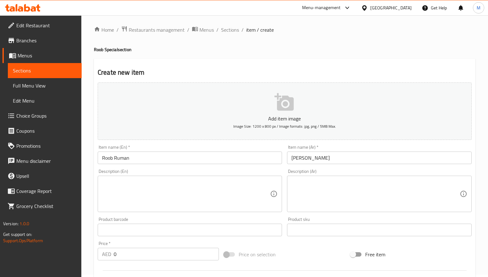
scroll to position [0, 0]
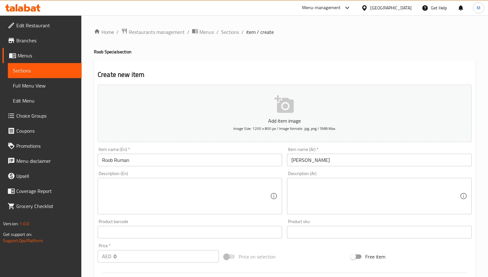
click at [230, 61] on div "Create new item Add item image Image Size: 1200 x 800 px / Image formats: jpg, …" at bounding box center [285, 277] width 382 height 433
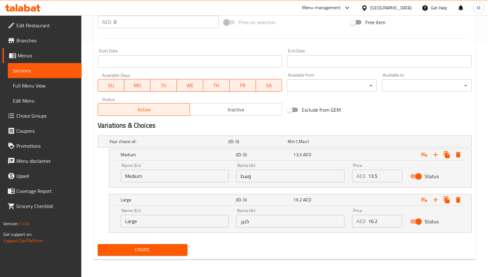
scroll to position [235, 0]
click at [162, 250] on span "Create" at bounding box center [143, 250] width 80 height 8
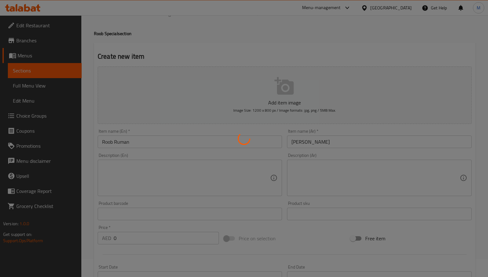
scroll to position [0, 0]
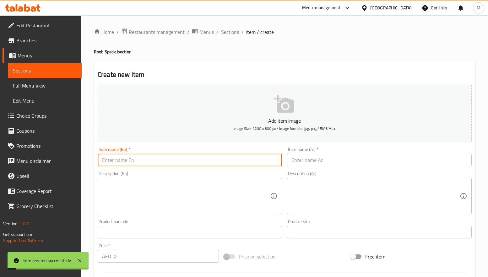
click at [144, 160] on input "text" at bounding box center [190, 160] width 184 height 13
type input "Roob Blueberry"
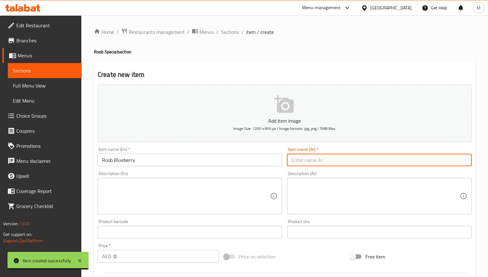
click at [345, 159] on input "text" at bounding box center [379, 160] width 184 height 13
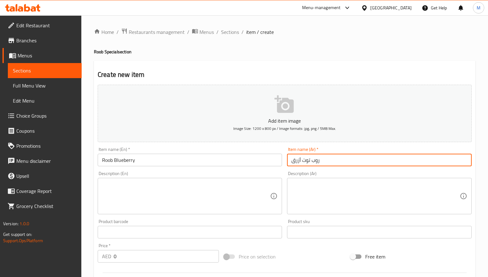
type input "روب توت أزرق"
click at [358, 59] on div "Home / Restaurants management / Menus / Sections / item / create Roob Special s…" at bounding box center [285, 263] width 382 height 471
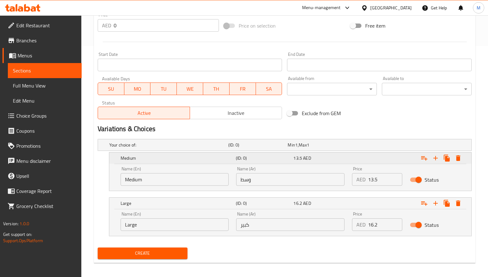
scroll to position [235, 0]
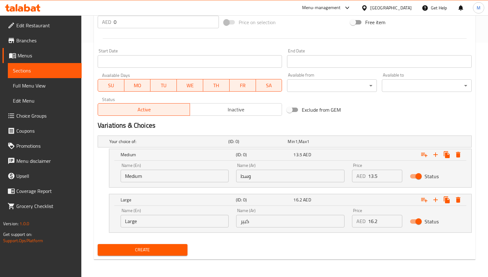
click at [164, 253] on span "Create" at bounding box center [143, 250] width 80 height 8
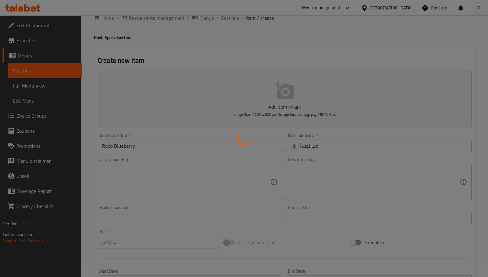
scroll to position [0, 0]
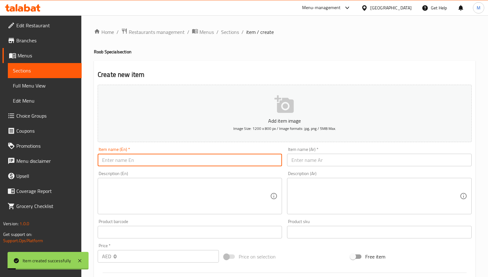
click at [145, 161] on input "text" at bounding box center [190, 160] width 184 height 13
type input "Roob Mango"
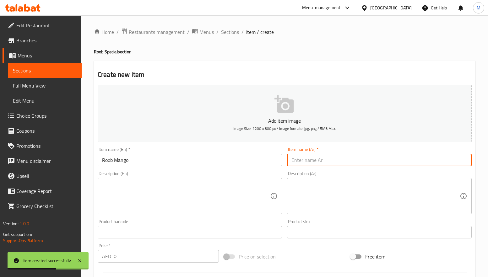
click at [331, 161] on input "text" at bounding box center [379, 160] width 184 height 13
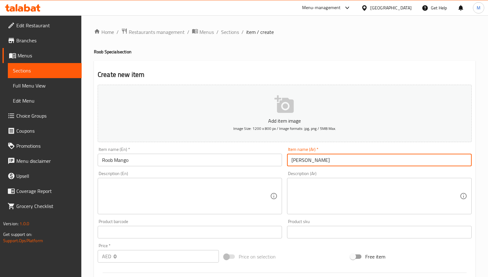
type input "روب مانجو"
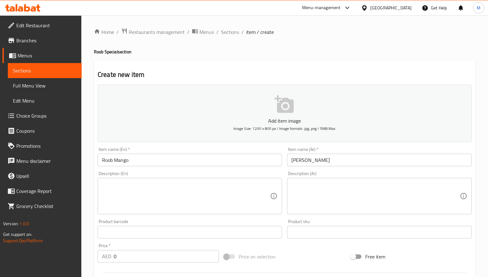
click at [313, 41] on div "Home / Restaurants management / Menus / Sections / item / create Roob Special s…" at bounding box center [285, 263] width 382 height 471
click at [312, 52] on h4 "Roob Special section" at bounding box center [285, 52] width 382 height 6
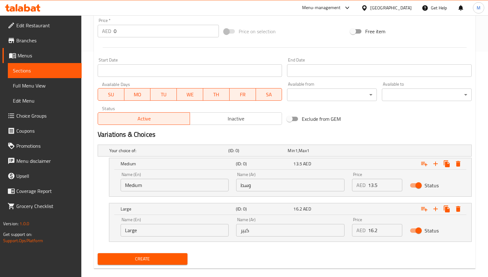
scroll to position [235, 0]
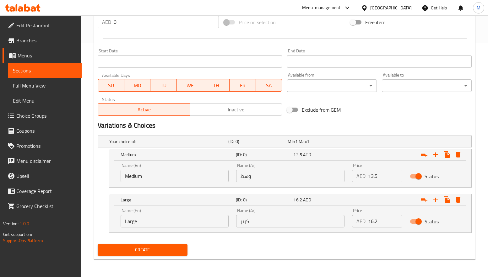
click at [175, 250] on span "Create" at bounding box center [143, 250] width 80 height 8
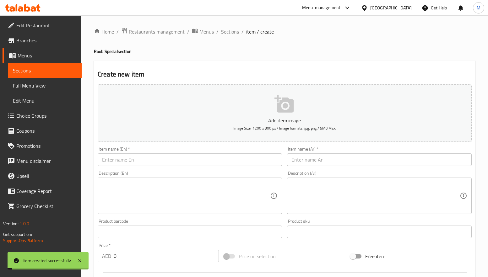
scroll to position [0, 0]
click at [161, 159] on input "text" at bounding box center [190, 160] width 184 height 13
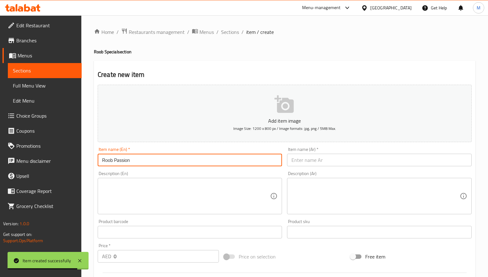
type input "Roob Passion"
click at [339, 161] on input "text" at bounding box center [379, 160] width 184 height 13
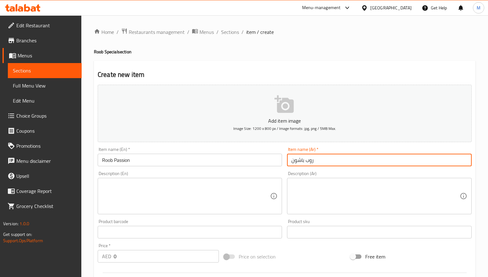
type input "روب باشون"
click at [344, 72] on h2 "Create new item" at bounding box center [285, 74] width 374 height 9
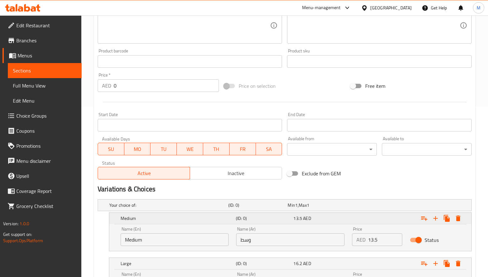
scroll to position [235, 0]
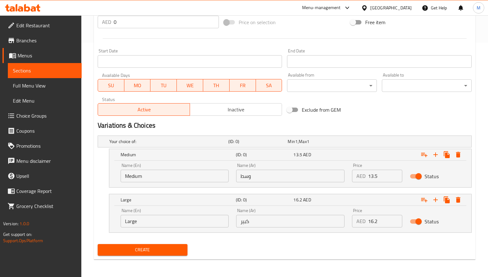
click at [161, 247] on span "Create" at bounding box center [143, 250] width 80 height 8
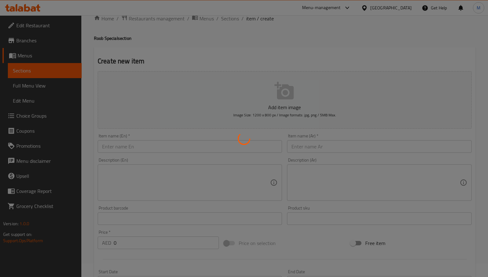
scroll to position [0, 0]
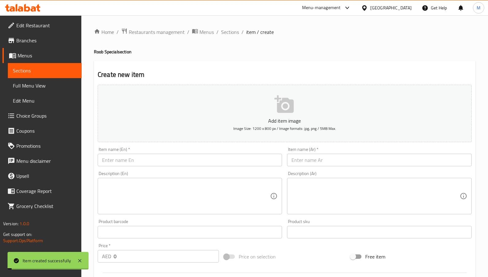
click at [166, 161] on input "text" at bounding box center [190, 160] width 184 height 13
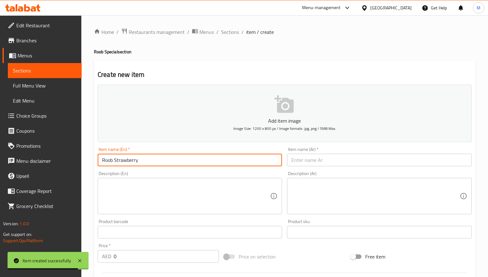
type input "Roob Strawberry"
click at [401, 163] on input "text" at bounding box center [379, 160] width 184 height 13
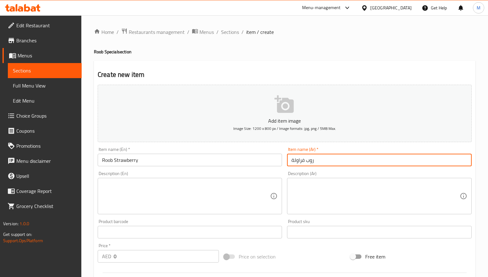
type input "روب فراولة"
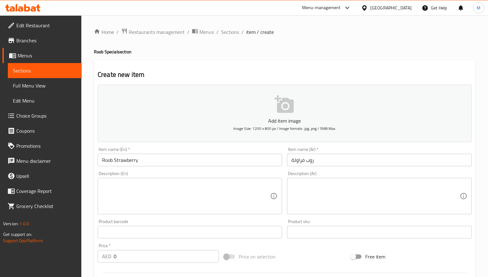
click at [412, 64] on div "Create new item Add item image Image Size: 1200 x 800 px / Image formats: jpg, …" at bounding box center [285, 277] width 382 height 433
click at [403, 59] on div "Home / Restaurants management / Menus / Sections / item / create Roob Special s…" at bounding box center [285, 263] width 382 height 471
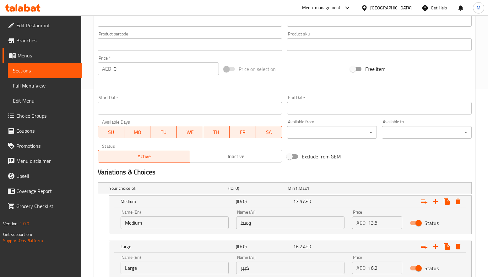
scroll to position [235, 0]
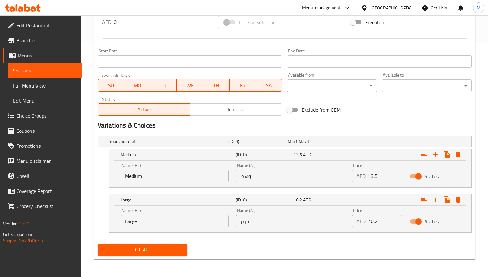
click at [336, 120] on div "Variations & Choices" at bounding box center [284, 125] width 379 height 14
click at [160, 248] on span "Create" at bounding box center [143, 250] width 80 height 8
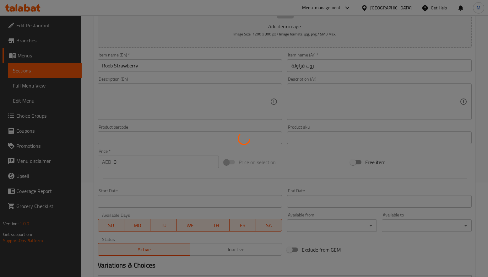
scroll to position [0, 0]
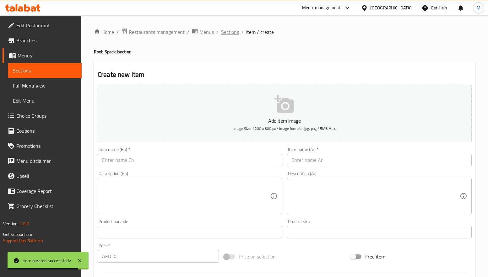
click at [227, 28] on span "Sections" at bounding box center [230, 32] width 18 height 8
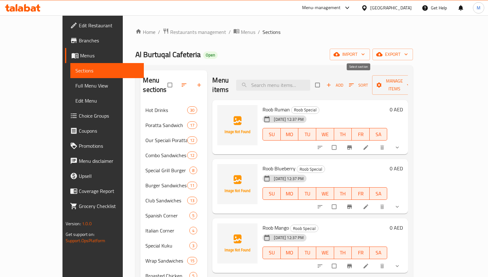
drag, startPoint x: 357, startPoint y: 81, endPoint x: 360, endPoint y: 82, distance: 3.2
click at [325, 81] on input "checkbox" at bounding box center [318, 85] width 13 height 12
checkbox input "true"
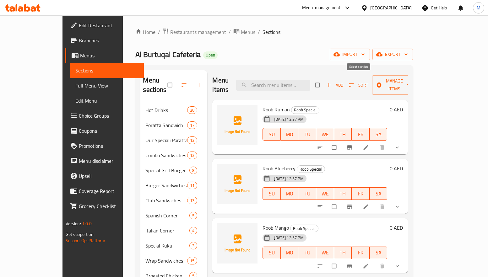
checkbox input "true"
click at [412, 79] on span "Manage items" at bounding box center [394, 85] width 35 height 16
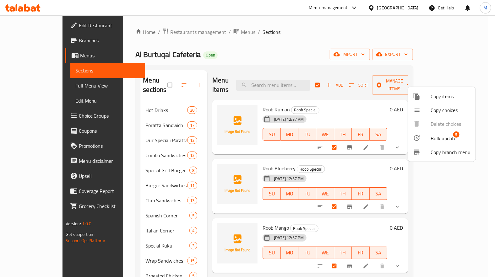
click at [443, 135] on span "Bulk update" at bounding box center [444, 139] width 26 height 8
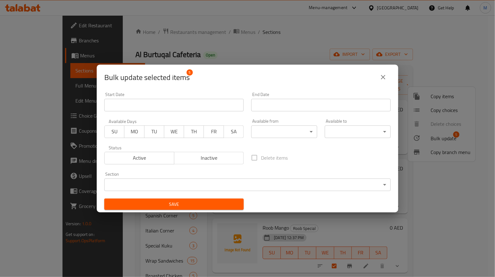
click at [212, 155] on span "Inactive" at bounding box center [209, 158] width 65 height 9
click at [206, 205] on span "Save" at bounding box center [173, 205] width 129 height 8
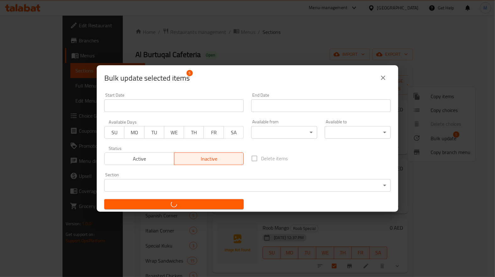
checkbox input "false"
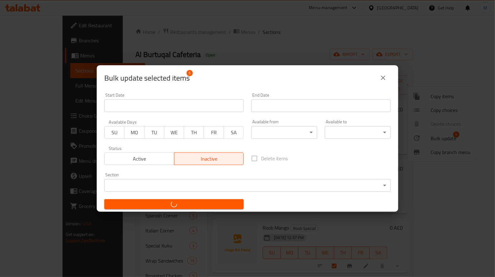
checkbox input "false"
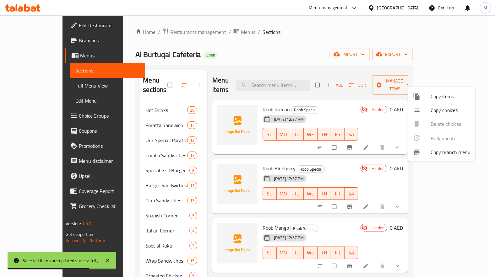
click at [360, 44] on div at bounding box center [247, 138] width 495 height 277
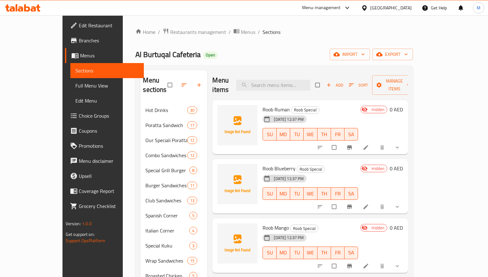
click at [336, 54] on div "Al Burtuqal Cafeteria Open import export" at bounding box center [274, 55] width 278 height 12
click at [350, 55] on div "Al Burtuqal Cafeteria Open import export" at bounding box center [274, 55] width 278 height 12
click at [333, 82] on span "button" at bounding box center [330, 85] width 8 height 6
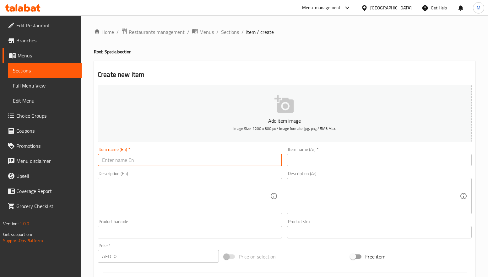
click at [227, 162] on input "text" at bounding box center [190, 160] width 184 height 13
type input "Hibiscus Tea"
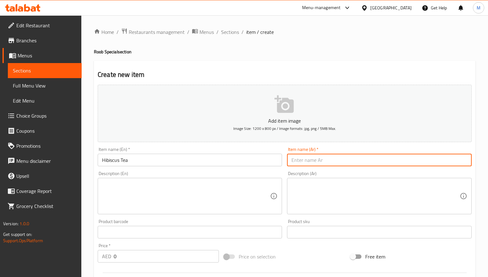
click at [378, 161] on input "text" at bounding box center [379, 160] width 184 height 13
type input "شاي الكركدية"
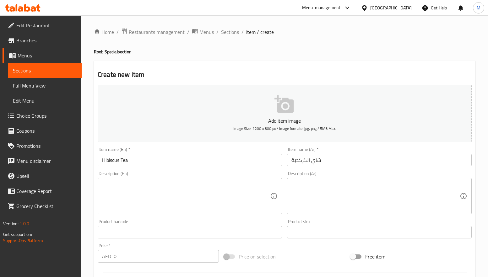
click at [388, 53] on h4 "Roob Special section" at bounding box center [285, 52] width 382 height 6
drag, startPoint x: 118, startPoint y: 49, endPoint x: 92, endPoint y: 48, distance: 25.8
click at [92, 48] on div "Home / Restaurants management / Menus / Sections / item / create Roob Special s…" at bounding box center [284, 229] width 407 height 428
copy h4 "Roob Special"
click at [110, 155] on input "Hibiscus Tea" at bounding box center [190, 160] width 184 height 13
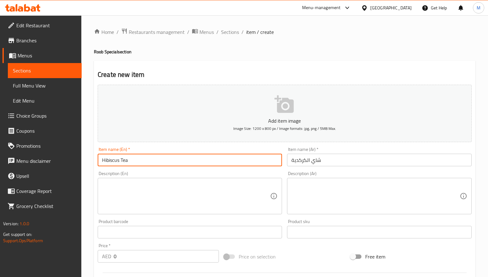
click at [110, 155] on input "Hibiscus Tea" at bounding box center [190, 160] width 184 height 13
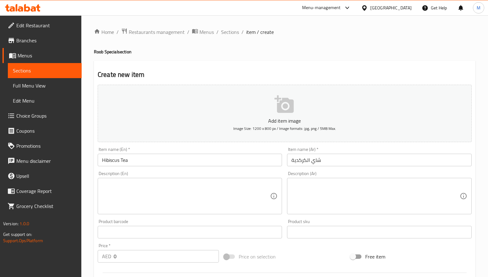
click at [147, 197] on textarea at bounding box center [186, 197] width 168 height 30
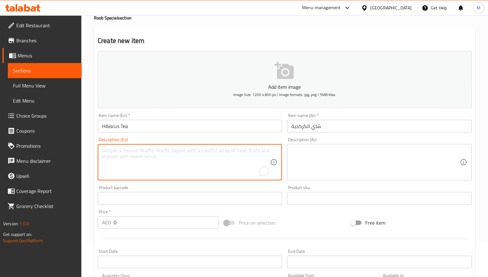
scroll to position [47, 0]
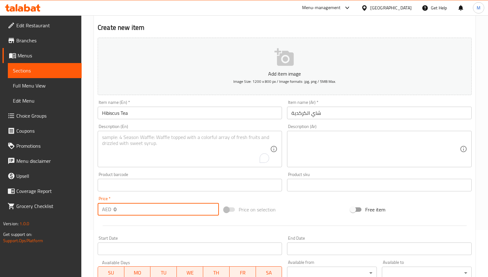
drag, startPoint x: 124, startPoint y: 207, endPoint x: 98, endPoint y: 211, distance: 26.1
click at [98, 211] on div "AED 0 Price *" at bounding box center [158, 209] width 121 height 13
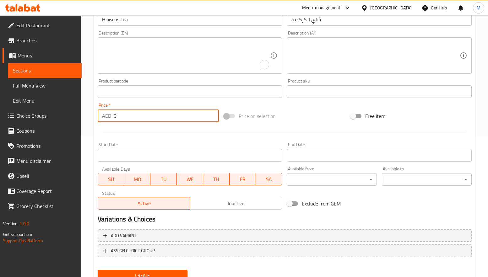
scroll to position [141, 0]
click at [198, 142] on div "Start Date Start Date" at bounding box center [190, 151] width 184 height 19
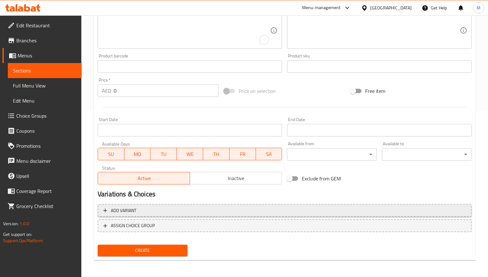
click at [254, 213] on span "Add variant" at bounding box center [284, 211] width 363 height 8
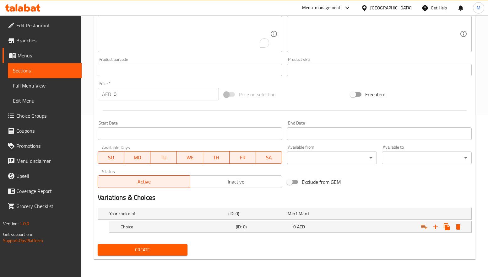
scroll to position [163, 0]
click at [433, 228] on icon "Expand" at bounding box center [436, 227] width 8 height 8
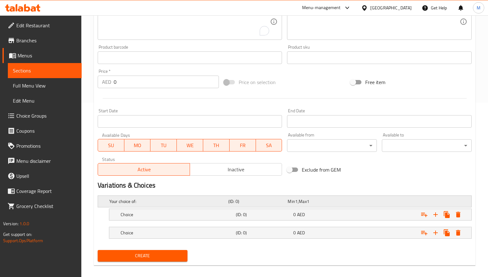
scroll to position [181, 0]
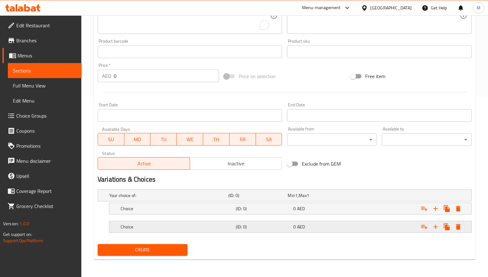
click at [231, 232] on div "Choice (ID: 0) 0 AED" at bounding box center [292, 227] width 346 height 14
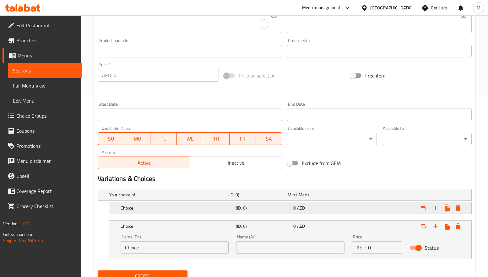
click at [231, 204] on div "Choice" at bounding box center [176, 208] width 115 height 9
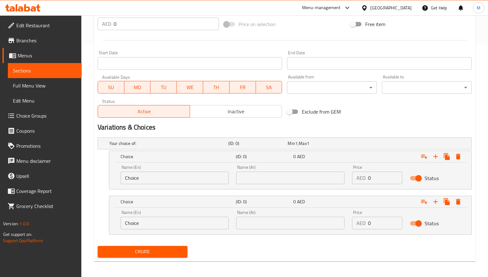
scroll to position [235, 0]
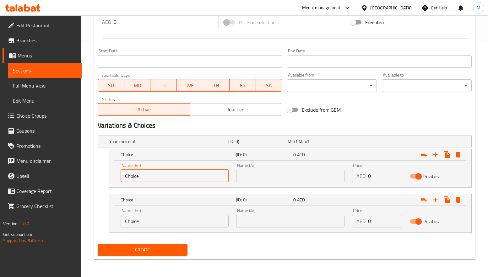
drag, startPoint x: 155, startPoint y: 177, endPoint x: 90, endPoint y: 177, distance: 65.0
click at [90, 177] on div "Home / Restaurants management / Menus / Sections / item / create Roob Special s…" at bounding box center [284, 29] width 407 height 497
type input "Medium"
click at [138, 221] on input "Choice" at bounding box center [175, 221] width 108 height 13
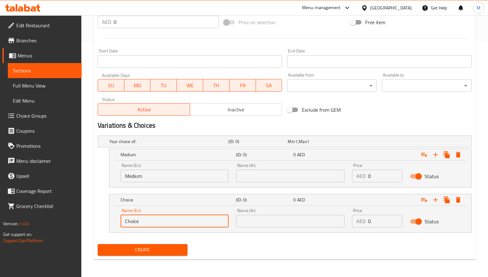
click at [138, 221] on input "Choice" at bounding box center [175, 221] width 108 height 13
type input "Large"
click at [301, 176] on input "text" at bounding box center [290, 176] width 108 height 13
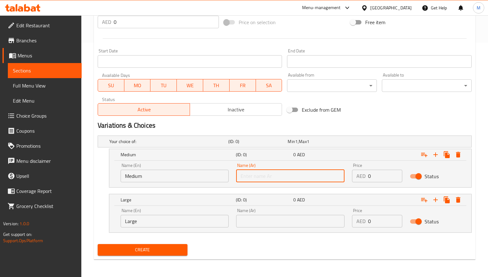
type input "وسط"
click at [268, 221] on input "text" at bounding box center [290, 221] width 108 height 13
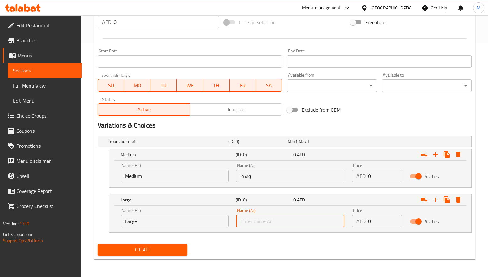
type input "كبير"
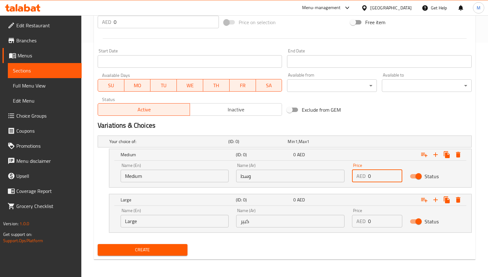
drag, startPoint x: 381, startPoint y: 177, endPoint x: 351, endPoint y: 177, distance: 30.2
click at [351, 177] on div "Price AED 0 Price" at bounding box center [377, 173] width 58 height 27
type input "9.45"
drag, startPoint x: 380, startPoint y: 221, endPoint x: 351, endPoint y: 218, distance: 28.7
click at [352, 218] on div "AED 0 Price" at bounding box center [377, 221] width 50 height 13
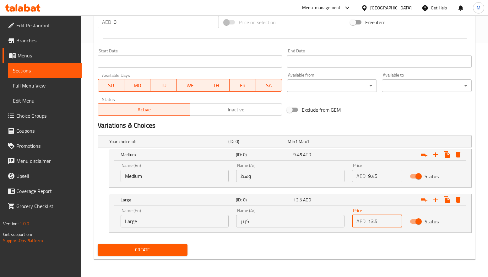
type input "13.5"
click at [334, 248] on div "Create" at bounding box center [284, 250] width 379 height 17
click at [170, 253] on span "Create" at bounding box center [143, 250] width 80 height 8
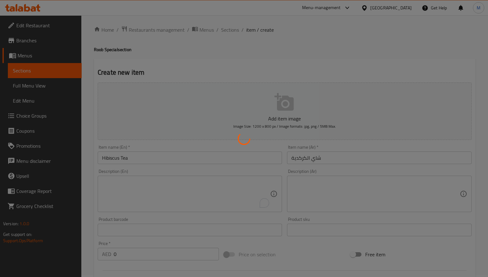
scroll to position [0, 0]
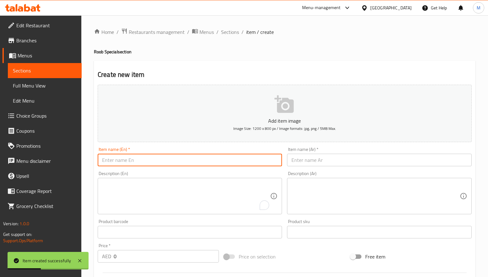
click at [154, 158] on input "text" at bounding box center [190, 160] width 184 height 13
click at [225, 29] on span "Sections" at bounding box center [230, 32] width 18 height 8
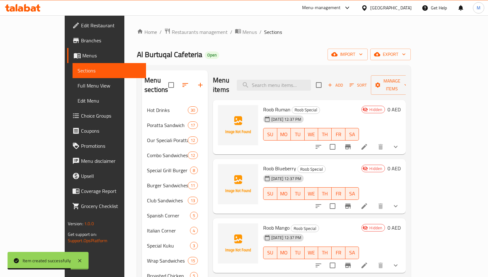
click at [301, 52] on div "Al Burtuqal Cafeteria Open import export" at bounding box center [274, 55] width 274 height 12
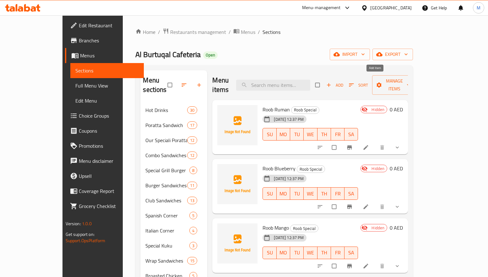
click at [343, 82] on span "Add" at bounding box center [334, 85] width 17 height 7
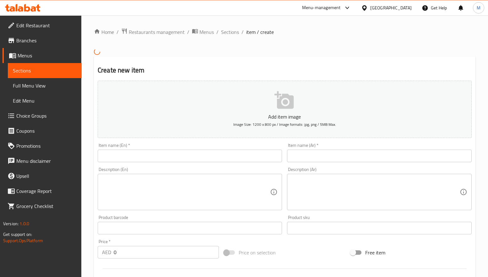
click at [209, 152] on input "text" at bounding box center [190, 156] width 184 height 13
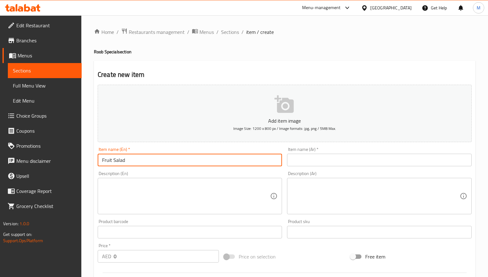
type input "Fruit Salad"
click at [318, 160] on input "text" at bounding box center [379, 160] width 184 height 13
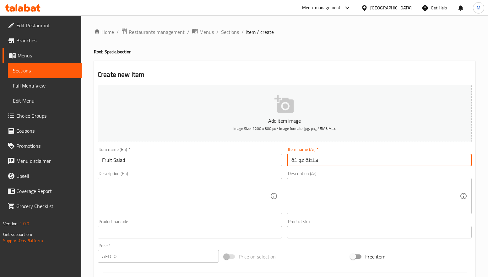
type input "سلطة فواكة"
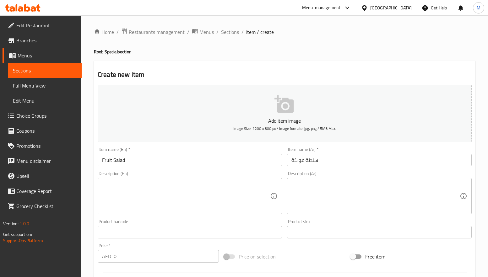
click at [356, 62] on div "Create new item Add item image Image Size: 1200 x 800 px / Image formats: jpg, …" at bounding box center [285, 244] width 382 height 366
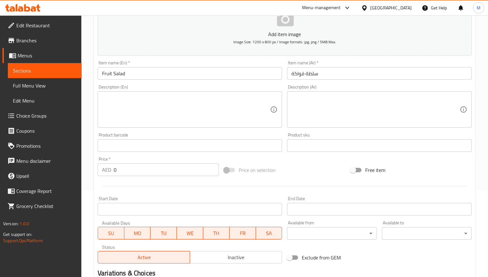
scroll to position [94, 0]
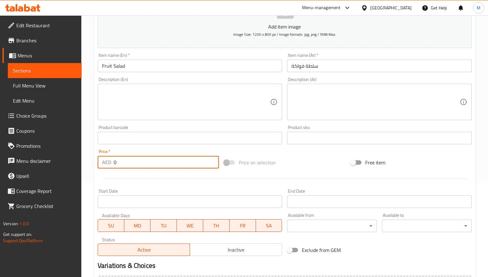
click at [111, 160] on div "AED 0 Price *" at bounding box center [158, 162] width 121 height 13
type input "17.55"
click at [133, 191] on div "Start Date Start Date" at bounding box center [190, 198] width 184 height 19
click at [146, 184] on div at bounding box center [284, 178] width 379 height 15
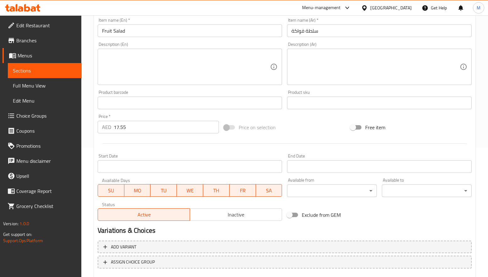
scroll to position [166, 0]
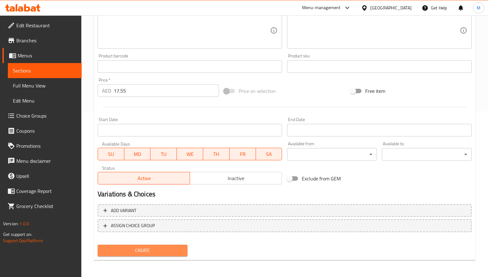
click at [147, 252] on span "Create" at bounding box center [143, 251] width 80 height 8
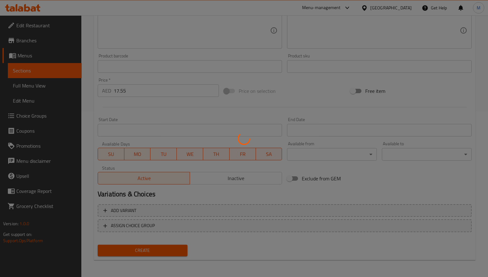
scroll to position [121, 0]
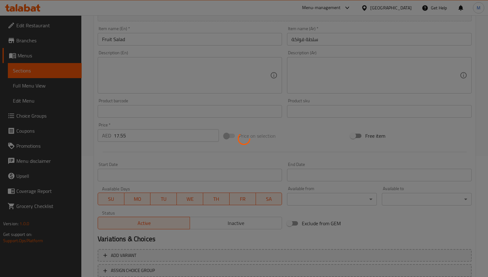
type input "0"
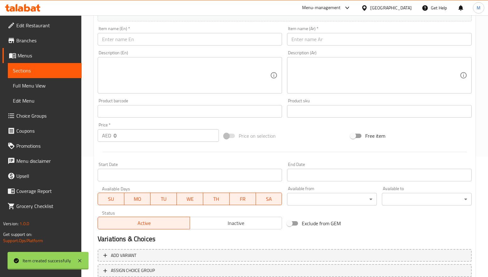
scroll to position [0, 0]
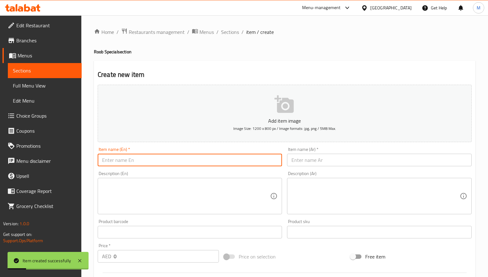
click at [142, 156] on input "text" at bounding box center [190, 160] width 184 height 13
type input "Glory"
click at [335, 159] on input "text" at bounding box center [379, 160] width 184 height 13
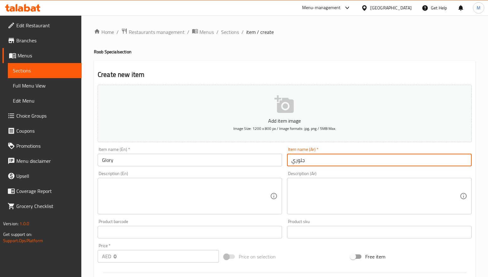
type input "جلوري"
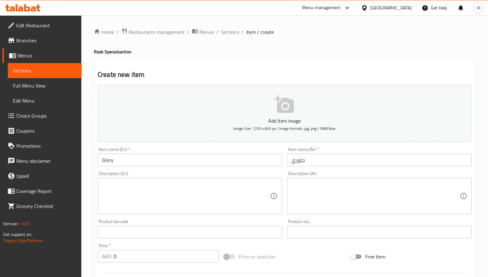
click at [355, 46] on div "Home / Restaurants management / Menus / Sections / item / create Roob Special s…" at bounding box center [285, 229] width 382 height 403
click at [354, 46] on div "Home / Restaurants management / Menus / Sections / item / create Roob Special s…" at bounding box center [285, 229] width 382 height 403
click at [343, 57] on div "Home / Restaurants management / Menus / Sections / item / create Roob Special s…" at bounding box center [285, 229] width 382 height 403
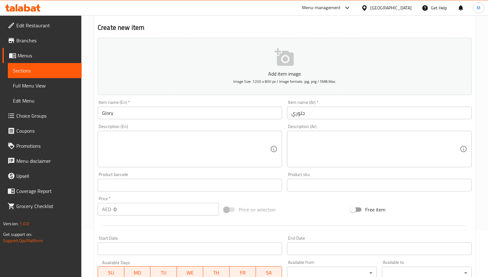
scroll to position [94, 0]
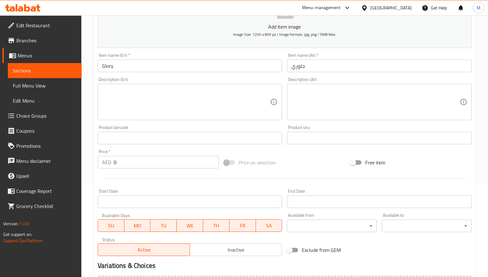
click at [273, 79] on div "Description (En) Description (En)" at bounding box center [190, 98] width 184 height 43
drag, startPoint x: 128, startPoint y: 162, endPoint x: 101, endPoint y: 161, distance: 27.0
click at [101, 161] on div "AED 0 Price *" at bounding box center [158, 162] width 121 height 13
type input "17.55"
click at [133, 187] on div "Start Date Start Date" at bounding box center [189, 199] width 189 height 24
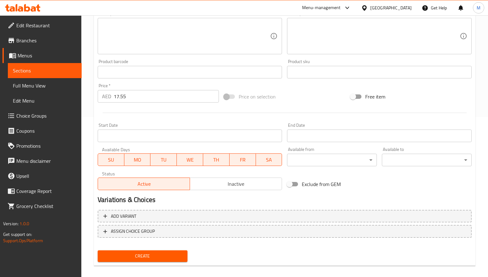
scroll to position [166, 0]
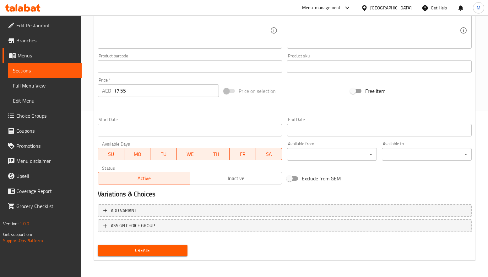
click at [146, 247] on span "Create" at bounding box center [143, 251] width 80 height 8
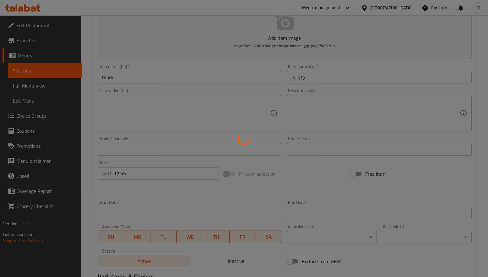
scroll to position [0, 0]
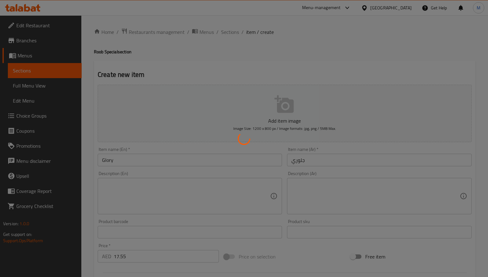
type input "0"
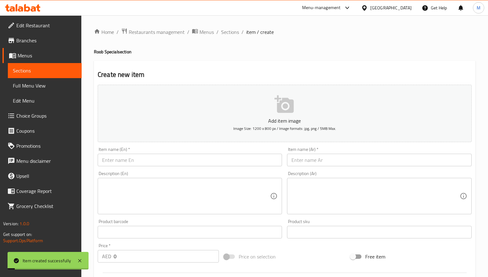
click at [236, 59] on div "Home / Restaurants management / Menus / Sections / item / create Roob Special s…" at bounding box center [285, 229] width 382 height 403
click at [234, 33] on span "Sections" at bounding box center [230, 32] width 18 height 8
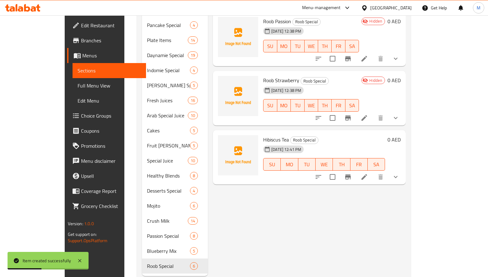
scroll to position [273, 0]
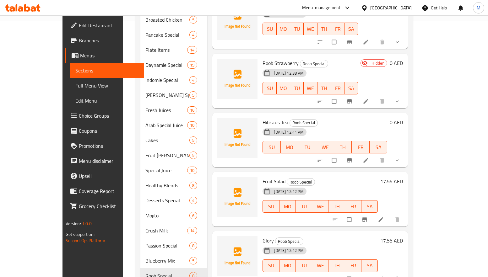
scroll to position [273, 0]
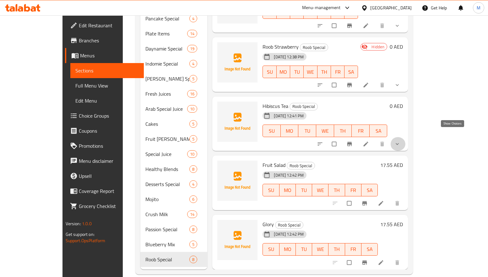
click at [400, 141] on icon "show more" at bounding box center [397, 144] width 6 height 6
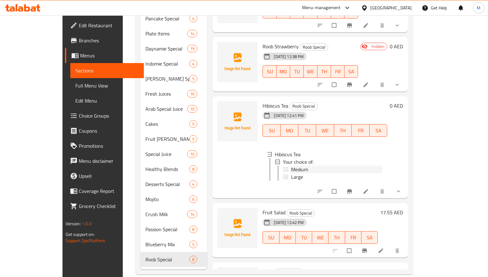
click at [292, 166] on span "Medium" at bounding box center [299, 170] width 17 height 8
click at [291, 173] on div "Large" at bounding box center [336, 177] width 91 height 8
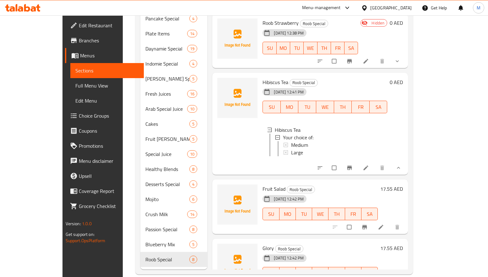
scroll to position [82, 0]
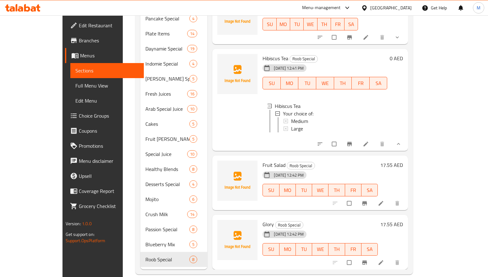
click at [357, 161] on h6 "Fruit Salad Roob Special" at bounding box center [320, 165] width 115 height 9
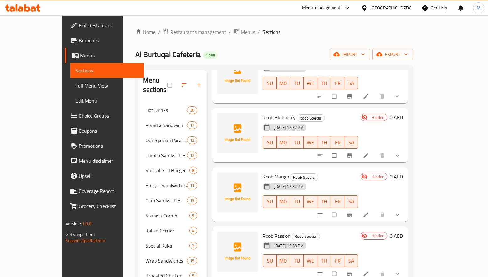
scroll to position [0, 0]
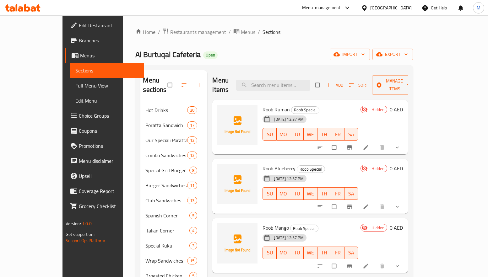
click at [230, 56] on div "Al Burtuqal Cafeteria Open import export" at bounding box center [274, 55] width 278 height 12
click at [408, 57] on span "export" at bounding box center [393, 55] width 30 height 8
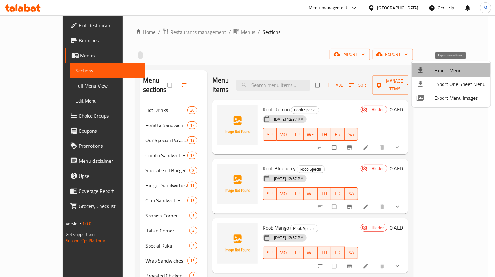
click at [450, 67] on span "Export Menu" at bounding box center [459, 71] width 51 height 8
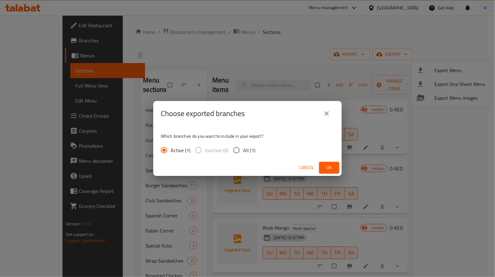
click at [237, 145] on input "All (1)" at bounding box center [236, 150] width 13 height 13
radio input "true"
click at [331, 164] on span "Ok" at bounding box center [329, 168] width 10 height 8
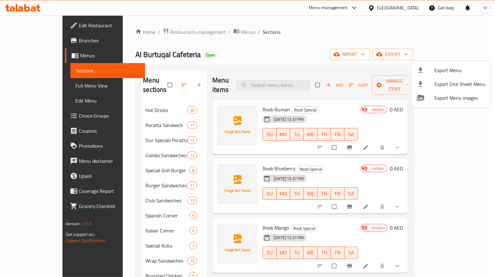
click at [242, 51] on div at bounding box center [247, 138] width 495 height 277
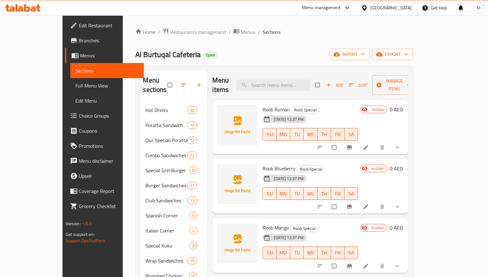
click at [359, 51] on div "Al Burtuqal Cafeteria Open import export" at bounding box center [274, 55] width 278 height 12
click at [408, 53] on span "export" at bounding box center [393, 55] width 30 height 8
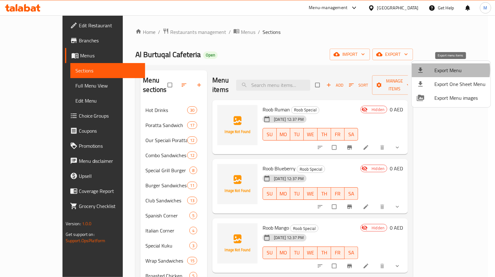
click at [446, 70] on span "Export Menu" at bounding box center [459, 71] width 51 height 8
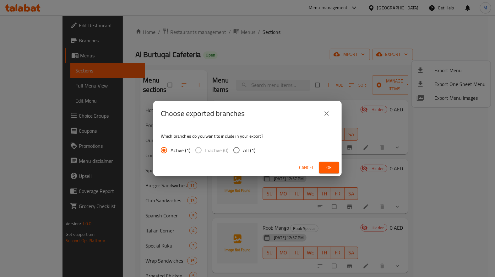
click at [249, 147] on span "All (1)" at bounding box center [249, 151] width 12 height 8
click at [243, 147] on input "All (1)" at bounding box center [236, 150] width 13 height 13
radio input "true"
click at [335, 168] on button "Ok" at bounding box center [329, 168] width 20 height 12
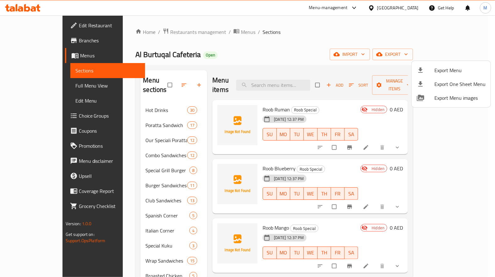
click at [242, 51] on div at bounding box center [247, 138] width 495 height 277
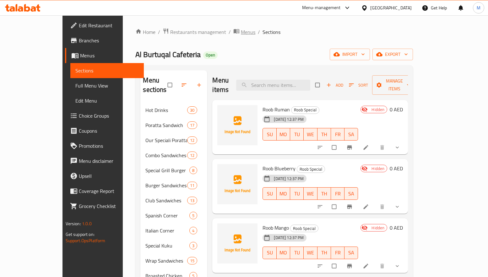
click at [241, 30] on span "Menus" at bounding box center [248, 32] width 14 height 8
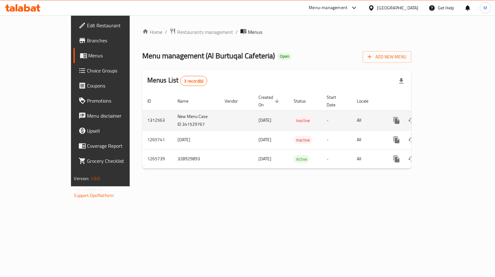
click at [142, 111] on td "1312563" at bounding box center [157, 121] width 30 height 20
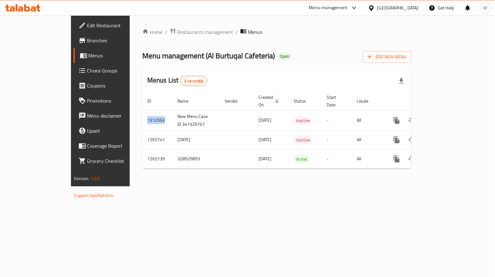
copy td "1312563"
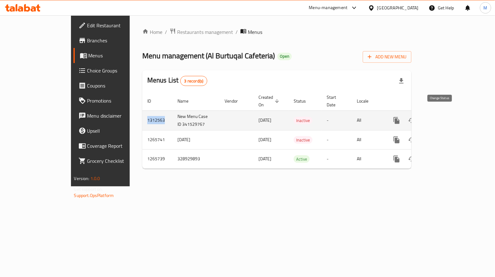
click at [416, 117] on icon "enhanced table" at bounding box center [412, 121] width 8 height 8
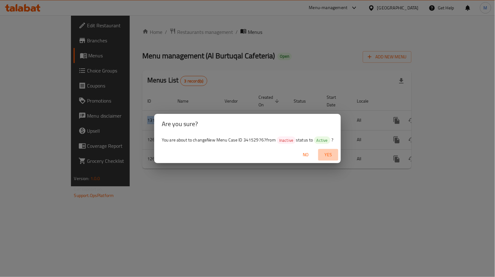
click at [328, 155] on span "Yes" at bounding box center [328, 155] width 15 height 8
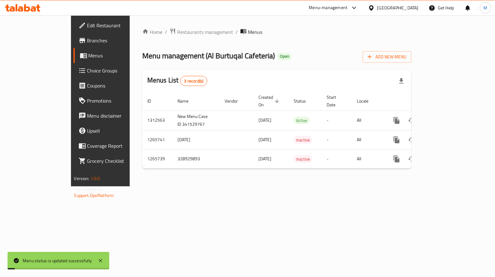
click at [335, 57] on div "Menu management ( [PERSON_NAME] Cafeteria ) Open Add New Menu" at bounding box center [276, 56] width 269 height 14
click at [369, 65] on div "Home / Restaurants management / Menus Menu management ( Al Burtuqal Cafeteria )…" at bounding box center [276, 101] width 269 height 146
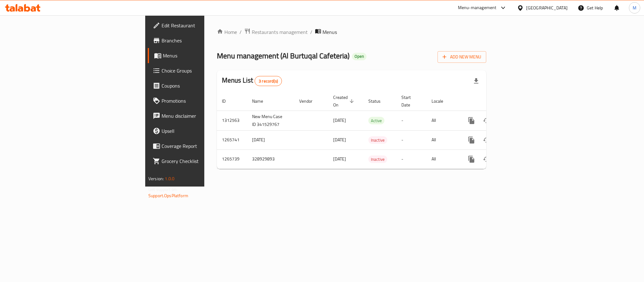
click at [495, 6] on div "[GEOGRAPHIC_DATA]" at bounding box center [546, 7] width 41 height 7
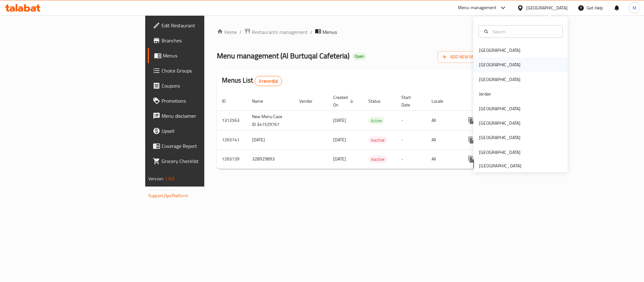
click at [479, 65] on div "[GEOGRAPHIC_DATA]" at bounding box center [499, 64] width 41 height 7
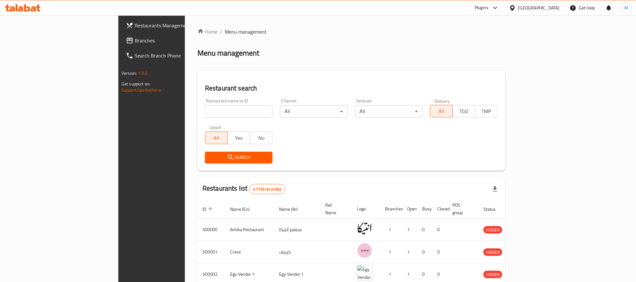
click at [205, 116] on input "search" at bounding box center [239, 111] width 68 height 13
paste input "695925"
type input "695925"
click at [210, 154] on span "Search" at bounding box center [238, 158] width 57 height 8
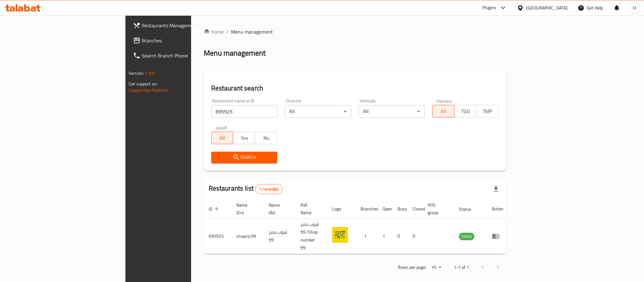
click at [368, 68] on div "Home / Menu management Menu management Restaurant search Restaurant name or ID …" at bounding box center [355, 152] width 302 height 248
click at [406, 62] on div "Home / Menu management Menu management Restaurant search Restaurant name or ID …" at bounding box center [355, 152] width 302 height 248
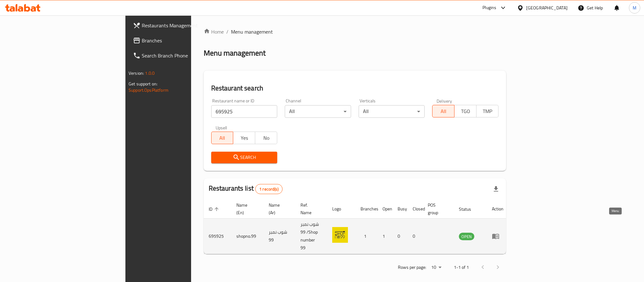
click at [495, 232] on icon "enhanced table" at bounding box center [496, 236] width 8 height 8
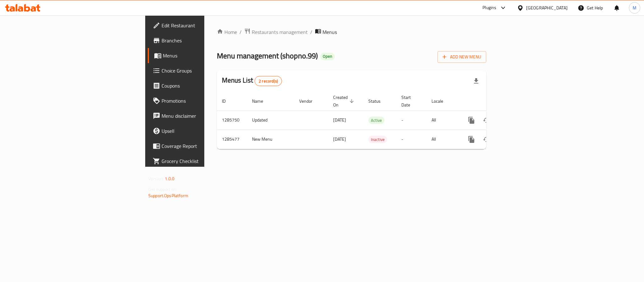
click at [161, 25] on span "Edit Restaurant" at bounding box center [204, 26] width 86 height 8
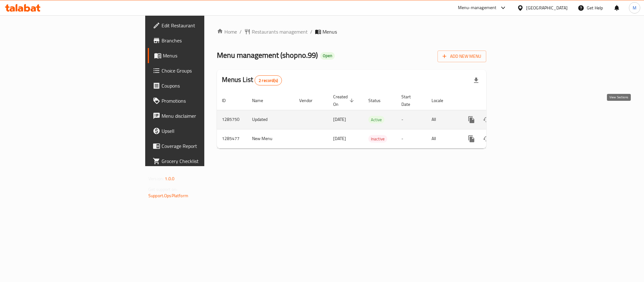
click at [520, 116] on icon "enhanced table" at bounding box center [517, 120] width 8 height 8
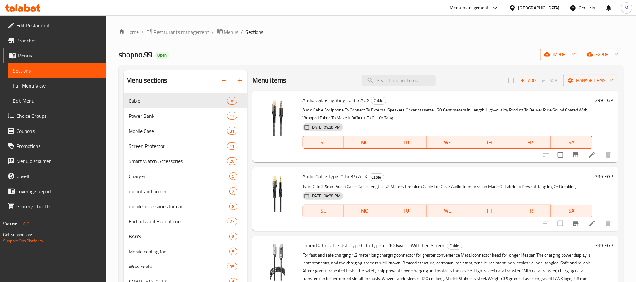
click at [430, 37] on div "Home / Restaurants management / Menus / Sections shopno.99 Open import export M…" at bounding box center [371, 193] width 505 height 330
click at [598, 53] on span "export" at bounding box center [603, 55] width 30 height 8
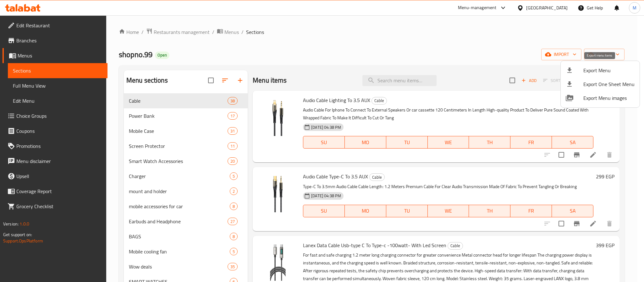
click at [601, 71] on span "Export Menu" at bounding box center [608, 71] width 51 height 8
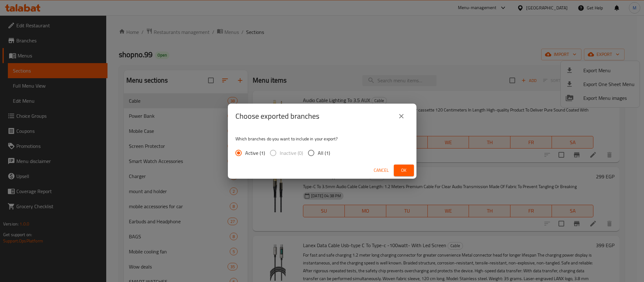
click at [322, 152] on span "All (1)" at bounding box center [324, 153] width 12 height 8
click at [318, 152] on input "All (1)" at bounding box center [310, 152] width 13 height 13
radio input "true"
click at [402, 171] on span "Ok" at bounding box center [404, 170] width 10 height 8
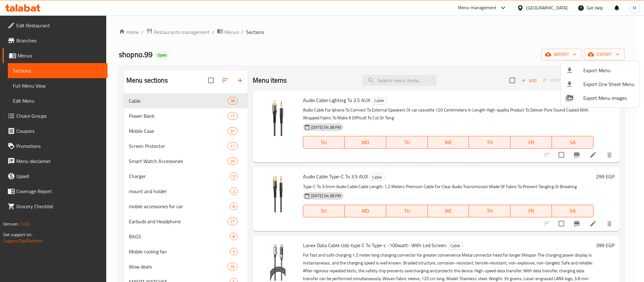
click at [309, 39] on div at bounding box center [322, 141] width 644 height 282
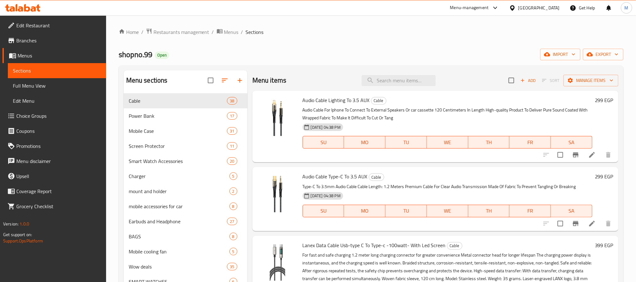
click at [461, 32] on ol "Home / Restaurants management / Menus / Sections" at bounding box center [371, 32] width 505 height 8
click at [616, 55] on icon "button" at bounding box center [616, 55] width 3 height 2
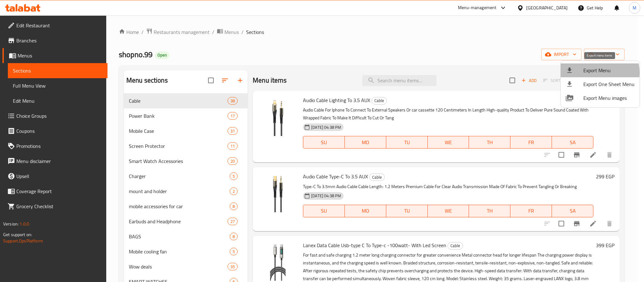
click at [593, 73] on span "Export Menu" at bounding box center [608, 71] width 51 height 8
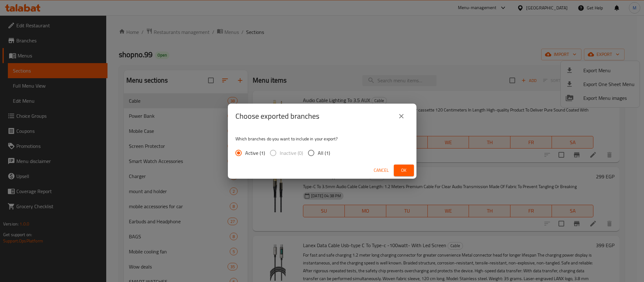
click at [323, 149] on span "All (1)" at bounding box center [324, 153] width 12 height 8
click at [318, 148] on input "All (1)" at bounding box center [310, 152] width 13 height 13
radio input "true"
click at [401, 169] on span "Ok" at bounding box center [404, 170] width 10 height 8
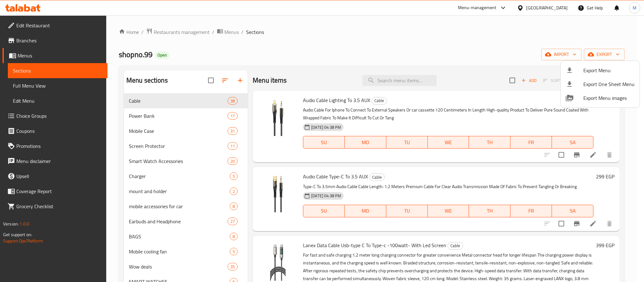
click at [317, 41] on div at bounding box center [322, 141] width 644 height 282
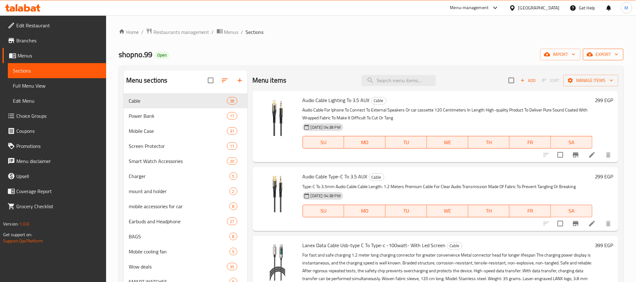
click at [605, 54] on span "export" at bounding box center [603, 55] width 30 height 8
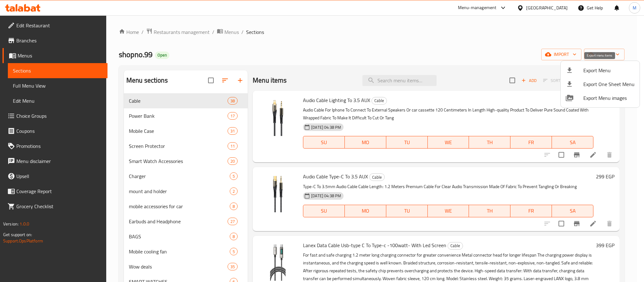
click at [597, 69] on span "Export Menu" at bounding box center [608, 71] width 51 height 8
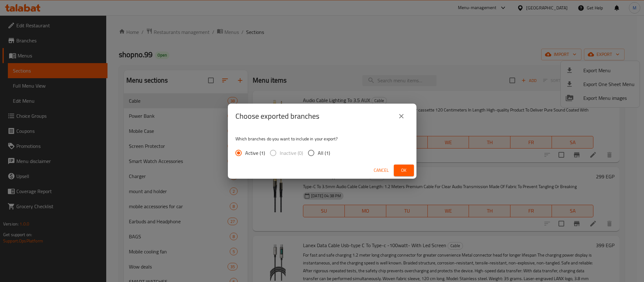
click at [320, 151] on span "All (1)" at bounding box center [324, 153] width 12 height 8
click at [318, 151] on input "All (1)" at bounding box center [310, 152] width 13 height 13
radio input "true"
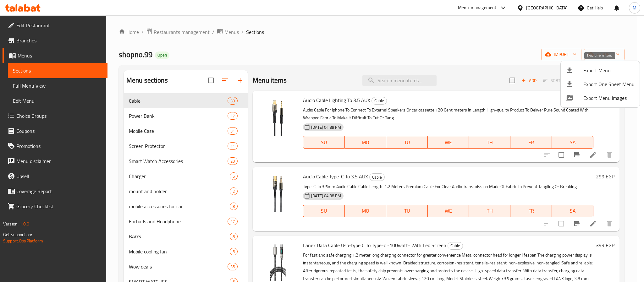
click at [607, 67] on span "Export Menu" at bounding box center [608, 71] width 51 height 8
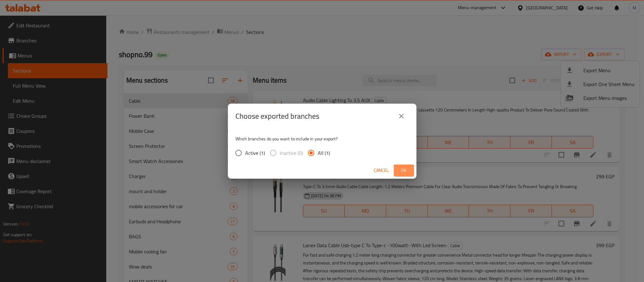
click at [402, 169] on span "Ok" at bounding box center [404, 170] width 10 height 8
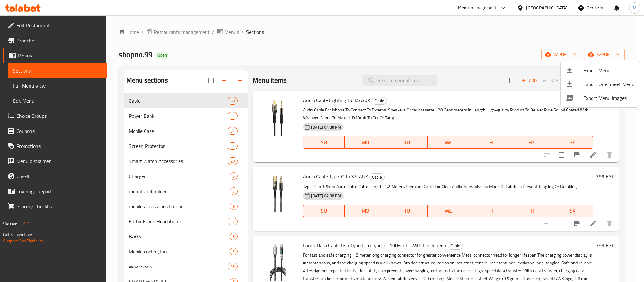
click at [389, 43] on div at bounding box center [322, 141] width 644 height 282
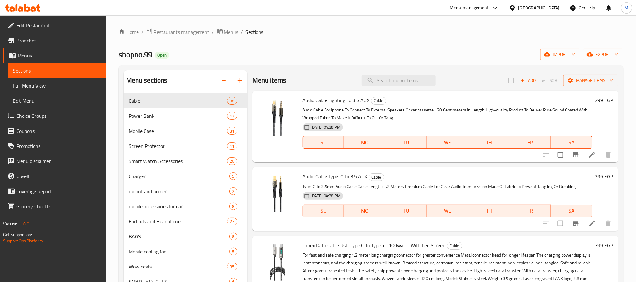
click at [35, 41] on span "Branches" at bounding box center [58, 41] width 85 height 8
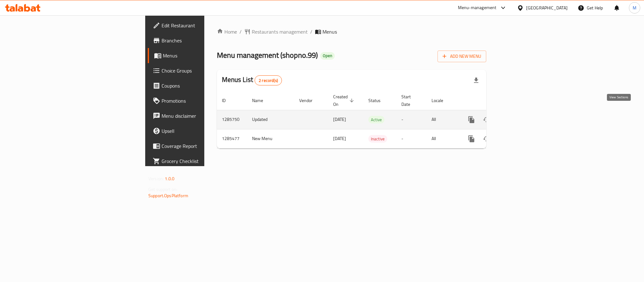
click at [519, 117] on icon "enhanced table" at bounding box center [517, 120] width 6 height 6
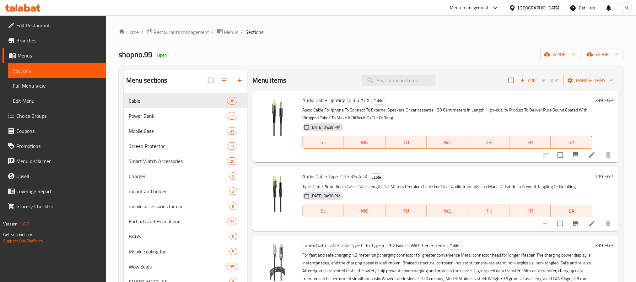
click at [433, 37] on div "Home / Restaurants management / Menus / Sections shopno.99 Open import export M…" at bounding box center [371, 193] width 505 height 330
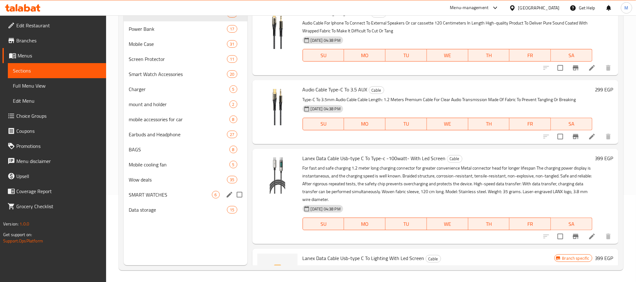
scroll to position [88, 0]
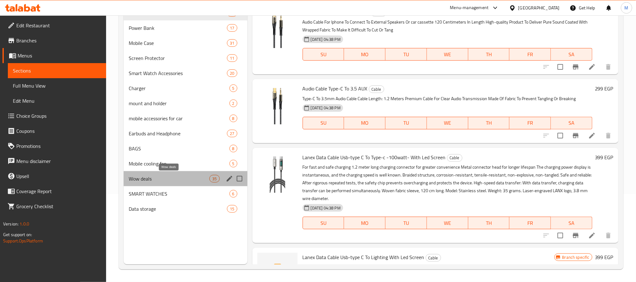
click at [158, 176] on span "Wow deals" at bounding box center [169, 179] width 81 height 8
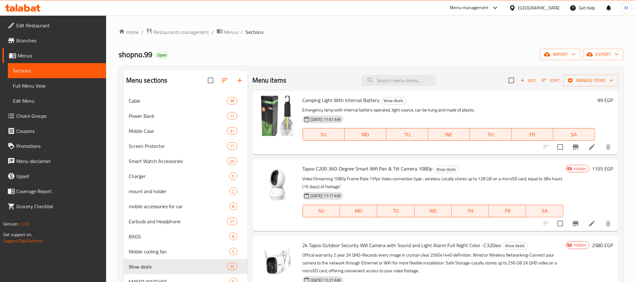
drag, startPoint x: 443, startPoint y: 38, endPoint x: 456, endPoint y: 44, distance: 14.6
click at [443, 38] on div "Home / Restaurants management / Menus / Sections shopno.99 Open import export M…" at bounding box center [371, 193] width 505 height 330
click at [523, 81] on span "Add" at bounding box center [528, 80] width 17 height 7
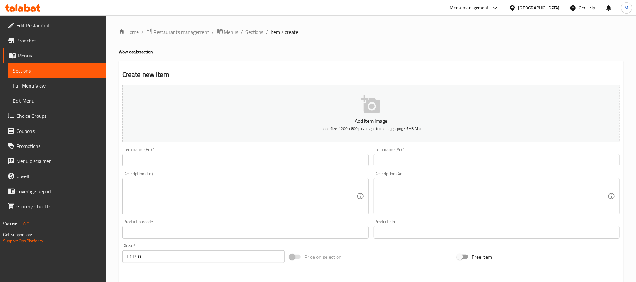
click at [199, 160] on input "text" at bounding box center [246, 160] width 246 height 13
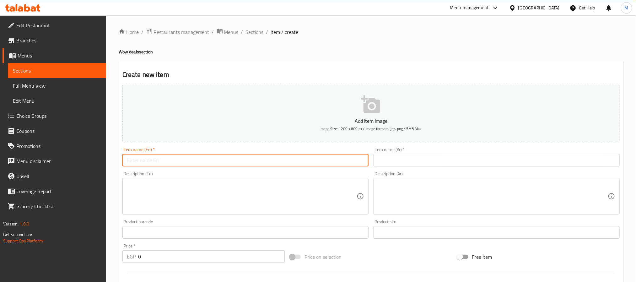
paste input "Tapoo C200 360-degree smart wifi pan & tilt camera 1080p"
type input "Tapoo C200 360-degree smart wifi pan & tilt camera 1080p"
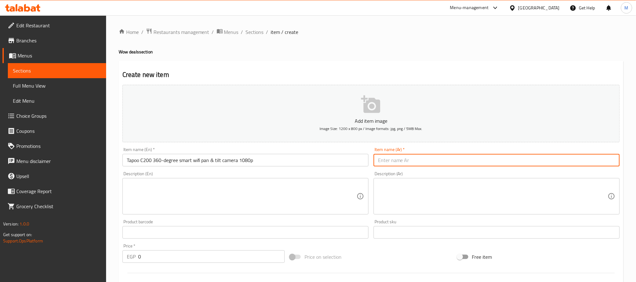
click at [461, 159] on input "text" at bounding box center [497, 160] width 246 height 13
paste input "كاميرا تابو C200 الذكية بزاوية 360 درجة ودقة 1080 بكسل"
type input "كاميرا تابو C200 الذكية بزاوية 360 درجة ودقة 1080 بكسل"
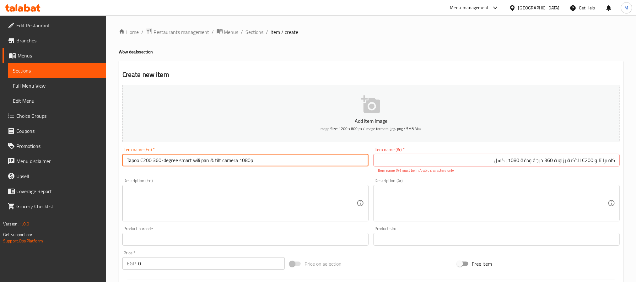
click at [139, 163] on input "Tapoo C200 360-degree smart wifi pan & tilt camera 1080p" at bounding box center [246, 160] width 246 height 13
type input "Tapo C200 360-degree smart wifi pan & tilt camera 1080p"
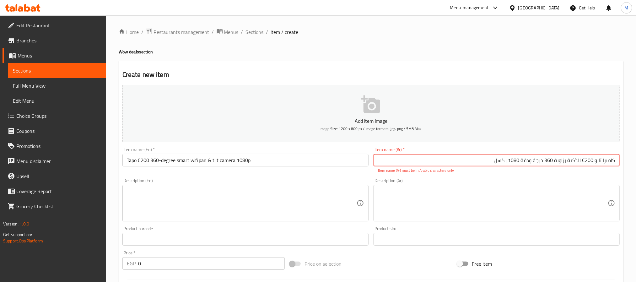
drag, startPoint x: 582, startPoint y: 160, endPoint x: 595, endPoint y: 160, distance: 12.3
click at [595, 160] on input "كاميرا تابو C200 الذكية بزاوية 360 درجة ودقة 1080 بكسل" at bounding box center [497, 160] width 246 height 13
type input "كاميرا تابو سي 200 الذكية بزاوية 360 درجة ودقة 1080 بكسل"
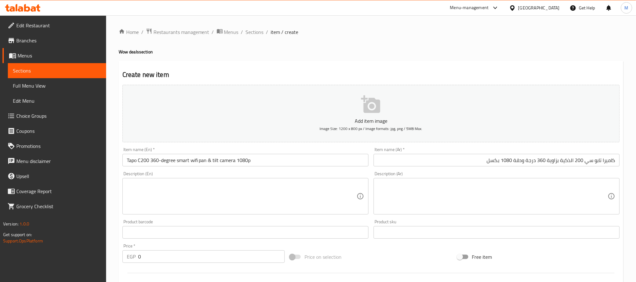
click at [506, 176] on div "Add item image Image Size: 1200 x 800 px / Image formats: jpg, png / 5MB Max. I…" at bounding box center [371, 217] width 503 height 271
click at [450, 50] on h4 "Wow deals section" at bounding box center [371, 52] width 505 height 6
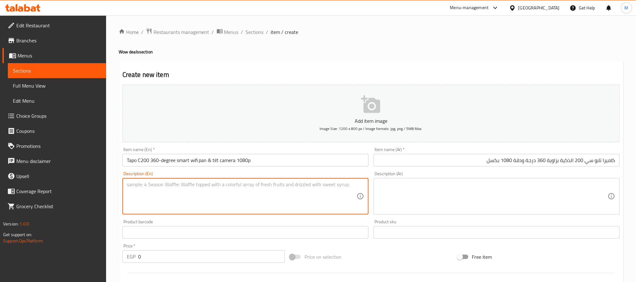
click at [236, 187] on textarea at bounding box center [242, 197] width 230 height 30
paste textarea ""•official warranty 2 year •Video Streaming 1080p Frame Rate 15fps Video •conne…"
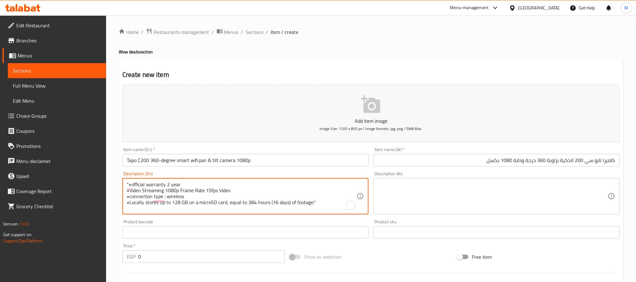
type textarea ""•official warranty 2 year •Video Streaming 1080p Frame Rate 15fps Video •conne…"
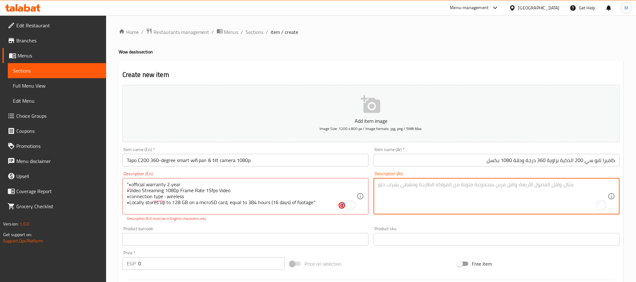
click at [489, 190] on textarea "To enrich screen reader interactions, please activate Accessibility in Grammarl…" at bounding box center [493, 197] width 230 height 30
paste textarea ""•ضمان الوكيل الرسمي لمده عامان •عرض الفيديو جوده 1080 و 15 فريم فى الثانيه •نو…"
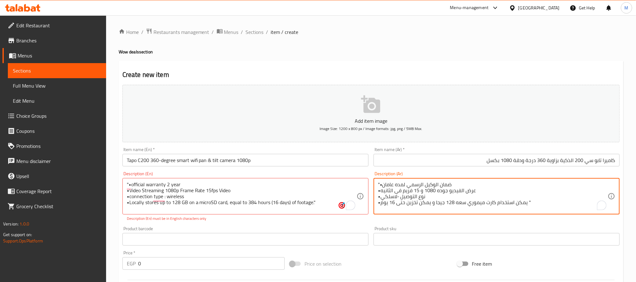
type textarea ""•ضمان الوكيل الرسمي لمده عامان •عرض الفيديو جوده 1080 و 15 فريم فى الثانيه •نو…"
click at [434, 223] on div "Description (Ar) "•ضمان الوكيل الرسمي لمده عامان •عرض الفيديو جوده 1080 و 15 فر…" at bounding box center [496, 196] width 251 height 55
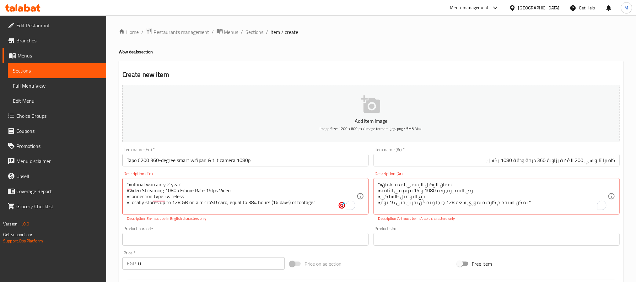
click at [128, 180] on div ""•official warranty 2 year •Video Streaming 1080p Frame Rate 15fps Video •conne…" at bounding box center [246, 196] width 246 height 36
click at [131, 183] on textarea ""•official warranty 2 year •Video Streaming 1080p Frame Rate 15fps Video •conne…" at bounding box center [242, 197] width 230 height 30
type textarea "official warranty 2 year Video Streaming 1080p Frame Rate 15fps Video connectio…"
click at [242, 223] on div "Description (En) official warranty 2 year Video Streaming 1080p Frame Rate 15fp…" at bounding box center [245, 196] width 251 height 55
click at [174, 181] on div "official warranty 2 year Video Streaming 1080p Frame Rate 15fps Video connectio…" at bounding box center [246, 196] width 246 height 36
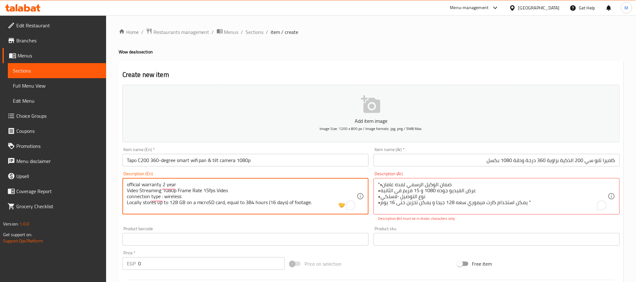
click at [174, 181] on div "official warranty 2 year Video Streaming 1080p Frame Rate 15fps Video connectio…" at bounding box center [246, 196] width 246 height 36
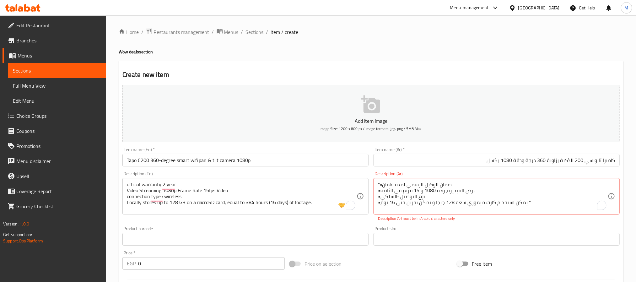
click at [174, 181] on div "official warranty 2 year Video Streaming 1080p Frame Rate 15fps Video connectio…" at bounding box center [246, 196] width 246 height 36
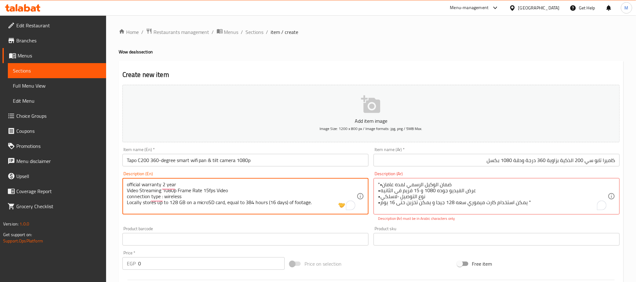
click at [162, 183] on textarea "official warranty 2 year Video Streaming 1080p Frame Rate 15fps Video connectio…" at bounding box center [242, 197] width 230 height 30
drag, startPoint x: 162, startPoint y: 183, endPoint x: 164, endPoint y: 205, distance: 22.1
click at [164, 205] on textarea "official warranty 2 year Video Streaming 1080p Frame Rate 15fps Video connectio…" at bounding box center [242, 197] width 230 height 30
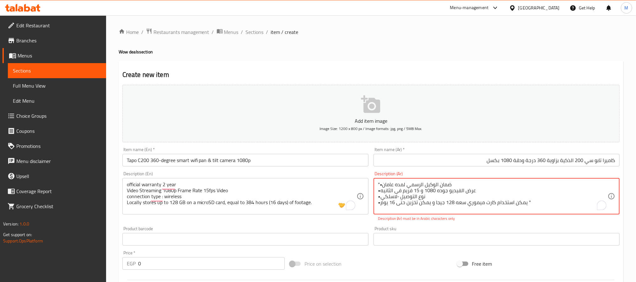
click at [427, 184] on textarea ""•ضمان الوكيل الرسمي لمده عامان •عرض الفيديو جوده 1080 و 15 فريم فى الثانيه •نو…" at bounding box center [493, 197] width 230 height 30
drag, startPoint x: 427, startPoint y: 184, endPoint x: 435, endPoint y: 209, distance: 25.9
click at [435, 209] on textarea ""•ضمان الوكيل الرسمي لمده عامان •عرض الفيديو جوده 1080 و 15 فريم فى الثانيه •نو…" at bounding box center [493, 197] width 230 height 30
paste textarea "ضمان رسمي لمدة عامين بث فيديو بدقة 1080 بكسل، معدل إطارات 15 إطارًا في الثانية …"
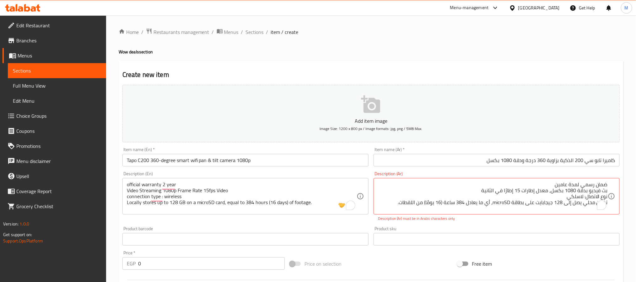
click at [571, 221] on p "Description (Ar) must be in Arabic characters only" at bounding box center [496, 219] width 237 height 6
click at [569, 184] on textarea ""•ضمان الوكيل الرسمي لمده عامان •عرض الفيديو جوده 1080 و 15 فريم فى الثانيه •نو…" at bounding box center [493, 197] width 230 height 30
drag, startPoint x: 604, startPoint y: 185, endPoint x: 615, endPoint y: 185, distance: 11.3
click at [615, 185] on div ""•ضمان الوكيل الرسمي لمده عامان •عرض الفيديو جوده 1080 و 15 فريم فى الثانيه •نو…" at bounding box center [497, 196] width 246 height 36
type textarea "ضمان الوكيل الرسمي لمده عامان عرض الفيديو جوده 1080 و 15 فريم فى الثانيه نوع ال…"
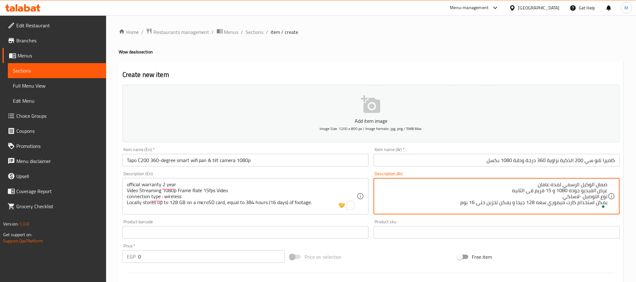
click at [580, 185] on textarea "ضمان الوكيل الرسمي لمده عامان عرض الفيديو جوده 1080 و 15 فريم فى الثانيه نوع ال…" at bounding box center [493, 197] width 230 height 30
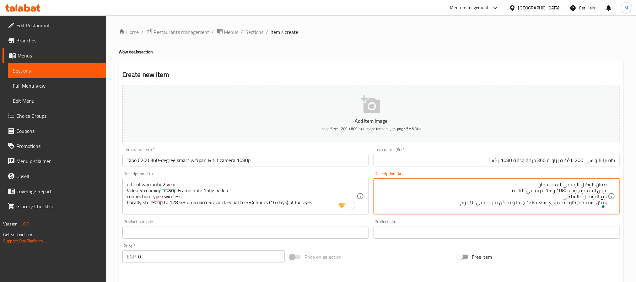
click at [580, 185] on textarea "ضمان الوكيل الرسمي لمده عامان عرض الفيديو جوده 1080 و 15 فريم فى الثانيه نوع ال…" at bounding box center [493, 197] width 230 height 30
drag, startPoint x: 580, startPoint y: 185, endPoint x: 583, endPoint y: 202, distance: 17.1
click at [583, 202] on textarea "ضمان الوكيل الرسمي لمده عامان عرض الفيديو جوده 1080 و 15 فريم فى الثانيه نوع ال…" at bounding box center [493, 197] width 230 height 30
click at [585, 185] on textarea "ضمان الوكيل الرسمي لمده عامان عرض الفيديو جوده 1080 و 15 فريم فى الثانيه نوع ال…" at bounding box center [493, 197] width 230 height 30
click at [593, 181] on div "ضمان الوكيل الرسمي لمده عامان عرض الفيديو جوده 1080 و 15 فريم فى الثانيه نوع ال…" at bounding box center [497, 196] width 246 height 36
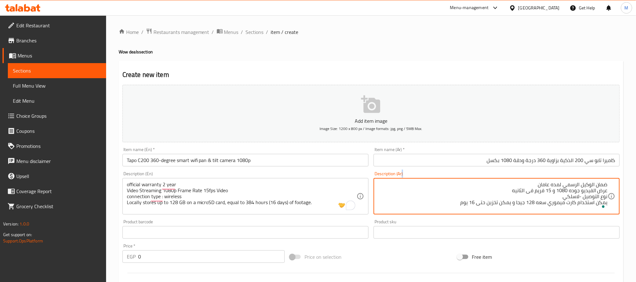
click at [593, 181] on div "ضمان الوكيل الرسمي لمده عامان عرض الفيديو جوده 1080 و 15 فريم فى الثانيه نوع ال…" at bounding box center [497, 196] width 246 height 36
click at [583, 182] on textarea "ضمان الوكيل الرسمي لمده عامان عرض الفيديو جوده 1080 و 15 فريم فى الثانيه نوع ال…" at bounding box center [493, 197] width 230 height 30
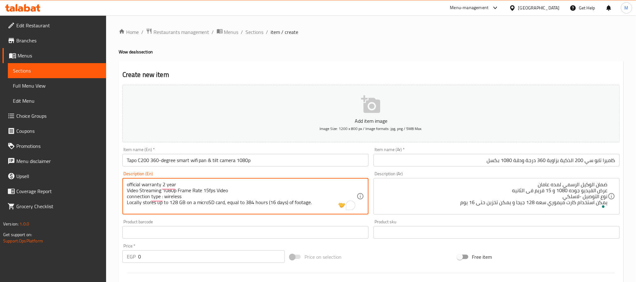
click at [146, 184] on textarea "official warranty 2 year Video Streaming 1080p Frame Rate 15fps Video connectio…" at bounding box center [242, 197] width 230 height 30
paste textarea "Official agent warranty for two years"
click at [204, 205] on textarea "Official agent warranty for two years Video Streaming 1080p Frame Rate 15fps Vi…" at bounding box center [242, 197] width 230 height 30
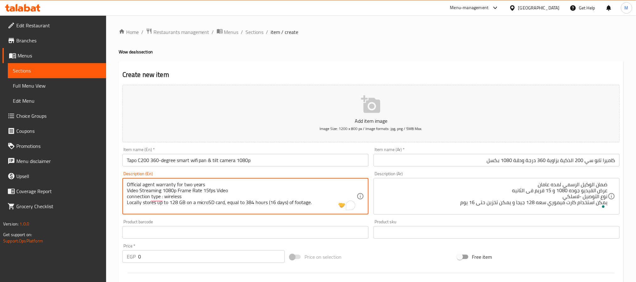
click at [204, 205] on textarea "Official agent warranty for two years Video Streaming 1080p Frame Rate 15fps Vi…" at bounding box center [242, 197] width 230 height 30
type textarea "Official agent warranty for two years Video Streaming 1080p Frame Rate 15fps Vi…"
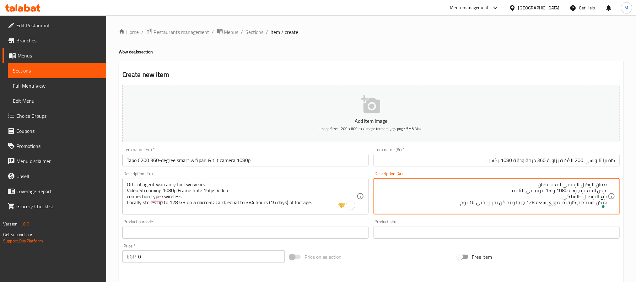
click at [554, 205] on textarea "ضمان الوكيل الرسمي لمده عامان عرض الفيديو جوده 1080 و 15 فريم فى الثانيه نوع ال…" at bounding box center [493, 197] width 230 height 30
paste textarea "خزن محليًا ما يصل إلى 128 جيجابايت على بطاقة microSD، أي ما يعادل 384 ساعة (16 …"
click at [537, 221] on div "Add item image Image Size: 1200 x 800 px / Image formats: jpg, png / 5MB Max. I…" at bounding box center [371, 217] width 503 height 271
drag, startPoint x: 492, startPoint y: 201, endPoint x: 508, endPoint y: 201, distance: 15.7
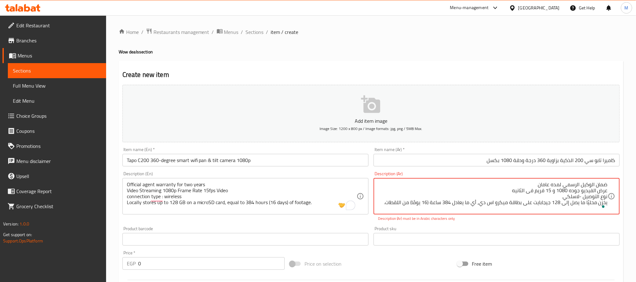
type textarea "ضمان الوكيل الرسمي لمده عامان عرض الفيديو جوده 1080 و 15 فريم فى الثانيه نوع ال…"
click at [510, 222] on div "Add item image Image Size: 1200 x 800 px / Image formats: jpg, png / 5MB Max. I…" at bounding box center [371, 221] width 503 height 278
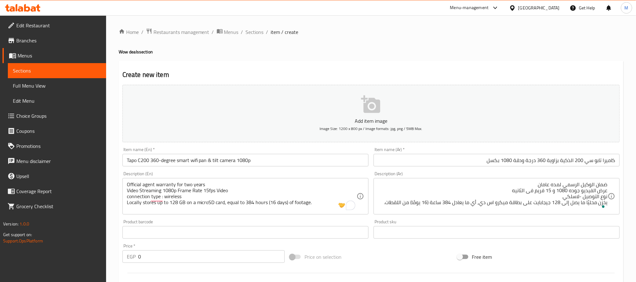
click at [355, 218] on div "Product barcode Product barcode" at bounding box center [245, 229] width 251 height 24
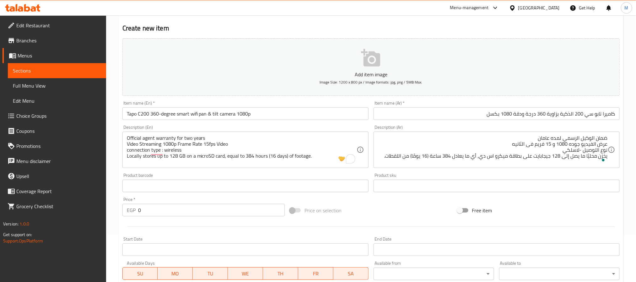
scroll to position [47, 0]
drag, startPoint x: 147, startPoint y: 210, endPoint x: 126, endPoint y: 212, distance: 20.8
click at [126, 212] on div "EGP 0 Price *" at bounding box center [204, 209] width 162 height 13
paste input "1155"
type input "1155"
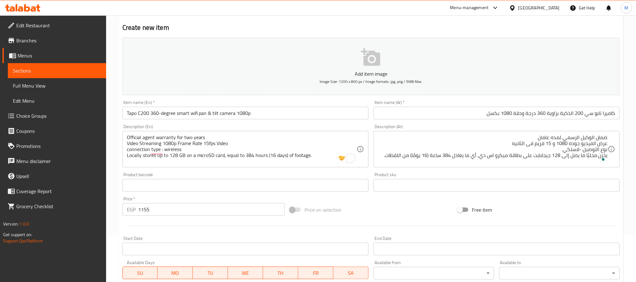
click at [150, 227] on div at bounding box center [371, 225] width 503 height 15
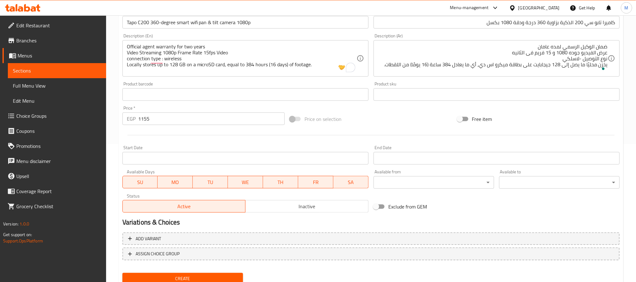
scroll to position [161, 0]
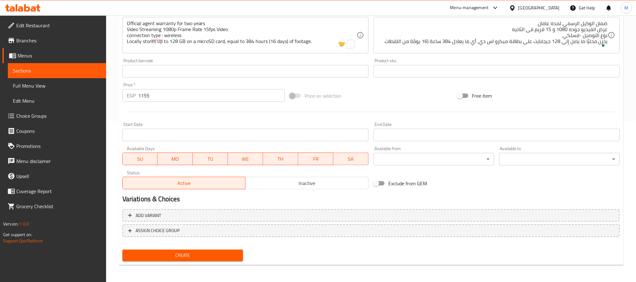
click at [199, 252] on span "Create" at bounding box center [183, 256] width 111 height 8
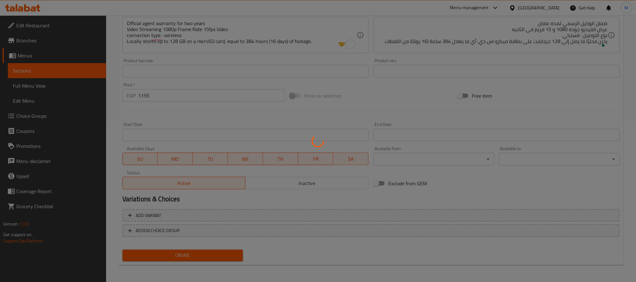
type input "0"
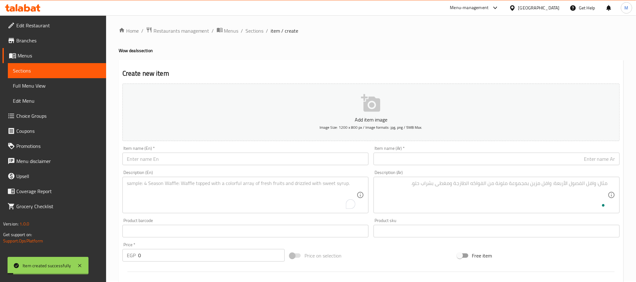
scroll to position [0, 0]
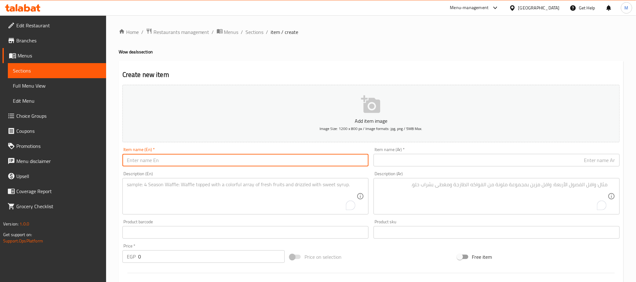
click at [163, 163] on input "text" at bounding box center [246, 160] width 246 height 13
paste input "2k tapoo outdoor security wifi camera with sound and light alarm full night col…"
click at [190, 159] on input "2k tapoo outdoor security wifi camera with sound and light alarm full night col…" at bounding box center [246, 160] width 246 height 13
type input "2k tapoo outdoor security wifi camera with sound and light alarm full night col…"
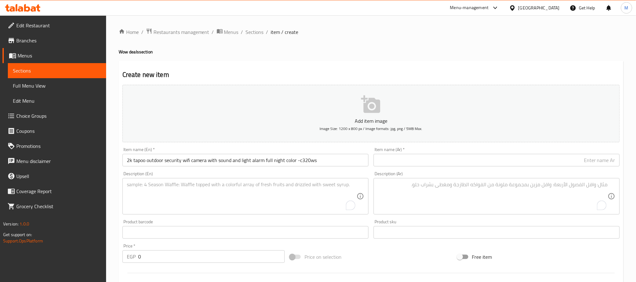
click at [515, 165] on input "text" at bounding box center [497, 160] width 246 height 13
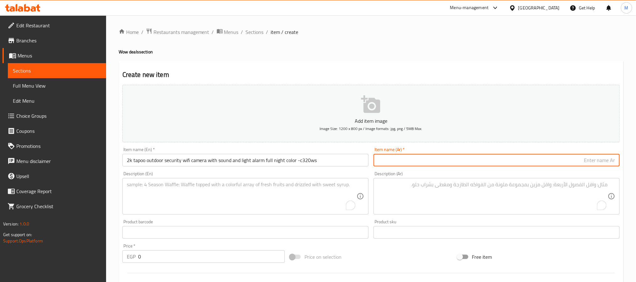
paste input "كاميرا خارجيه أمنيه يمكنها الاتصال بالنت c320ws"
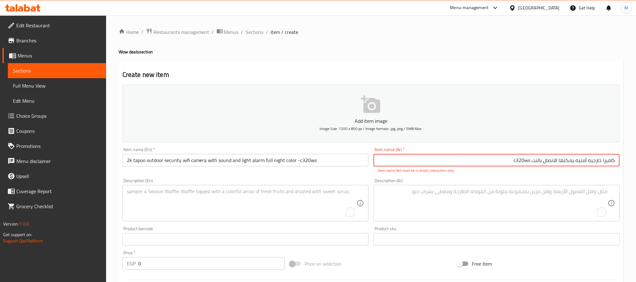
type input "كاميرا خارجيه أمنيه يمكنها الاتصال بالنت c320ws"
click at [204, 157] on input "2k tapoo outdoor security wifi camera with sound and light alarm full night col…" at bounding box center [246, 160] width 246 height 13
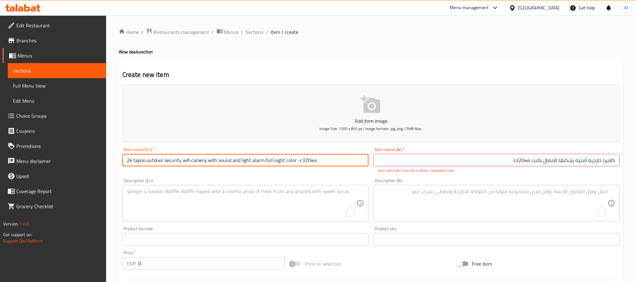
click at [204, 157] on input "2k tapoo outdoor security wifi camera with sound and light alarm full night col…" at bounding box center [246, 160] width 246 height 13
click at [204, 160] on input "2k tapoo outdoor security wifi camera with sound and light alarm full night col…" at bounding box center [246, 160] width 246 height 13
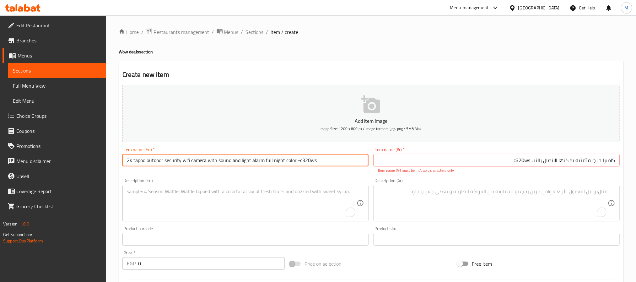
paste input "text"
type input "2k tapo outdoor security wifi camera with sound and light alarm full night colo…"
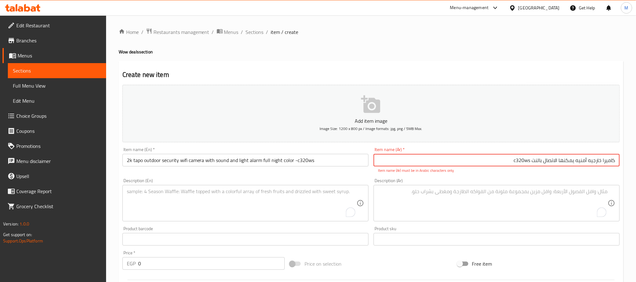
click at [444, 165] on input "كاميرا خارجيه أمنيه يمكنها الاتصال بالنت c320ws" at bounding box center [497, 160] width 246 height 13
paste input "مراقبة خارجية بدقة 2K tapo مزودة بخاصية الواي فاي مع إنذار صوتي وضوئي، ألوان لي…"
click at [603, 163] on input "كاميرا مراقبة خارجية بدقة 2K tapo مزودة بخاصية الواي فاي مع إنذار صوتي وضوئي، أ…" at bounding box center [497, 160] width 246 height 13
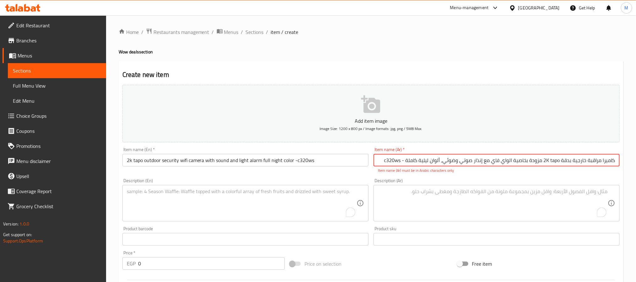
click at [586, 161] on input "كاميرا مراقبة خارجية بدقة 2K tapo مزودة بخاصية الواي فاي مع إنذار صوتي وضوئي، أ…" at bounding box center [497, 160] width 246 height 13
click at [558, 161] on input "كاميرا مراقبة خارجية بدقة 2K tapo مزودة بخاصية الواي فاي مع إنذار صوتي وضوئي، أ…" at bounding box center [497, 160] width 246 height 13
click at [516, 172] on p "Item name (Ar) must be in Arabic characters only" at bounding box center [496, 171] width 237 height 6
click at [391, 160] on input "كاميرا مراقبة خارجية بدقة 2K تابو مزودة بخاصية الواي فاي مع إنذار صوتي وضوئي، أ…" at bounding box center [497, 160] width 246 height 13
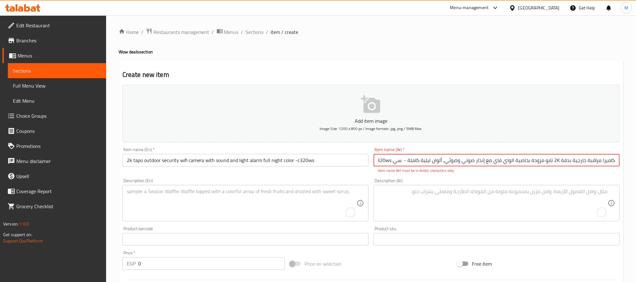
click at [389, 158] on input "كاميرا مراقبة خارجية بدقة 2K تابو مزودة بخاصية الواي فاي مع إنذار صوتي وضوئي، أ…" at bounding box center [497, 160] width 246 height 13
drag, startPoint x: 396, startPoint y: 161, endPoint x: 392, endPoint y: 158, distance: 4.7
click at [392, 158] on input "كاميرا مراقبة خارجية بدقة 2K تابو مزودة بخاصية الواي فاي مع إنذار صوتي وضوئي، أ…" at bounding box center [497, 160] width 246 height 13
click at [467, 176] on div "Description (Ar) Description (Ar)" at bounding box center [496, 200] width 251 height 48
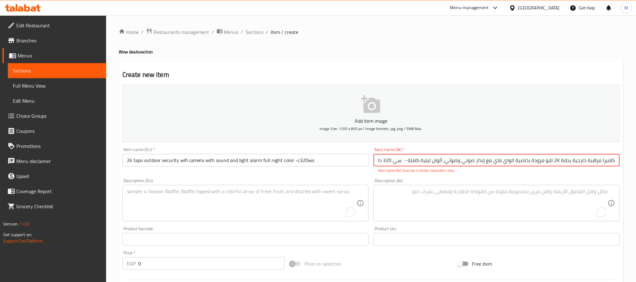
drag, startPoint x: 480, startPoint y: 161, endPoint x: 641, endPoint y: 156, distance: 161.5
click at [636, 156] on html "​ Menu-management [GEOGRAPHIC_DATA] Get Help M Edit Restaurant Branches Menus S…" at bounding box center [318, 141] width 636 height 282
click at [564, 164] on input "كاميرا مراقبة خارجية بدقة 2K تابو مزودة بخاصية الواي فاي مع إنذار صوتي وضوئي، أ…" at bounding box center [497, 160] width 246 height 13
click at [558, 161] on input "كاميرا مراقبة خارجية بدقة 2K تابو مزودة بخاصية الواي فاي مع إنذار صوتي وضوئي، أ…" at bounding box center [497, 160] width 246 height 13
drag, startPoint x: 559, startPoint y: 161, endPoint x: 555, endPoint y: 161, distance: 4.2
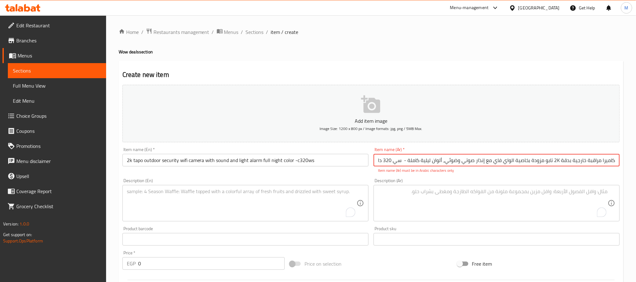
click at [555, 161] on input "كاميرا مراقبة خارجية بدقة 2K تابو مزودة بخاصية الواي فاي مع إنذار صوتي وضوئي، أ…" at bounding box center [497, 160] width 246 height 13
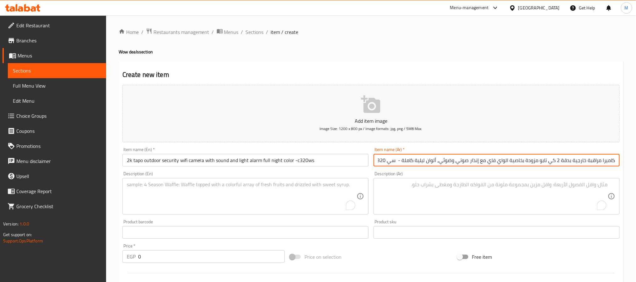
type input "كاميرا مراقبة خارجية بدقة 2 كي تابو مزودة بخاصية الواي فاي مع إنذار صوتي وضوئي،…"
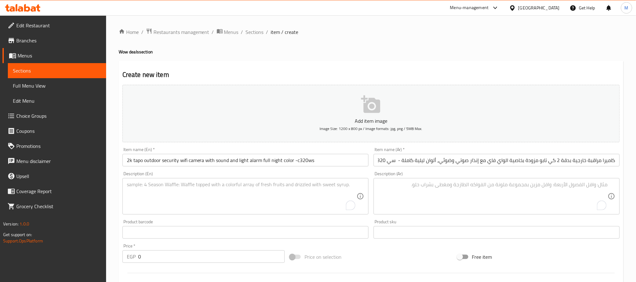
click at [557, 171] on div "Description (Ar) Description (Ar)" at bounding box center [496, 193] width 251 height 48
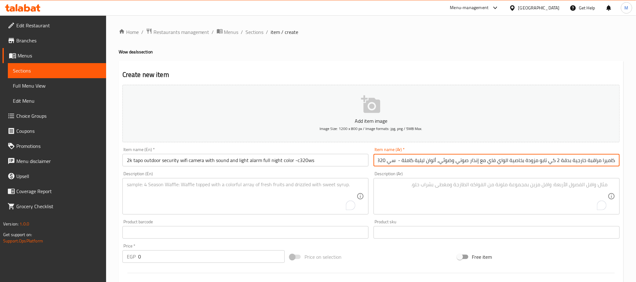
scroll to position [0, -18]
drag, startPoint x: 504, startPoint y: 161, endPoint x: 339, endPoint y: 160, distance: 165.9
click at [339, 160] on div "Add item image Image Size: 1200 x 800 px / Image formats: jpg, png / 5MB Max. I…" at bounding box center [371, 217] width 503 height 271
click at [363, 174] on div "Description (En) Description (En)" at bounding box center [246, 193] width 246 height 43
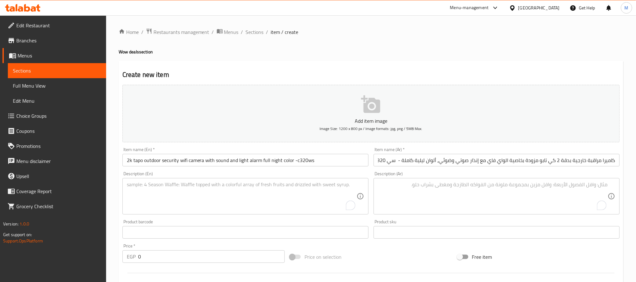
click at [221, 191] on textarea "To enrich screen reader interactions, please activate Accessibility in Grammarl…" at bounding box center [242, 197] width 230 height 30
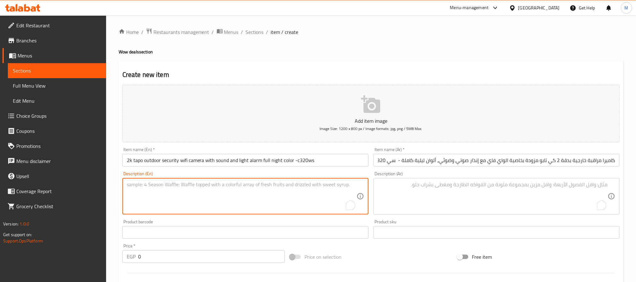
paste textarea "" •offical warranty 2 year •2K QHD-Records every image in crystal-clear 2560x14…"
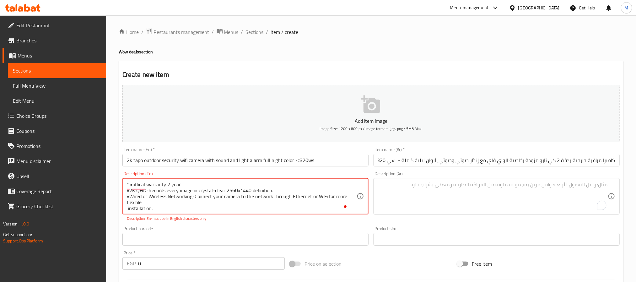
type textarea "" •offical warranty 2 year •2K QHD-Records every image in crystal-clear 2560x14…"
click at [449, 198] on textarea "To enrich screen reader interactions, please activate Accessibility in Grammarl…" at bounding box center [493, 197] width 230 height 30
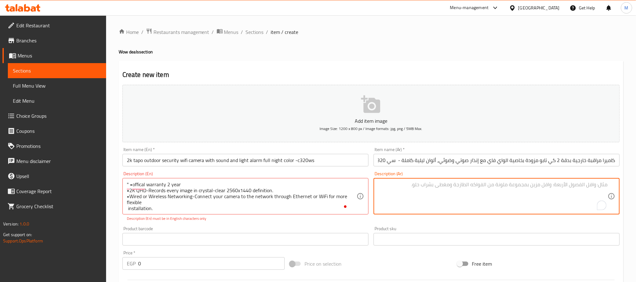
paste textarea ""•ضمان الوكيل الرسمي لمده عامان •مستشعر حركه لتتبع المتحرك •نوع التوصيل -لاسلكى…"
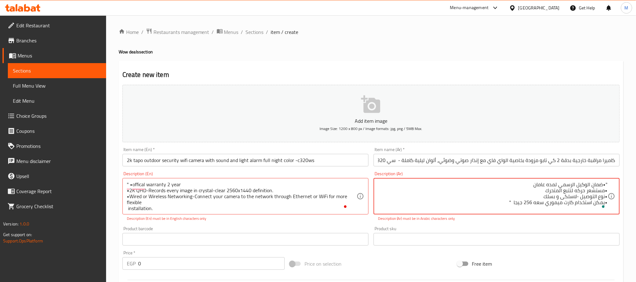
click at [559, 184] on textarea ""•ضمان الوكيل الرسمي لمده عامان •مستشعر حركه لتتبع المتحرك •نوع التوصيل -لاسلكى…" at bounding box center [493, 197] width 230 height 30
click at [564, 184] on textarea ""•ضمان الوكيل الرسمي لمده عامان •مستشعر حركه لتتبع المتحرك •نوع التوصيل -لاسلكى…" at bounding box center [493, 197] width 230 height 30
type textarea ""•ضمان الوكيل الرسمي لمده عامان •مستشعر حركه لتتبع المتحرك •نوع التوصيل -لاسلكى…"
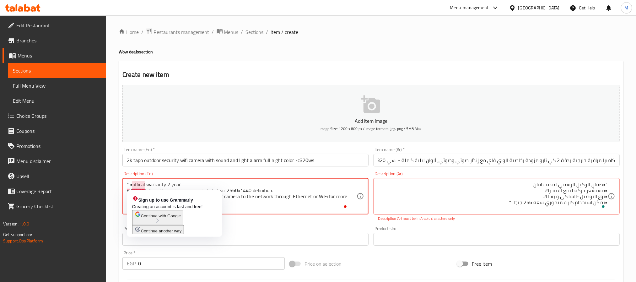
click at [130, 184] on textarea "" •offical warranty 2 year •2K QHD-Records every image in crystal-clear 2560x14…" at bounding box center [242, 197] width 230 height 30
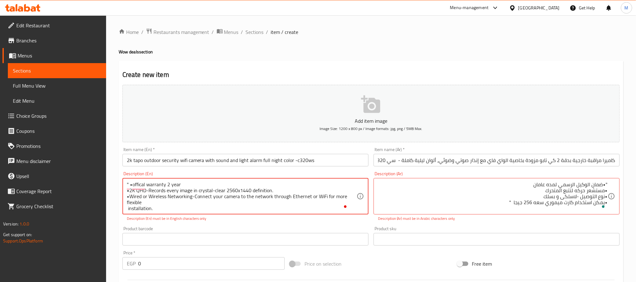
click at [134, 186] on textarea "" •offical warranty 2 year •2K QHD-Records every image in crystal-clear 2560x14…" at bounding box center [242, 197] width 230 height 30
click at [132, 183] on textarea "" •offical warranty 2 year •2K QHD-Records every image in crystal-clear 2560x14…" at bounding box center [242, 197] width 230 height 30
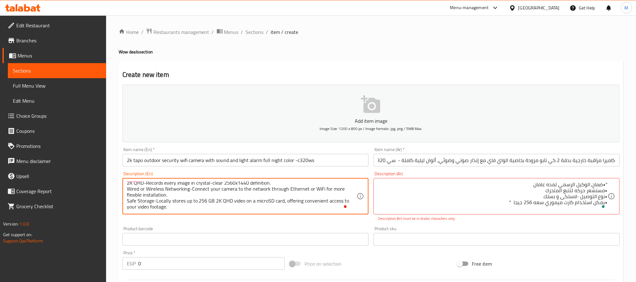
click at [129, 204] on textarea "offical warranty 2 year 2K QHD-Records every image in crystal-clear 2560x1440 d…" at bounding box center [242, 197] width 230 height 30
click at [127, 206] on textarea "offical warranty 2 year 2K QHD-Records every image in crystal-clear 2560x1440 d…" at bounding box center [242, 197] width 230 height 30
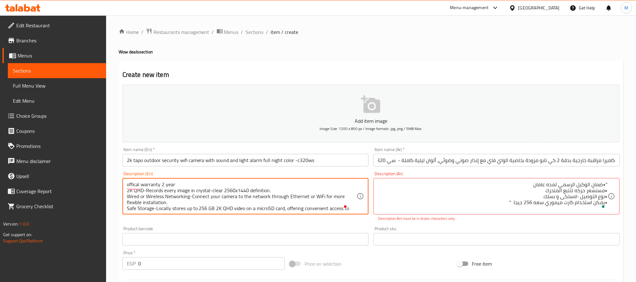
click at [151, 182] on textarea "offical warranty 2 year 2K QHD-Records every image in crystal-clear 2560x1440 d…" at bounding box center [242, 197] width 230 height 30
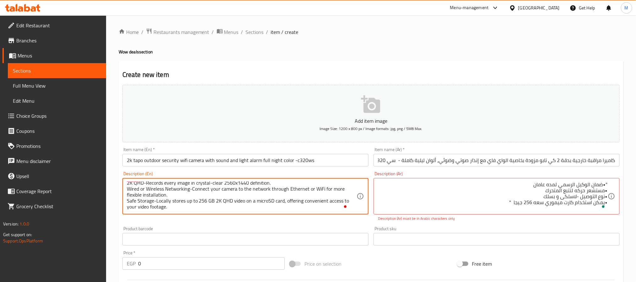
drag, startPoint x: 151, startPoint y: 182, endPoint x: 160, endPoint y: 224, distance: 43.1
click at [160, 224] on div "Add item image Image Size: 1200 x 800 px / Image formats: jpg, png / 5MB Max. I…" at bounding box center [371, 221] width 503 height 278
type textarea "offical warranty 2 year 2K QHD-Records every image in crystal-clear 2560x1440 d…"
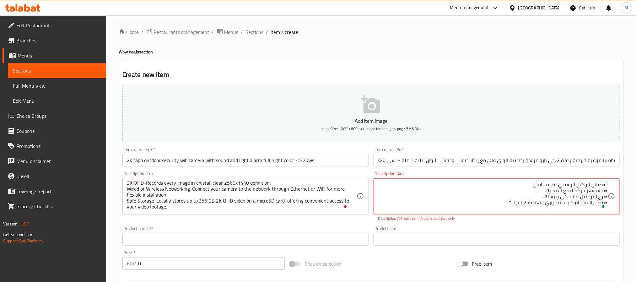
click at [550, 188] on textarea ""•ضمان الوكيل الرسمي لمده عامان •مستشعر حركه لتتبع المتحرك •نوع التوصيل -لاسلكى…" at bounding box center [493, 197] width 230 height 30
click at [555, 184] on textarea ""•ضمان الوكيل الرسمي لمده عامان •مستشعر حركه لتتبع المتحرك •نوع التوصيل -لاسلكى…" at bounding box center [493, 197] width 230 height 30
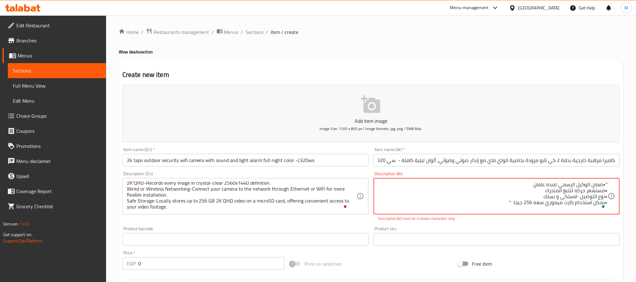
drag, startPoint x: 555, startPoint y: 184, endPoint x: 555, endPoint y: 201, distance: 16.6
click at [555, 201] on textarea ""•ضمان الوكيل الرسمي لمده عامان •مستشعر حركه لتتبع المتحرك •نوع التوصيل -لاسلكى…" at bounding box center [493, 197] width 230 height 30
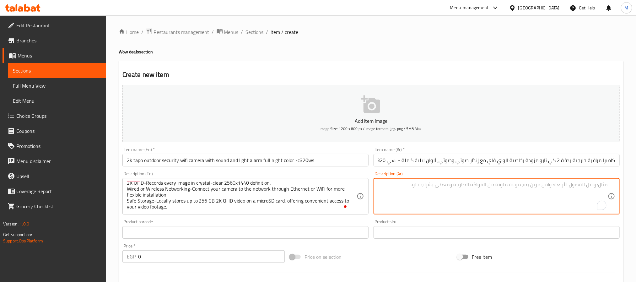
paste textarea "ضمان رسمي لمدة عامين 2K QHD - تُسجل جميع الصور بدقة وضوح فائقة تبلغ 2560x1440. …"
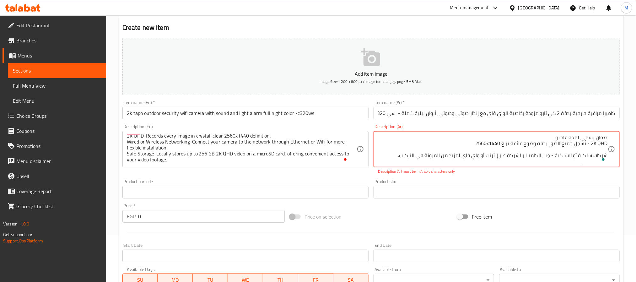
click at [549, 140] on textarea "ضمان رسمي لمدة عامين 2K QHD - تُسجل جميع الصور بدقة وضوح فائقة تبلغ 2560x1440. …" at bounding box center [493, 149] width 230 height 30
click at [556, 142] on textarea "ضمان رسمي لمدة عامين 2K QHD - تُسجل جميع الصور بدقة وضوح فائقة تبلغ 2560x1440. …" at bounding box center [493, 149] width 230 height 30
click at [553, 138] on textarea "ضمان رسمي لمدة عامين 2K QHD - تُسجل جميع الصور بدقة وضوح فائقة تبلغ 2560x1440. …" at bounding box center [493, 149] width 230 height 30
click at [537, 148] on textarea "ضمان رسمي لمدة عامين 2K QHD - تُسجل جميع الصور بدقة وضوح فائقة تبلغ 2560x1440. …" at bounding box center [493, 149] width 230 height 30
click at [566, 137] on textarea "ضمان رسمي لمدة عامين 2K QHD - تُسجل جميع الصور بدقة وضوح فائقة تبلغ 2560x1440. …" at bounding box center [493, 149] width 230 height 30
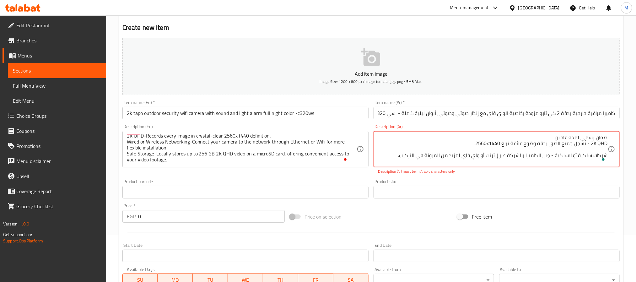
click at [566, 137] on textarea "ضمان رسمي لمدة عامين 2K QHD - تُسجل جميع الصور بدقة وضوح فائقة تبلغ 2560x1440. …" at bounding box center [493, 149] width 230 height 30
drag, startPoint x: 566, startPoint y: 137, endPoint x: 567, endPoint y: 170, distance: 32.7
click at [567, 170] on div "Description (Ar) ضمان رسمي لمدة عامين 2K QHD - تُسجل جميع الصور بدقة وضوح فائقة…" at bounding box center [497, 149] width 246 height 50
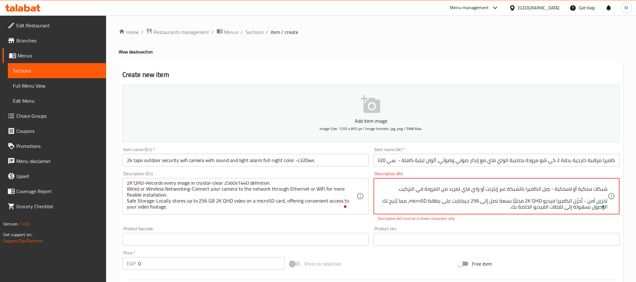
scroll to position [0, 0]
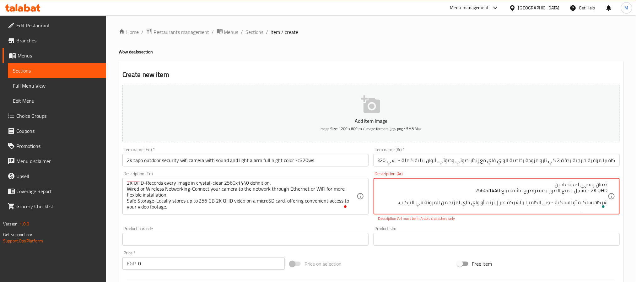
click at [568, 197] on textarea "ضمان رسمي لمدة عامين 2K QHD - تُسجل جميع الصور بدقة وضوح فائقة تبلغ 2560x1440. …" at bounding box center [493, 197] width 230 height 30
drag, startPoint x: 594, startPoint y: 190, endPoint x: 608, endPoint y: 193, distance: 14.0
click at [608, 193] on div "ضمان رسمي لمدة عامين 2K QHD - تُسجل جميع الصور بدقة وضوح فائقة تبلغ 2560x1440. …" at bounding box center [497, 196] width 246 height 36
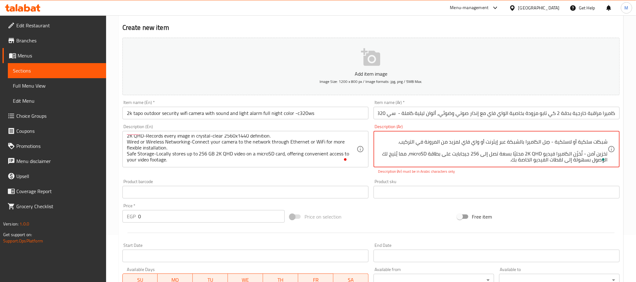
click at [582, 152] on textarea "ضمان رسمي لمدة عامين 2 كي كيو اتش دي - تُسجل جميع الصور بدقة وضوح فائقة تبلغ 25…" at bounding box center [493, 149] width 230 height 30
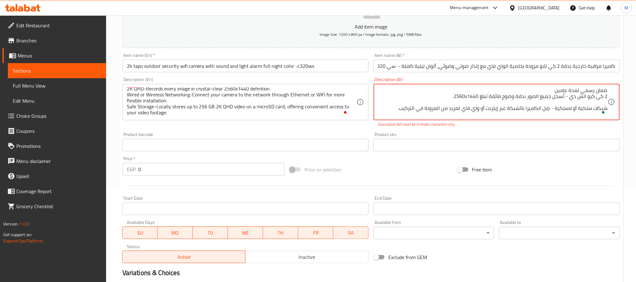
drag, startPoint x: 608, startPoint y: 96, endPoint x: 570, endPoint y: 95, distance: 37.4
click at [570, 95] on textarea "ضمان رسمي لمدة عامين 2 كي كيو اتش دي - تُسجل جميع الصور بدقة وضوح فائقة تبلغ 25…" at bounding box center [493, 102] width 230 height 30
drag, startPoint x: 526, startPoint y: 105, endPoint x: 542, endPoint y: 107, distance: 15.9
click at [542, 107] on textarea "ضمان رسمي لمدة عامين 2 كي كيو اتش دي - تُسجل جميع الصور بدقة وضوح فائقة تبلغ 25…" at bounding box center [493, 102] width 230 height 30
paste textarea "كي كيو اتش دي"
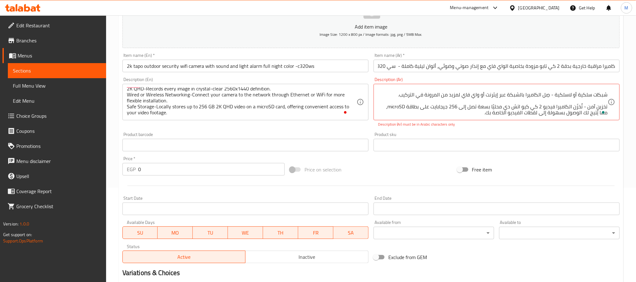
click at [480, 129] on div "Description (Ar) ضمان رسمي لمدة عامين 2 كي كيو اتش دي - تُسجل جميع الصور بدقة و…" at bounding box center [496, 102] width 251 height 55
drag, startPoint x: 406, startPoint y: 105, endPoint x: 392, endPoint y: 105, distance: 14.4
click at [499, 134] on div "Product sku Product sku" at bounding box center [497, 141] width 246 height 19
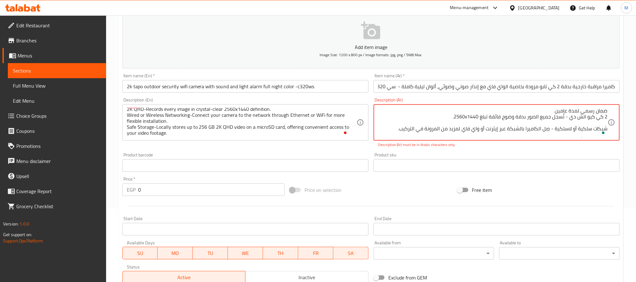
click at [471, 115] on textarea "ضمان رسمي لمدة عامين 2 كي كيو اتش دي - تُسجل جميع الصور بدقة وضوح فائقة تبلغ 25…" at bounding box center [493, 123] width 230 height 30
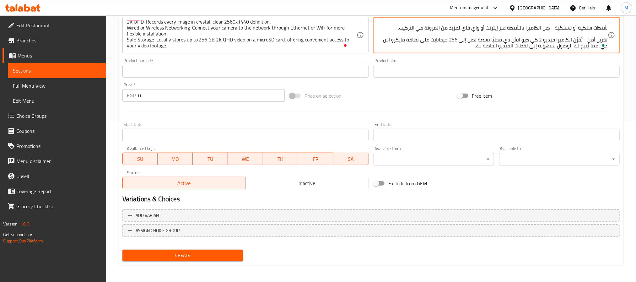
type textarea "ضمان رسمي لمدة عامين 2 كي كيو اتش دي - تُسجل جميع الصور بدقة وضوح فائقة تبلغ 25…"
click at [484, 62] on div "Product sku Product sku" at bounding box center [497, 67] width 246 height 19
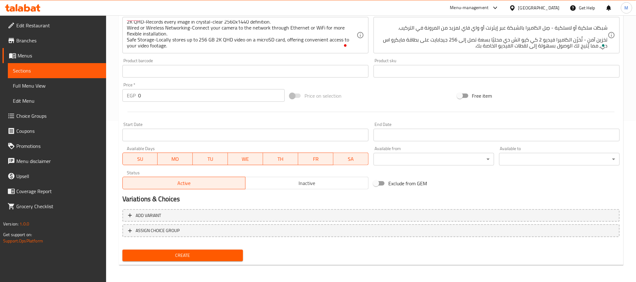
drag, startPoint x: 157, startPoint y: 93, endPoint x: 113, endPoint y: 91, distance: 44.3
click at [113, 91] on div "Home / Restaurants management / Menus / Sections / item / create Wow deals sect…" at bounding box center [371, 68] width 530 height 428
paste input "258"
type input "2580"
drag, startPoint x: 170, startPoint y: 115, endPoint x: 197, endPoint y: 122, distance: 28.5
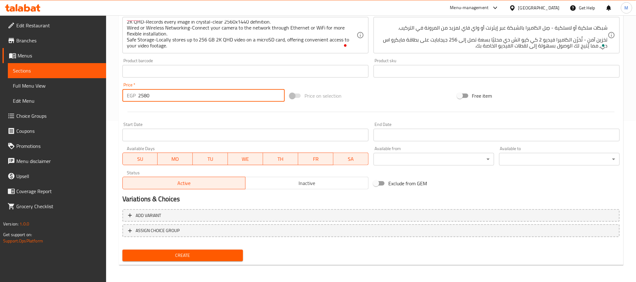
click at [170, 115] on div at bounding box center [371, 111] width 503 height 15
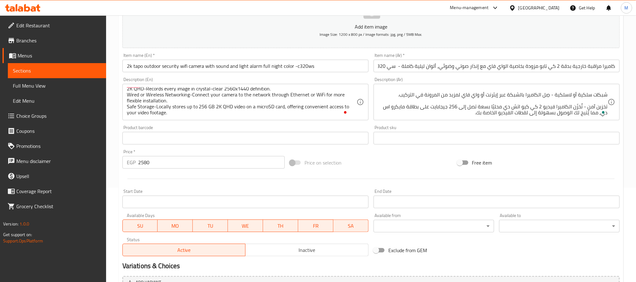
click at [232, 182] on div at bounding box center [371, 178] width 503 height 15
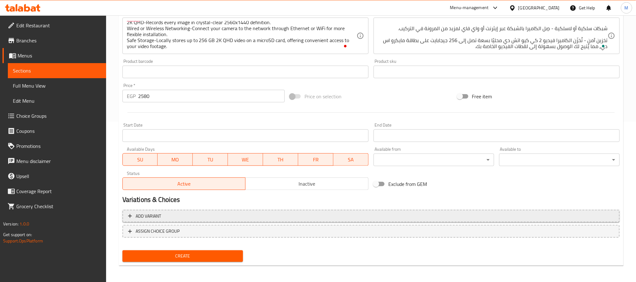
scroll to position [161, 0]
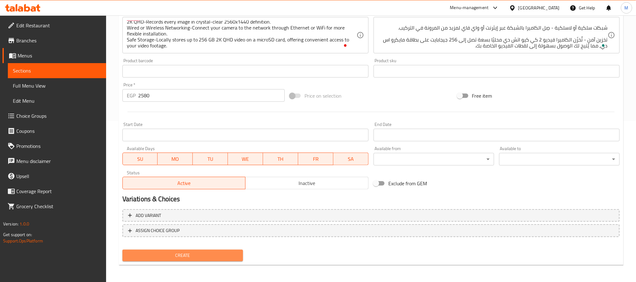
click at [205, 253] on span "Create" at bounding box center [183, 256] width 111 height 8
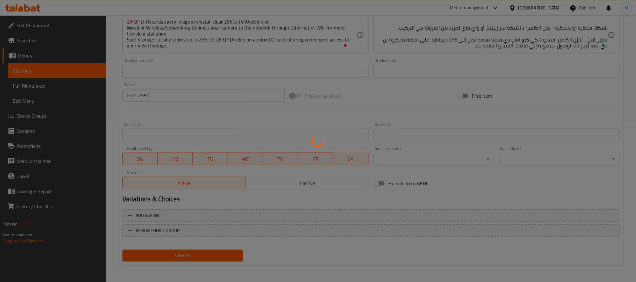
type input "0"
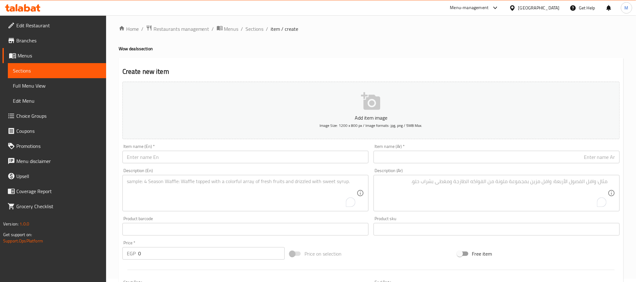
scroll to position [0, 0]
click at [267, 47] on div "Home / Restaurants management / Menus / Sections / item / create Wow deals sect…" at bounding box center [371, 229] width 505 height 403
click at [259, 31] on span "Sections" at bounding box center [255, 32] width 18 height 8
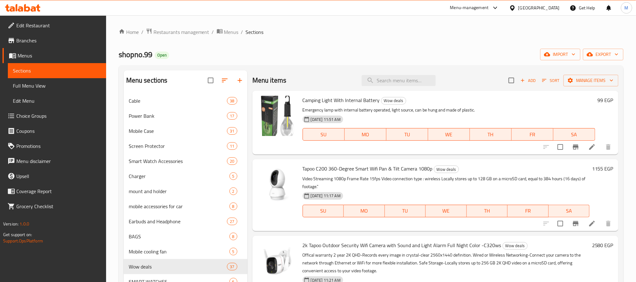
click at [520, 77] on span "Add" at bounding box center [528, 80] width 17 height 7
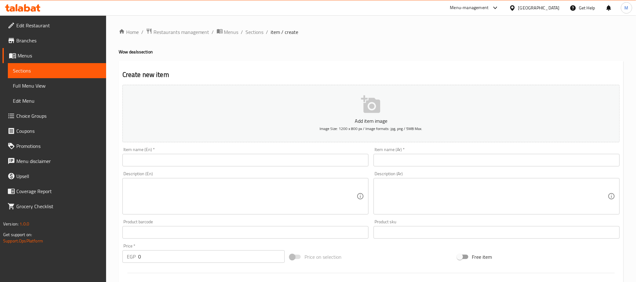
click at [207, 159] on input "text" at bounding box center [246, 160] width 246 height 13
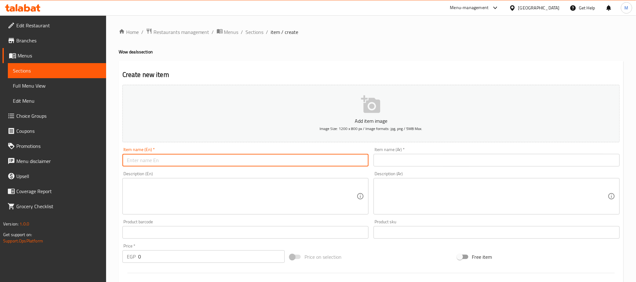
paste input "AI home security wifi camera -2k (c125)"
type input "AI home security wifi camera -2k (c125)"
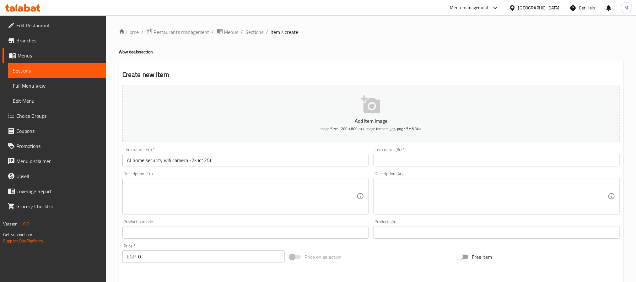
click at [563, 160] on input "text" at bounding box center [497, 160] width 246 height 13
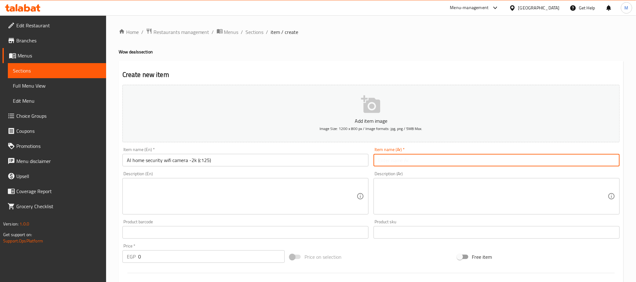
paste input "كاميرا أمن منزلى جوده الصوره 2k - موديل c125"
click at [548, 161] on input "كاميرا أمن منزلى جوده الصوره 2k - موديل c125" at bounding box center [497, 160] width 246 height 13
click at [545, 173] on div "Add item image Image Size: 1200 x 800 px / Image formats: jpg, png / 5MB Max. I…" at bounding box center [371, 217] width 503 height 271
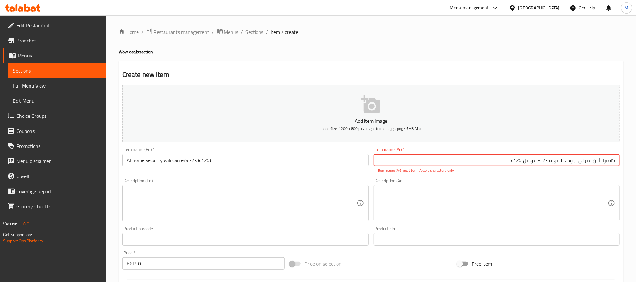
drag, startPoint x: 546, startPoint y: 159, endPoint x: 549, endPoint y: 160, distance: 3.6
click at [549, 160] on input "كاميرا أمن منزلى جوده الصوره 2k - موديل c125" at bounding box center [497, 160] width 246 height 13
click at [508, 161] on input "كاميرا أمن منزلى جوده الصوره 2كي - موديل c125" at bounding box center [497, 160] width 246 height 13
type input "كاميرا أمن منزلى جوده الصوره 2كي - موديل سي125"
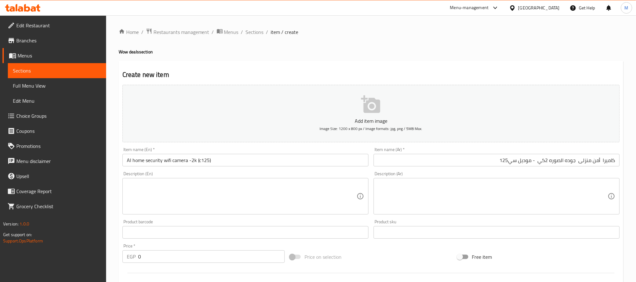
click at [510, 179] on div "Description (Ar) Description (Ar)" at bounding box center [497, 193] width 246 height 43
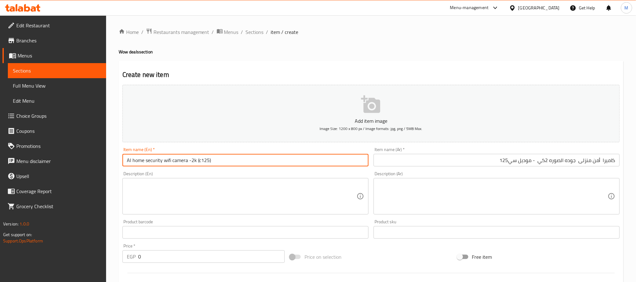
click at [220, 162] on input "AI home security wifi camera -2k (c125)" at bounding box center [246, 160] width 246 height 13
click at [200, 160] on input "AI home security wifi camera -2k (c125" at bounding box center [246, 160] width 246 height 13
click at [199, 159] on input "AI home security wifi camera -2k (c125" at bounding box center [246, 160] width 246 height 13
click at [538, 163] on input "كاميرا أمن منزلى جوده الصوره 2كي - موديل سي125" at bounding box center [497, 160] width 246 height 13
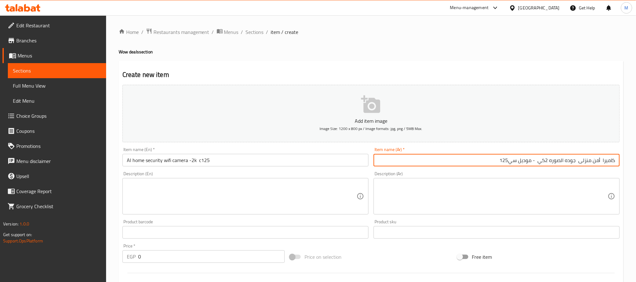
click at [538, 163] on input "كاميرا أمن منزلى جوده الصوره 2كي - موديل سي125" at bounding box center [497, 160] width 246 height 13
click at [253, 162] on input "AI home security wifi camera -2k c125" at bounding box center [246, 160] width 246 height 13
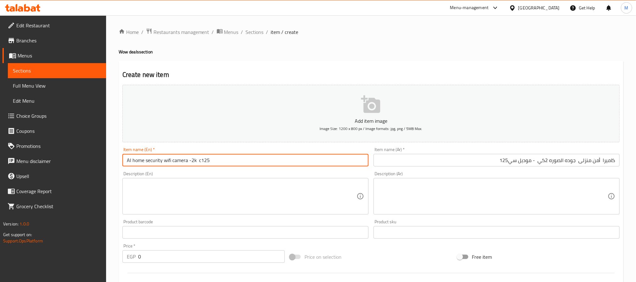
click at [253, 162] on input "AI home security wifi camera -2k c125" at bounding box center [246, 160] width 246 height 13
paste input "2K Image Quality Home Security Camera - Model C"
type input "AI home security wifi camera -2k c125"
click at [236, 163] on input "AI home security wifi camera -2k c125" at bounding box center [246, 160] width 246 height 13
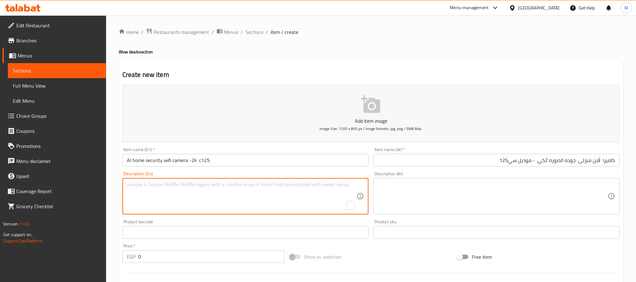
click at [221, 192] on textarea "To enrich screen reader interactions, please activate Accessibility in Grammarl…" at bounding box center [242, 197] width 230 height 30
paste textarea "2K Image Quality Home Security Camera - Model C125"
click at [226, 183] on textarea "2K Image Quality Home Security Camera - Model C125" at bounding box center [242, 197] width 230 height 30
type textarea "2K Image Quality Home Security Camera - Model C125"
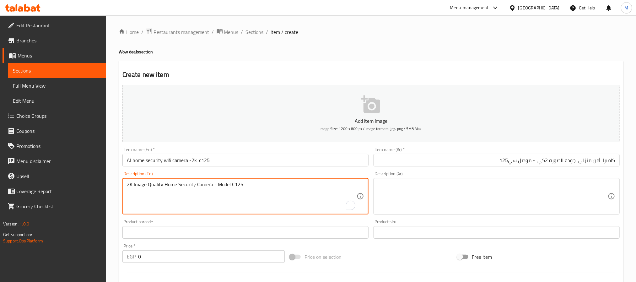
click at [197, 159] on input "AI home security wifi camera -2k c125" at bounding box center [246, 160] width 246 height 13
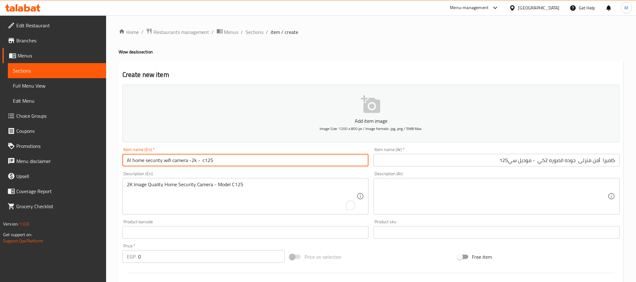
paste input "Model"
type input "AI home security wifi camera -2k - Model c125"
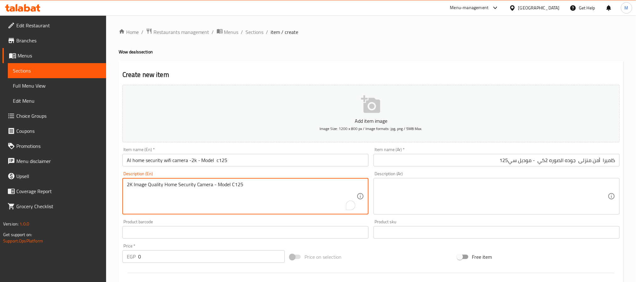
click at [188, 185] on textarea "2K Image Quality Home Security Camera - Model C125" at bounding box center [242, 197] width 230 height 30
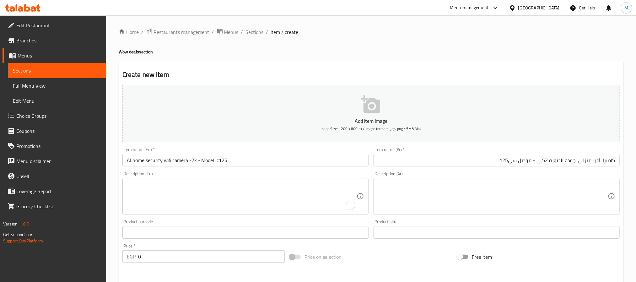
click at [204, 199] on textarea "To enrich screen reader interactions, please activate Accessibility in Grammarl…" at bounding box center [242, 197] width 230 height 30
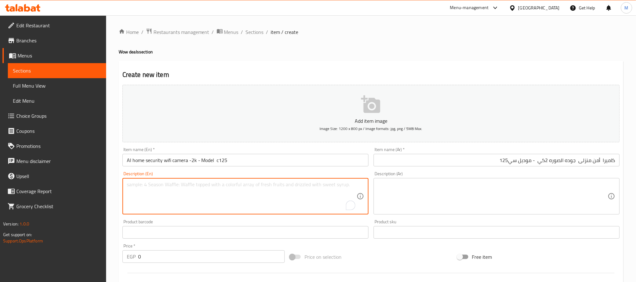
paste textarea ""•offcial warranty 2 year •Physical Privacy Shutter- When enabled, maintains yo…"
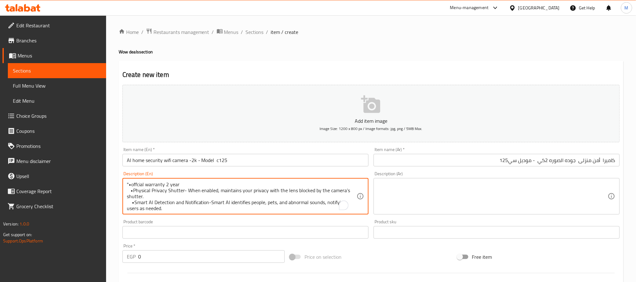
scroll to position [38, 0]
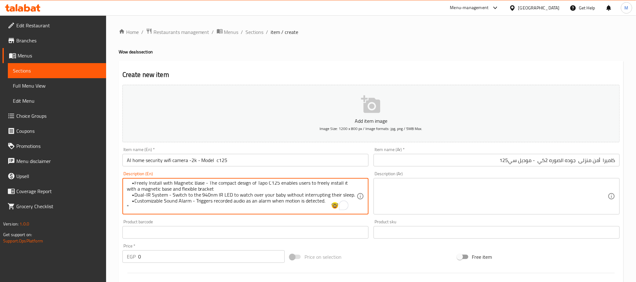
type textarea ""•offcial warranty 2 year •Physical Privacy Shutter- When enabled, maintains yo…"
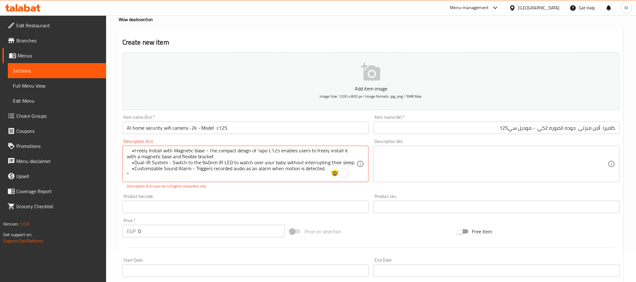
scroll to position [47, 0]
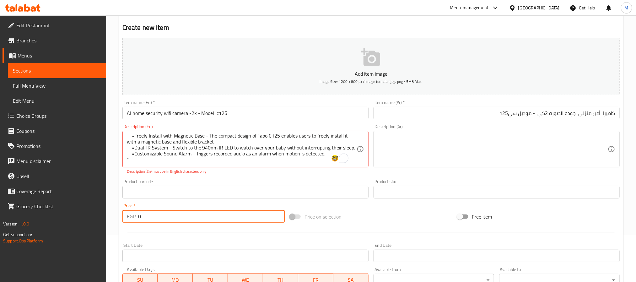
drag, startPoint x: 151, startPoint y: 216, endPoint x: 137, endPoint y: 214, distance: 14.3
click at [137, 214] on div "EGP 0 Price *" at bounding box center [204, 216] width 162 height 13
paste input "335"
type input "3350"
click at [161, 229] on div at bounding box center [371, 232] width 503 height 15
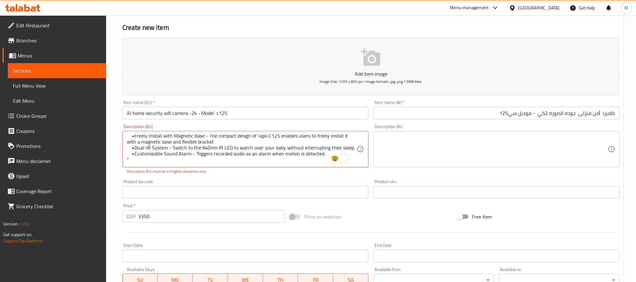
click at [447, 139] on textarea at bounding box center [493, 149] width 230 height 30
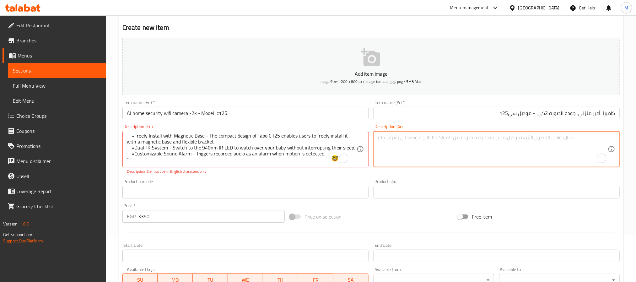
paste textarea ""•ضمان الوكيل الرسمي لمده عامان •حاجز بلاستك لمنع العدسه من التسجبل متى تحب •تح…"
click at [412, 151] on textarea ""•ضمان الوكيل الرسمي لمده عامان •حاجز بلاستك لمنع العدسه من التسجبل متى تحب •تح…" at bounding box center [493, 149] width 230 height 30
type textarea ""•ضمان الوكيل الرسمي لمده عامان •حاجز بلاستك لمنع العدسه من التسجبل متى تحب •تح…"
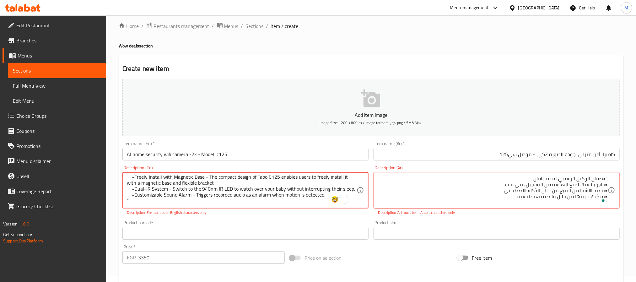
scroll to position [94, 0]
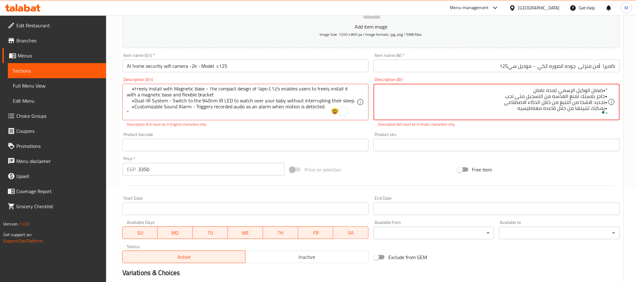
click at [602, 92] on textarea ""•ضمان الوكيل الرسمي لمده عامان •حاجز بلاستك لمنع العدسه من التسجبل متى تحب •تح…" at bounding box center [493, 102] width 230 height 30
click at [604, 89] on textarea ""•ضمان الوكيل الرسمي لمده عامان •حاجز بلاستك لمنع العدسه من التسجبل متى تحب •تح…" at bounding box center [493, 102] width 230 height 30
click at [604, 97] on textarea "ضمان الوكيل الرسمي لمده عامان •حاجز بلاستك لمنع العدسه من التسجبل متى تحب •تحدي…" at bounding box center [493, 102] width 230 height 30
click at [606, 98] on textarea "ضمان الوكيل الرسمي لمده عامان •حاجز بلاستك لمنع العدسه من التسجبل متى تحب •تحدي…" at bounding box center [493, 102] width 230 height 30
click at [606, 98] on textarea "ضمان الوكيل الرسمي لمده عامان •حاجز بلاستك لمنع العدسه من التسجبل متى تحب تحديد…" at bounding box center [493, 102] width 230 height 30
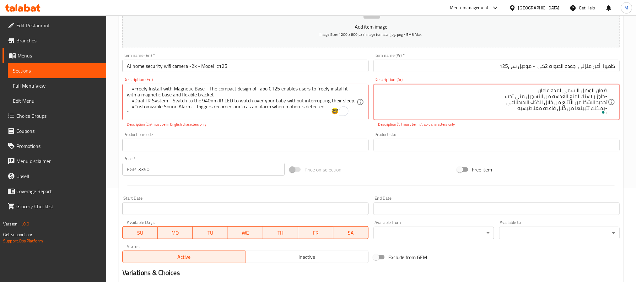
click at [606, 96] on textarea "ضمان الوكيل الرسمي لمده عامان •حاجز بلاستك لمنع العدسه من التسجبل متى تحب تحديد…" at bounding box center [493, 102] width 230 height 30
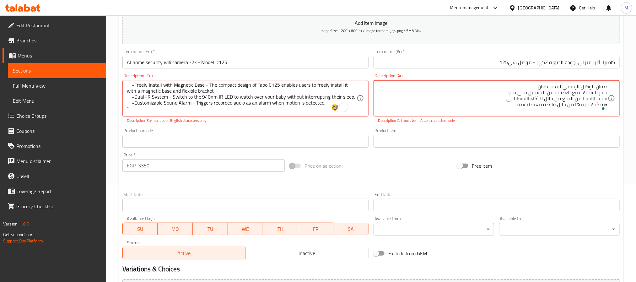
scroll to position [74, 0]
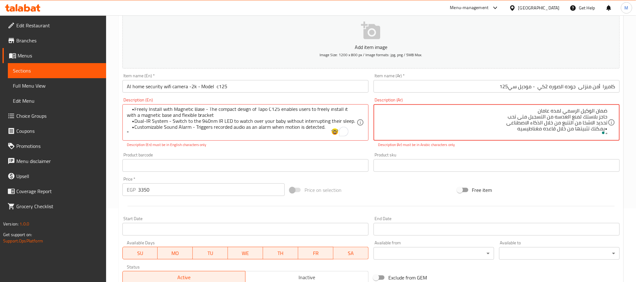
click at [597, 129] on textarea "ضمان الوكيل الرسمي لمده عامان حاجز بلاستك لمنع العدسه من التسجبل متى تحب تحديد …" at bounding box center [493, 123] width 230 height 30
click at [605, 129] on div at bounding box center [604, 132] width 6 height 7
click at [607, 128] on textarea "ضمان الوكيل الرسمي لمده عامان حاجز بلاستك لمنع العدسه من التسجبل متى تحب تحديد …" at bounding box center [493, 123] width 230 height 30
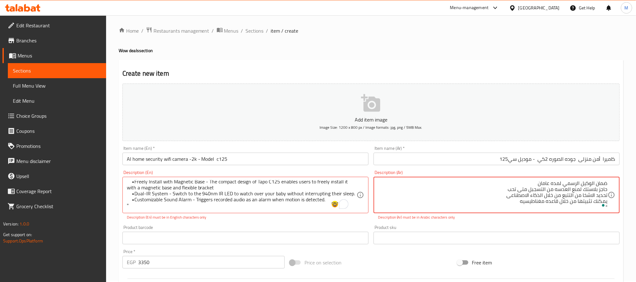
scroll to position [0, 0]
type textarea "ضمان الوكيل الرسمي لمده عامان حاجز بلاستك لمنع العدسه من التسجبل متى تحب تحديد …"
click at [531, 225] on div "Product sku Product sku" at bounding box center [496, 236] width 251 height 24
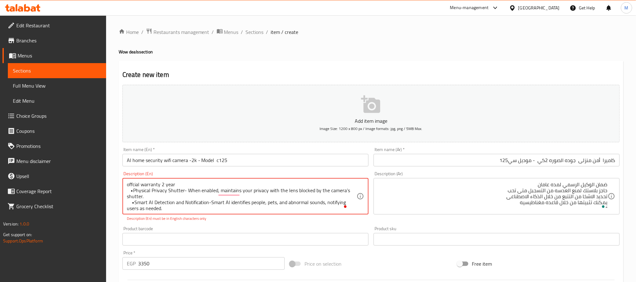
click at [132, 191] on textarea "offcial warranty 2 year •Physical Privacy Shutter- When enabled, maintains your…" at bounding box center [242, 197] width 230 height 30
click at [134, 204] on textarea "offcial warranty 2 year Physical Privacy Shutter- When enabled, maintains your …" at bounding box center [242, 197] width 230 height 30
click at [149, 203] on textarea "offcial warranty 2 year Physical Privacy Shutter- When enabled, maintains your …" at bounding box center [242, 197] width 230 height 30
click at [136, 202] on textarea "offcial warranty 2 year Physical Privacy Shutter- When enabled, maintains your …" at bounding box center [242, 197] width 230 height 30
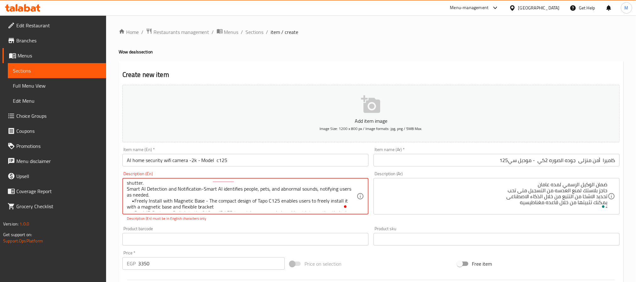
click at [133, 201] on textarea "offcial warranty 2 year Physical Privacy Shutter- When enabled, maintains your …" at bounding box center [242, 197] width 230 height 30
click at [198, 234] on input "text" at bounding box center [246, 239] width 246 height 13
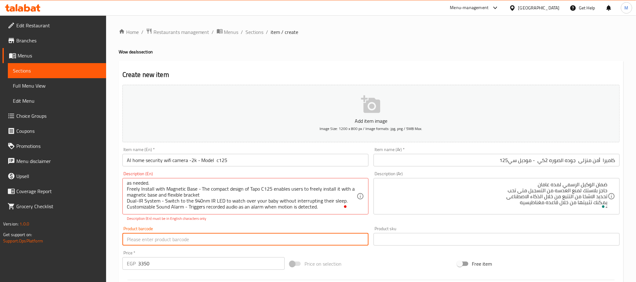
click at [270, 223] on div "Description (En) offcial warranty 2 year Physical Privacy Shutter- When enabled…" at bounding box center [245, 196] width 251 height 55
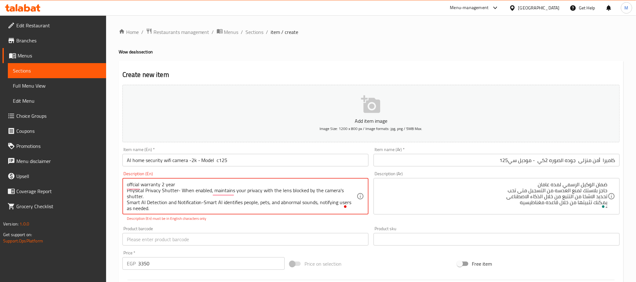
type textarea "offcial warranty 2 year Physical Privacy Shutter- When enabled, maintains your …"
click at [336, 222] on div "Add item image Image Size: 1200 x 800 px / Image formats: jpg, png / 5MB Max. I…" at bounding box center [371, 221] width 503 height 278
click at [157, 187] on textarea "offcial warranty 2 year Physical Privacy Shutter- When enabled, maintains your …" at bounding box center [242, 197] width 230 height 30
click at [162, 183] on textarea "offcial warranty 2 year Physical Privacy Shutter- When enabled, maintains your …" at bounding box center [242, 197] width 230 height 30
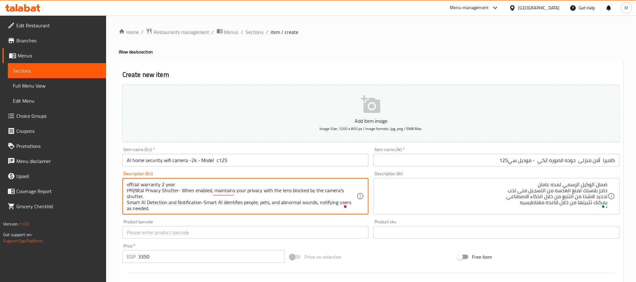
click at [162, 183] on textarea "offcial warranty 2 year Physical Privacy Shutter- When enabled, maintains your …" at bounding box center [242, 197] width 230 height 30
drag, startPoint x: 162, startPoint y: 183, endPoint x: 163, endPoint y: 219, distance: 35.8
click at [163, 219] on div "Add item image Image Size: 1200 x 800 px / Image formats: jpg, png / 5MB Max. I…" at bounding box center [371, 217] width 503 height 271
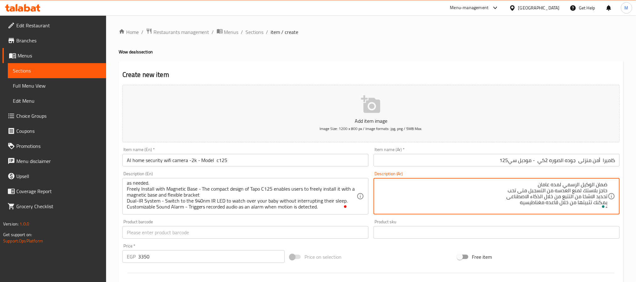
click at [578, 185] on textarea "ضمان الوكيل الرسمي لمده عامان حاجز بلاستك لمنع العدسه من التسجبل متى تحب تحديد …" at bounding box center [493, 197] width 230 height 30
drag, startPoint x: 578, startPoint y: 185, endPoint x: 578, endPoint y: 222, distance: 37.1
click at [578, 222] on div "Add item image Image Size: 1200 x 800 px / Image formats: jpg, png / 5MB Max. I…" at bounding box center [371, 217] width 503 height 271
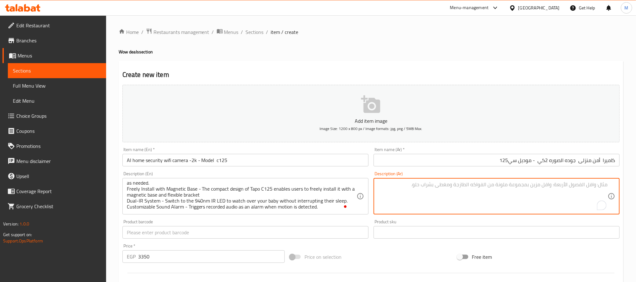
paste textarea "lore ipsu dolo sitam cons adipisci elitsed - doe tempor، incid utl etdolor ma a…"
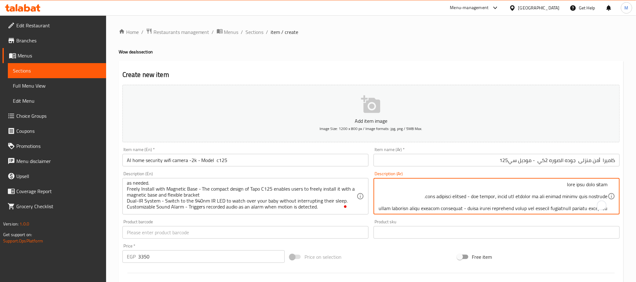
click at [569, 191] on textarea "To enrich screen reader interactions, please activate Accessibility in Grammarl…" at bounding box center [493, 197] width 230 height 30
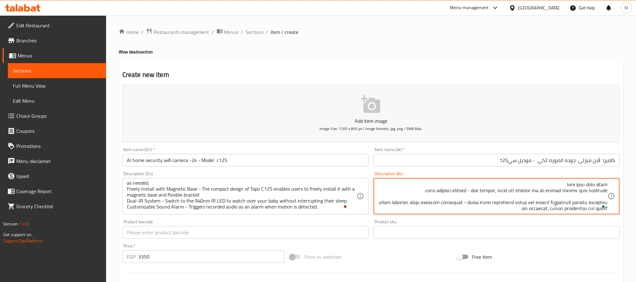
click at [578, 195] on textarea "To enrich screen reader interactions, please activate Accessibility in Grammarl…" at bounding box center [493, 197] width 230 height 30
click at [581, 198] on textarea "To enrich screen reader interactions, please activate Accessibility in Grammarl…" at bounding box center [493, 197] width 230 height 30
click at [582, 196] on textarea "To enrich screen reader interactions, please activate Accessibility in Grammarl…" at bounding box center [493, 197] width 230 height 30
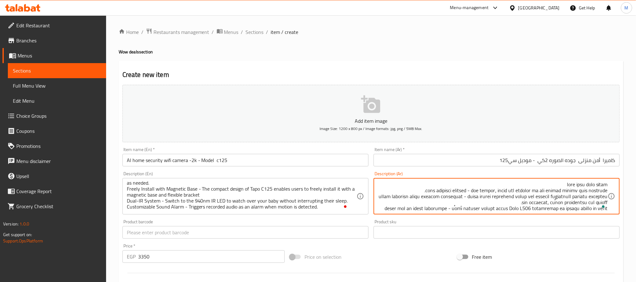
click at [593, 194] on textarea "To enrich screen reader interactions, please activate Accessibility in Grammarl…" at bounding box center [493, 197] width 230 height 30
click at [590, 221] on div "Add item image Image Size: 1200 x 800 px / Image formats: jpg, png / 5MB Max. I…" at bounding box center [371, 217] width 503 height 271
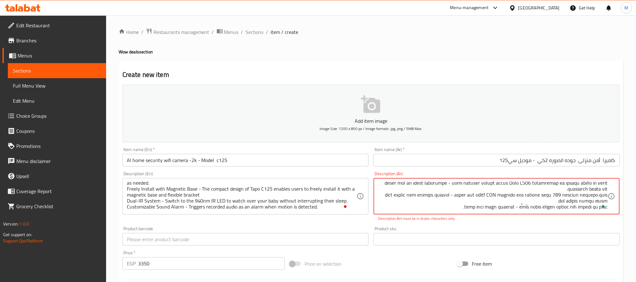
drag, startPoint x: 450, startPoint y: 207, endPoint x: 458, endPoint y: 197, distance: 12.5
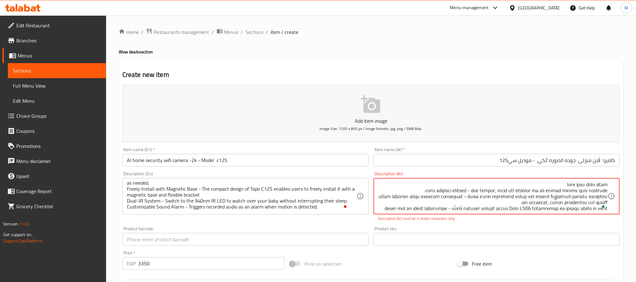
click at [453, 210] on textarea "To enrich screen reader interactions, please activate Accessibility in Grammarl…" at bounding box center [493, 197] width 230 height 30
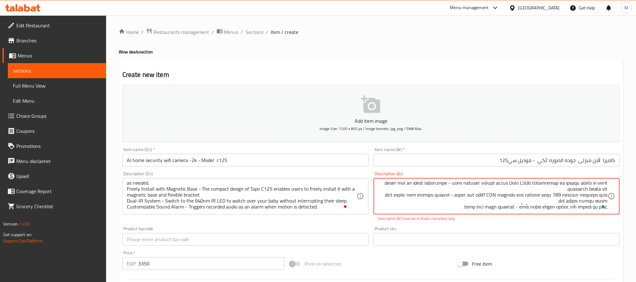
drag, startPoint x: 450, startPoint y: 209, endPoint x: 460, endPoint y: 200, distance: 13.8
click at [460, 200] on textarea "To enrich screen reader interactions, please activate Accessibility in Grammarl…" at bounding box center [493, 197] width 230 height 30
click at [452, 186] on textarea "To enrich screen reader interactions, please activate Accessibility in Grammarl…" at bounding box center [493, 197] width 230 height 30
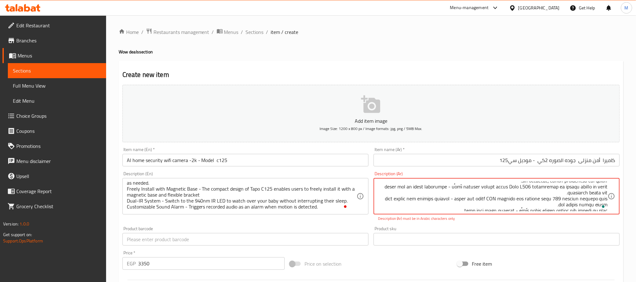
click at [455, 186] on textarea "To enrich screen reader interactions, please activate Accessibility in Grammarl…" at bounding box center [493, 197] width 230 height 30
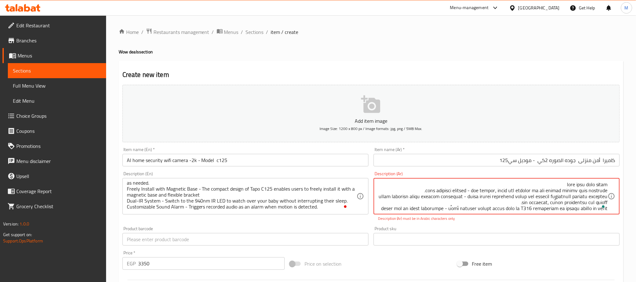
drag, startPoint x: 446, startPoint y: 188, endPoint x: 442, endPoint y: 188, distance: 3.8
click at [442, 188] on textarea "To enrich screen reader interactions, please activate Accessibility in Grammarl…" at bounding box center [493, 197] width 230 height 30
click at [443, 207] on textarea "To enrich screen reader interactions, please activate Accessibility in Grammarl…" at bounding box center [493, 197] width 230 height 30
drag, startPoint x: 445, startPoint y: 210, endPoint x: 443, endPoint y: 195, distance: 14.5
click at [443, 195] on textarea "To enrich screen reader interactions, please activate Accessibility in Grammarl…" at bounding box center [493, 197] width 230 height 30
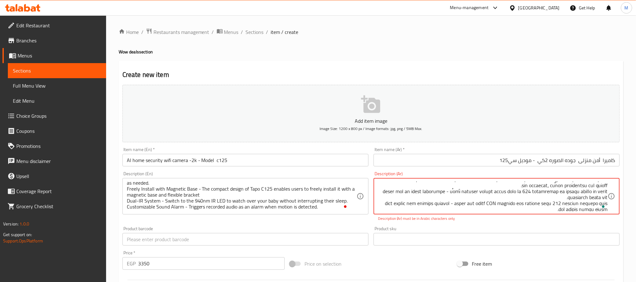
click at [461, 219] on p "Description (Ar) must be in Arabic characters only" at bounding box center [496, 219] width 237 height 6
drag, startPoint x: 499, startPoint y: 203, endPoint x: 492, endPoint y: 201, distance: 7.2
type textarea "lore ipsu dolo sitam cons adipisci elitsed - doe tempor، incid utl etdolor ma a…"
click at [471, 229] on div "Product sku Product sku" at bounding box center [497, 235] width 246 height 19
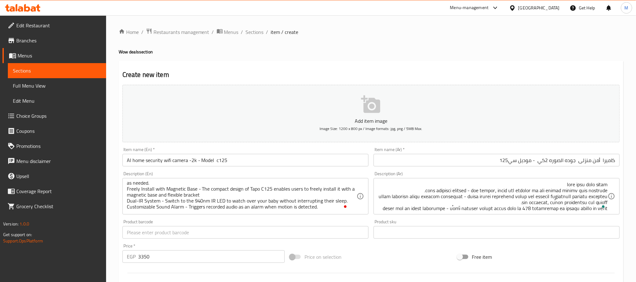
click at [433, 248] on div "Add item image Image Size: 1200 x 800 px / Image formats: jpg, png / 5MB Max. I…" at bounding box center [371, 217] width 503 height 271
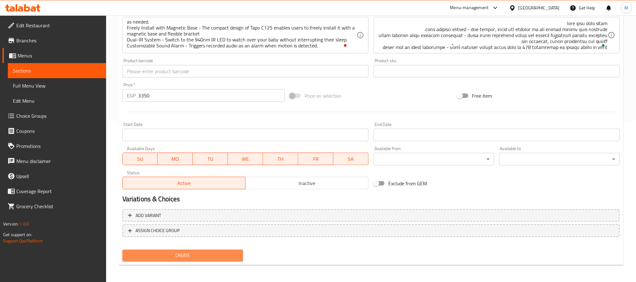
click at [205, 259] on span "Create" at bounding box center [183, 256] width 111 height 8
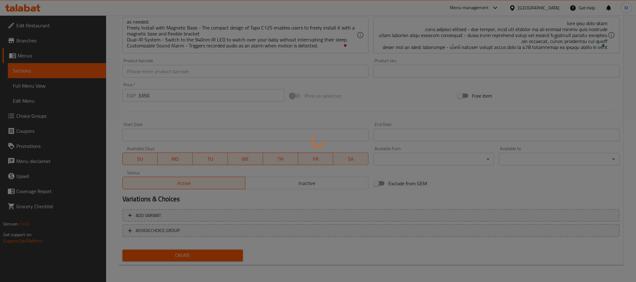
type input "0"
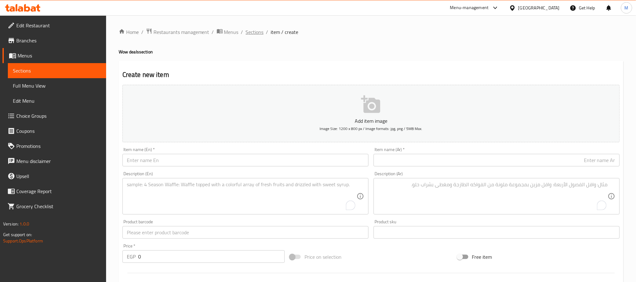
click at [254, 34] on span "Sections" at bounding box center [255, 32] width 18 height 8
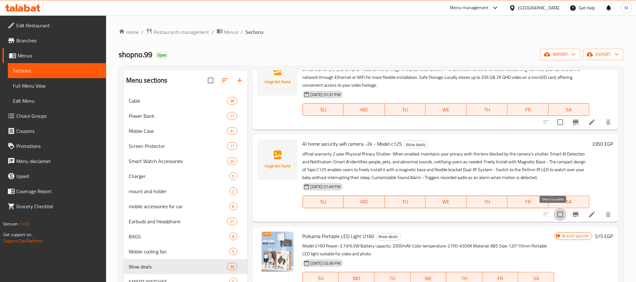
click at [554, 211] on input "checkbox" at bounding box center [560, 214] width 13 height 13
checkbox input "true"
click at [554, 122] on input "checkbox" at bounding box center [560, 122] width 13 height 13
checkbox input "true"
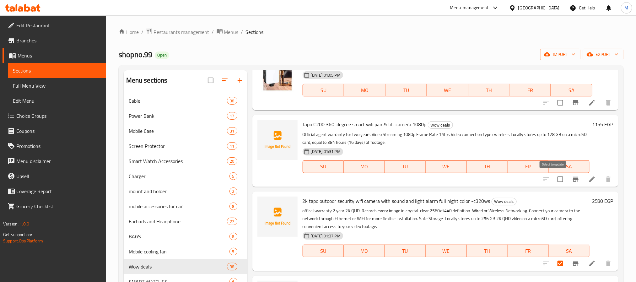
click at [554, 179] on input "checkbox" at bounding box center [560, 179] width 13 height 13
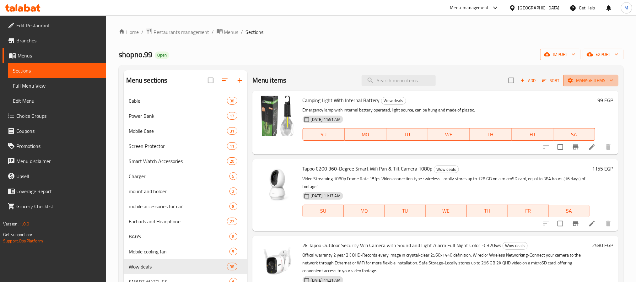
click at [584, 79] on span "Manage items" at bounding box center [591, 81] width 45 height 8
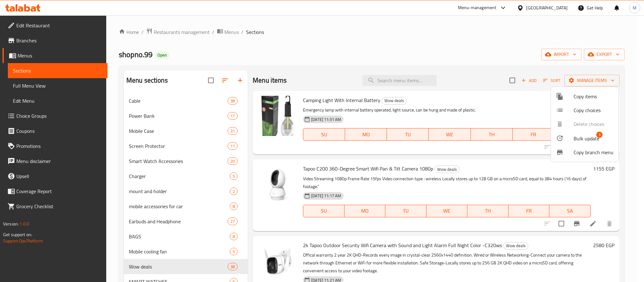
click at [585, 133] on li "Bulk update 3" at bounding box center [585, 138] width 68 height 14
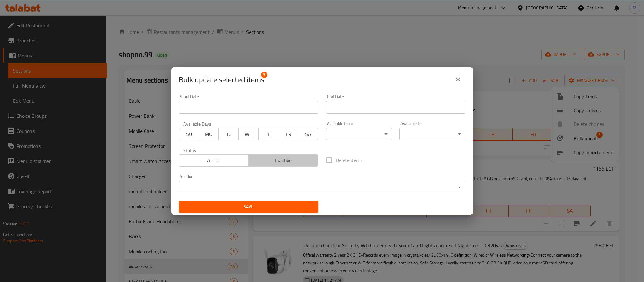
click at [294, 161] on span "Inactive" at bounding box center [283, 160] width 65 height 9
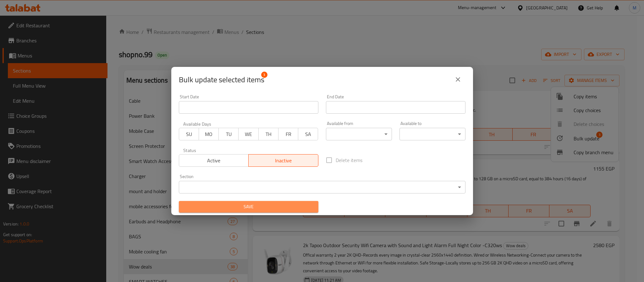
click at [271, 203] on span "Save" at bounding box center [248, 207] width 129 height 8
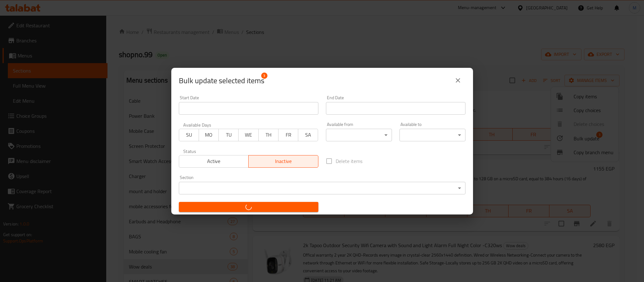
checkbox input "false"
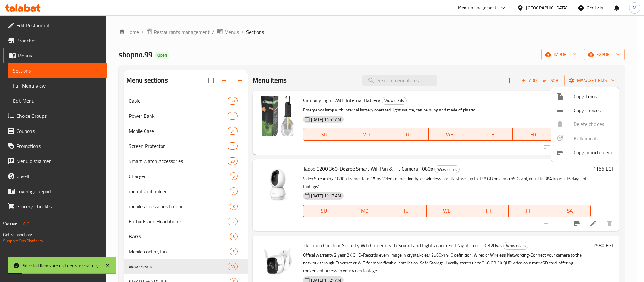
click at [480, 25] on div at bounding box center [322, 141] width 644 height 282
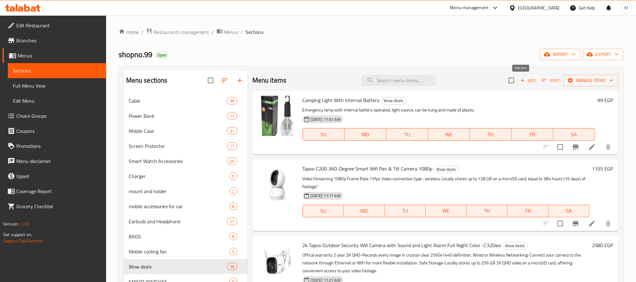
click at [522, 80] on span "Add" at bounding box center [528, 80] width 17 height 7
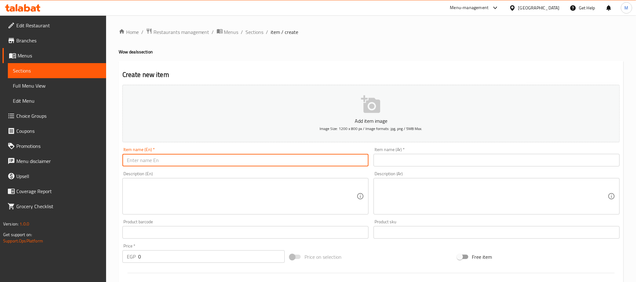
click at [152, 163] on input "text" at bounding box center [246, 160] width 246 height 13
paste input "pan/tilt AI Home security wifi camera 2k QHD (C225)"
type input "pan/tilt AI Home security wifi camera 2k QHD (C225)"
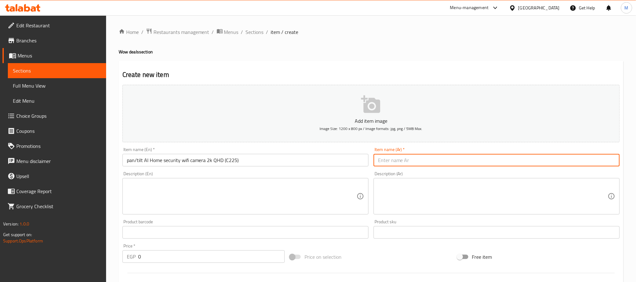
click at [480, 161] on input "text" at bounding box center [497, 160] width 246 height 13
paste input "كاميرا منزليه للأمن ذو راس متحرك و جوده 2K - موديل C225"
type input "كاميرا منزليه للأمن ذو راس متحرك و جوده 2K - موديل C225"
click at [152, 161] on input "pan/tilt AI Home security wifi camera 2k QHD (C225)" at bounding box center [246, 160] width 246 height 13
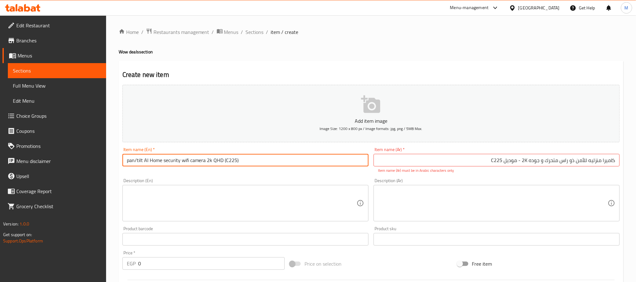
click at [152, 161] on input "pan/tilt AI Home security wifi camera 2k QHD (C225)" at bounding box center [246, 160] width 246 height 13
click at [569, 160] on input "كاميرا منزليه للأمن ذو راس متحرك و جوده 2K - موديل C225" at bounding box center [497, 160] width 246 height 13
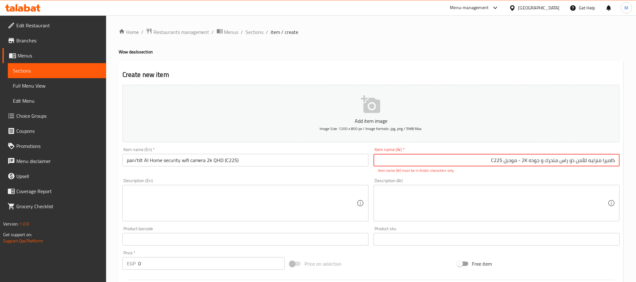
click at [569, 160] on input "كاميرا منزليه للأمن ذو راس متحرك و جوده 2K - موديل C225" at bounding box center [497, 160] width 246 height 13
click at [164, 198] on textarea at bounding box center [242, 203] width 230 height 30
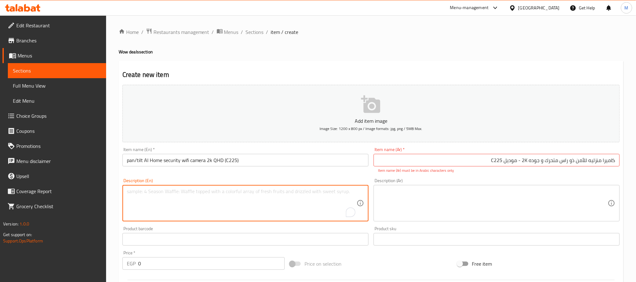
paste textarea "2K Panoramic Home Security Camera - Model C225"
click at [217, 189] on textarea "2K Panoramic Home Security Camera - Model C225" at bounding box center [242, 203] width 230 height 30
type textarea "2K Panoramic Home Security Camera - Model C225"
click at [223, 161] on input "pan/tilt AI Home security wifi camera 2k QHD (C225)" at bounding box center [246, 160] width 246 height 13
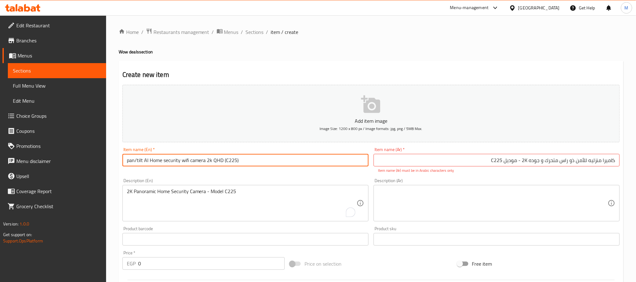
paste input "Model"
click at [177, 161] on input "pan/tilt AI Home security wifi camera 2k QHD Model - C225" at bounding box center [246, 160] width 246 height 13
type input "pan/tilt AI Home security wifi camera 2k QHD Model - C225"
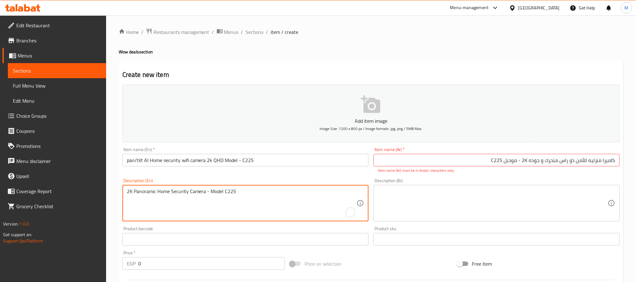
click at [193, 188] on textarea "2K Panoramic Home Security Camera - Model C225" at bounding box center [242, 203] width 230 height 30
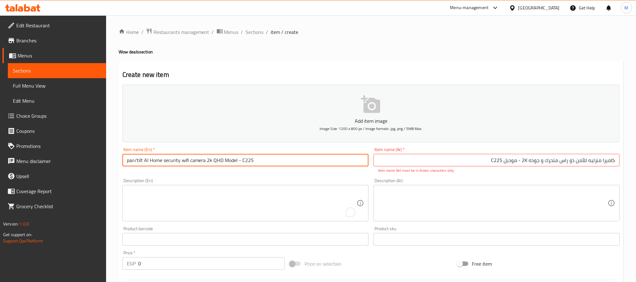
click at [236, 160] on input "pan/tilt AI Home security wifi camera 2k QHD Model - C225" at bounding box center [246, 160] width 246 height 13
click at [530, 162] on input "كاميرا منزليه للأمن ذو راس متحرك و جوده 2K - موديل C225" at bounding box center [497, 160] width 246 height 13
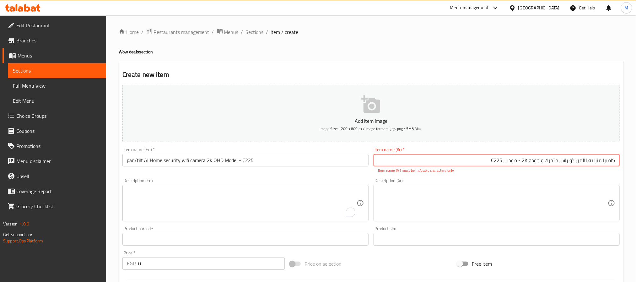
click at [530, 162] on input "كاميرا منزليه للأمن ذو راس متحرك و جوده 2K - موديل C225" at bounding box center [497, 160] width 246 height 13
paste input "أمان منزلية بتقنية WiFi بتقنية AI 2K QHD"
click at [596, 171] on p "Item name (Ar) must be in Arabic characters only" at bounding box center [496, 171] width 237 height 6
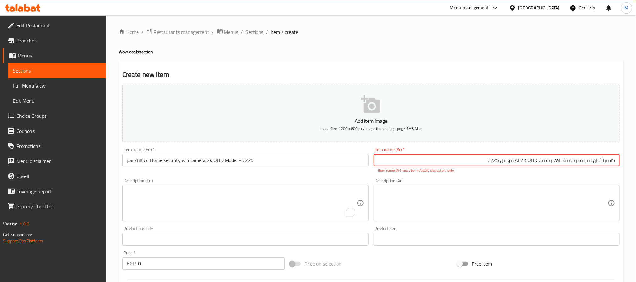
drag, startPoint x: 556, startPoint y: 161, endPoint x: 560, endPoint y: 161, distance: 4.1
click at [560, 161] on input "كاميرا أمان منزلية بتقنية WiFi بتقنية AI 2K QHD موديل C225" at bounding box center [497, 160] width 246 height 13
drag, startPoint x: 563, startPoint y: 161, endPoint x: 555, endPoint y: 160, distance: 8.1
click at [555, 160] on input "كاميرا أمان منزلية بتقنية WiFi بتقنية AI 2K QHD موديل C225" at bounding box center [497, 160] width 246 height 13
drag, startPoint x: 524, startPoint y: 161, endPoint x: 532, endPoint y: 161, distance: 7.9
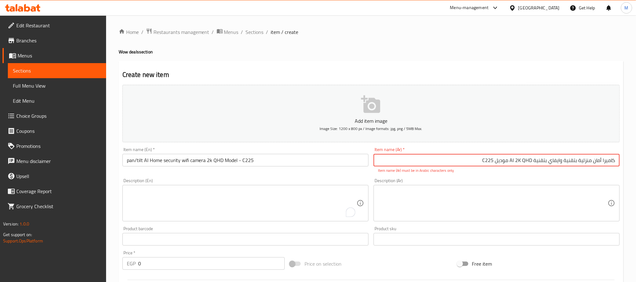
click at [532, 161] on input "كاميرا أمان منزلية بتقنية وايفاي بتقنية AI 2K QHD موديل C225" at bounding box center [497, 160] width 246 height 13
click at [514, 173] on p "Item name (Ar) must be in Arabic characters only" at bounding box center [496, 171] width 237 height 6
click at [468, 157] on input "كاميرا أمان منزلية بتقنية وايفاي بتقنية AI 2K كيو اتش دي موديل C225" at bounding box center [497, 160] width 246 height 13
click at [487, 174] on div "Item name (Ar)   * كاميرا أمان منزلية بتقنية وايفاي بتقنية AI 2K كيو اتش دي مود…" at bounding box center [496, 160] width 251 height 31
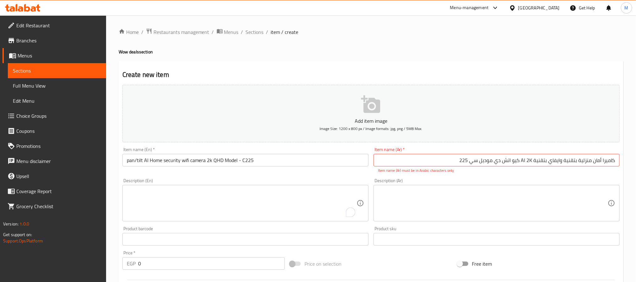
click at [470, 160] on input "كاميرا أمان منزلية بتقنية وايفاي بتقنية AI 2K كيو اتش دي موديل سي 225" at bounding box center [497, 160] width 246 height 13
click at [533, 162] on input "كاميرا أمان منزلية بتقنية وايفاي بتقنية AI 2K كيو اتش دي موديل سي225" at bounding box center [497, 160] width 246 height 13
drag, startPoint x: 526, startPoint y: 161, endPoint x: 529, endPoint y: 162, distance: 3.2
click at [529, 162] on input "كاميرا أمان منزلية بتقنية وايفاي بتقنية AI 2كي كيو اتش دي موديل سي225" at bounding box center [497, 160] width 246 height 13
click at [529, 161] on input "كاميرا أمان منزلية بتقنية وايفاي بتقنية AI 2كي كيو اتش دي موديل سي225" at bounding box center [497, 160] width 246 height 13
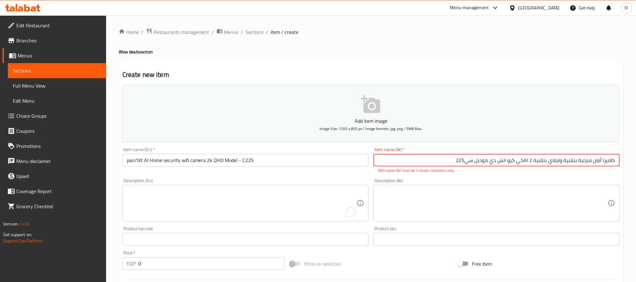
click at [526, 160] on input "كاميرا أمان منزلية بتقنية وايفاي بتقنية AI 2كي كيو اتش دي موديل سي225" at bounding box center [497, 160] width 246 height 13
click at [521, 161] on input "كاميرا أمان منزلية بتقنية وايفاي بتقنية 2كي كيو اتش دي موديل سي225" at bounding box center [497, 160] width 246 height 13
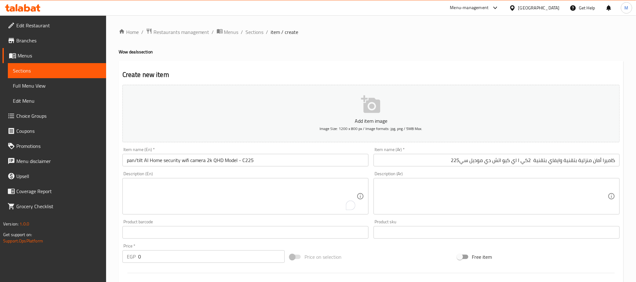
click at [527, 179] on div "Description (Ar) Description (Ar)" at bounding box center [497, 193] width 246 height 43
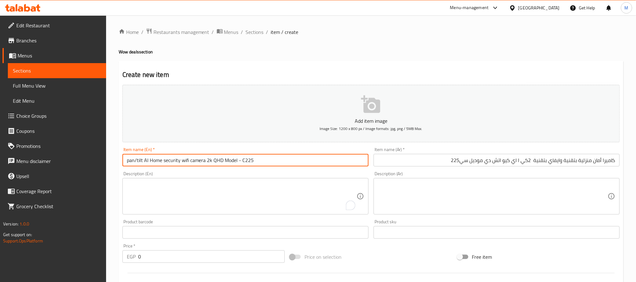
drag, startPoint x: 143, startPoint y: 160, endPoint x: 180, endPoint y: 164, distance: 37.9
click at [180, 164] on input "pan/tilt AI Home security wifi camera 2k QHD Model - C225" at bounding box center [246, 160] width 246 height 13
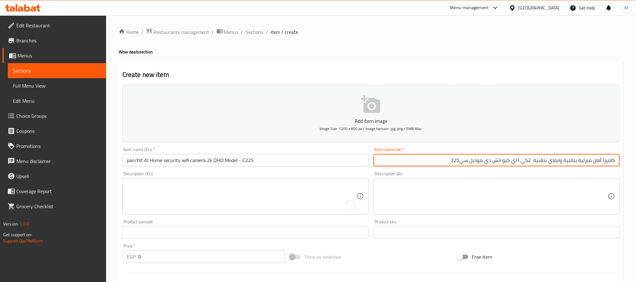
drag, startPoint x: 521, startPoint y: 162, endPoint x: 514, endPoint y: 162, distance: 7.9
click at [514, 162] on input "كاميرا أمان منزلية بتقنية وايفاي بتقنية 2كي ا اي كيو اتش دي موديل سي225" at bounding box center [497, 160] width 246 height 13
type input "كاميرا أمان منزلية بتقنية وايفاي بتقنية 2كي ذكاء اصطناعي كيو اتش دي موديل سي225"
click at [510, 41] on div "Home / Restaurants management / Menus / Sections / item / create Wow deals sect…" at bounding box center [371, 229] width 505 height 403
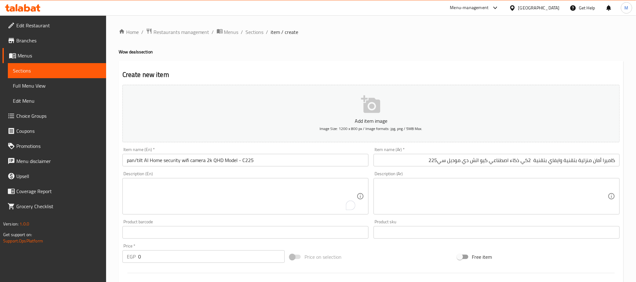
click at [433, 60] on div "Home / Restaurants management / Menus / Sections / item / create Wow deals sect…" at bounding box center [371, 229] width 505 height 403
click at [216, 189] on textarea "To enrich screen reader interactions, please activate Accessibility in Grammarl…" at bounding box center [242, 197] width 230 height 30
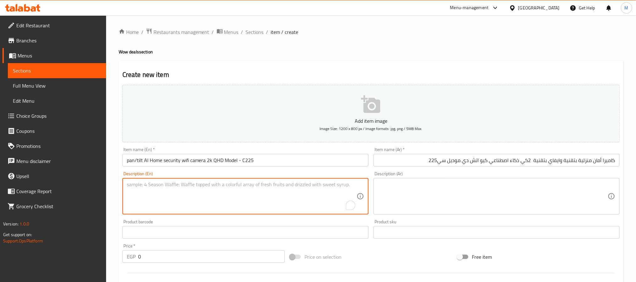
paste textarea ""•offical warranty 2 year •apple homekit support •smart motion tracking •can us…"
click at [128, 202] on textarea ""•offical warranty 2 year •apple homekit support •smart motion tracking •can us…" at bounding box center [242, 197] width 230 height 30
click at [130, 197] on textarea ""•offical warranty 2 year •apple homekit support •smart motion tracking can use…" at bounding box center [242, 197] width 230 height 30
click at [132, 191] on textarea ""•offical warranty 2 year •apple homekit support smart motion tracking can used…" at bounding box center [242, 197] width 230 height 30
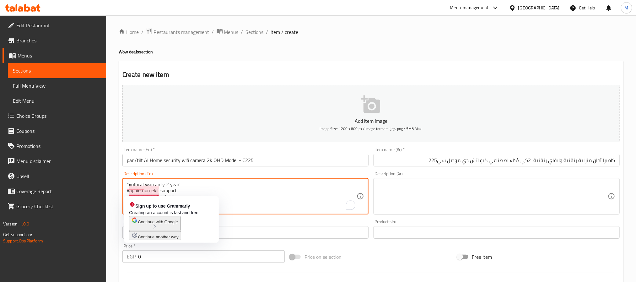
click at [129, 191] on textarea ""•offical warranty 2 year •apple homekit support smart motion tracking can used…" at bounding box center [242, 197] width 230 height 30
click at [131, 183] on textarea ""•offical warranty 2 year apple homekit support smart motion tracking can used …" at bounding box center [242, 197] width 230 height 30
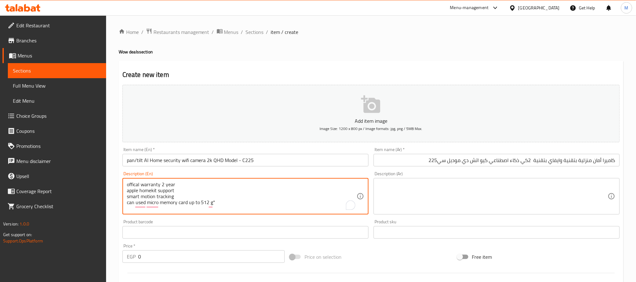
click at [172, 219] on div "Product barcode Product barcode" at bounding box center [245, 229] width 251 height 24
type textarea "offical warranty 2 year apple homekit support smart motion tracking can used mi…"
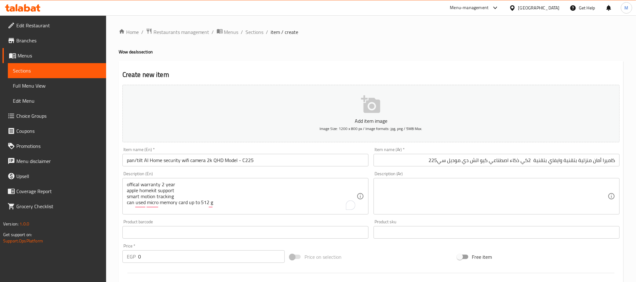
click at [210, 218] on div "Product barcode Product barcode" at bounding box center [245, 229] width 251 height 24
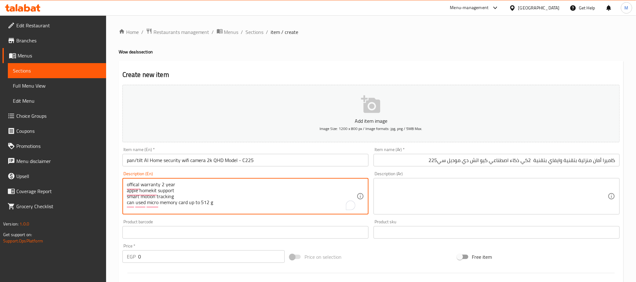
click at [156, 183] on textarea "offical warranty 2 year apple homekit support smart motion tracking can used mi…" at bounding box center [242, 197] width 230 height 30
drag, startPoint x: 156, startPoint y: 183, endPoint x: 165, endPoint y: 211, distance: 29.3
click at [165, 211] on textarea "offical warranty 2 year apple homekit support smart motion tracking can used mi…" at bounding box center [242, 197] width 230 height 30
click at [162, 187] on textarea "offical warranty 2 year apple homekit support smart motion tracking can used mi…" at bounding box center [242, 197] width 230 height 30
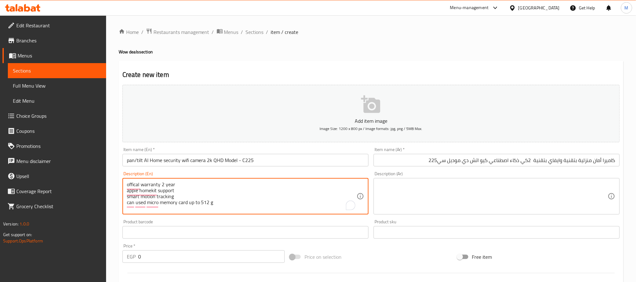
click at [162, 187] on textarea "offical warranty 2 year apple homekit support smart motion tracking can used mi…" at bounding box center [242, 197] width 230 height 30
click at [163, 183] on textarea "offical warranty 2 year apple homekit support smart motion tracking can used mi…" at bounding box center [242, 197] width 230 height 30
drag, startPoint x: 163, startPoint y: 183, endPoint x: 165, endPoint y: 198, distance: 15.5
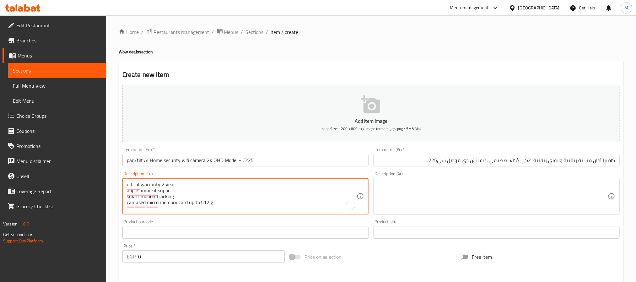
click at [165, 198] on textarea "offical warranty 2 year apple homekit support smart motion tracking can used mi…" at bounding box center [242, 197] width 230 height 30
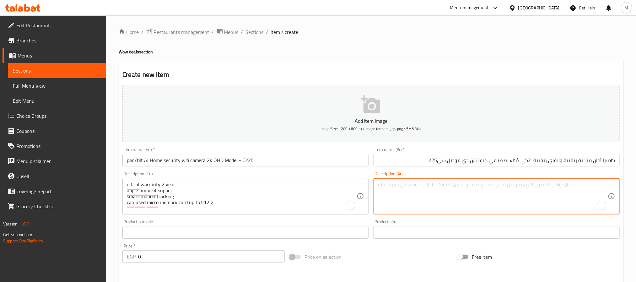
click at [553, 188] on textarea "To enrich screen reader interactions, please activate Accessibility in Grammarl…" at bounding box center [493, 197] width 230 height 30
paste textarea ""•ضمان الوكيل الرسمى لمده عامان •يمكنها اعمل على أجهزه الابل •[GEOGRAPHIC_DATA]…"
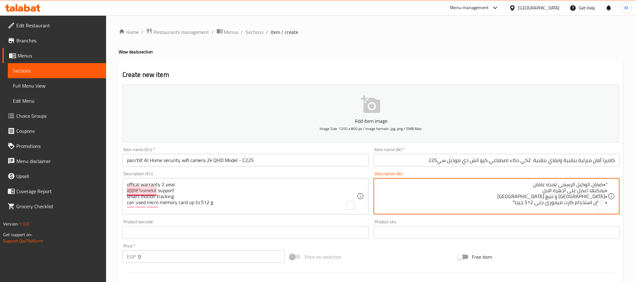
type textarea ""•ضمان الوكيل الرسمى لمده عامان •يمكنها اعمل على أجهزه الابل •[GEOGRAPHIC_DATA]…"
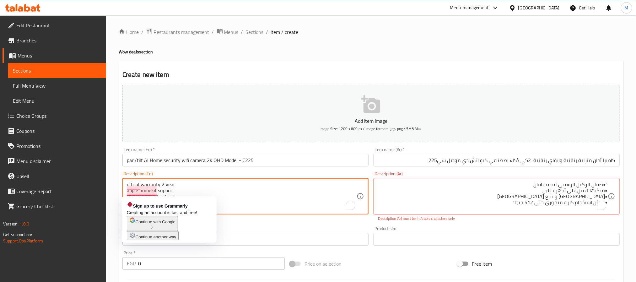
click at [153, 188] on textarea "offical warranty 2 year apple homekit support smart motion tracking can used mi…" at bounding box center [242, 197] width 230 height 30
click at [132, 183] on textarea "offical warranty 2 year apple homekit support smart motion tracking can used mi…" at bounding box center [242, 197] width 230 height 30
click at [141, 183] on textarea "offical warranty 2 year apple homekit support smart motion tracking can used mi…" at bounding box center [242, 197] width 230 height 30
click at [139, 185] on textarea "offical warranty 2 year apple homekit support smart motion tracking can used mi…" at bounding box center [242, 197] width 230 height 30
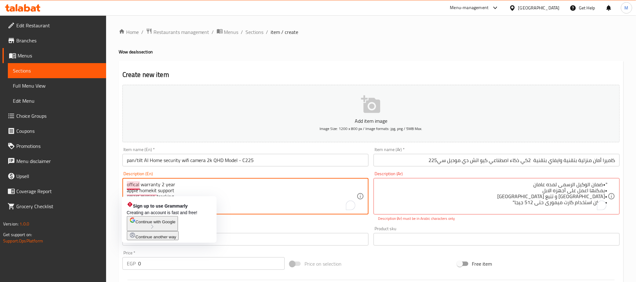
click at [137, 184] on textarea "offical warranty 2 year apple homekit support smart motion tracking can used mi…" at bounding box center [242, 197] width 230 height 30
paste textarea "ial"
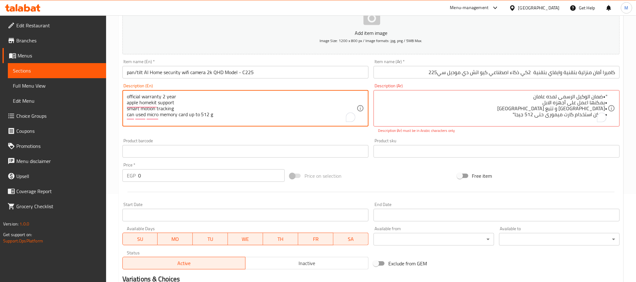
scroll to position [47, 0]
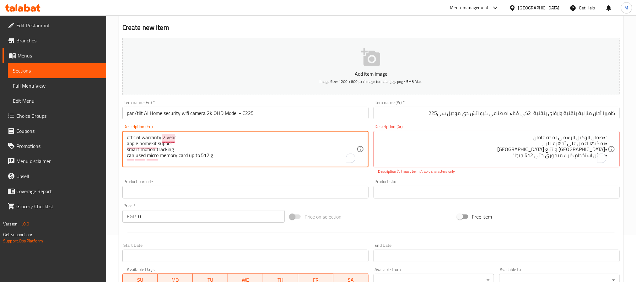
click at [162, 138] on textarea "official warranty 2 year apple homekit support smart motion tracking can used m…" at bounding box center [242, 149] width 230 height 30
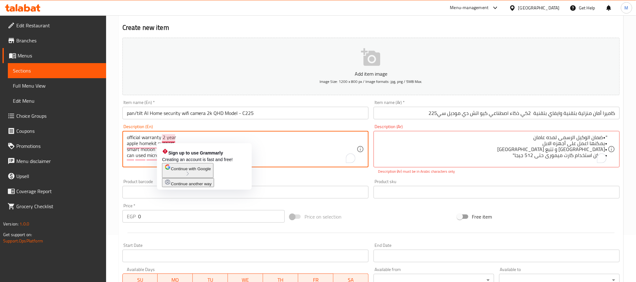
click at [162, 138] on textarea "official warranty 2 year apple homekit support smart motion tracking can used m…" at bounding box center [242, 149] width 230 height 30
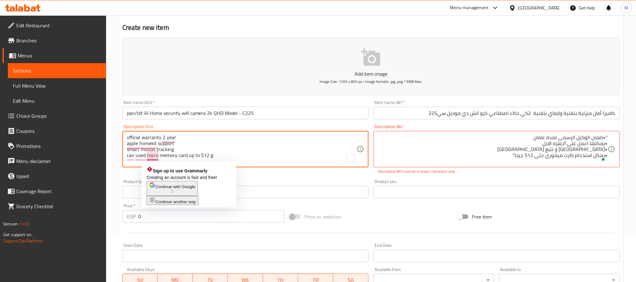
drag, startPoint x: 162, startPoint y: 138, endPoint x: 154, endPoint y: 153, distance: 17.2
click at [154, 153] on textarea "official warranty 2 year apple homekit support smart motion tracking can used m…" at bounding box center [242, 149] width 230 height 30
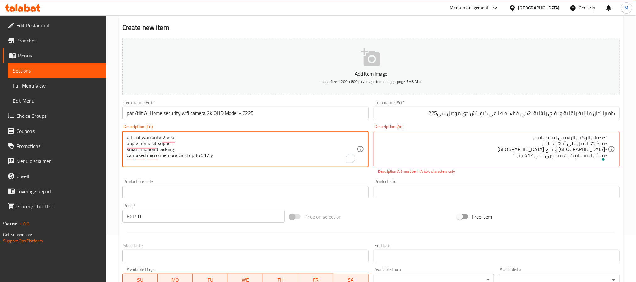
type textarea "official warranty 2 year apple homekit support smart motion tracking can used m…"
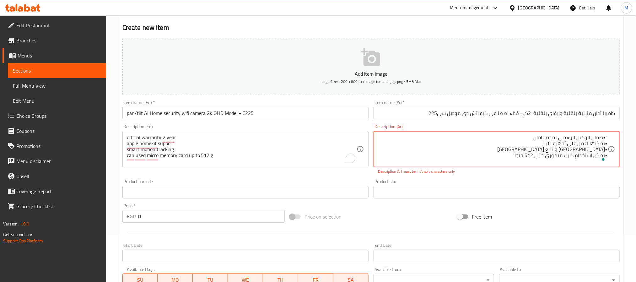
click at [554, 139] on textarea ""•ضمان الوكيل الرسمى لمده عامان •يمكنها اعمل على أجهزه الابل •[GEOGRAPHIC_DATA]…" at bounding box center [493, 149] width 230 height 30
drag, startPoint x: 554, startPoint y: 139, endPoint x: 553, endPoint y: 160, distance: 21.8
click at [553, 160] on textarea ""•ضمان الوكيل الرسمى لمده عامان •يمكنها اعمل على أجهزه الابل •[GEOGRAPHIC_DATA]…" at bounding box center [493, 149] width 230 height 30
paste textarea "ضمان رسمي لمدة عامين دعم Apple HomeKit تتبع ذكي للحركة يمكن استخدام بطاقة ذاكرة…"
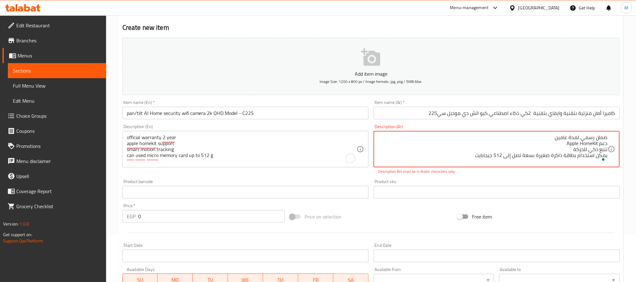
click at [551, 179] on div "Product sku Product sku" at bounding box center [496, 189] width 251 height 24
drag, startPoint x: 598, startPoint y: 144, endPoint x: 567, endPoint y: 142, distance: 31.1
click at [585, 146] on textarea "ضمان رسمي لمدة عامين دعم Apple HomeKit تتبع ذكي للحركة يمكن استخدام بطاقة ذاكرة…" at bounding box center [493, 149] width 230 height 30
click at [604, 144] on textarea "ضمان رسمي لمدة عامين دعم Apple HomeKit تتبع ذكي للحركة يمكن استخدام بطاقة ذاكرة…" at bounding box center [493, 149] width 230 height 30
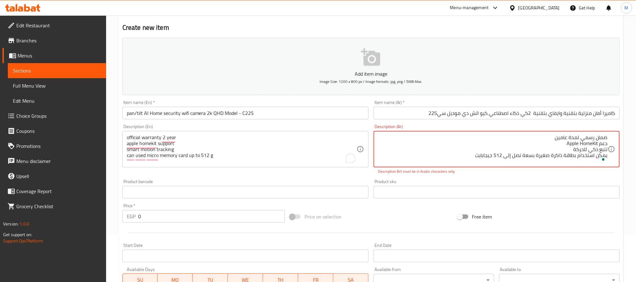
click at [604, 144] on textarea "ضمان رسمي لمدة عامين دعم Apple HomeKit تتبع ذكي للحركة يمكن استخدام بطاقة ذاكرة…" at bounding box center [493, 149] width 230 height 30
paste textarea "يمكنها اعمل على أجهزه الابل"
type textarea "ضمان رسمي لمدة عامين يمكنها اعمل على أجهزه الابل تتبع ذكي للحركة يمكن استخدام ب…"
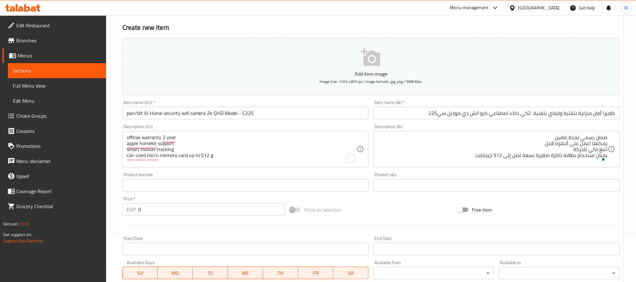
click at [220, 174] on div "Product barcode Product barcode" at bounding box center [246, 181] width 246 height 19
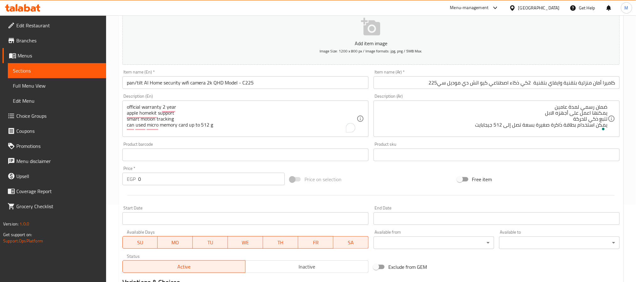
scroll to position [94, 0]
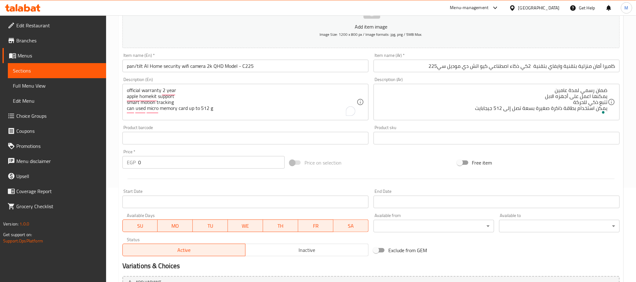
click at [126, 161] on div "EGP 0 Price *" at bounding box center [204, 162] width 162 height 13
paste input "335"
type input "3350"
click at [177, 174] on div at bounding box center [371, 178] width 503 height 15
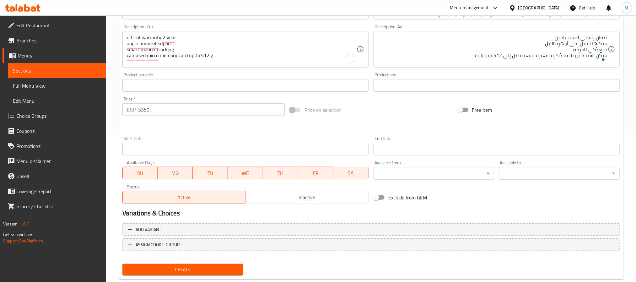
scroll to position [161, 0]
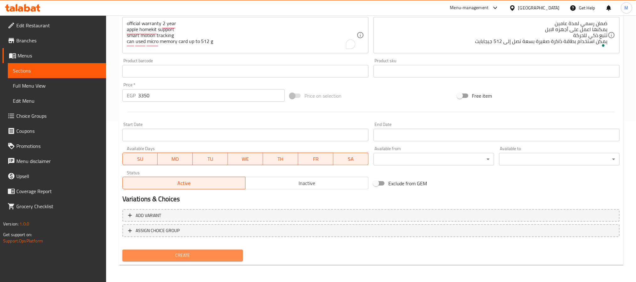
click at [193, 252] on span "Create" at bounding box center [183, 256] width 111 height 8
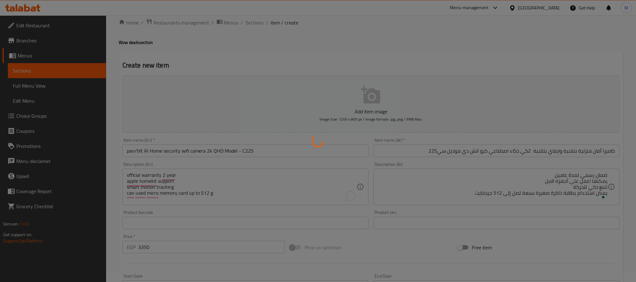
scroll to position [0, 0]
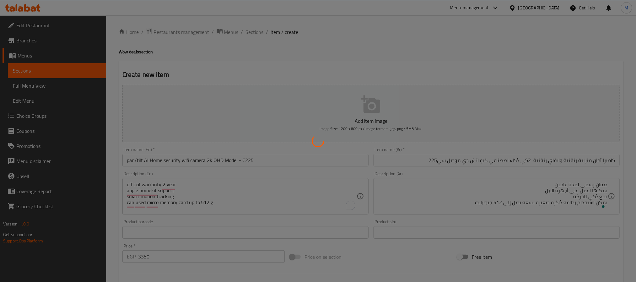
type input "0"
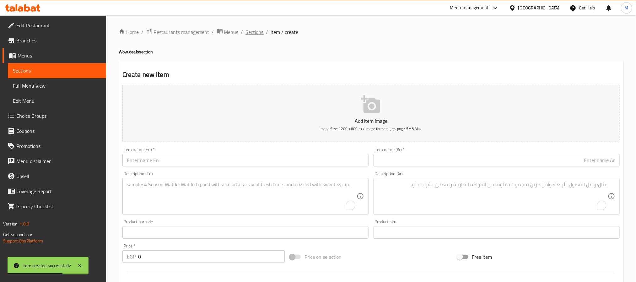
click at [257, 31] on span "Sections" at bounding box center [255, 32] width 18 height 8
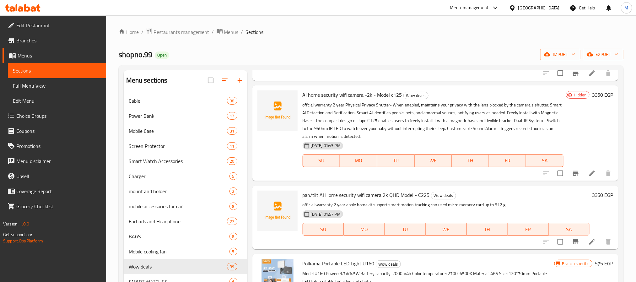
scroll to position [1225, 0]
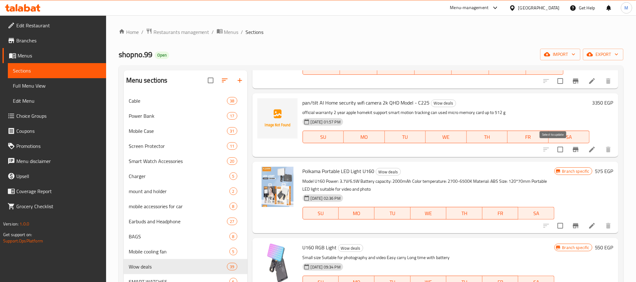
click at [554, 150] on input "checkbox" at bounding box center [560, 149] width 13 height 13
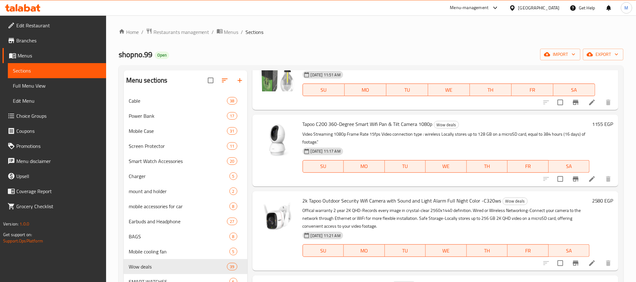
scroll to position [0, 0]
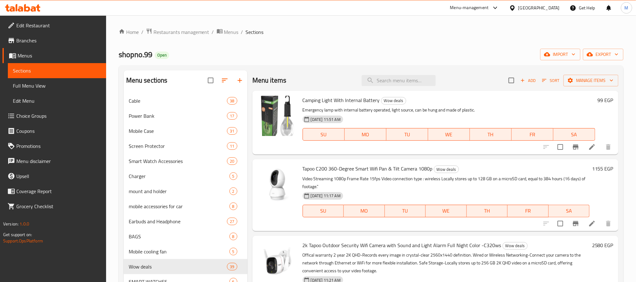
click at [586, 74] on div "Add Sort Manage items" at bounding box center [564, 80] width 110 height 13
click at [586, 82] on span "Manage items" at bounding box center [591, 81] width 45 height 8
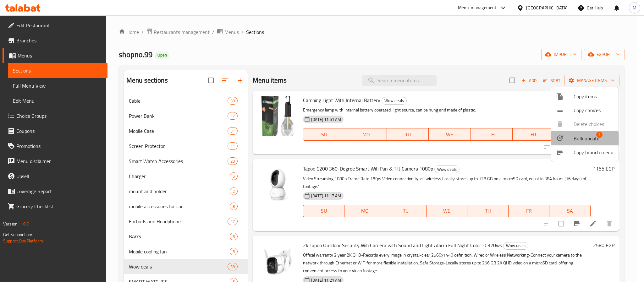
click at [583, 141] on span "Bulk update" at bounding box center [586, 139] width 26 height 8
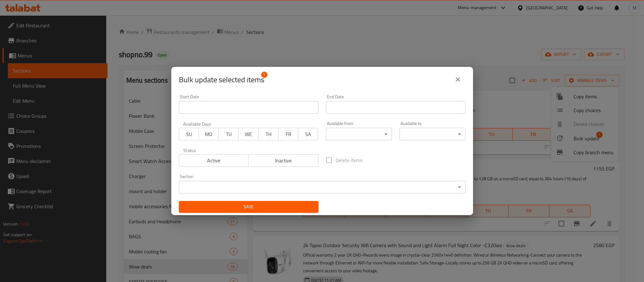
click at [266, 155] on button "Inactive" at bounding box center [283, 160] width 70 height 13
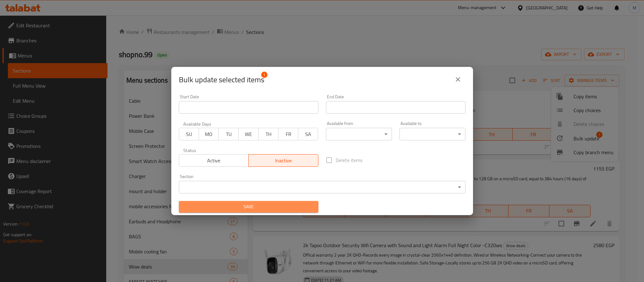
click at [267, 207] on span "Save" at bounding box center [248, 207] width 129 height 8
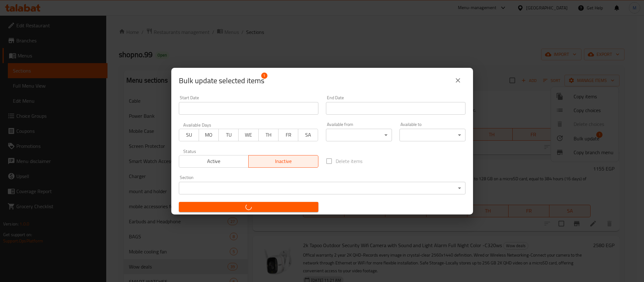
checkbox input "false"
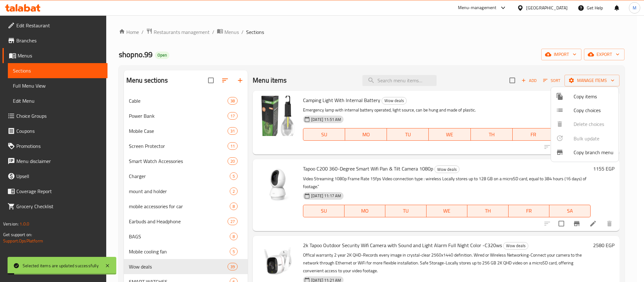
click at [441, 49] on div at bounding box center [322, 141] width 644 height 282
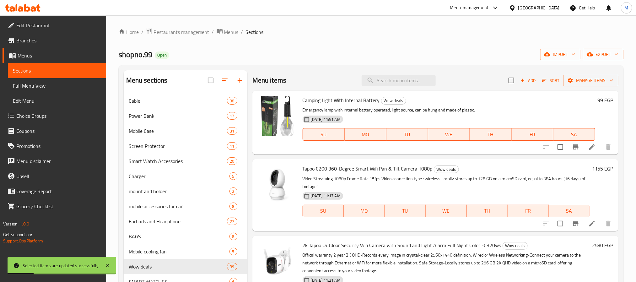
click at [610, 55] on span "export" at bounding box center [603, 55] width 30 height 8
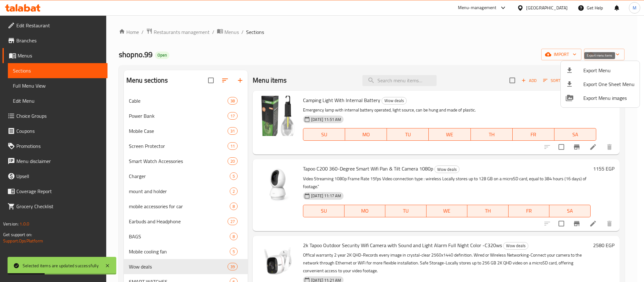
click at [588, 70] on span "Export Menu" at bounding box center [608, 71] width 51 height 8
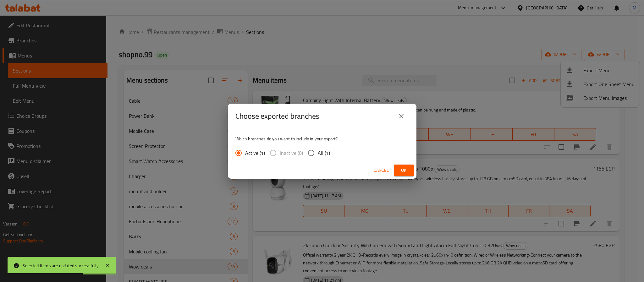
click at [318, 153] on span "All (1)" at bounding box center [324, 153] width 12 height 8
click at [318, 153] on input "All (1)" at bounding box center [310, 152] width 13 height 13
radio input "true"
click at [407, 167] on span "Ok" at bounding box center [404, 170] width 10 height 8
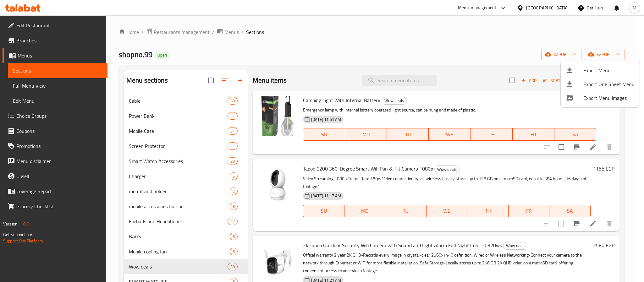
click at [349, 155] on div at bounding box center [322, 141] width 644 height 282
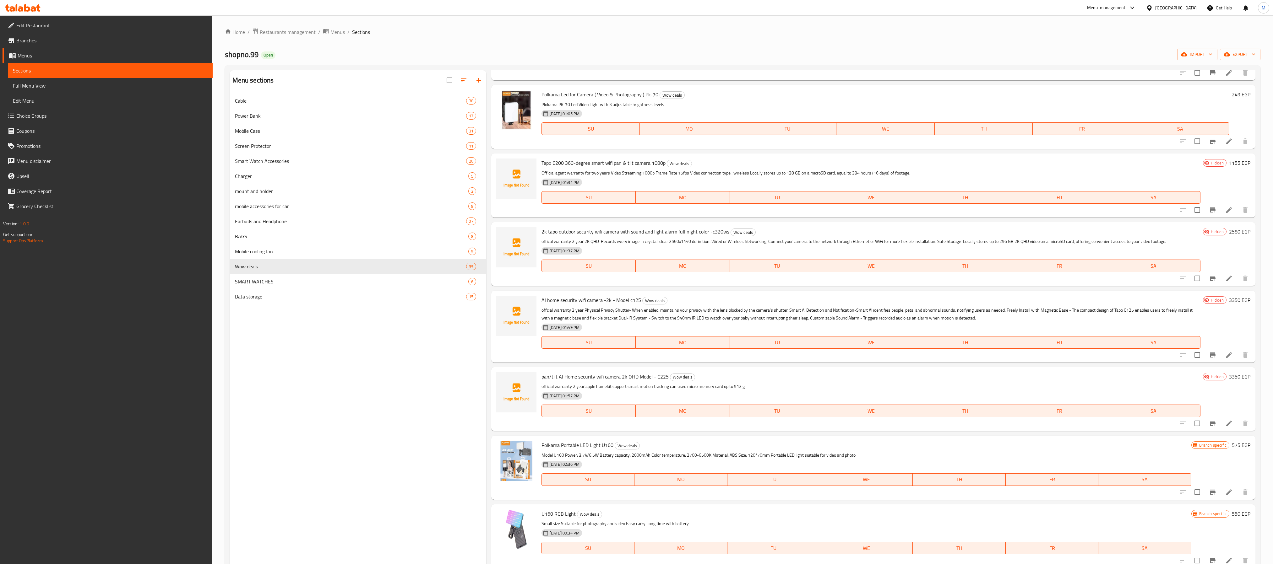
scroll to position [754, 0]
